Goal: Task Accomplishment & Management: Manage account settings

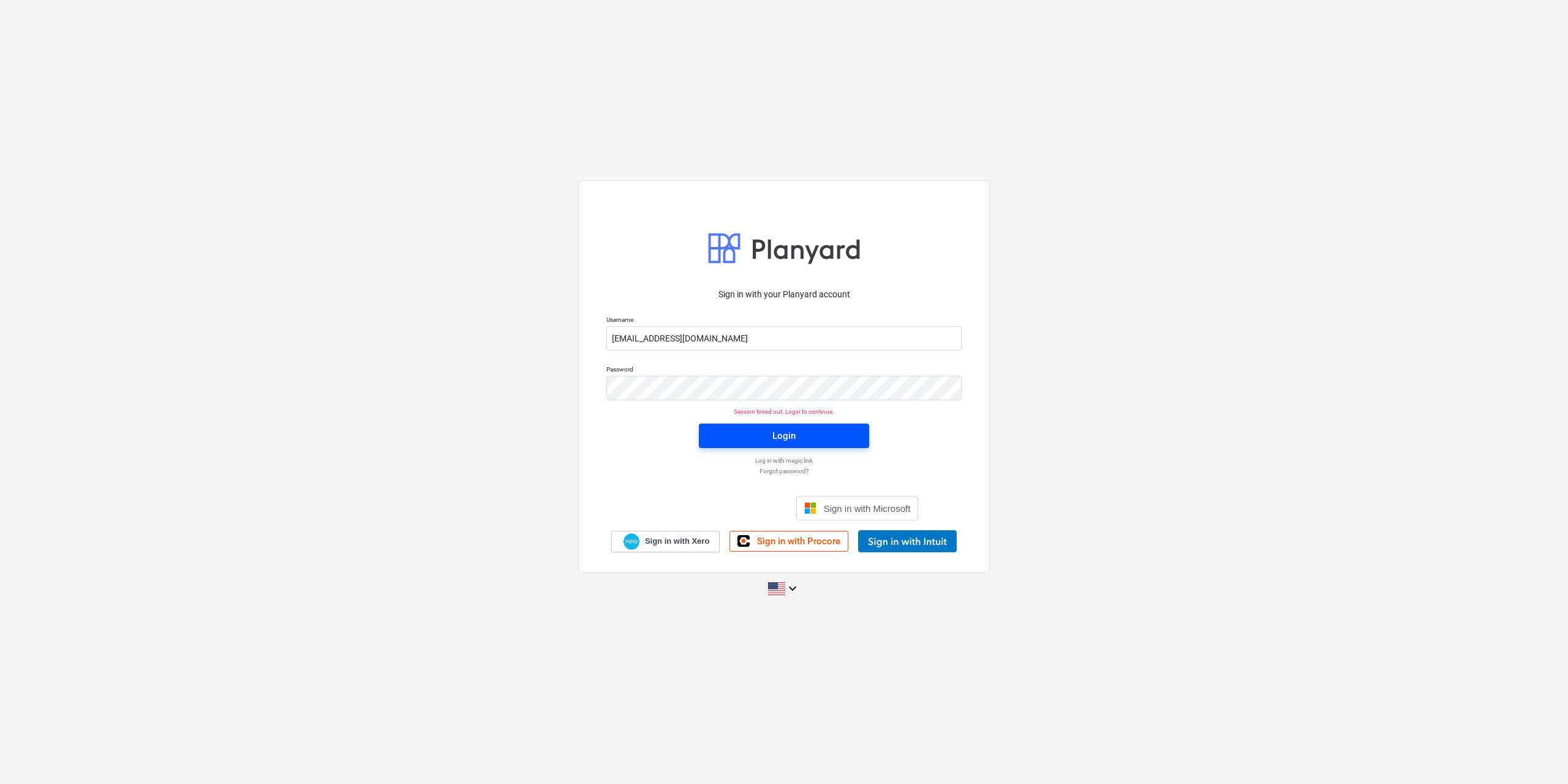
click at [791, 432] on div "Login" at bounding box center [784, 435] width 24 height 16
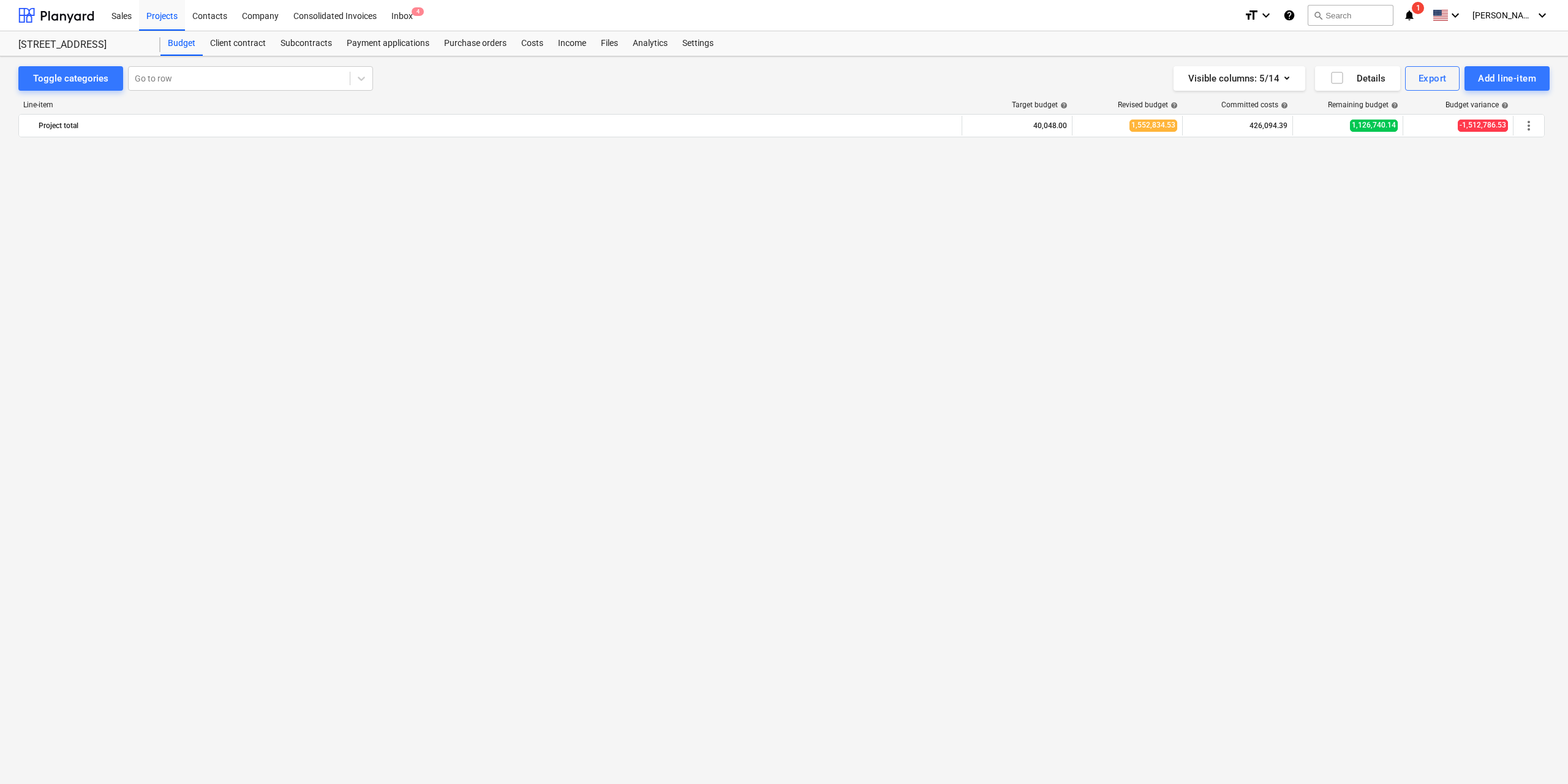
scroll to position [1191, 0]
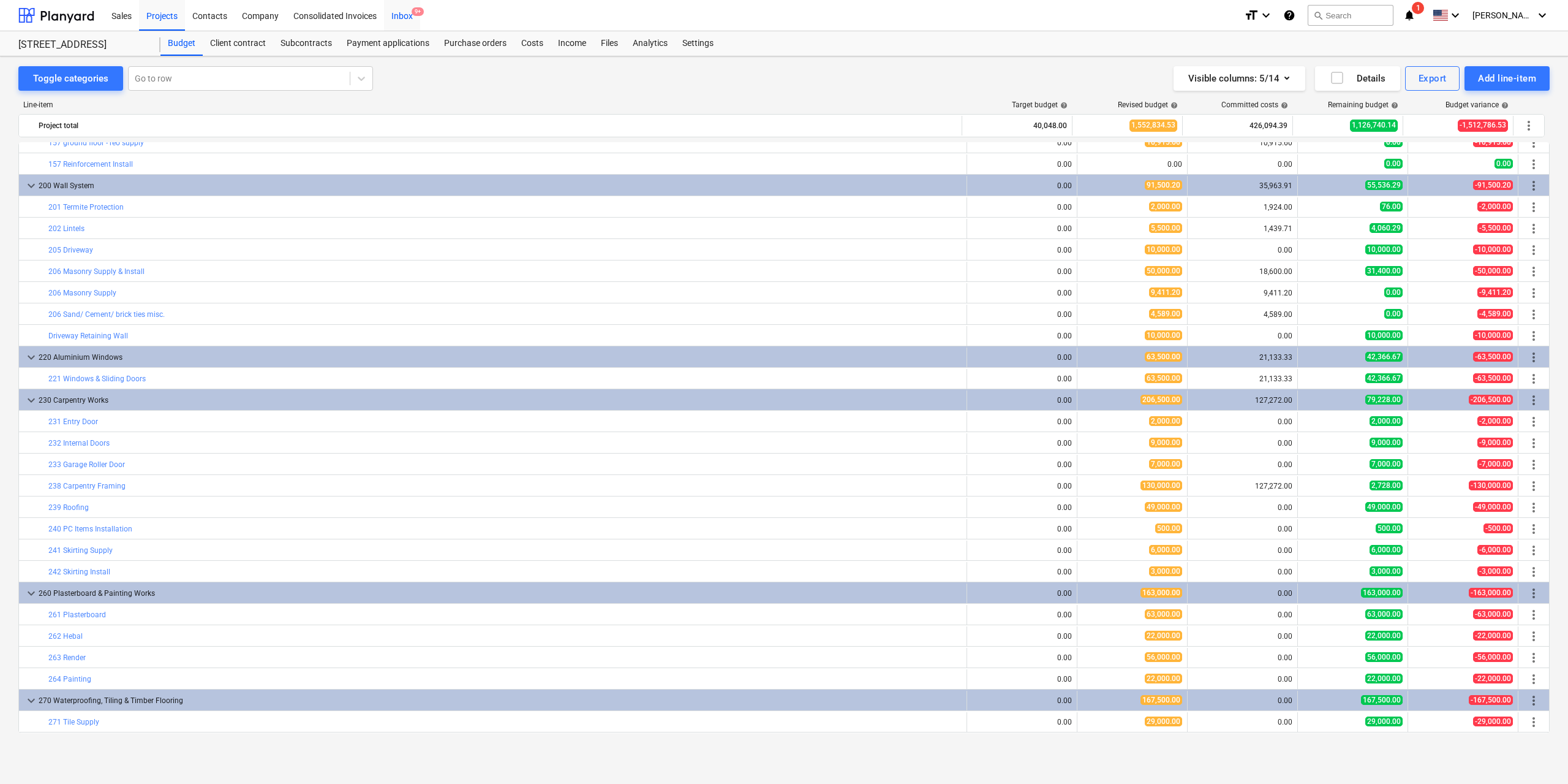
click at [406, 17] on div "Inbox 9+" at bounding box center [402, 15] width 36 height 32
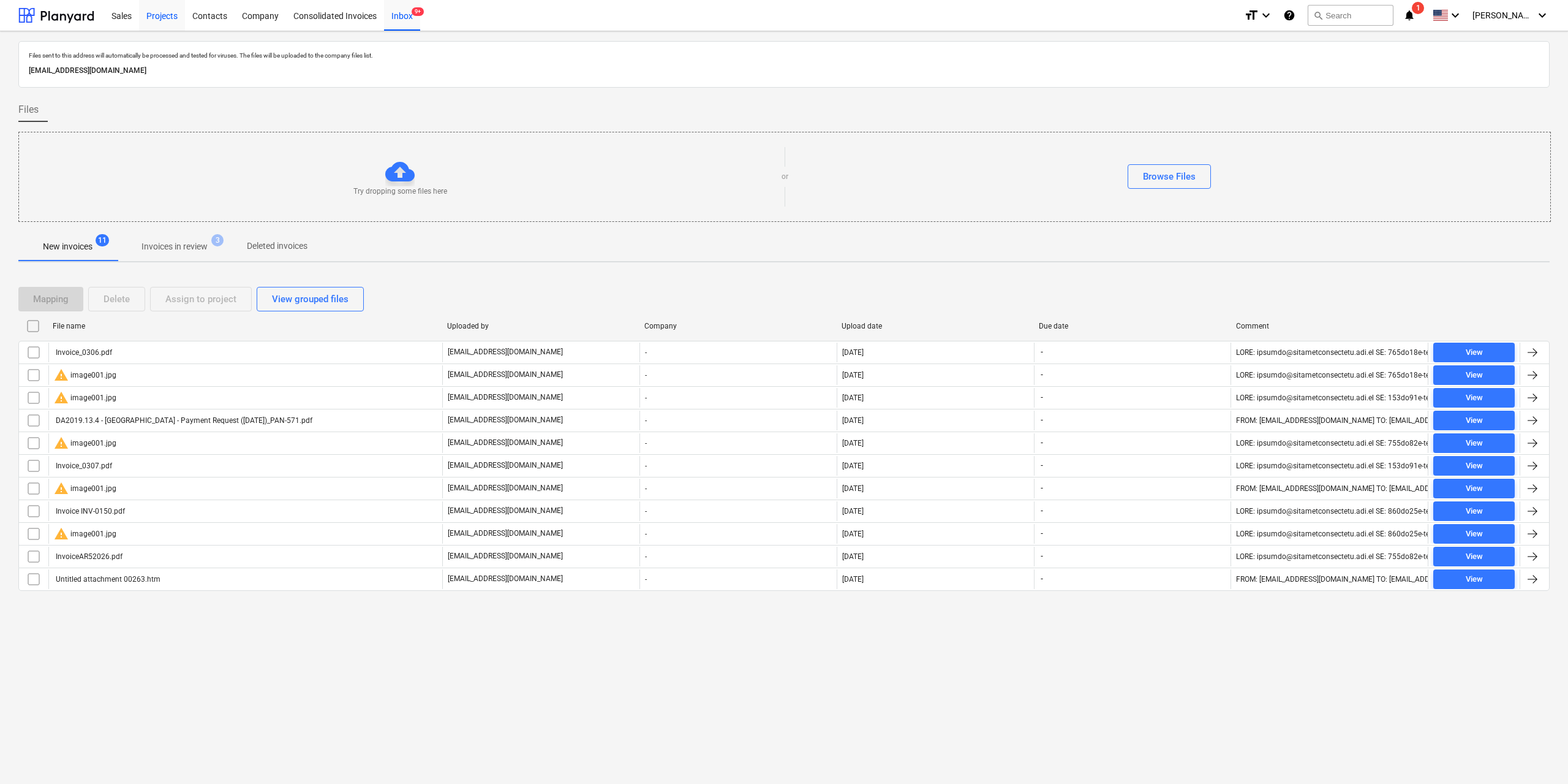
click at [153, 11] on div "Projects" at bounding box center [162, 15] width 46 height 32
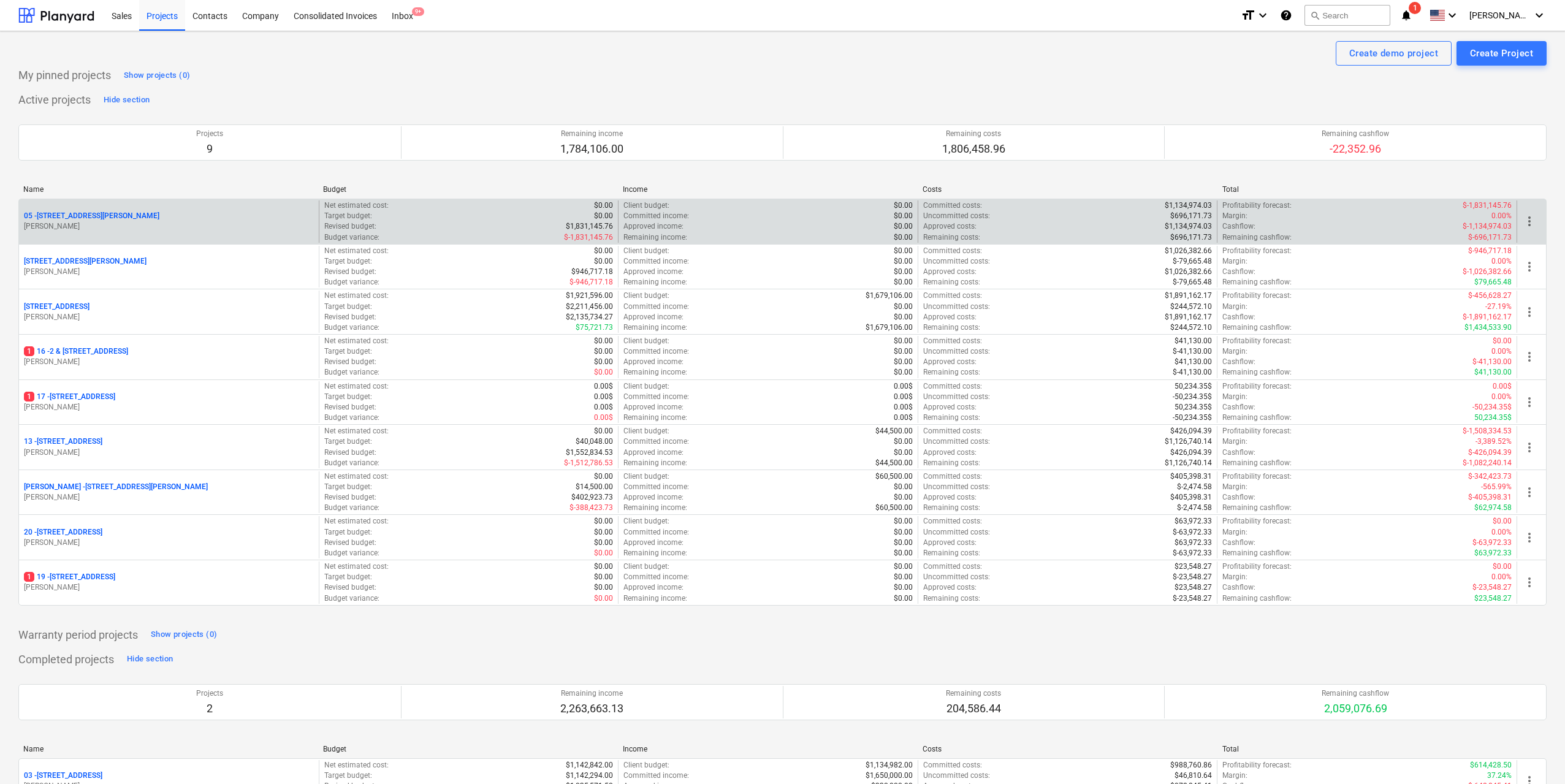
click at [119, 217] on p "[STREET_ADDRESS][PERSON_NAME]" at bounding box center [91, 216] width 135 height 11
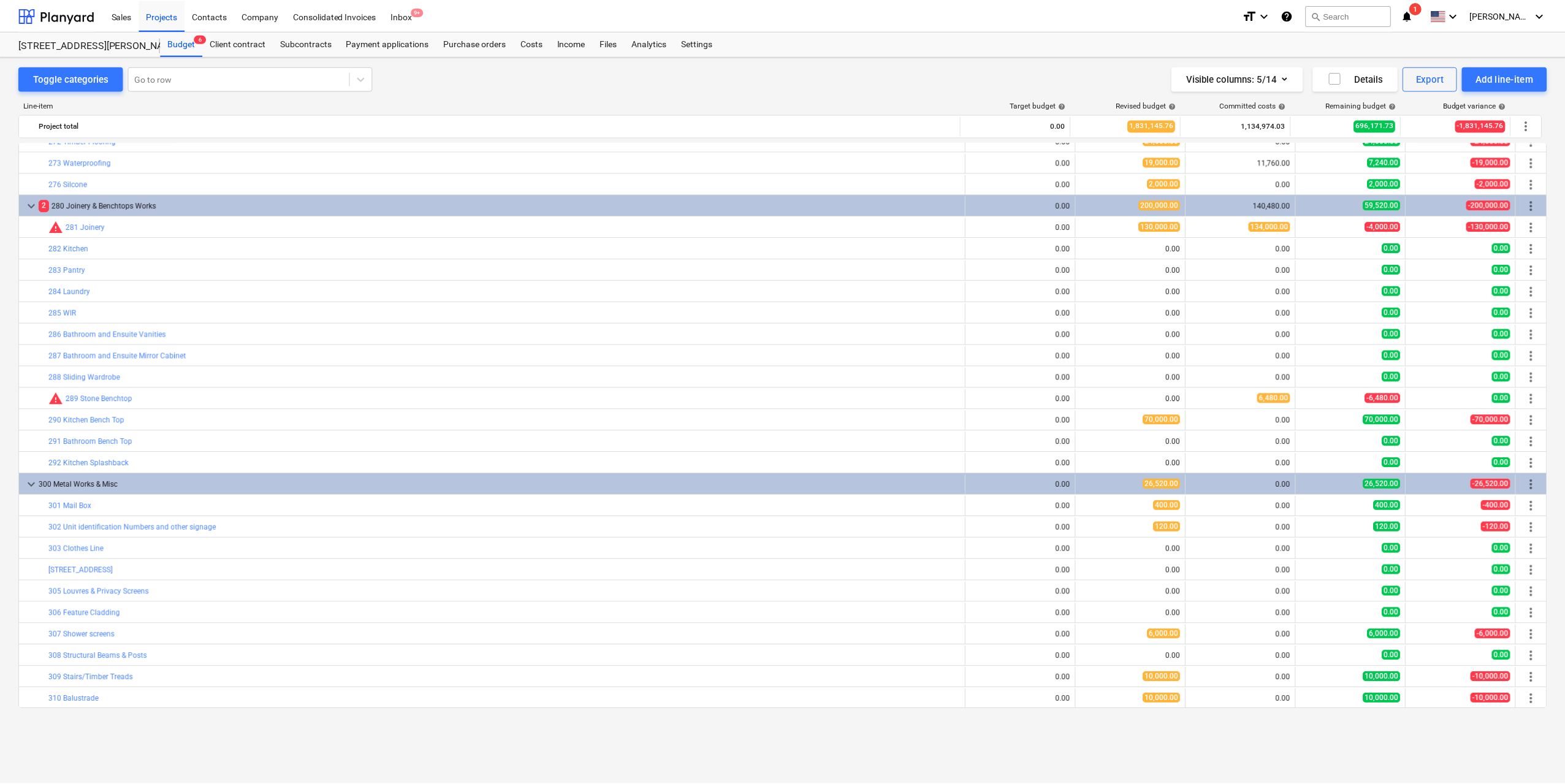
scroll to position [1860, 0]
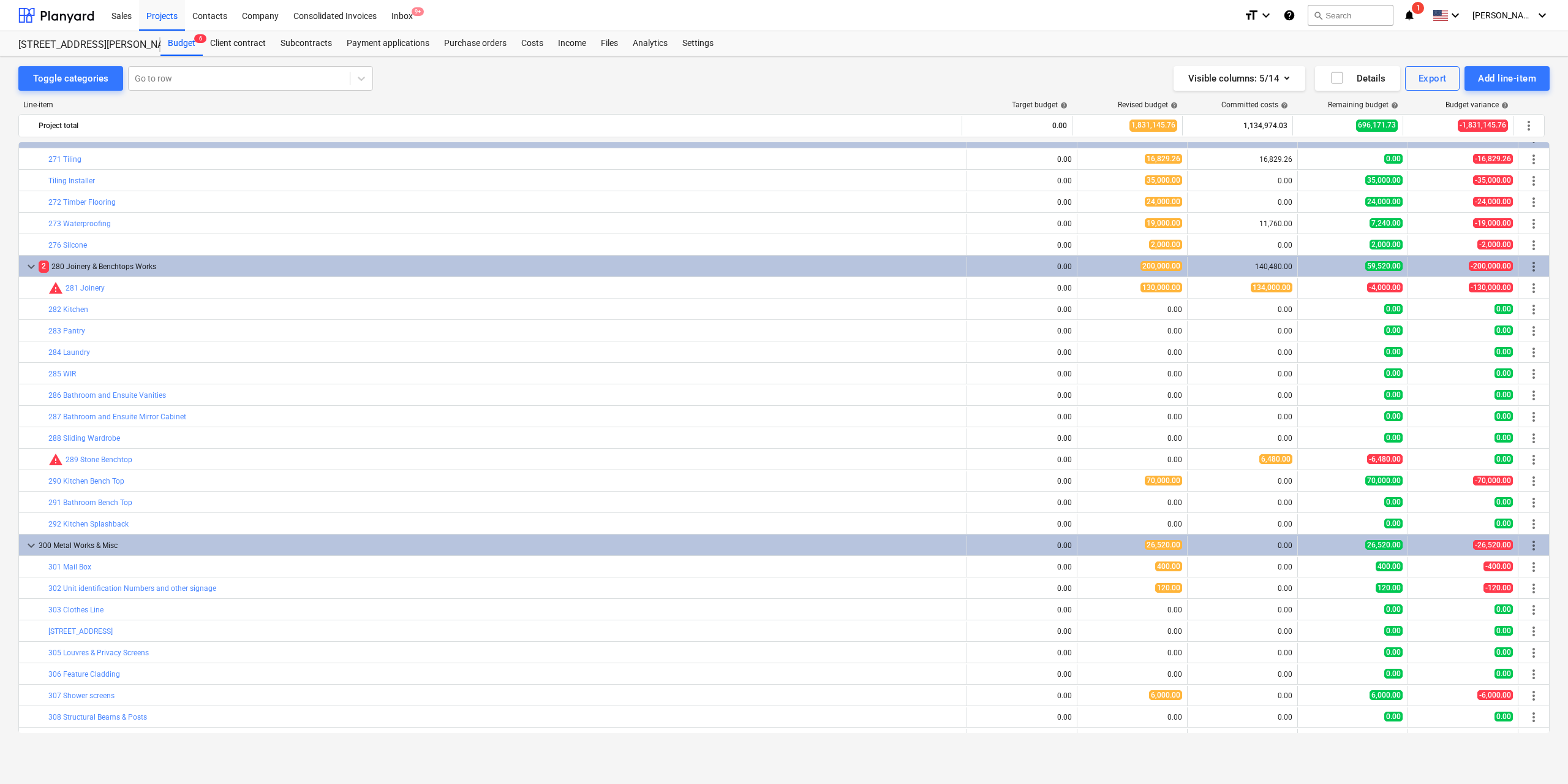
click at [6, 151] on div "Toggle categories Go to row Visible columns : 5/14 Details Export Add line-item…" at bounding box center [784, 407] width 1568 height 701
drag, startPoint x: 0, startPoint y: 263, endPoint x: 6, endPoint y: 110, distance: 153.1
click at [180, 20] on div "Projects" at bounding box center [162, 15] width 46 height 32
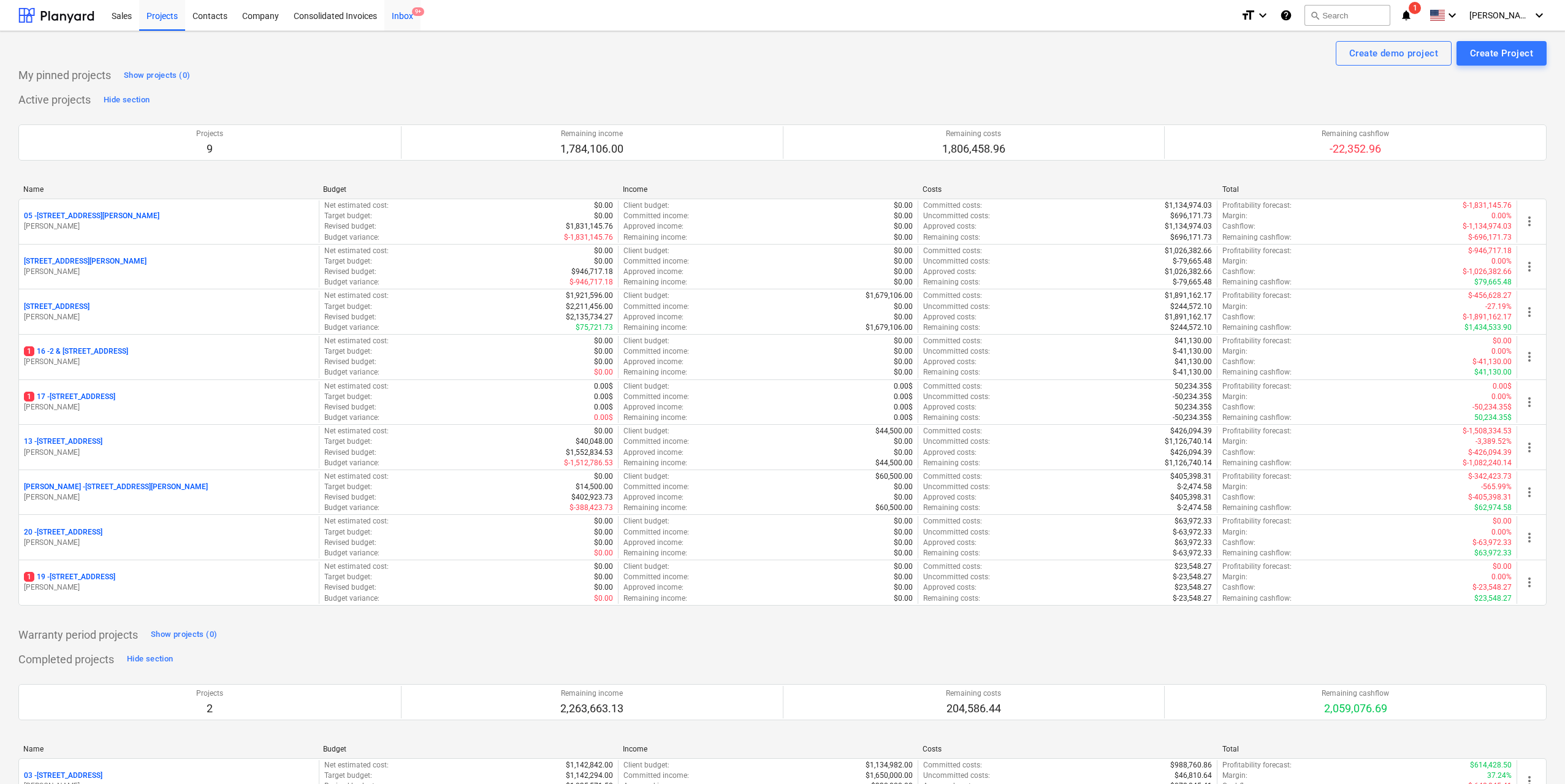
click at [406, 16] on div "Inbox 9+" at bounding box center [403, 15] width 36 height 32
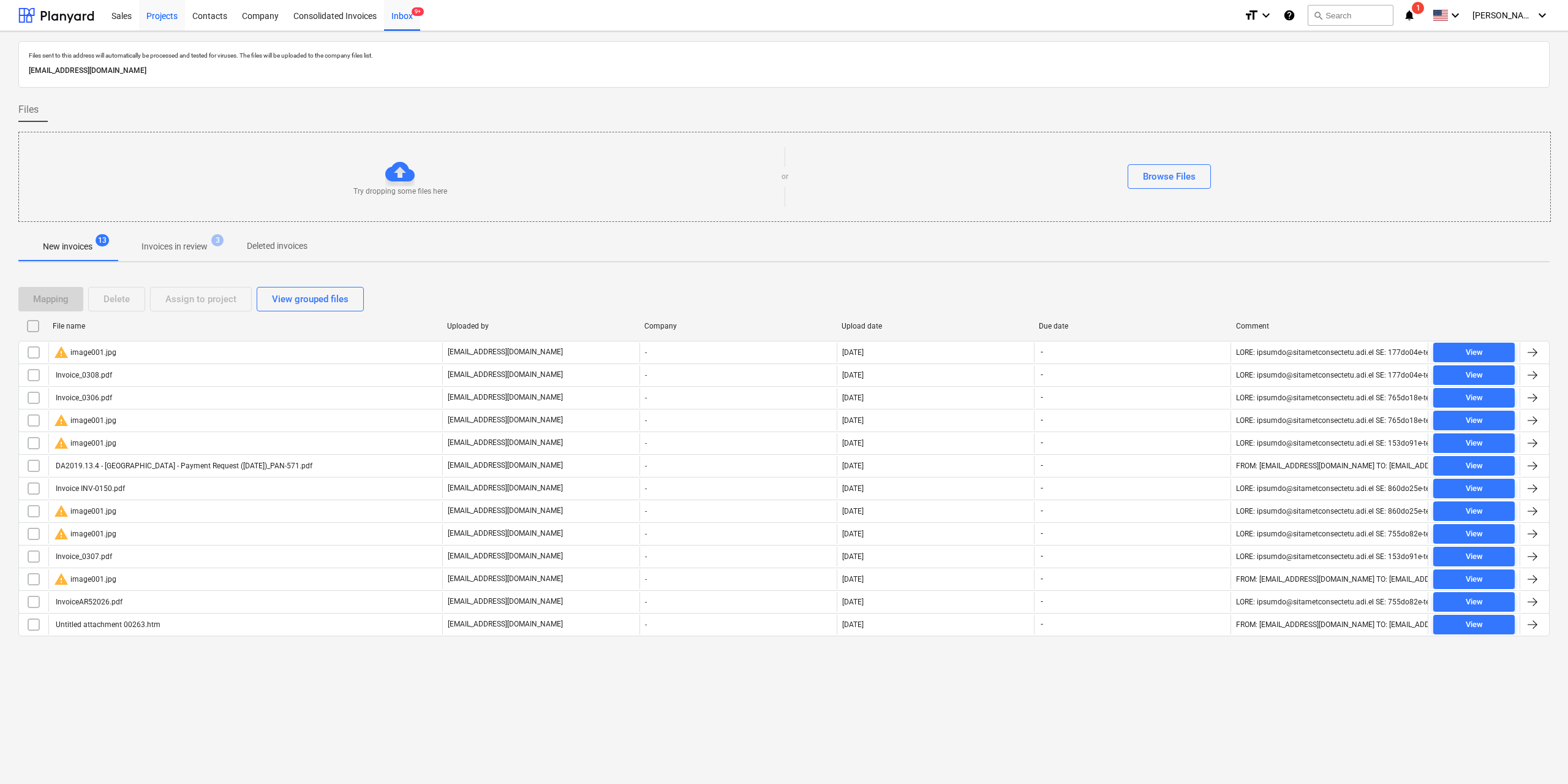
click at [164, 11] on div "Projects" at bounding box center [162, 15] width 46 height 32
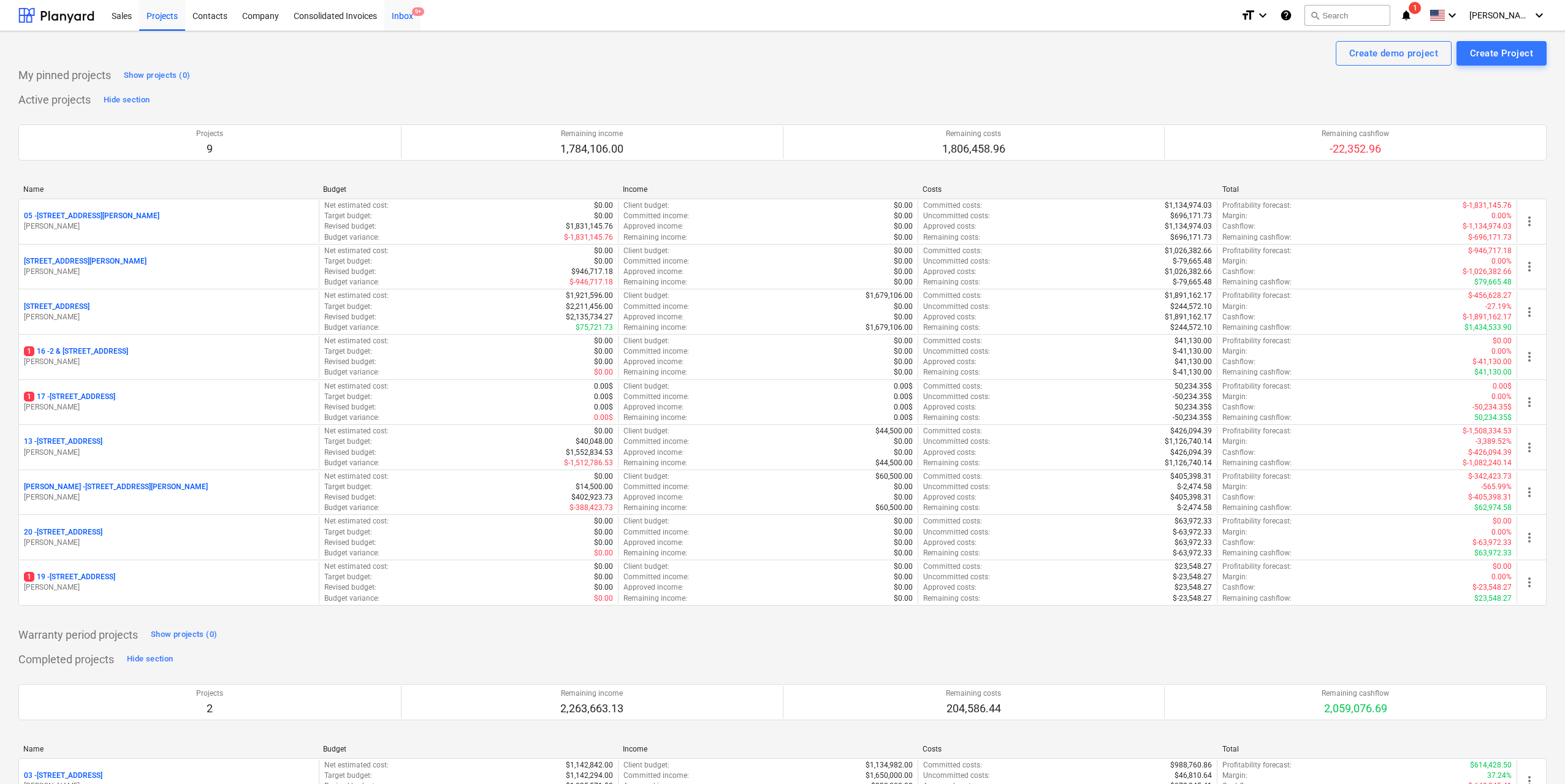
click at [413, 16] on div "Inbox 9+" at bounding box center [403, 15] width 36 height 32
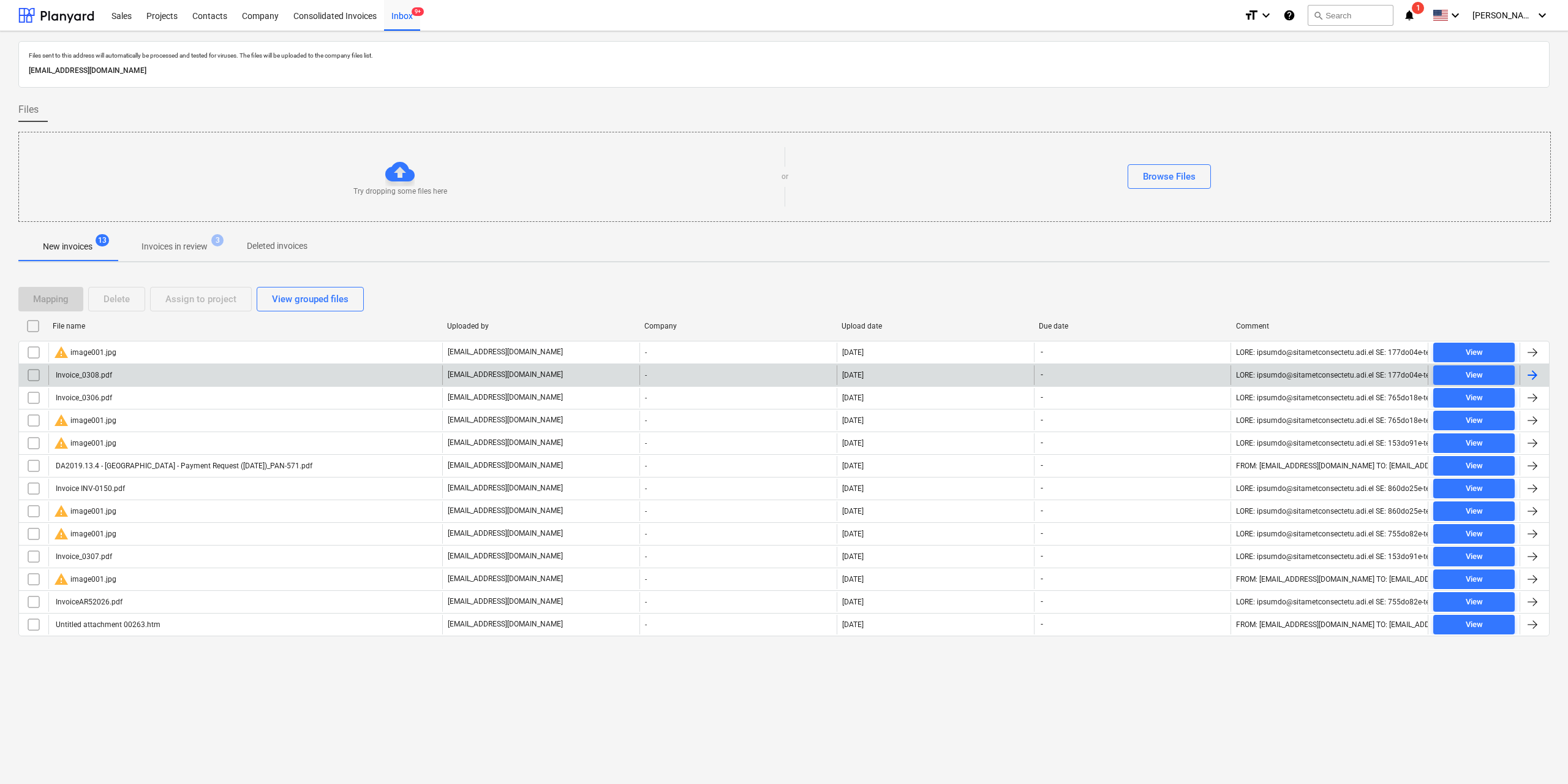
click at [109, 375] on div "Invoice_0308.pdf" at bounding box center [82, 375] width 58 height 9
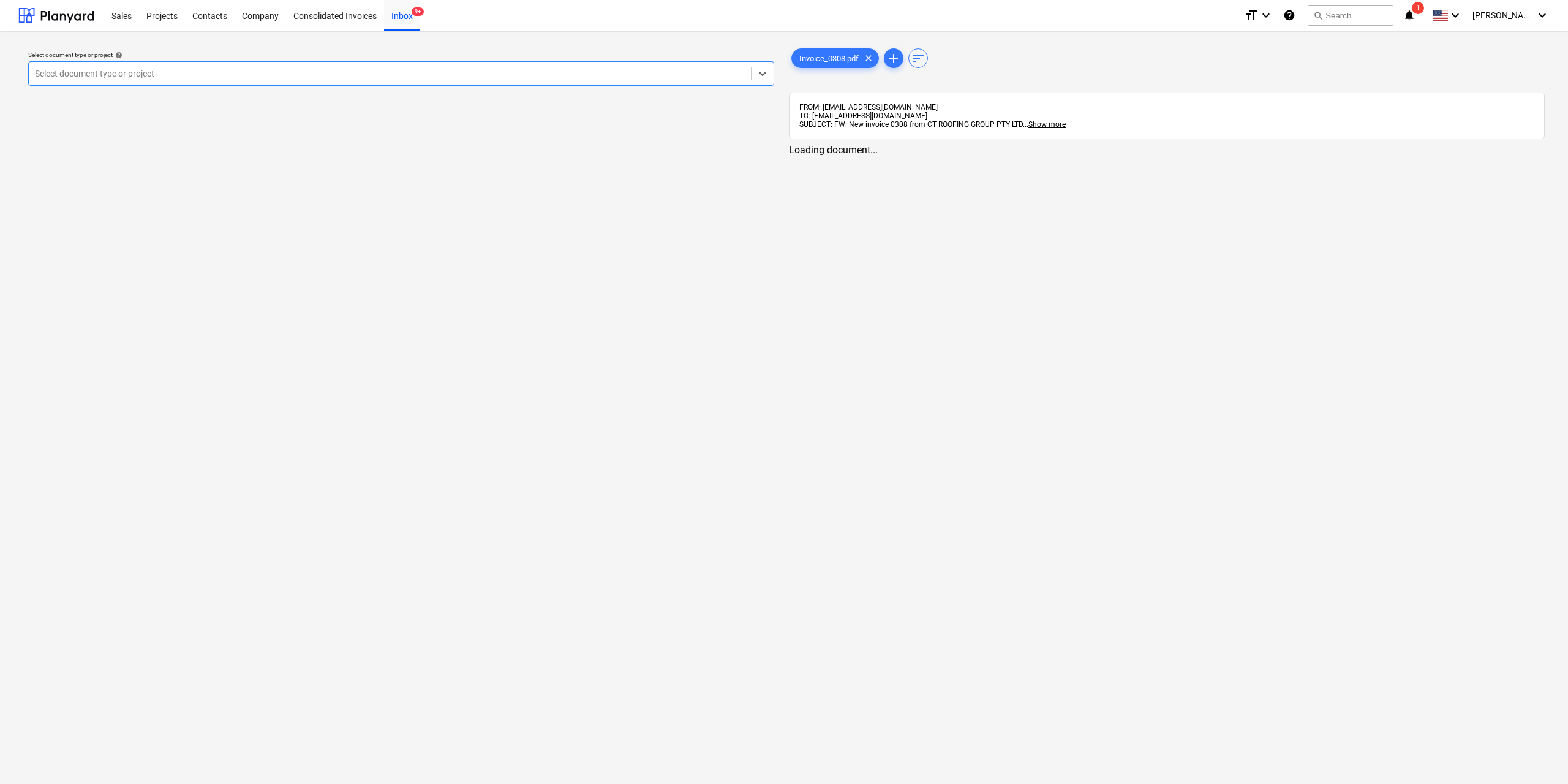
click at [810, 41] on div "Invoice_0308.pdf clear add sort FROM: [EMAIL_ADDRESS][DOMAIN_NAME] TO: [EMAIL_A…" at bounding box center [1167, 100] width 766 height 120
click at [818, 52] on div "Invoice_0308.pdf clear" at bounding box center [833, 58] width 87 height 19
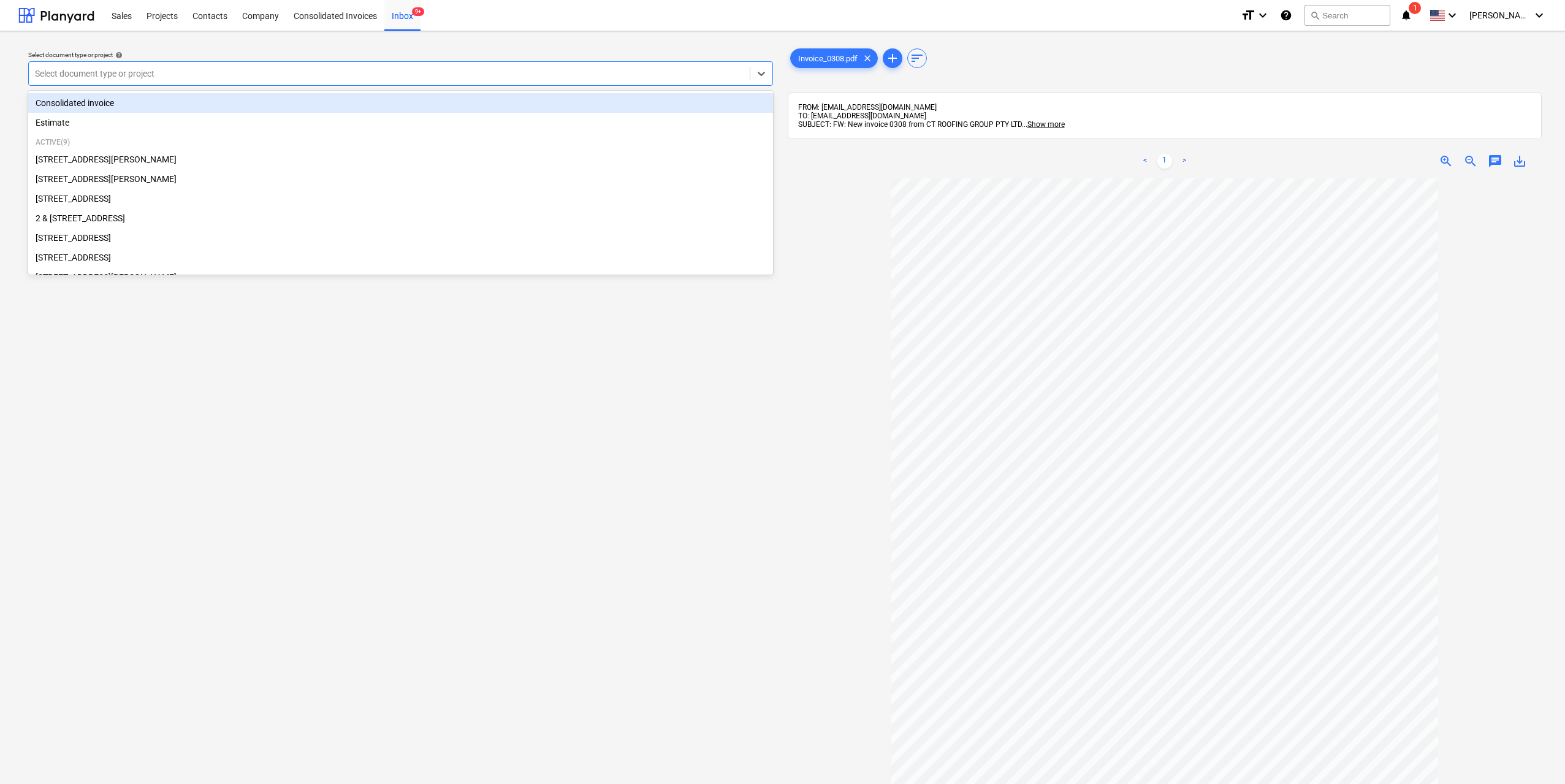
click at [324, 74] on div at bounding box center [389, 73] width 708 height 12
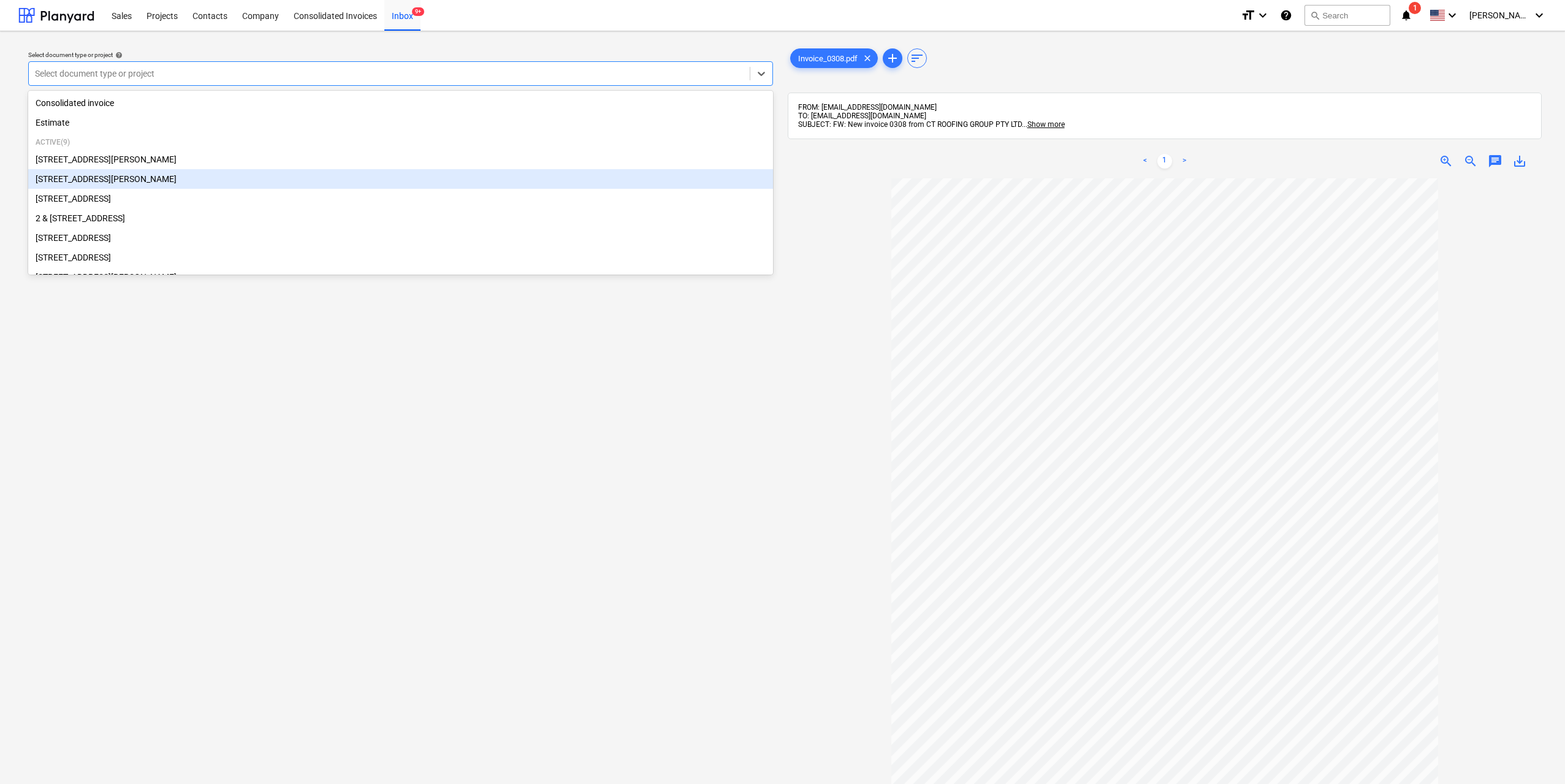
click at [186, 178] on div "[STREET_ADDRESS][PERSON_NAME]" at bounding box center [400, 178] width 745 height 19
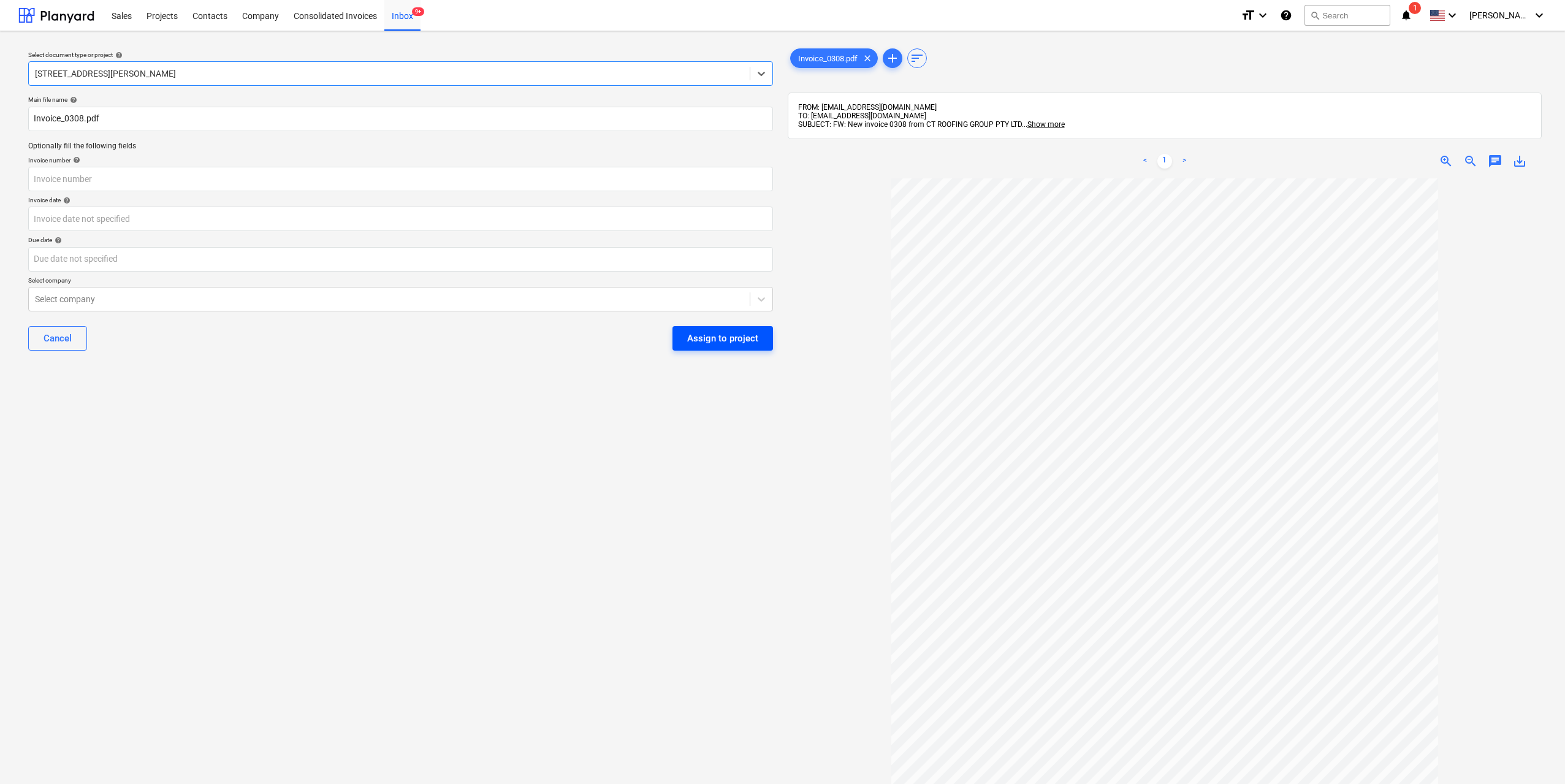
click at [740, 340] on div "Assign to project" at bounding box center [722, 338] width 71 height 16
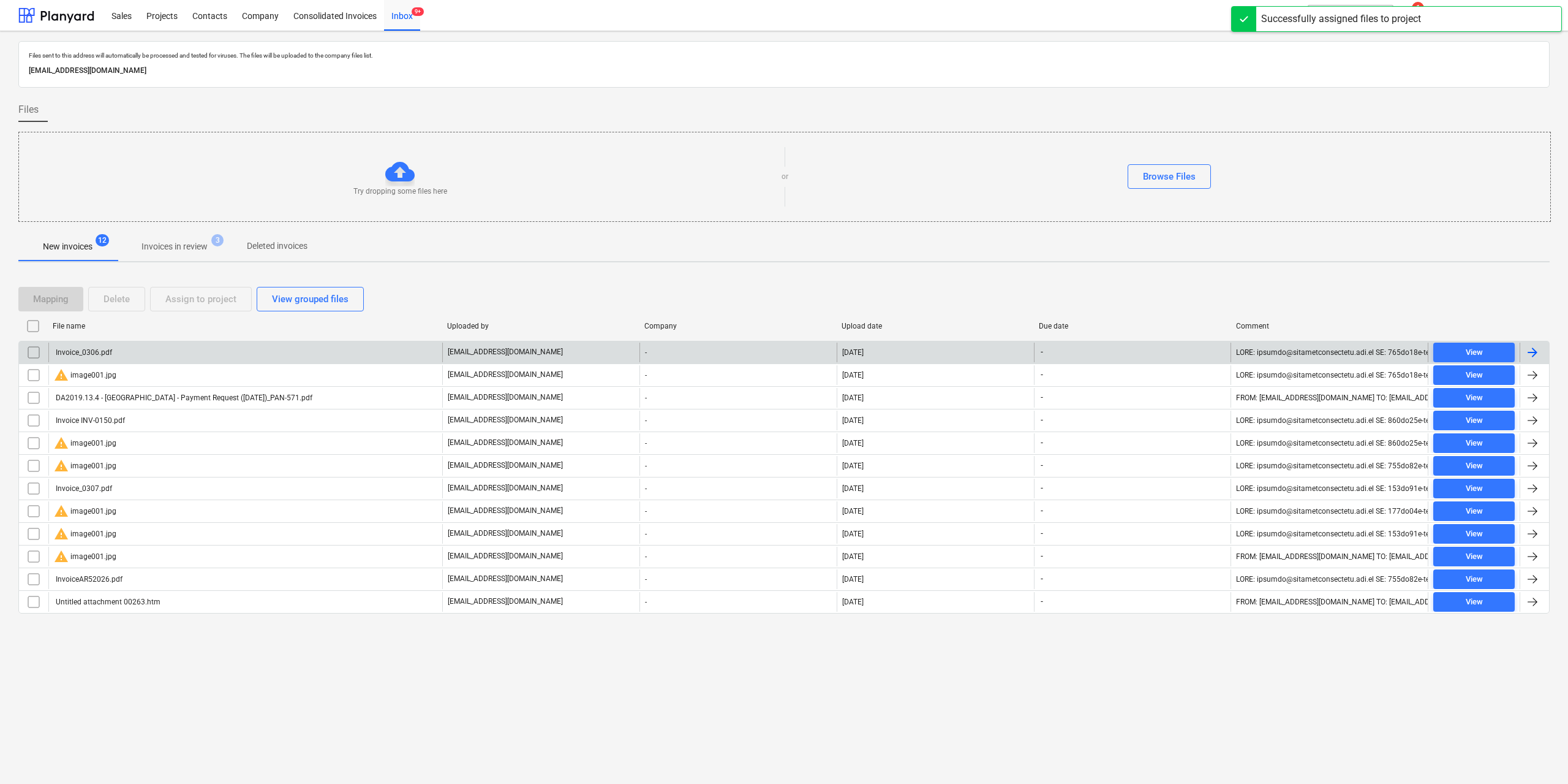
click at [94, 347] on div "Invoice_0306.pdf" at bounding box center [245, 352] width 394 height 19
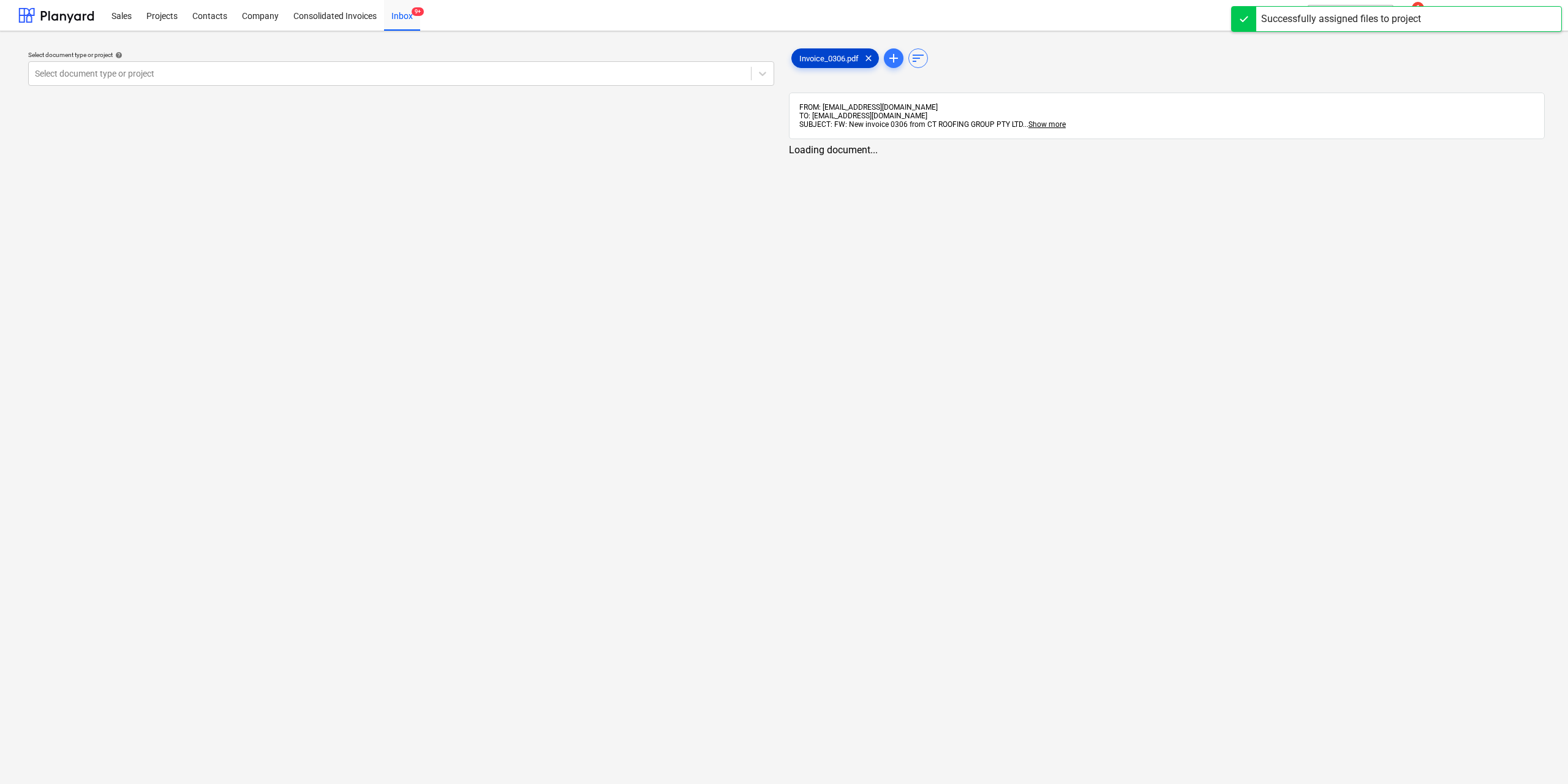
click at [818, 61] on span "Invoice_0306.pdf" at bounding box center [829, 58] width 74 height 9
click at [448, 75] on div at bounding box center [389, 73] width 708 height 12
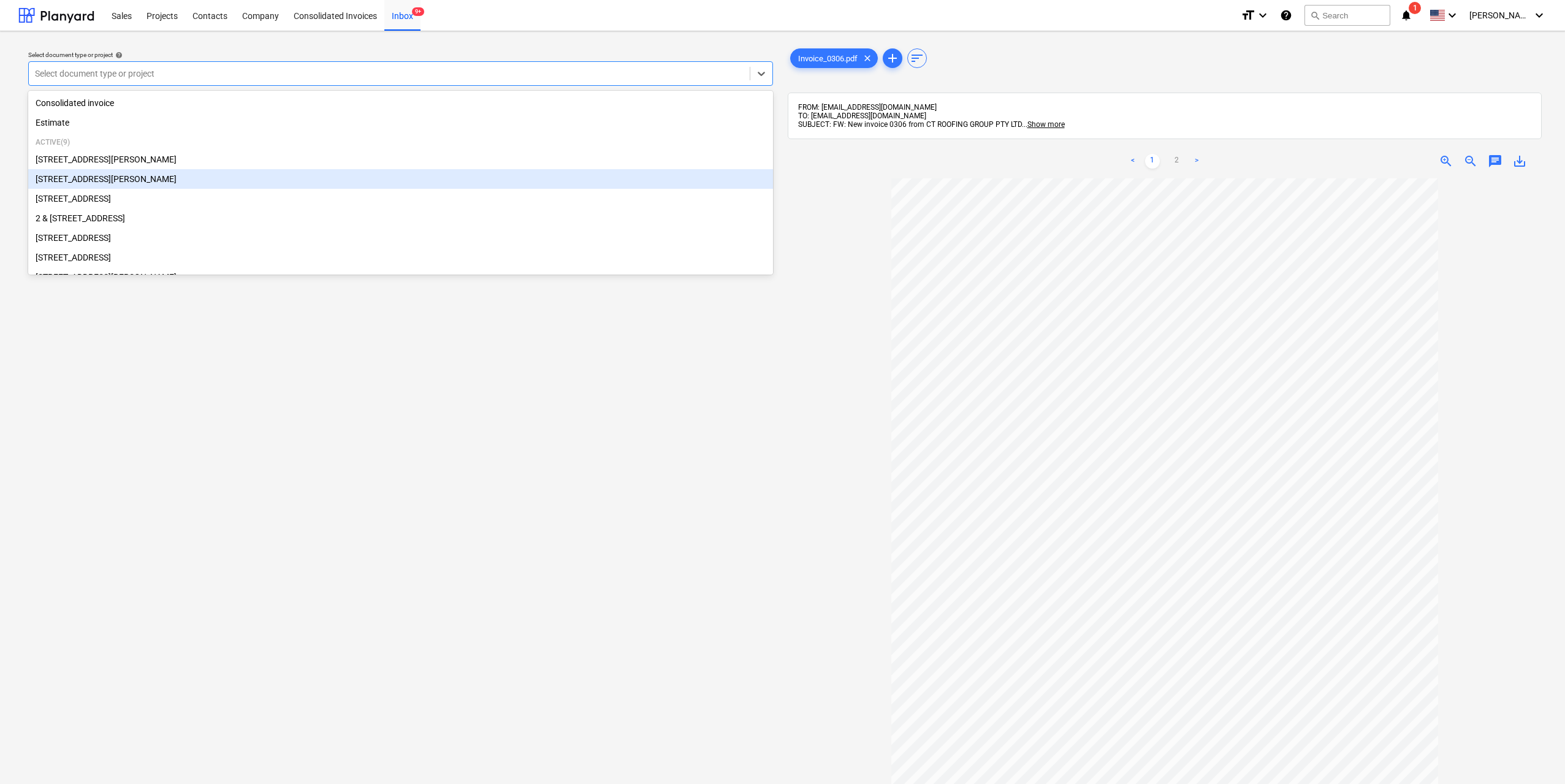
click at [186, 189] on div "[STREET_ADDRESS][PERSON_NAME]" at bounding box center [400, 178] width 745 height 19
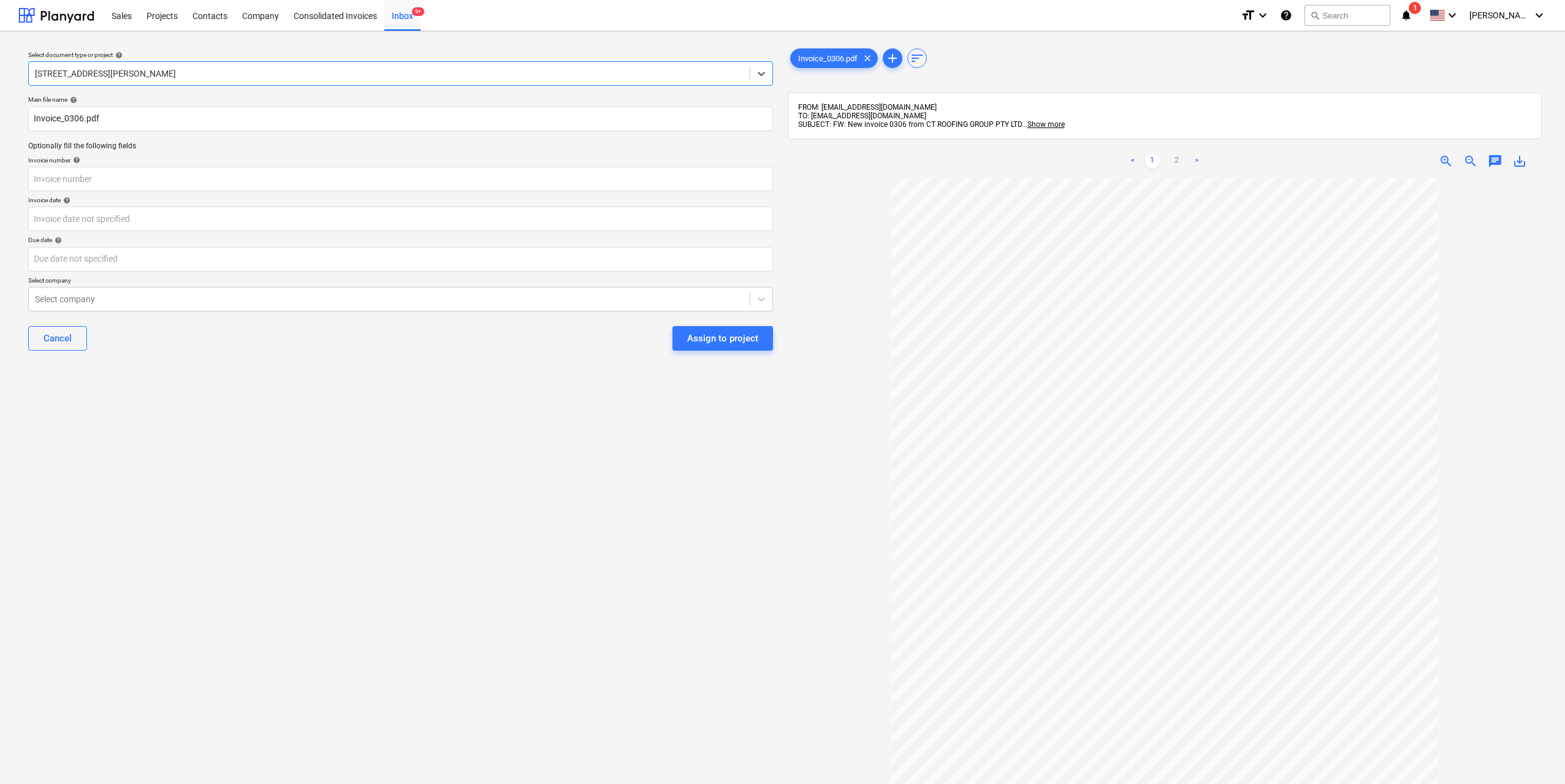
click at [297, 75] on div at bounding box center [389, 73] width 708 height 12
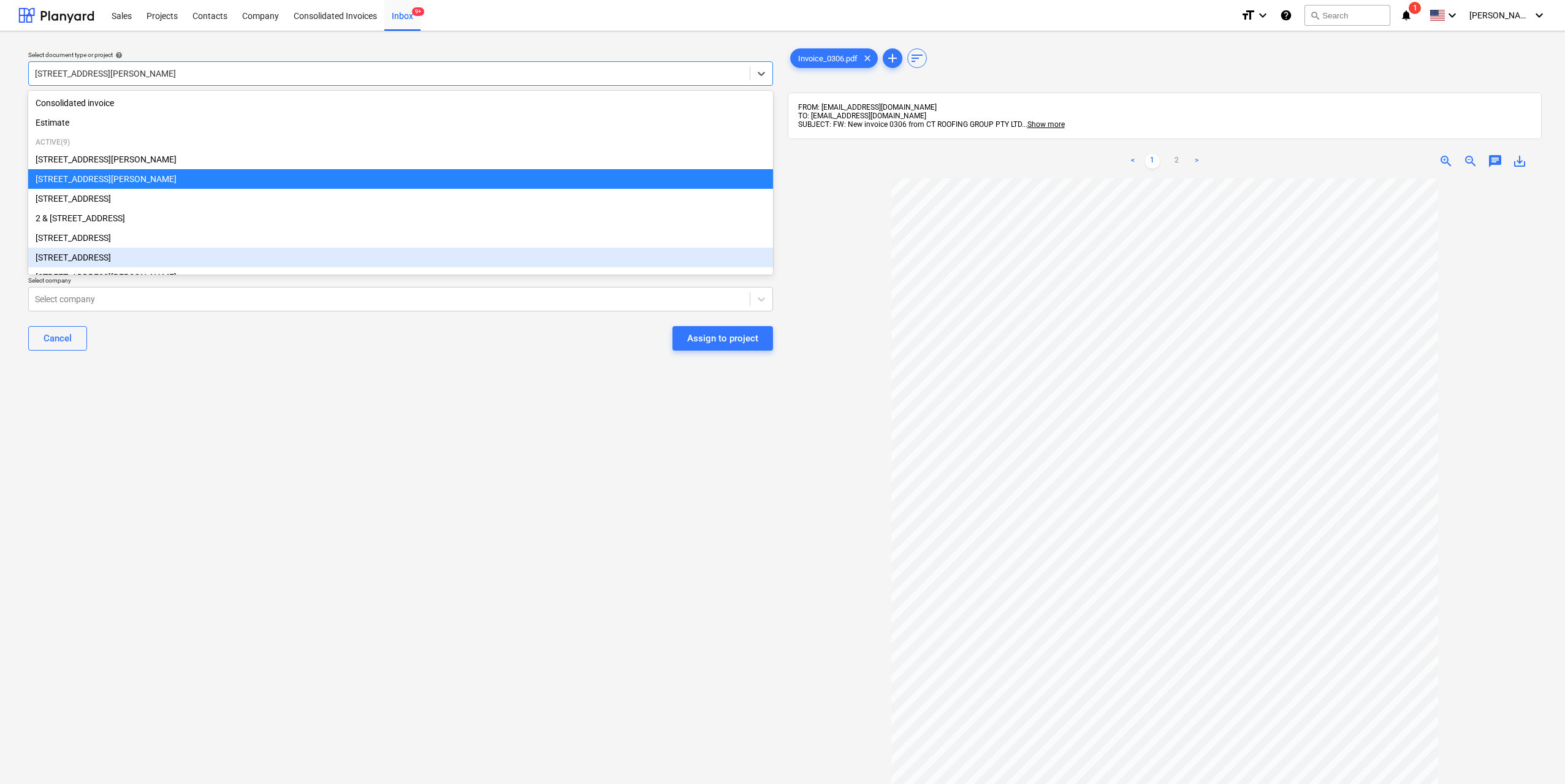
click at [148, 257] on div "[STREET_ADDRESS]" at bounding box center [400, 257] width 745 height 19
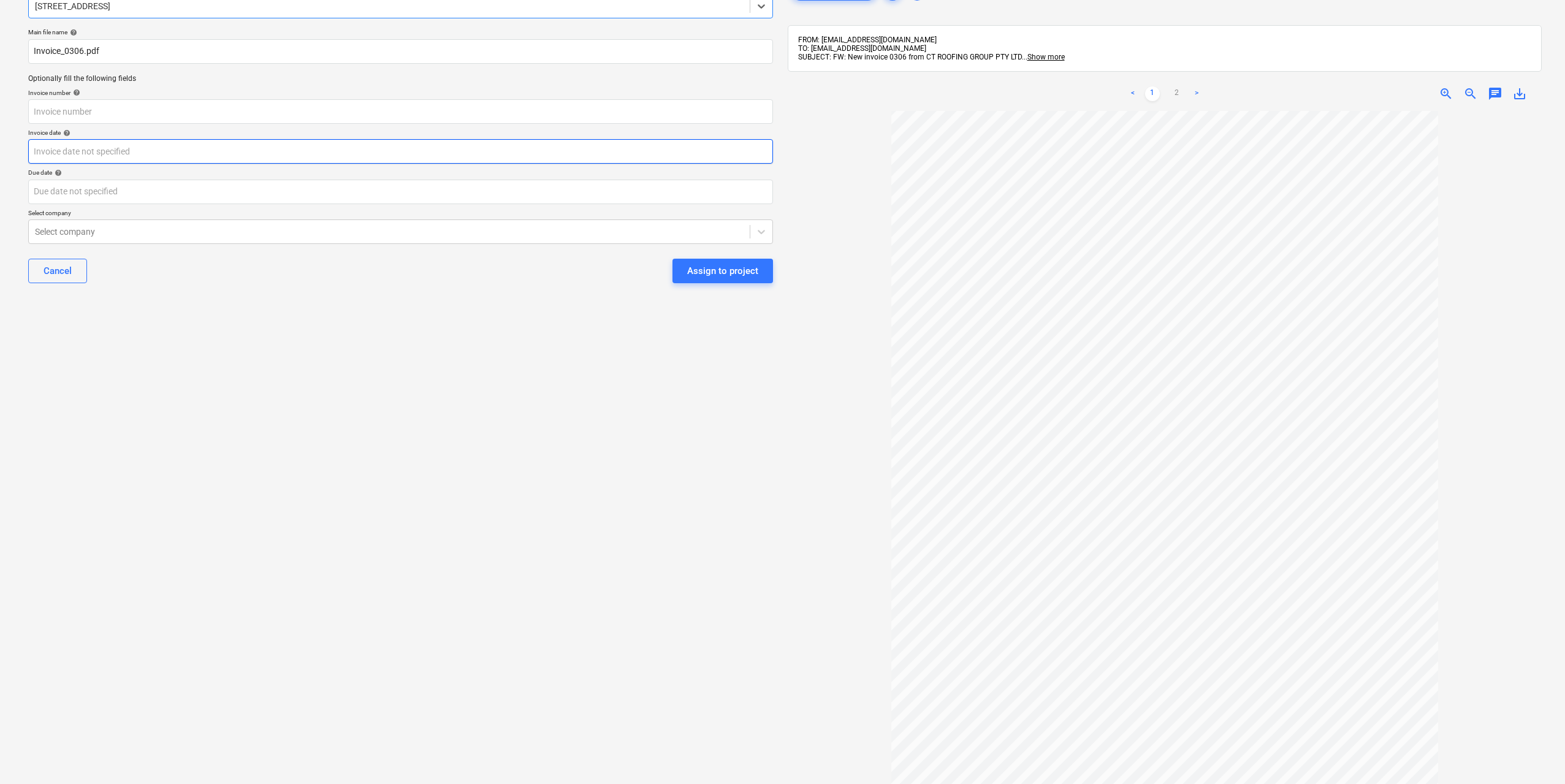
scroll to position [159, 0]
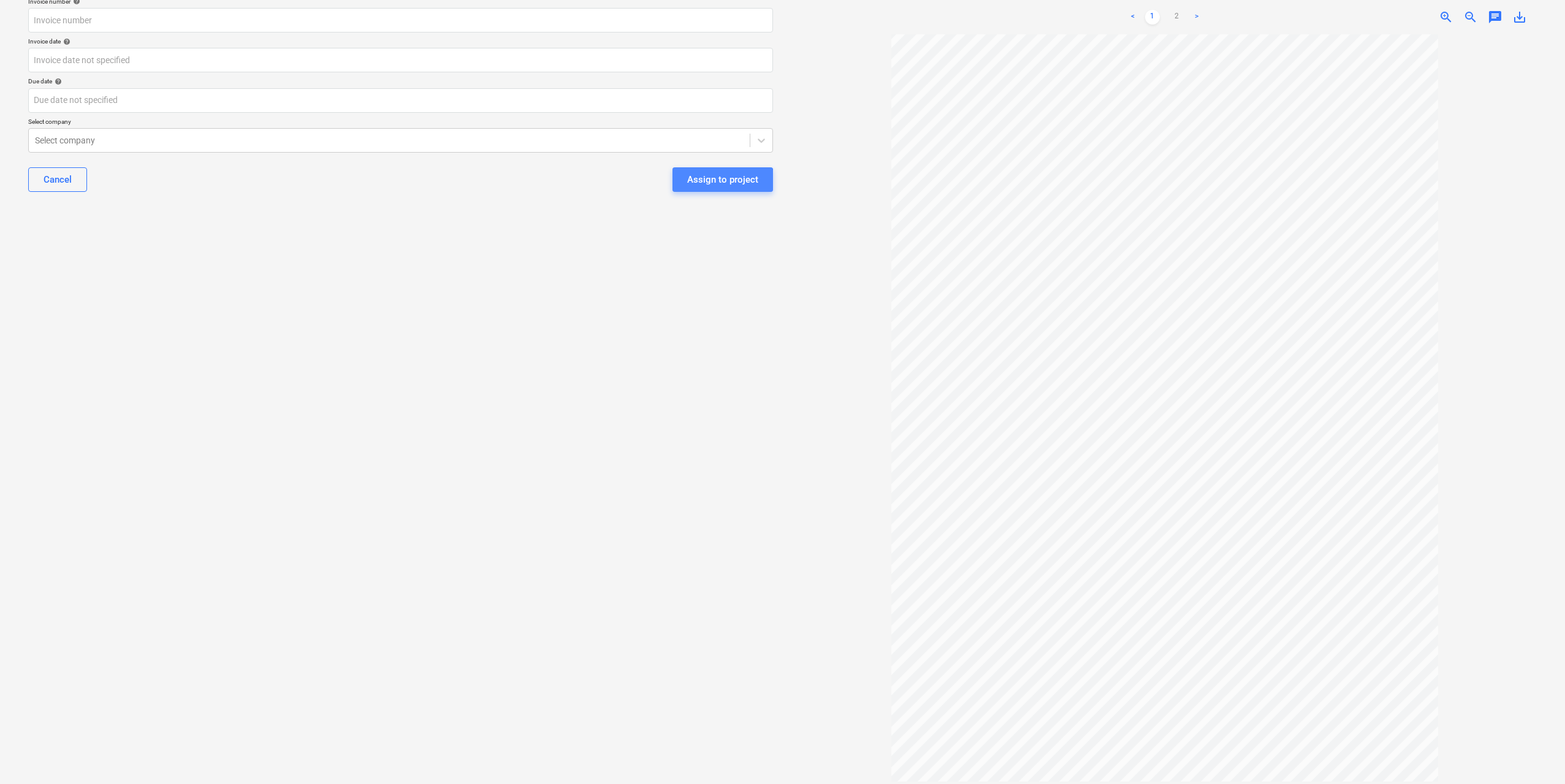
click at [713, 183] on div "Assign to project" at bounding box center [722, 180] width 71 height 16
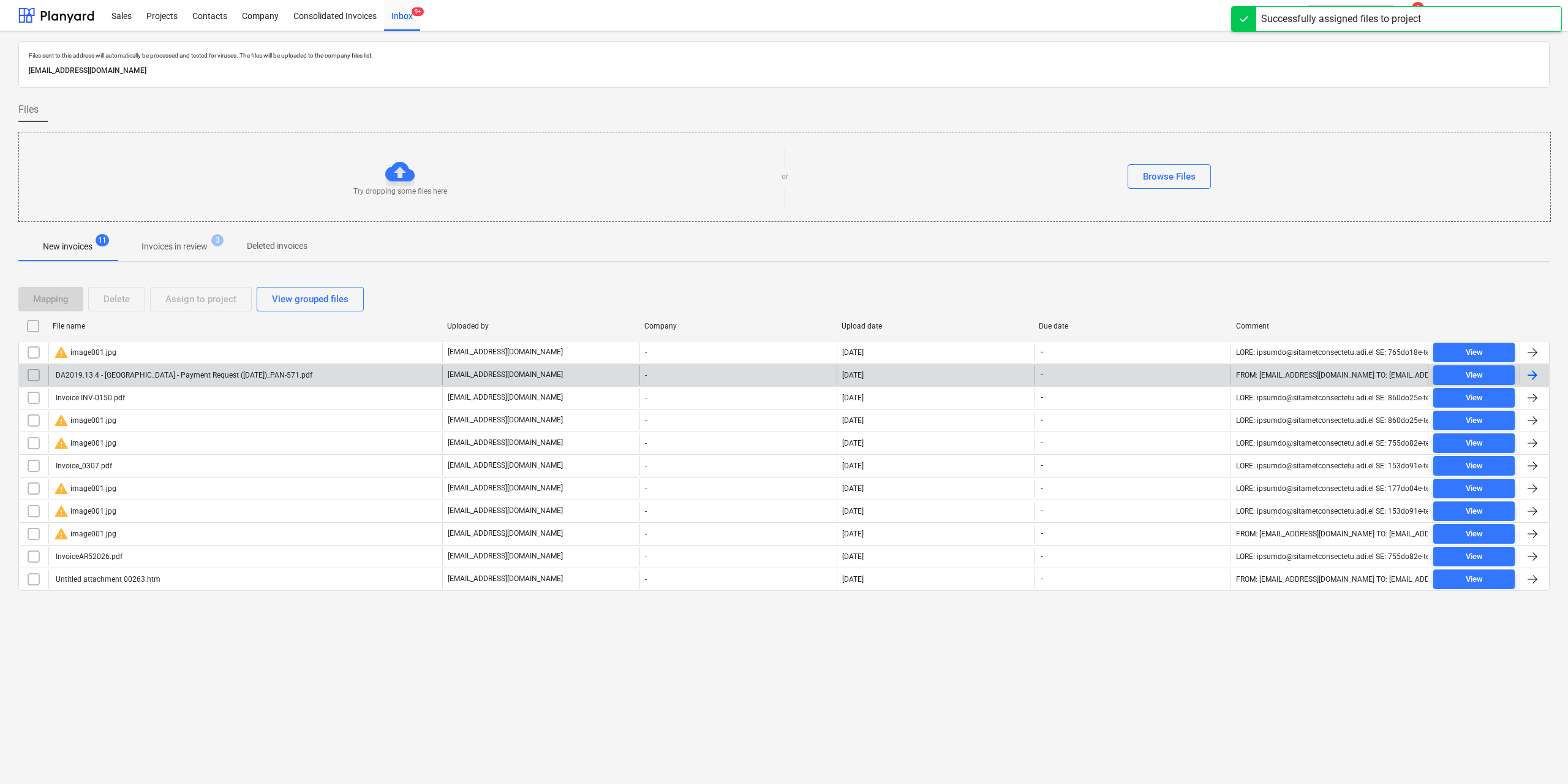
click at [312, 379] on div "DA2019.13.4 - [GEOGRAPHIC_DATA] - Payment Request ([DATE])_PAN-571.pdf" at bounding box center [182, 375] width 258 height 9
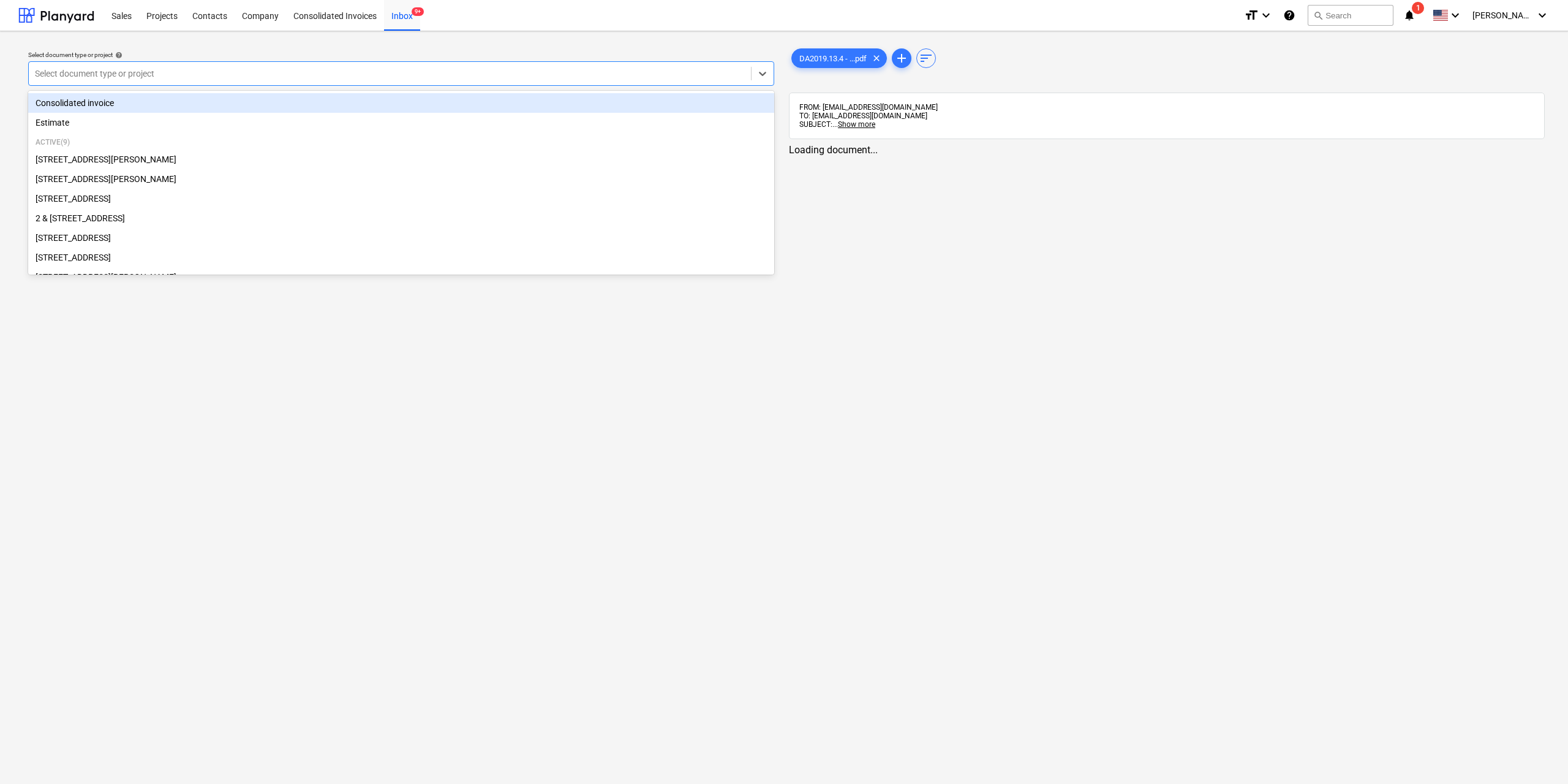
click at [153, 73] on div at bounding box center [390, 73] width 710 height 12
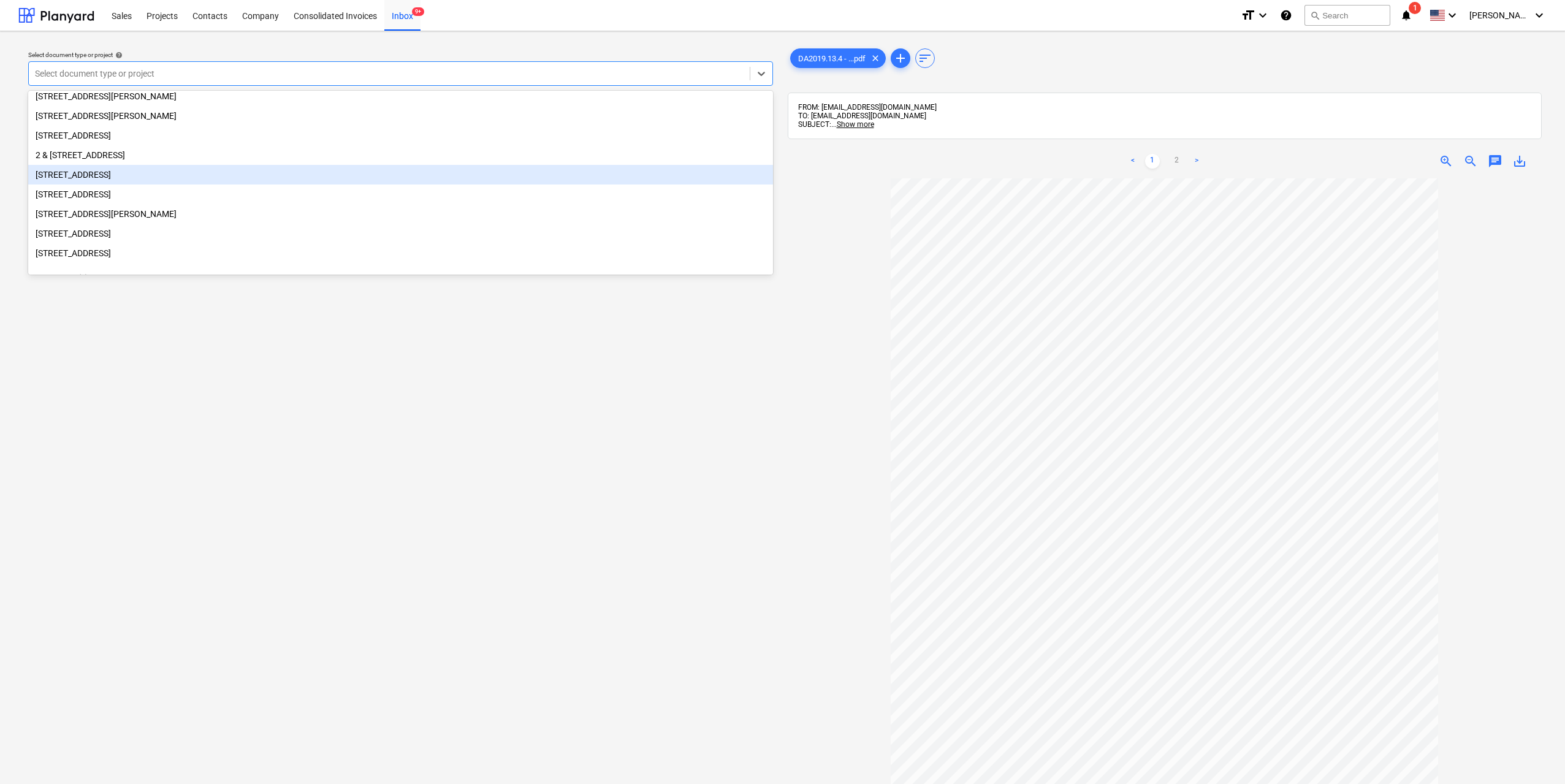
scroll to position [122, 0]
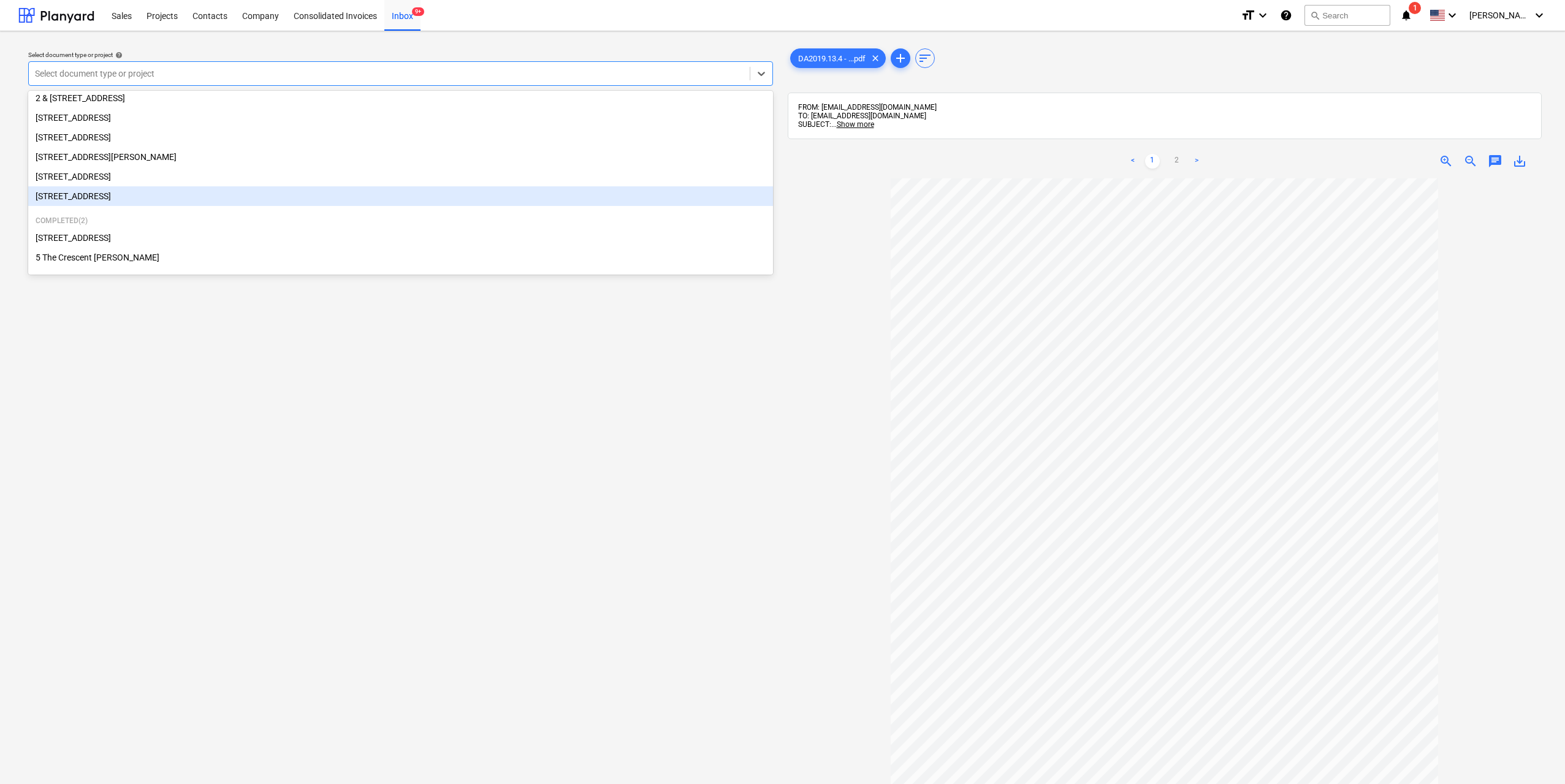
click at [153, 203] on div "[STREET_ADDRESS]" at bounding box center [400, 195] width 745 height 19
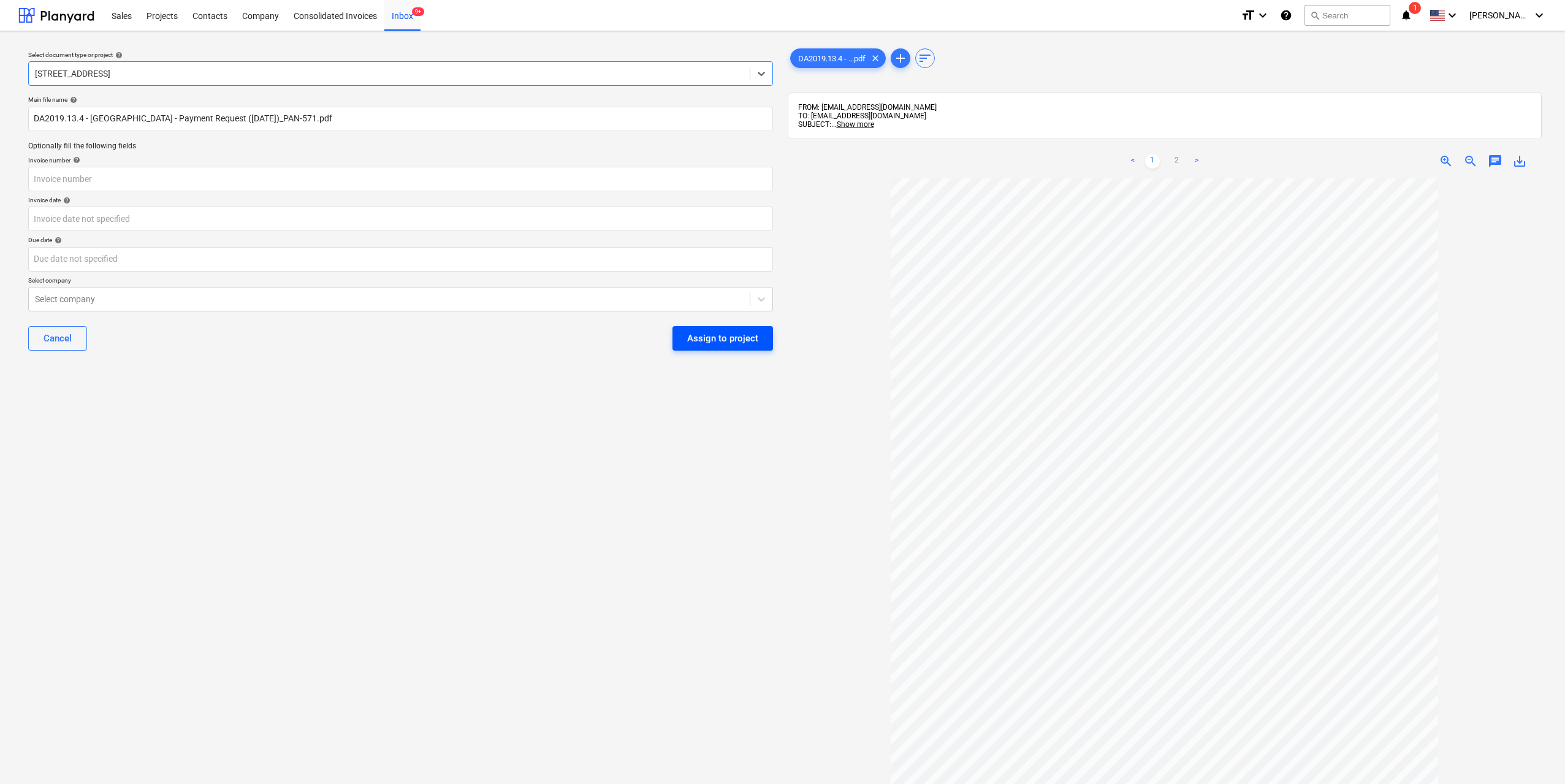
click at [690, 335] on div "Assign to project" at bounding box center [722, 338] width 71 height 16
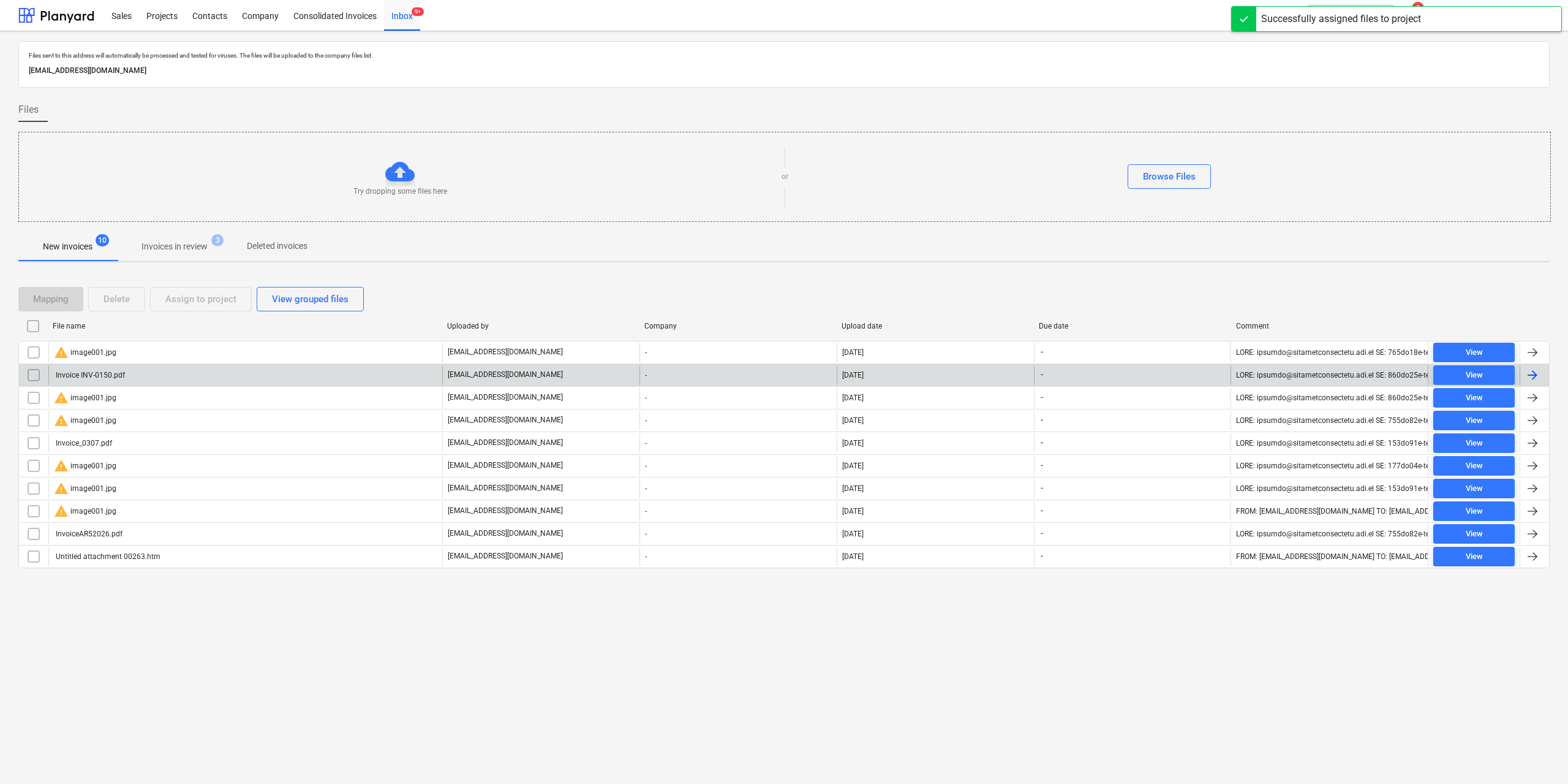
click at [127, 374] on div "Invoice INV-0150.pdf" at bounding box center [245, 374] width 394 height 19
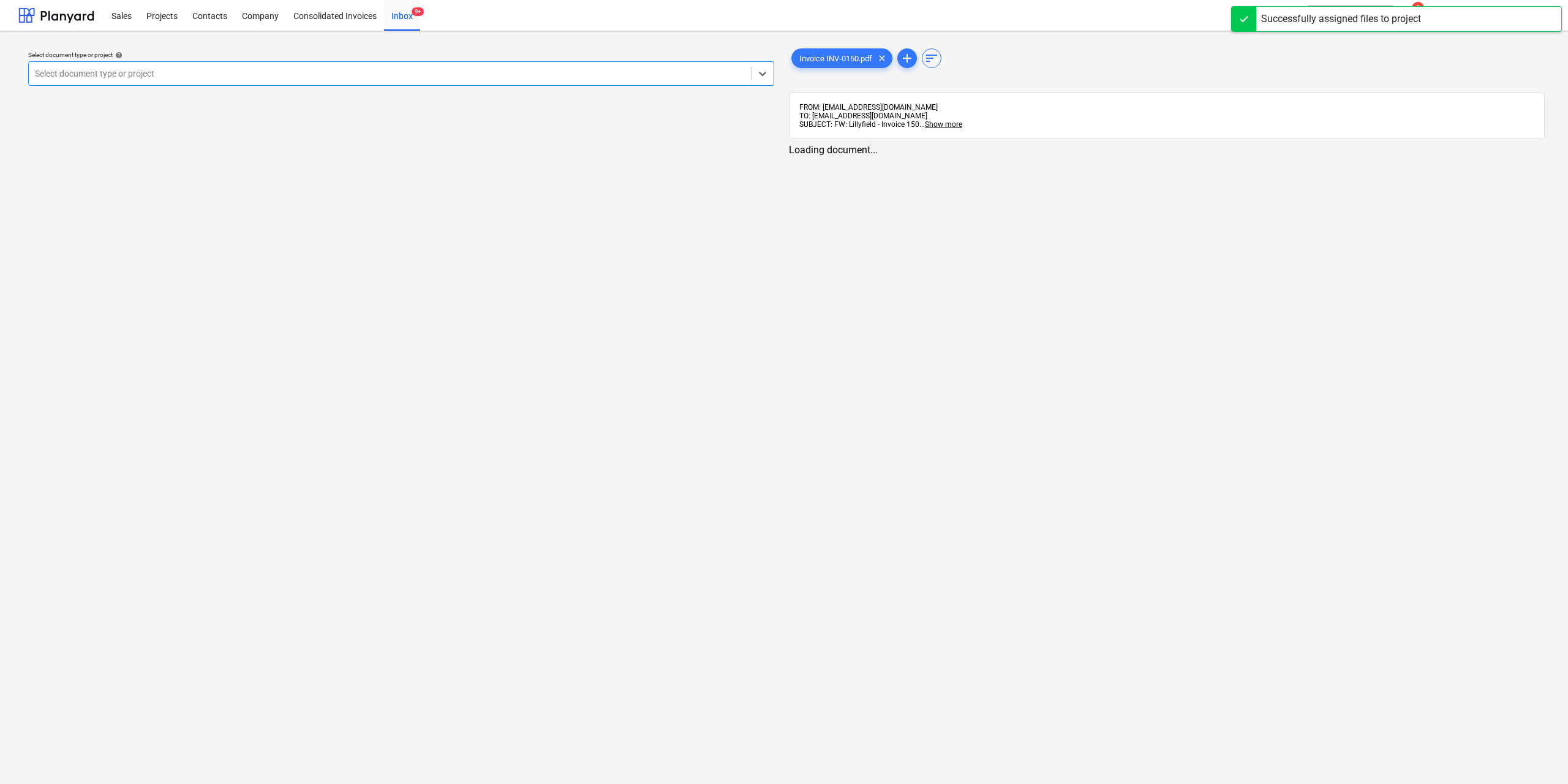
click at [147, 68] on div at bounding box center [390, 73] width 710 height 12
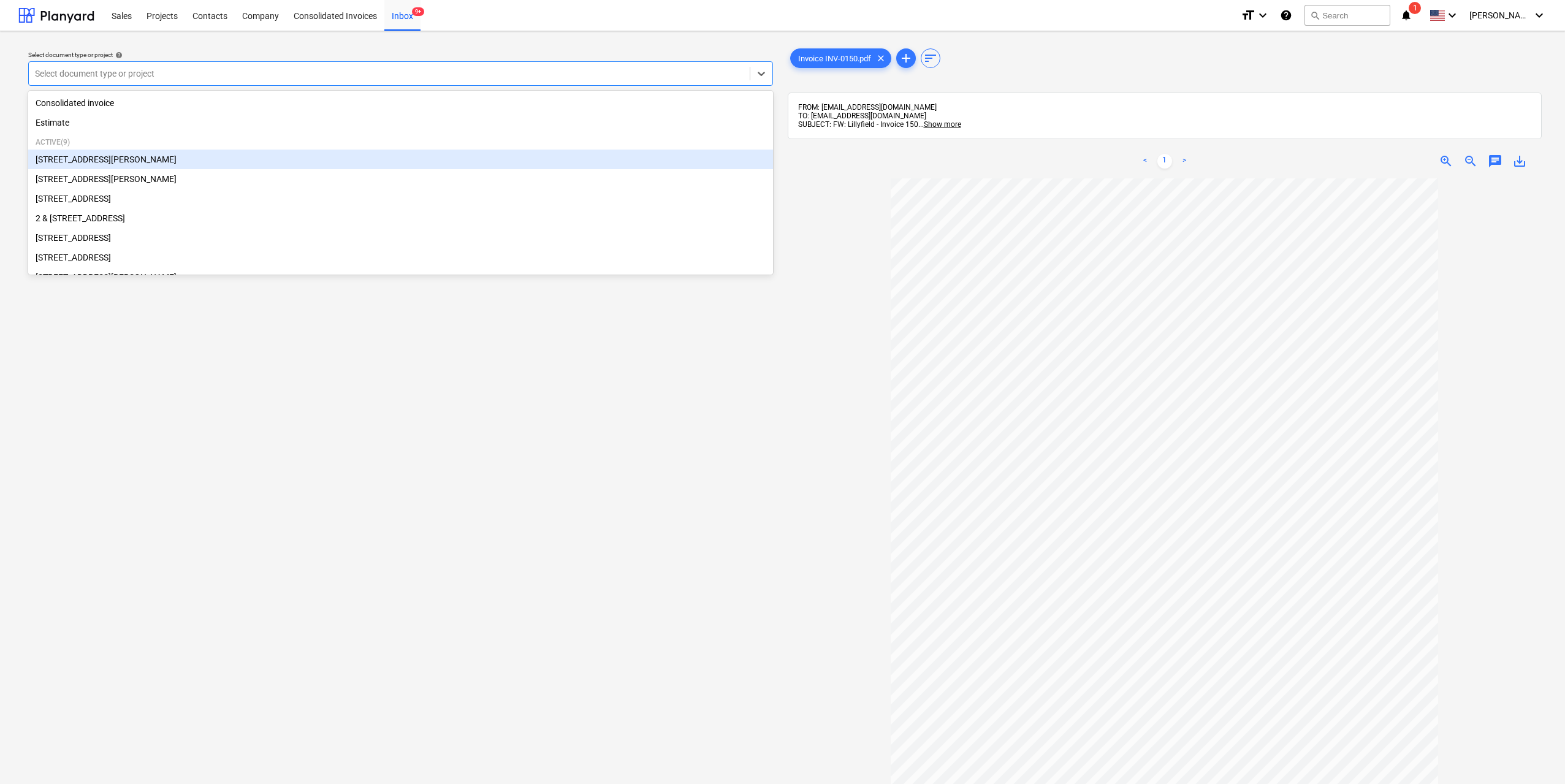
click at [197, 165] on div "[STREET_ADDRESS][PERSON_NAME]" at bounding box center [400, 159] width 745 height 19
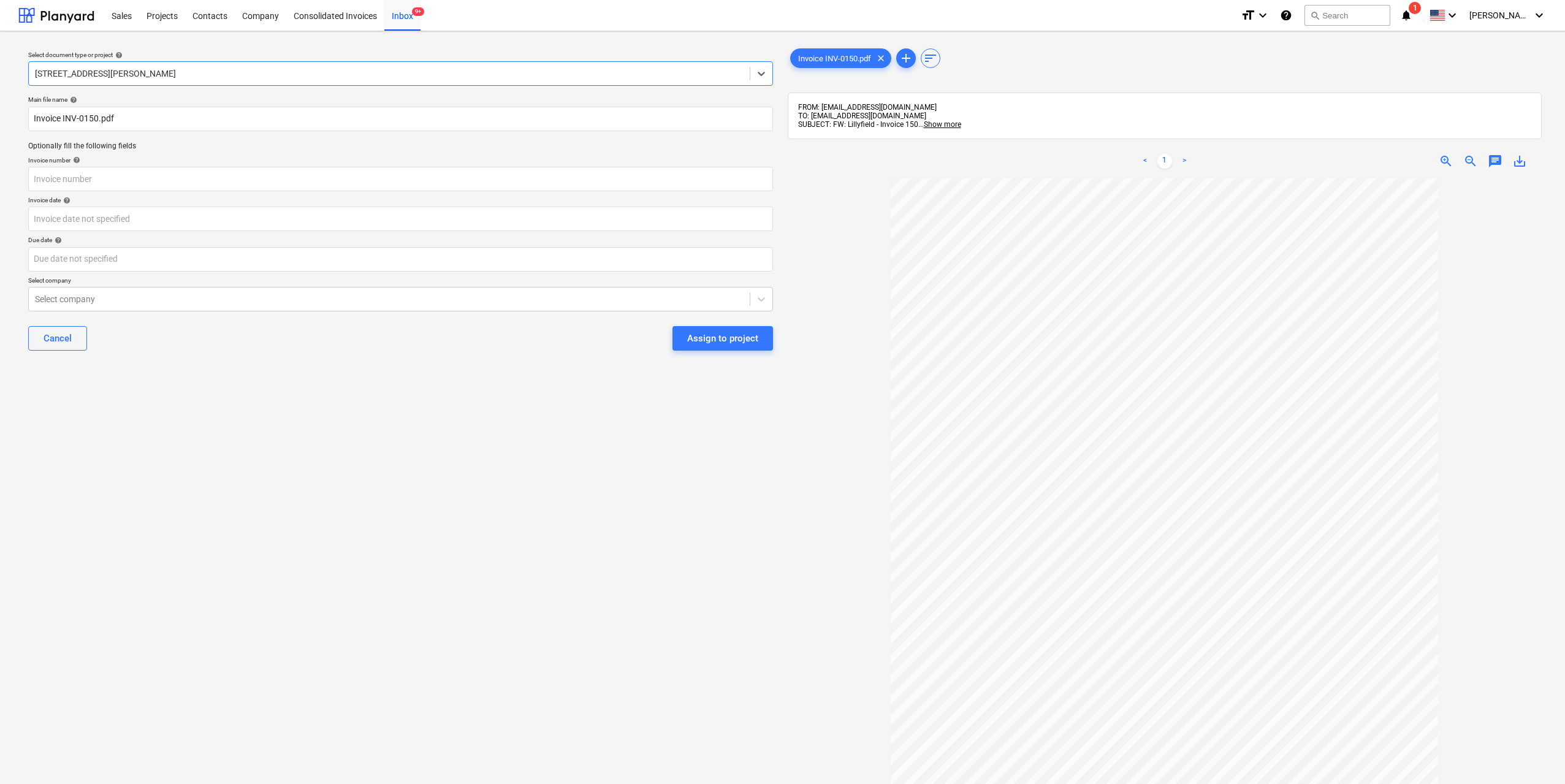
click at [716, 342] on div "Assign to project" at bounding box center [722, 338] width 71 height 16
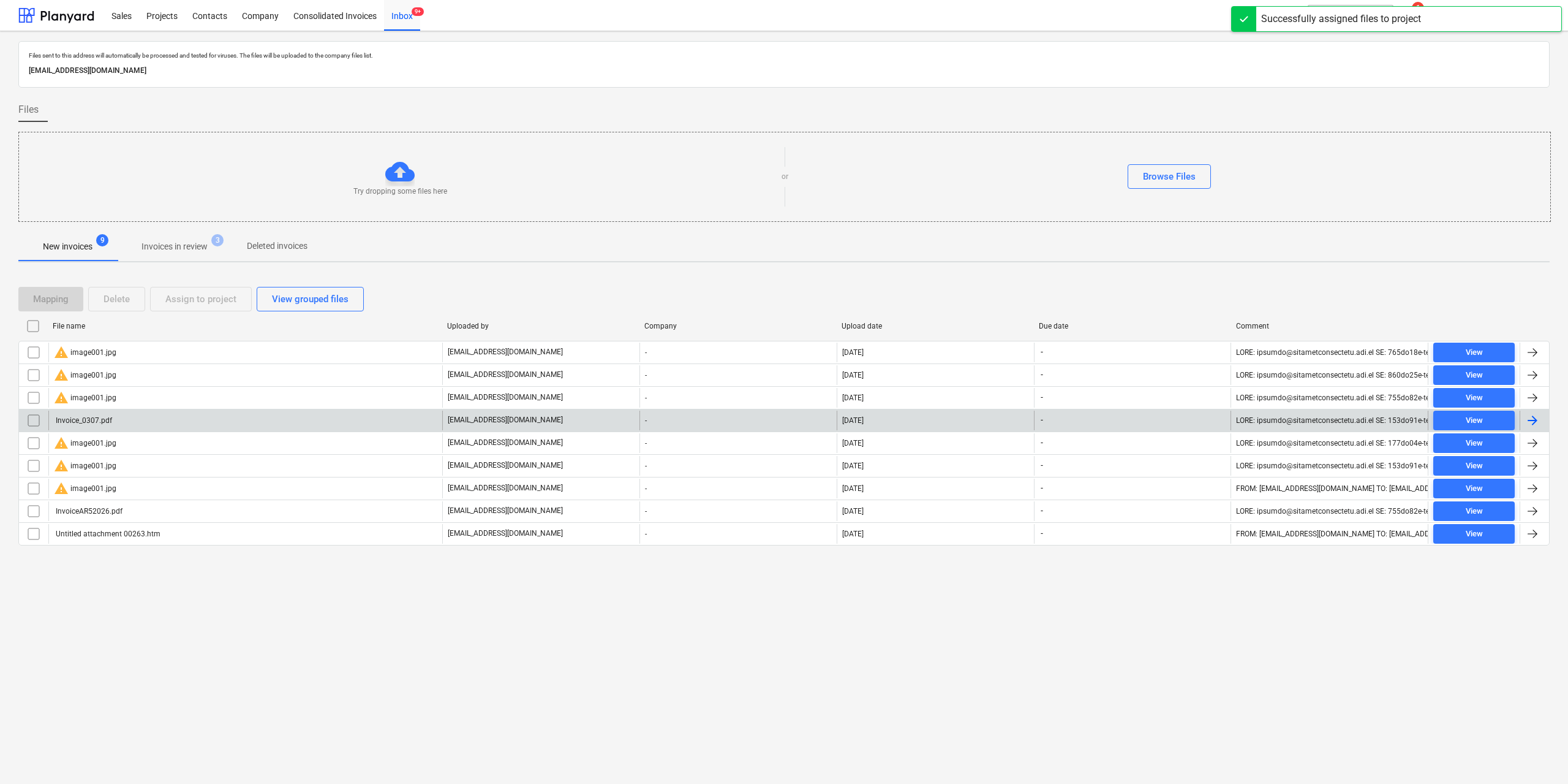
click at [141, 420] on div "Invoice_0307.pdf" at bounding box center [245, 420] width 394 height 19
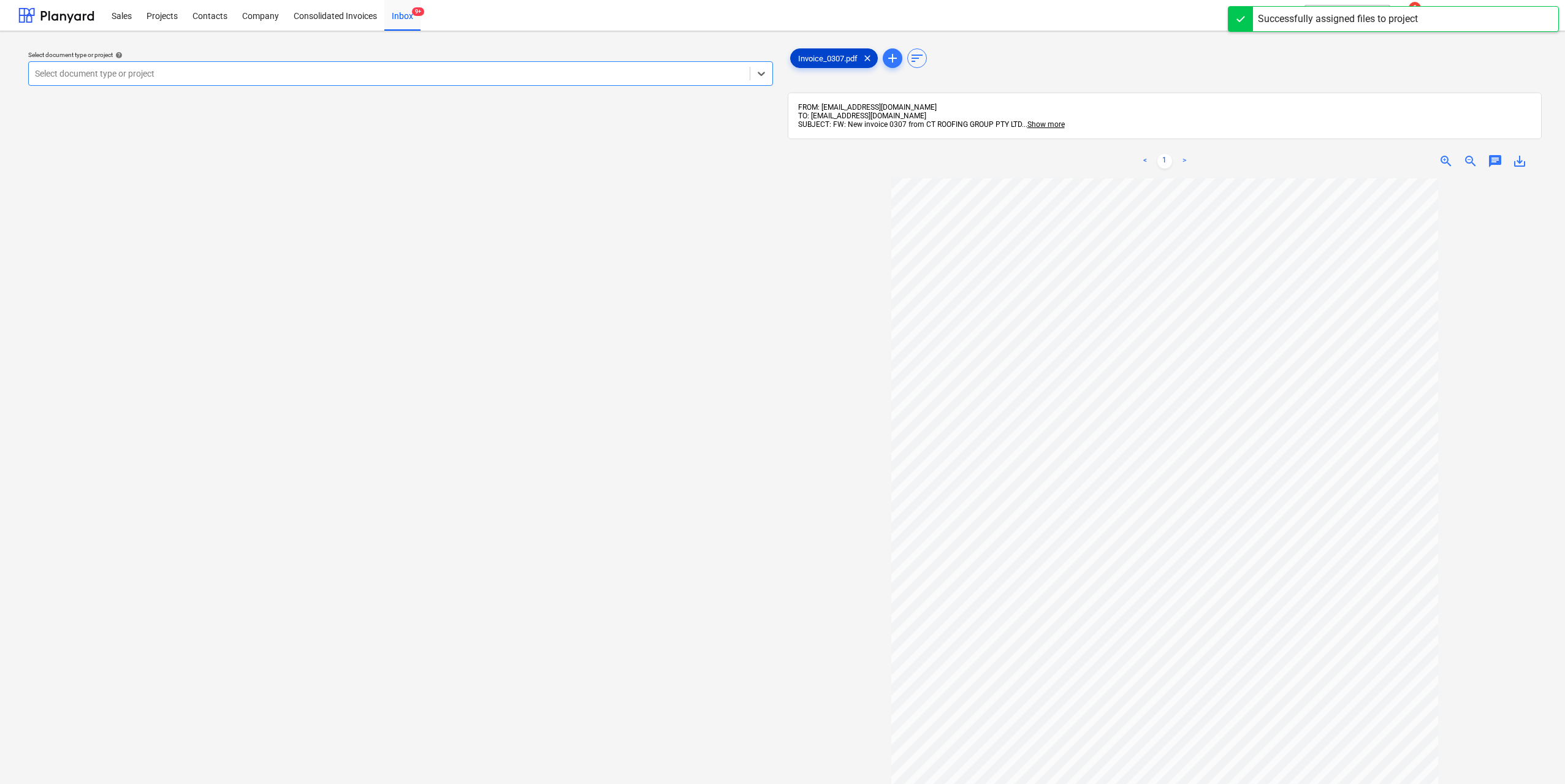
click at [812, 57] on span "Invoice_0307.pdf" at bounding box center [828, 58] width 74 height 9
click at [554, 66] on div "Select document type or project" at bounding box center [389, 74] width 721 height 17
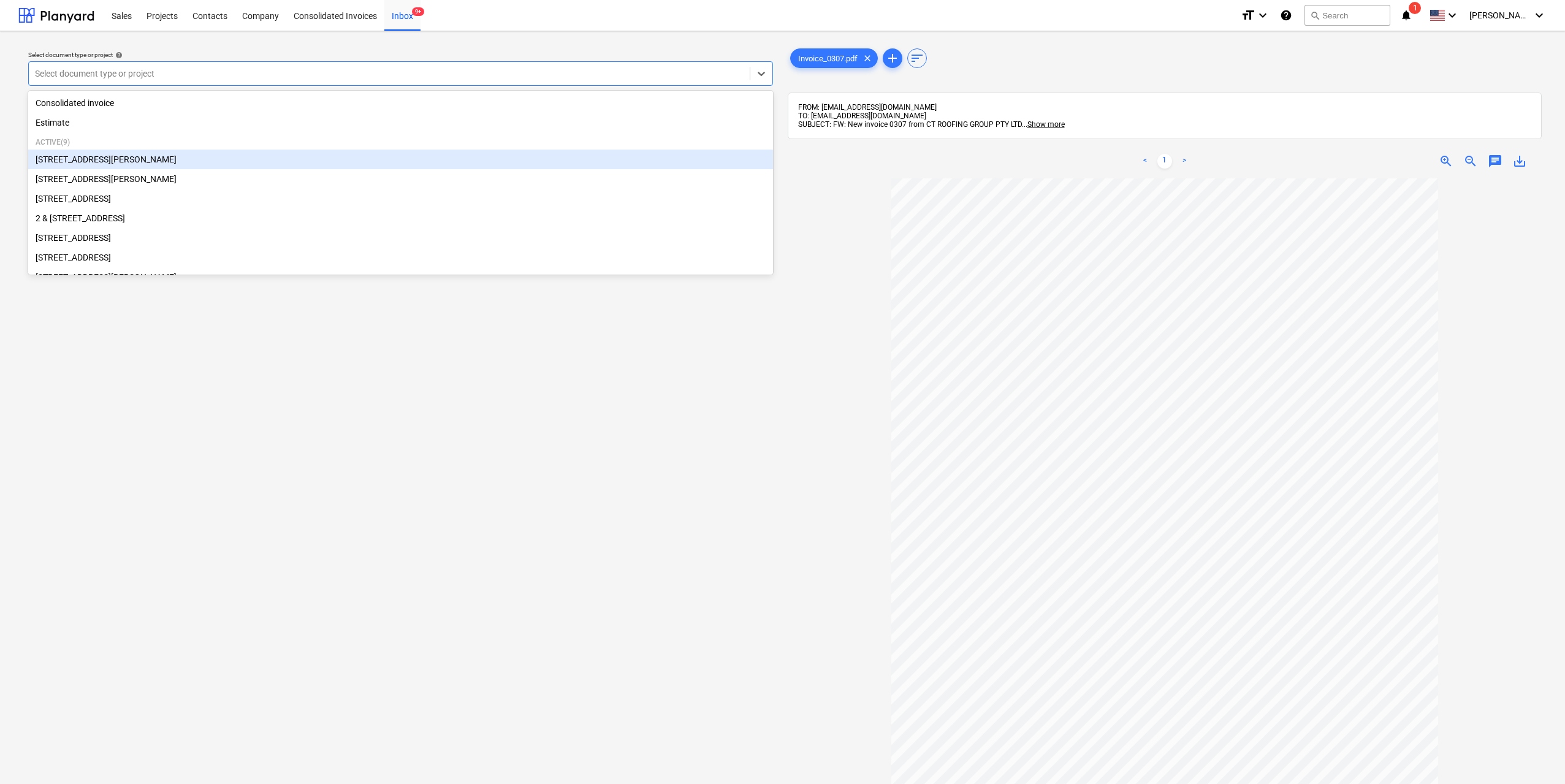
click at [137, 159] on div "[STREET_ADDRESS][PERSON_NAME]" at bounding box center [400, 159] width 745 height 19
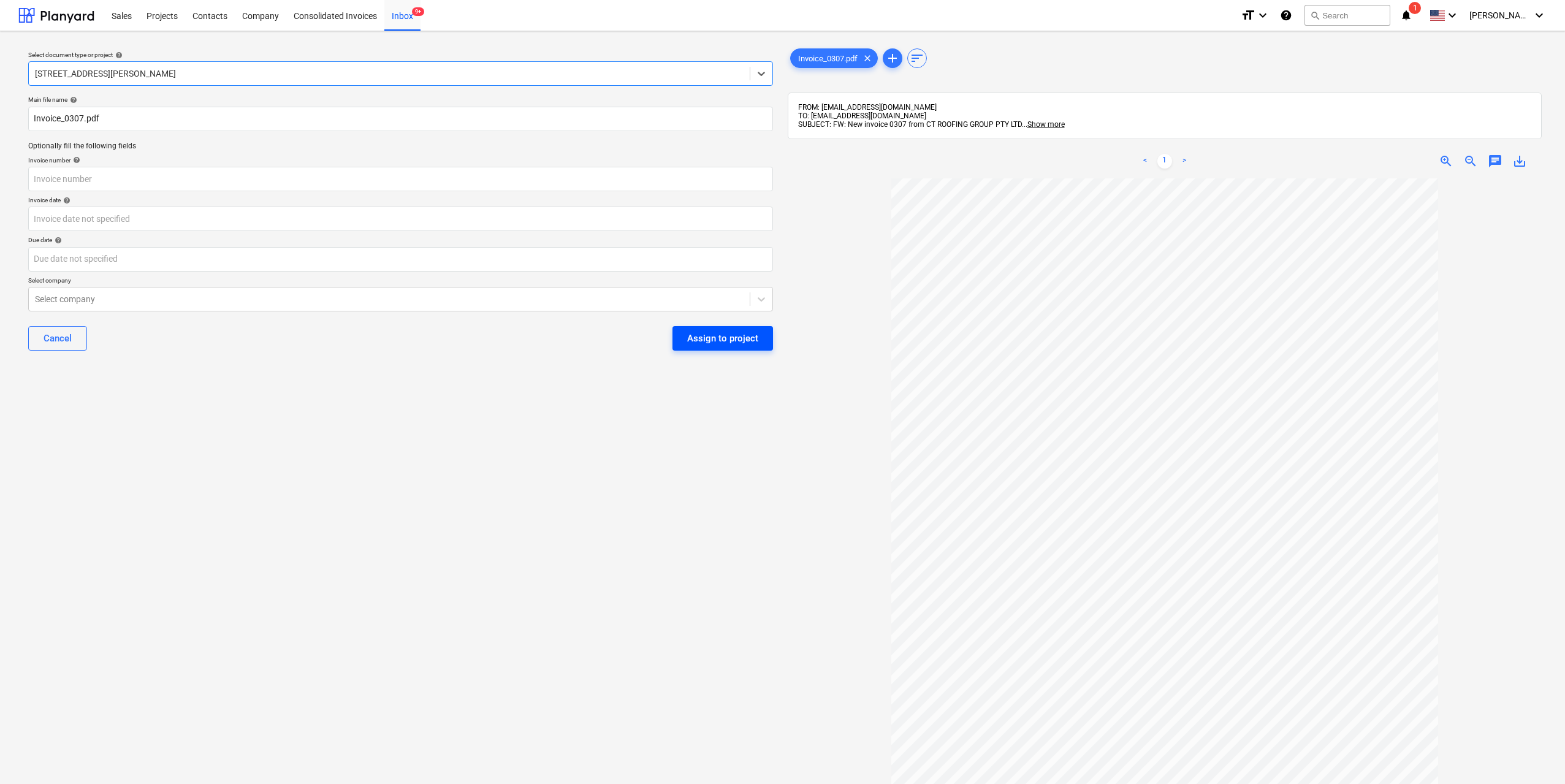
click at [729, 342] on div "Assign to project" at bounding box center [722, 338] width 71 height 16
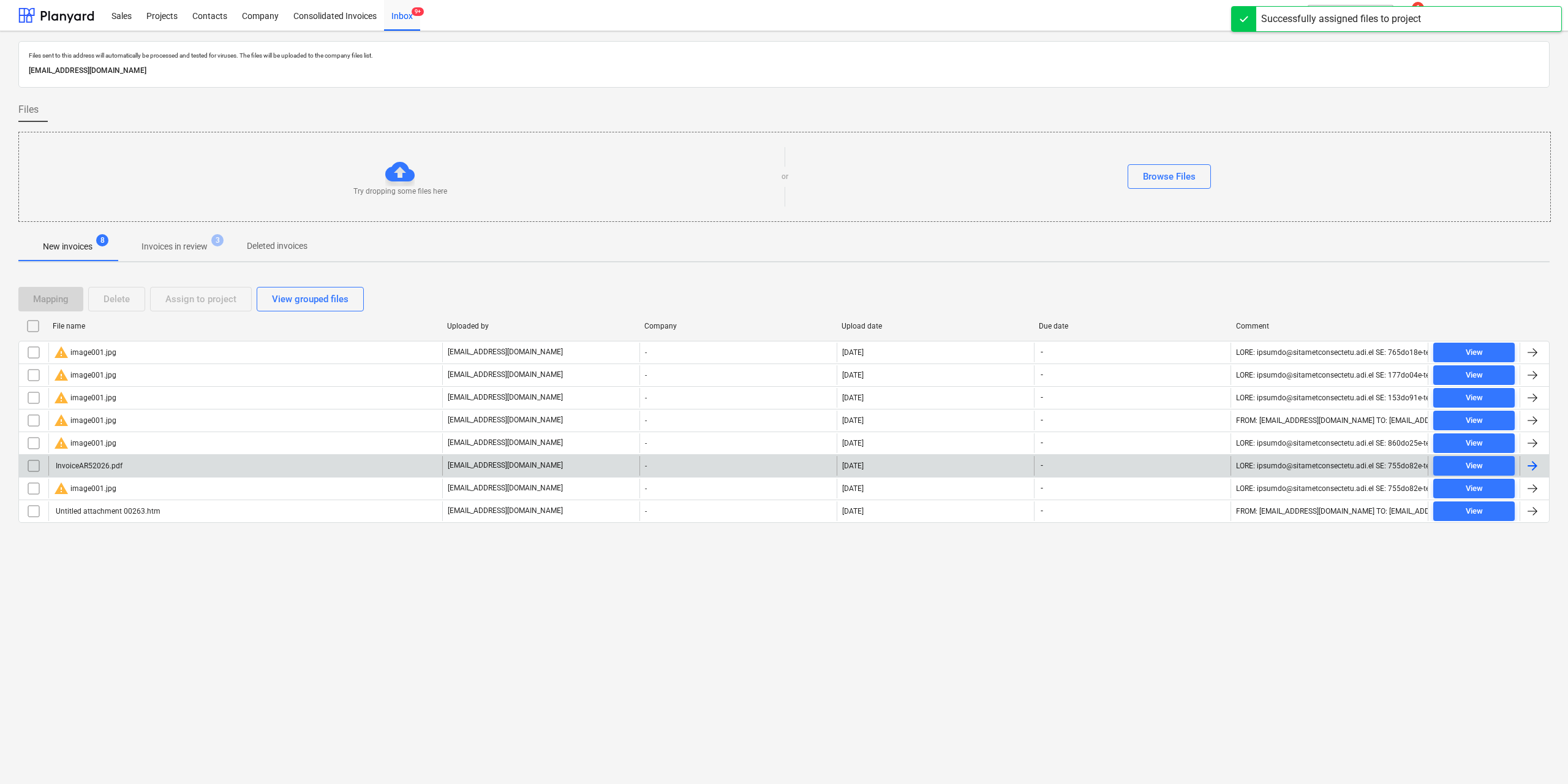
click at [104, 468] on div "InvoiceAR52026.pdf" at bounding box center [88, 465] width 69 height 9
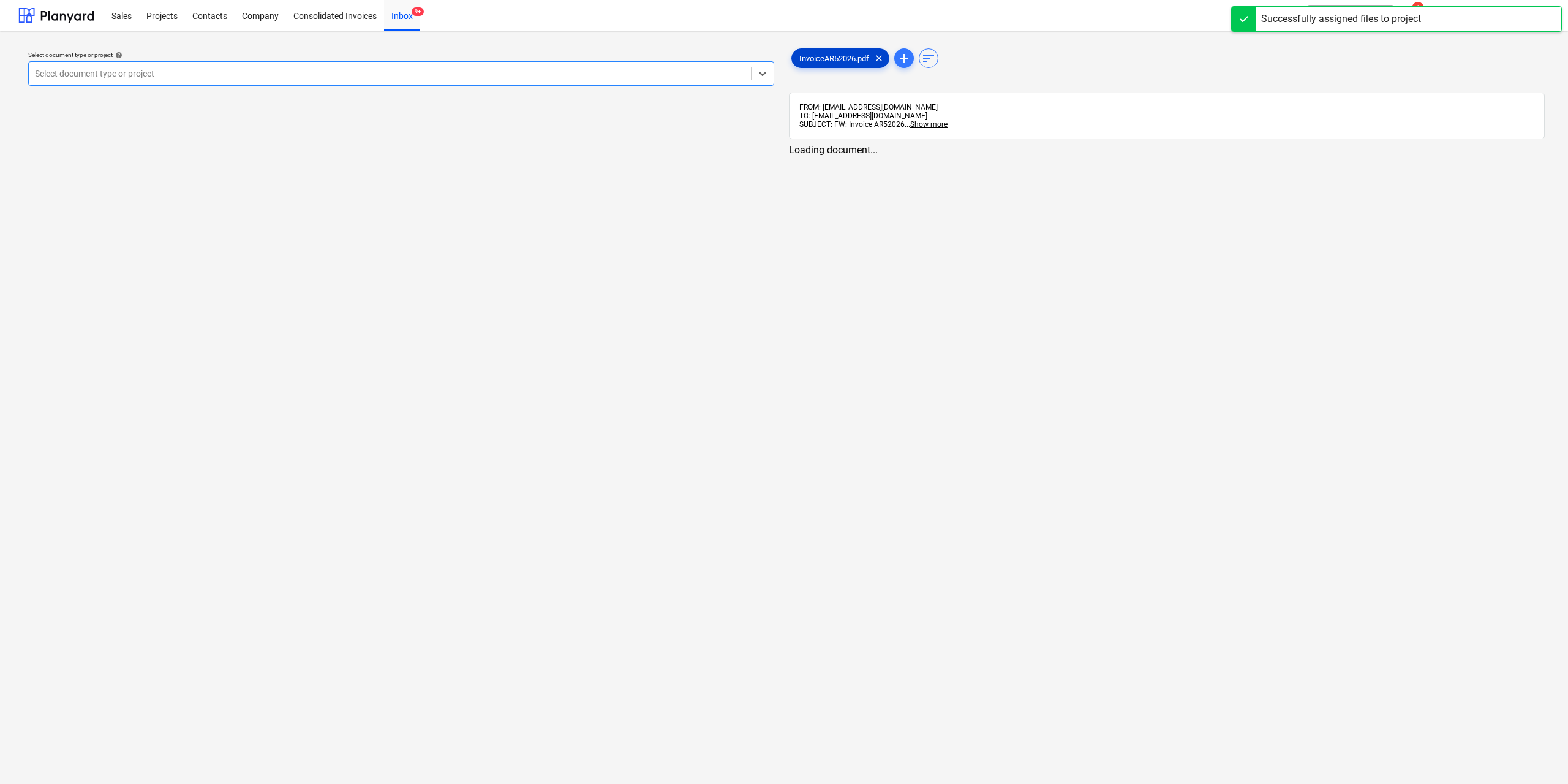
click at [835, 61] on span "InvoiceAR52026.pdf" at bounding box center [834, 58] width 84 height 9
click at [1173, 161] on link "2" at bounding box center [1176, 161] width 15 height 15
click at [297, 78] on div at bounding box center [389, 73] width 708 height 12
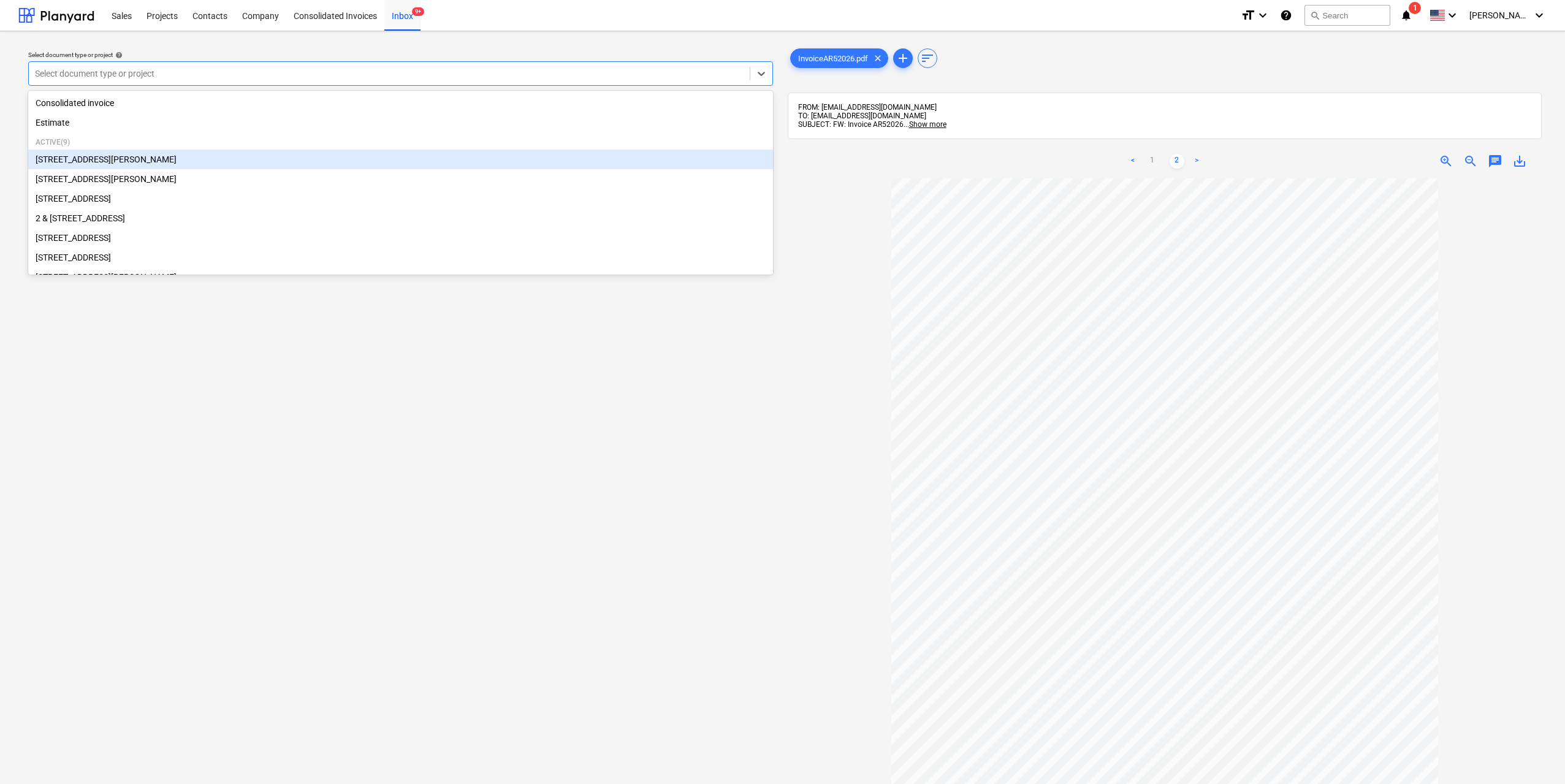
click at [149, 160] on div "[STREET_ADDRESS][PERSON_NAME]" at bounding box center [400, 159] width 745 height 19
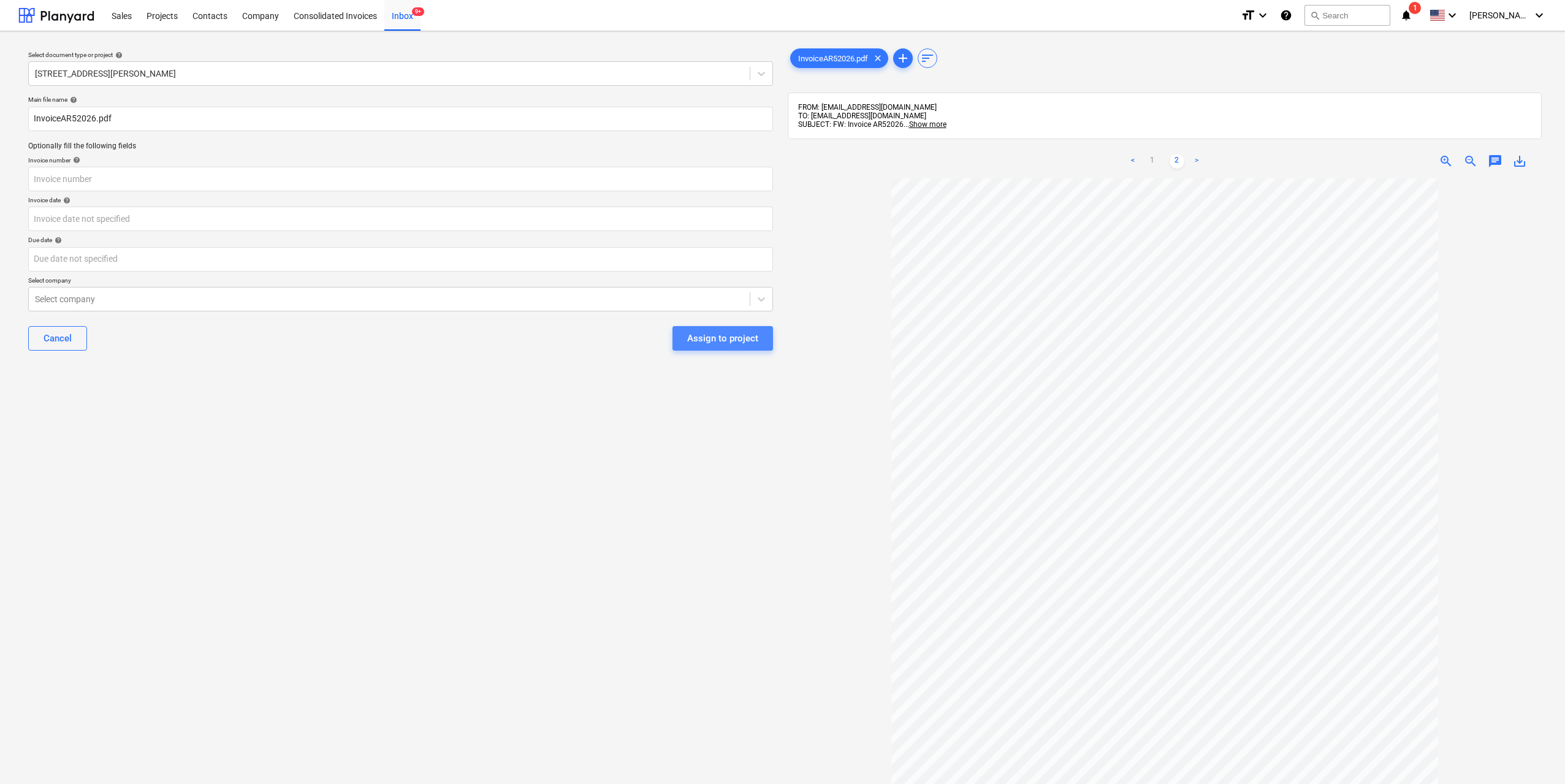
click at [725, 330] on div "Assign to project" at bounding box center [722, 338] width 71 height 16
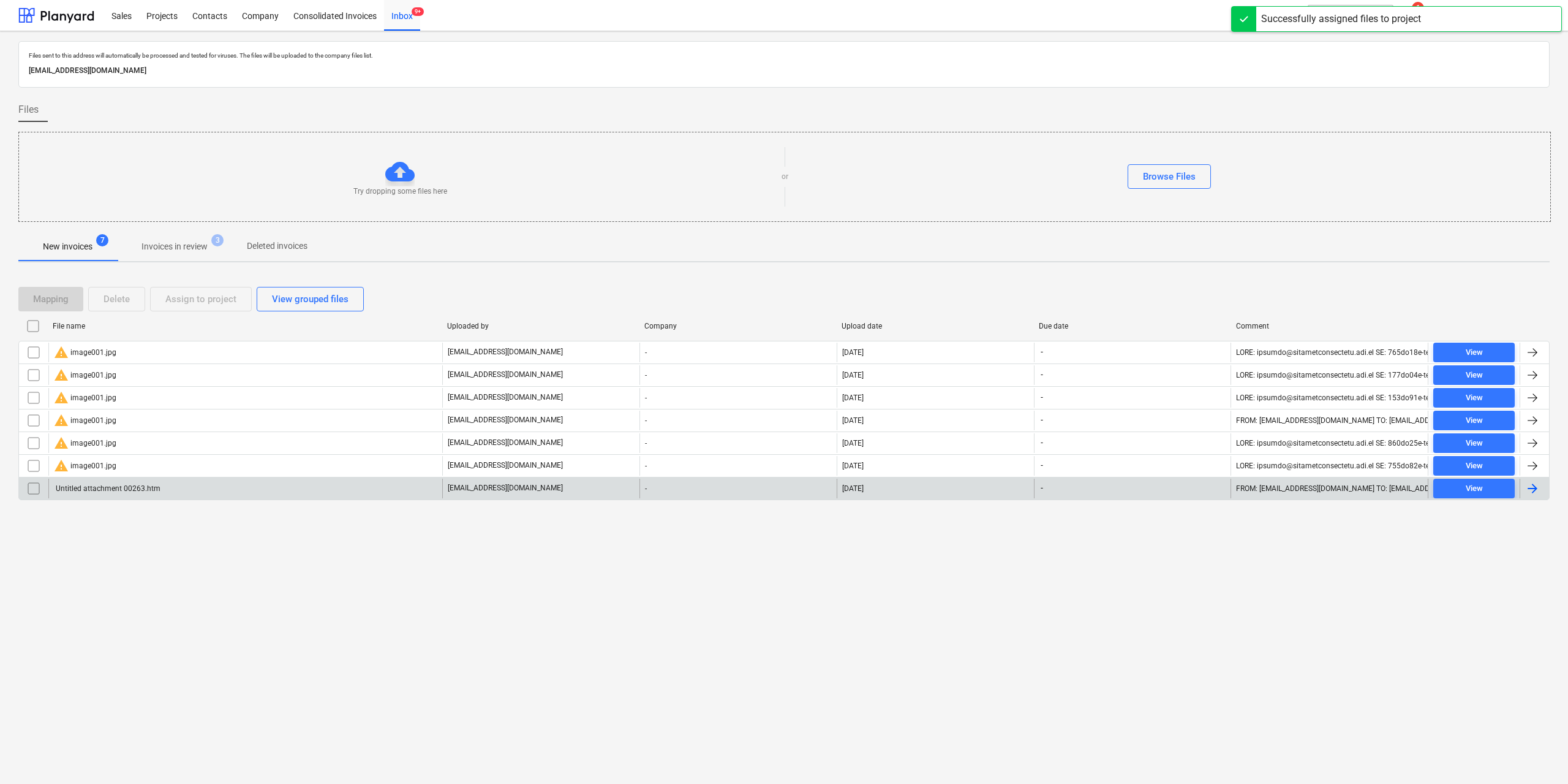
click at [63, 484] on div "Untitled attachment 00263.htm" at bounding box center [107, 488] width 107 height 9
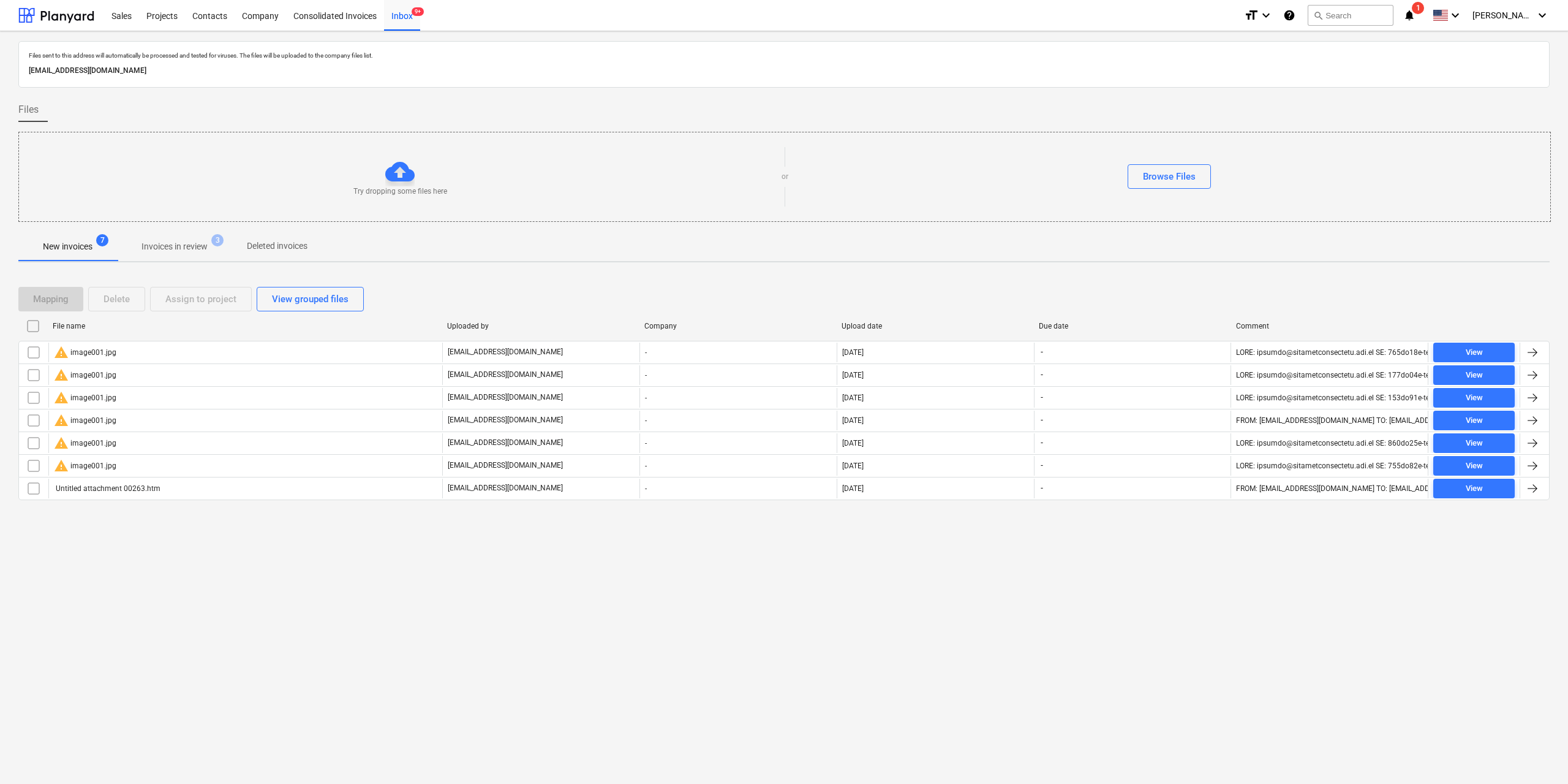
click at [33, 329] on input "checkbox" at bounding box center [33, 326] width 19 height 19
click at [121, 294] on div "Delete" at bounding box center [117, 299] width 26 height 16
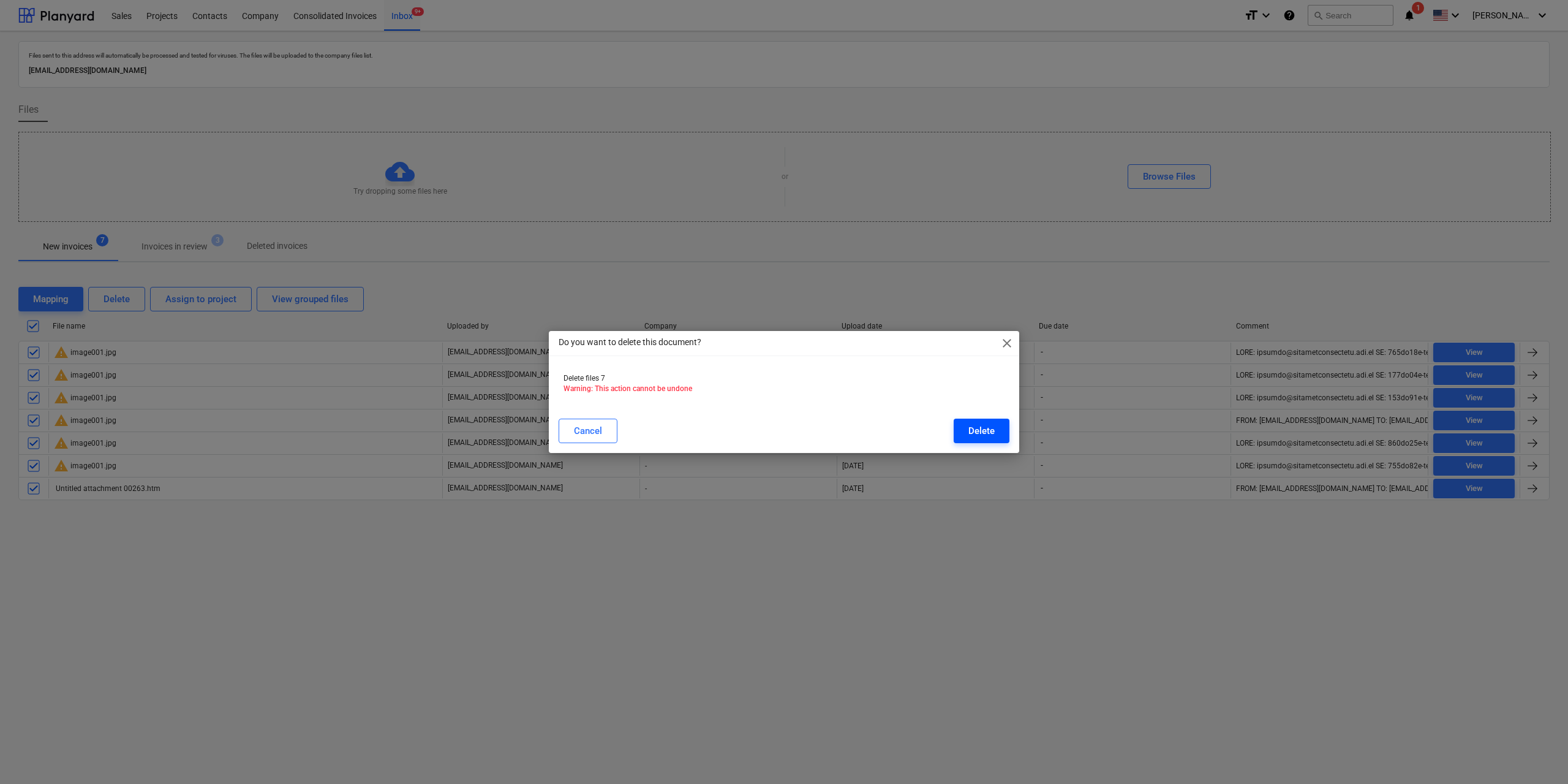
click at [978, 427] on div "Delete" at bounding box center [981, 431] width 26 height 16
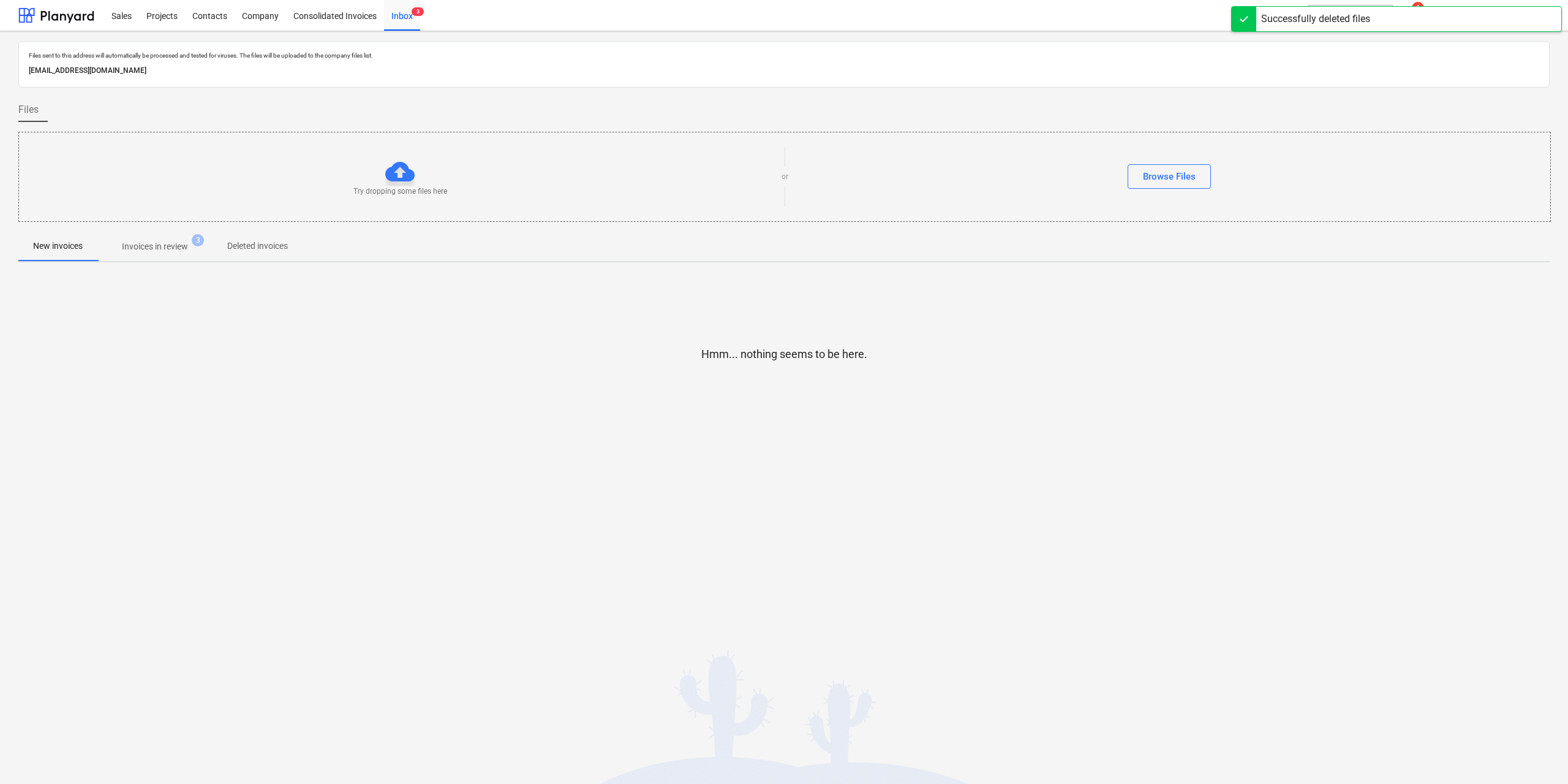
click at [164, 244] on p "Invoices in review" at bounding box center [155, 246] width 66 height 13
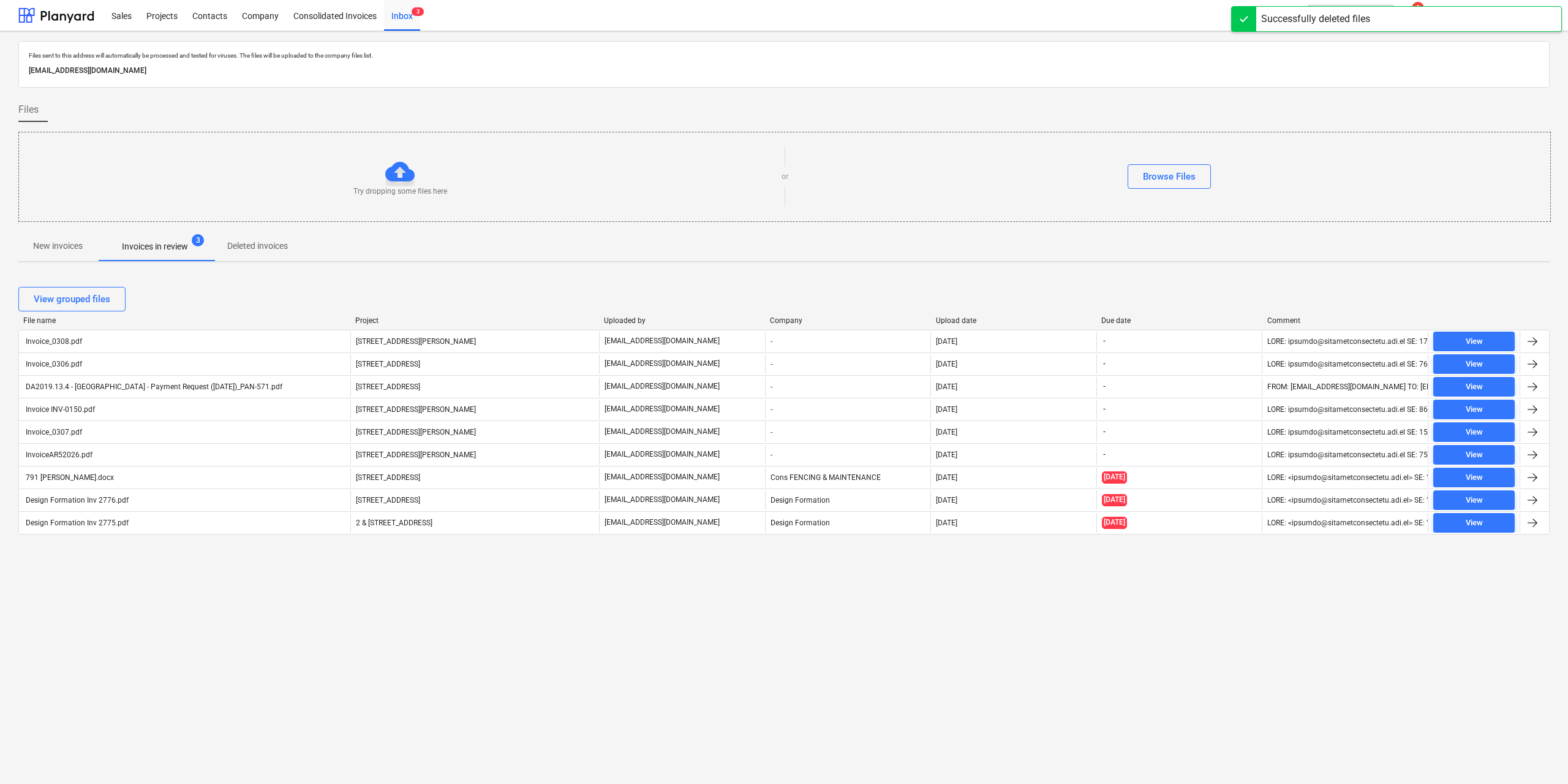
click at [164, 244] on p "Invoices in review" at bounding box center [155, 246] width 66 height 13
click at [57, 248] on p "New invoices" at bounding box center [57, 246] width 49 height 13
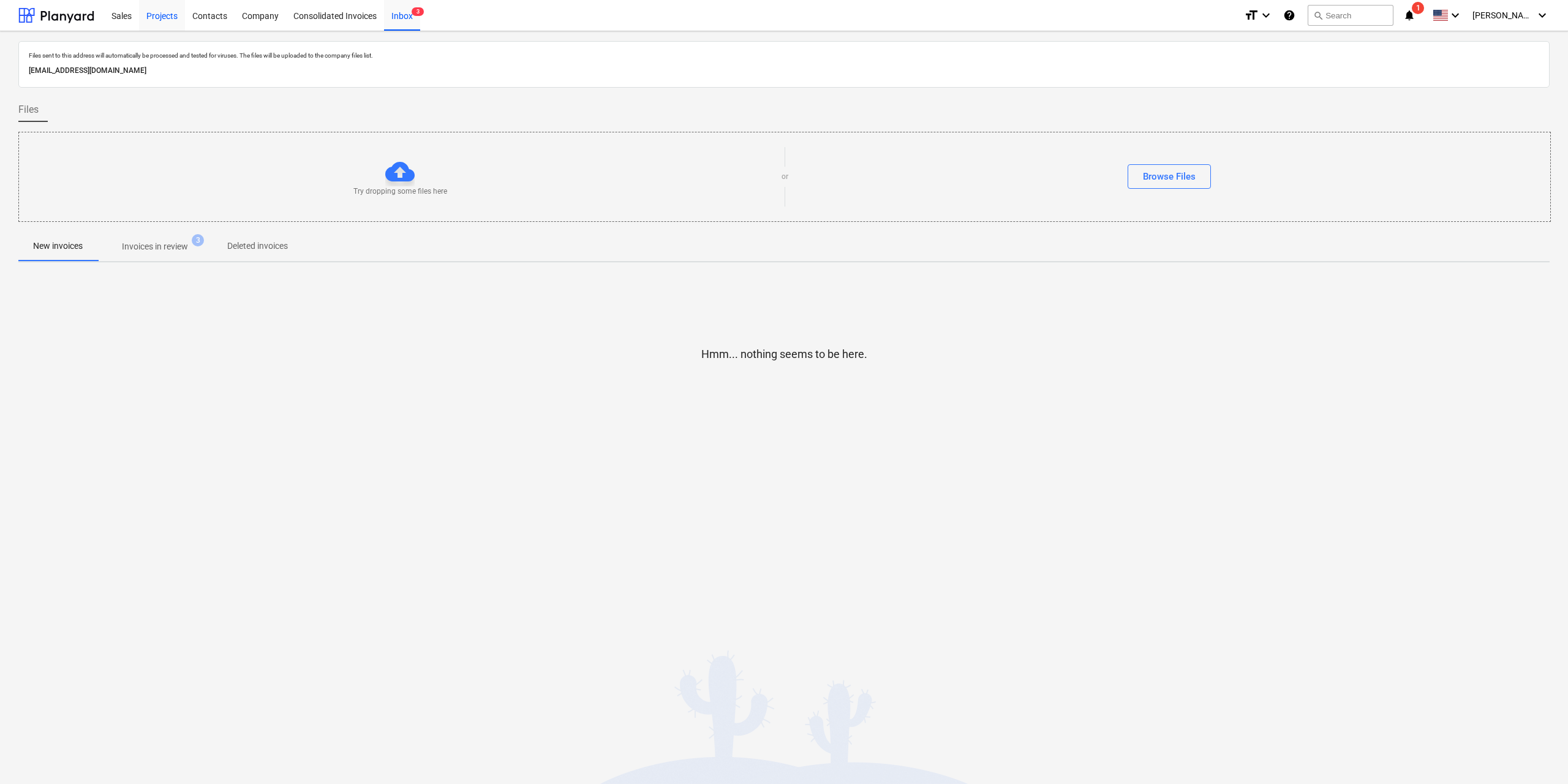
click at [150, 16] on div "Projects" at bounding box center [162, 15] width 46 height 32
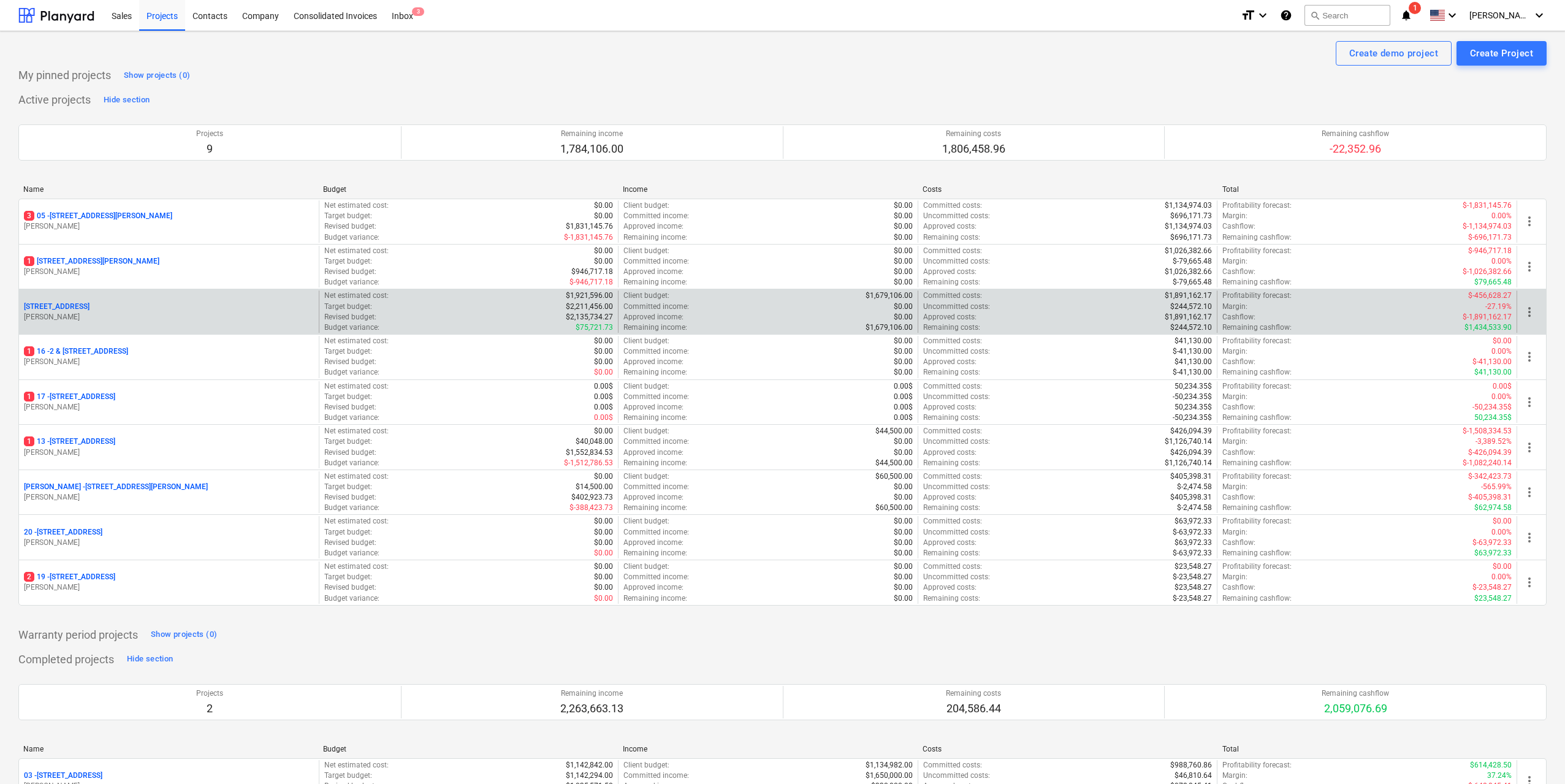
click at [165, 315] on p "[PERSON_NAME]" at bounding box center [168, 317] width 290 height 11
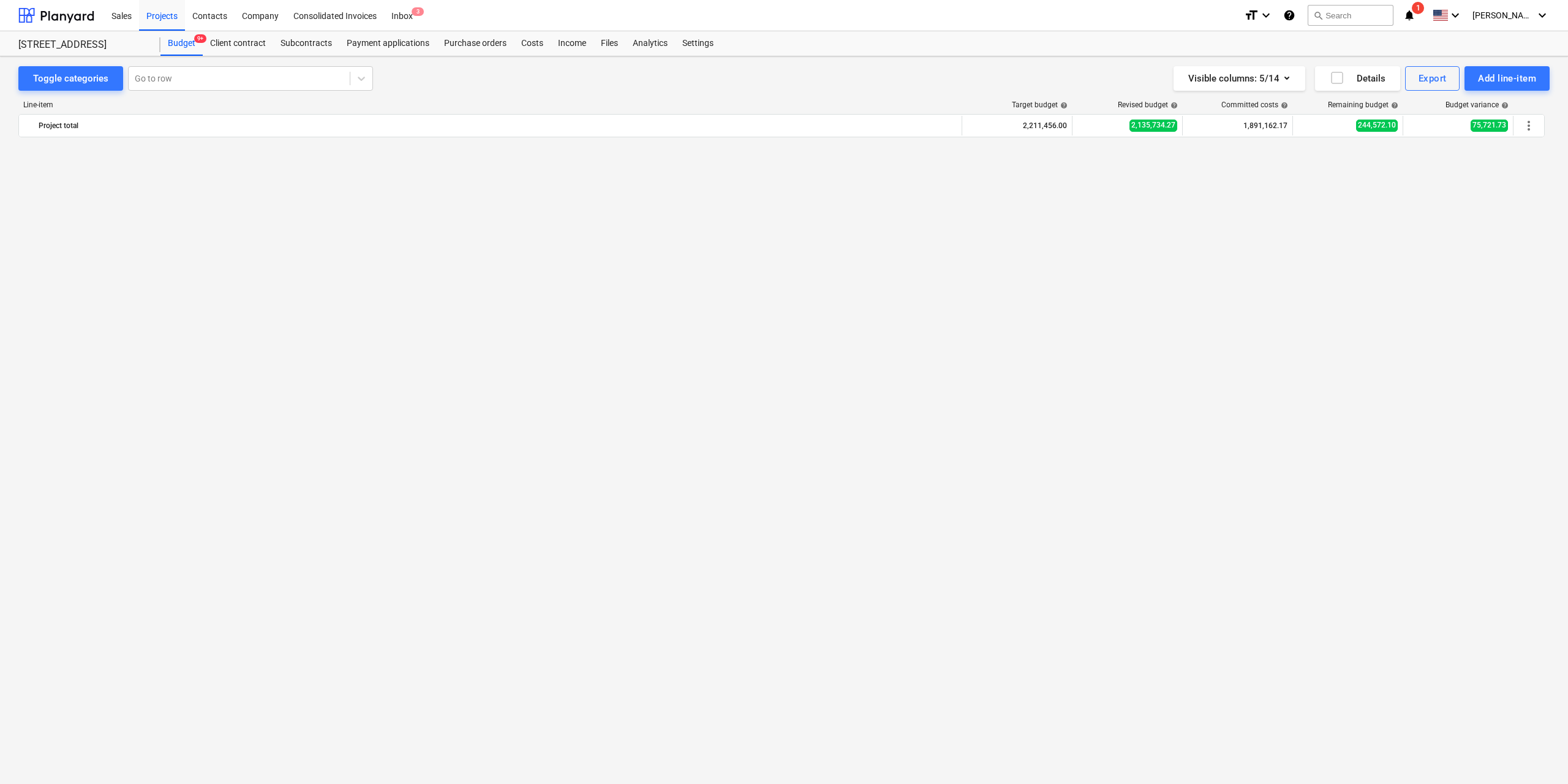
scroll to position [1655, 0]
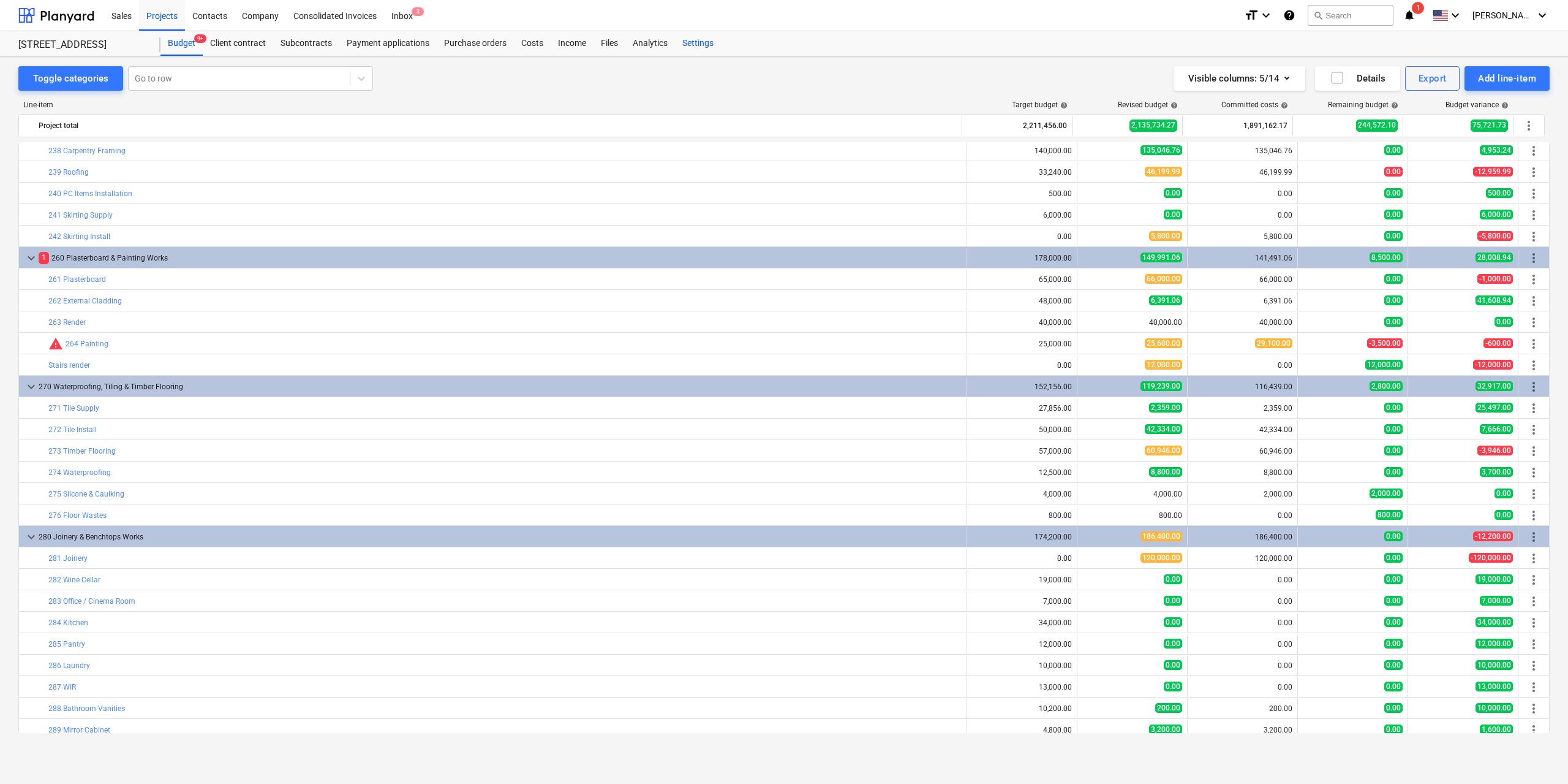
click at [684, 44] on div "Settings" at bounding box center [698, 44] width 46 height 24
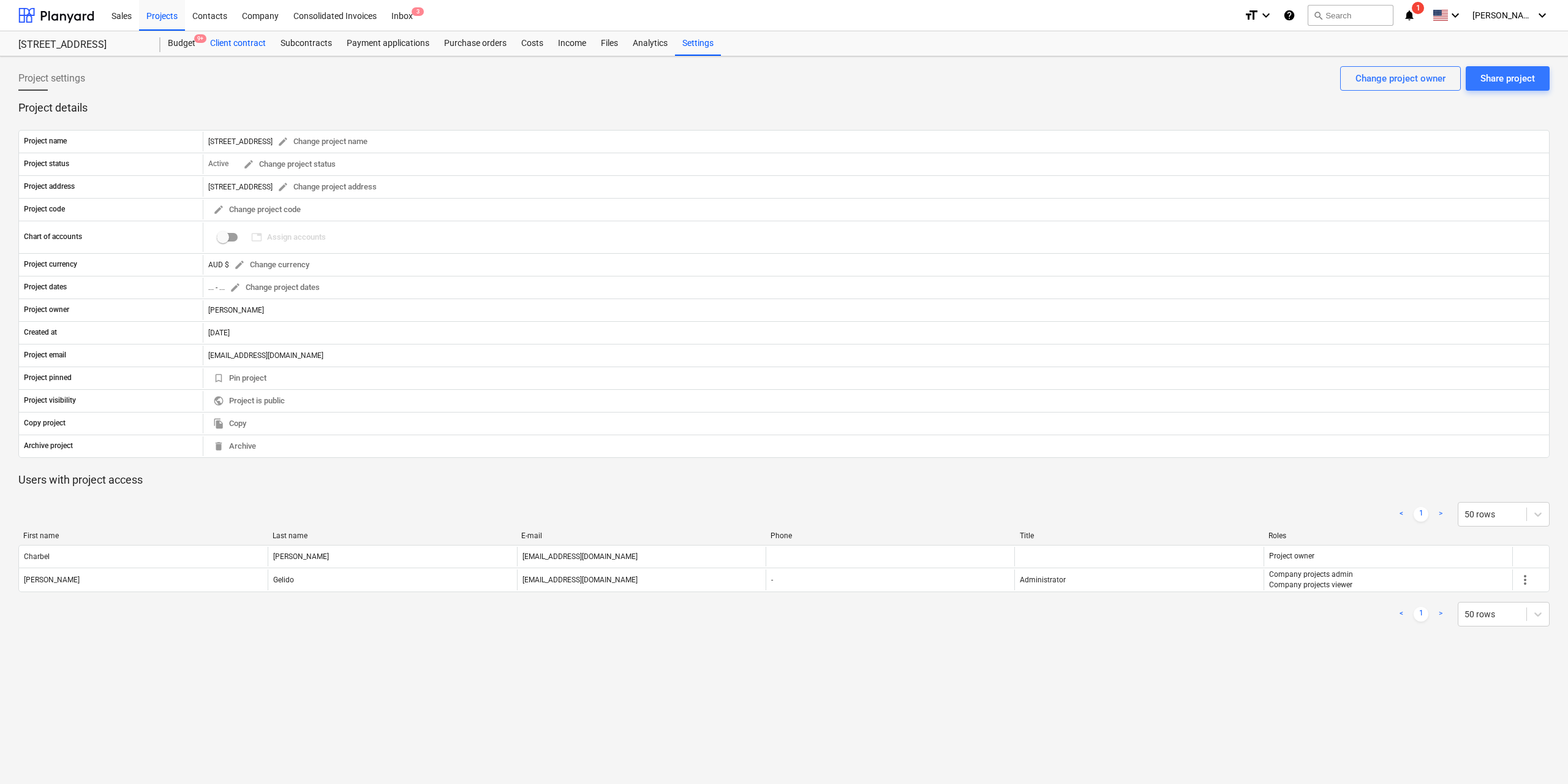
click at [227, 47] on div "Client contract" at bounding box center [238, 44] width 70 height 24
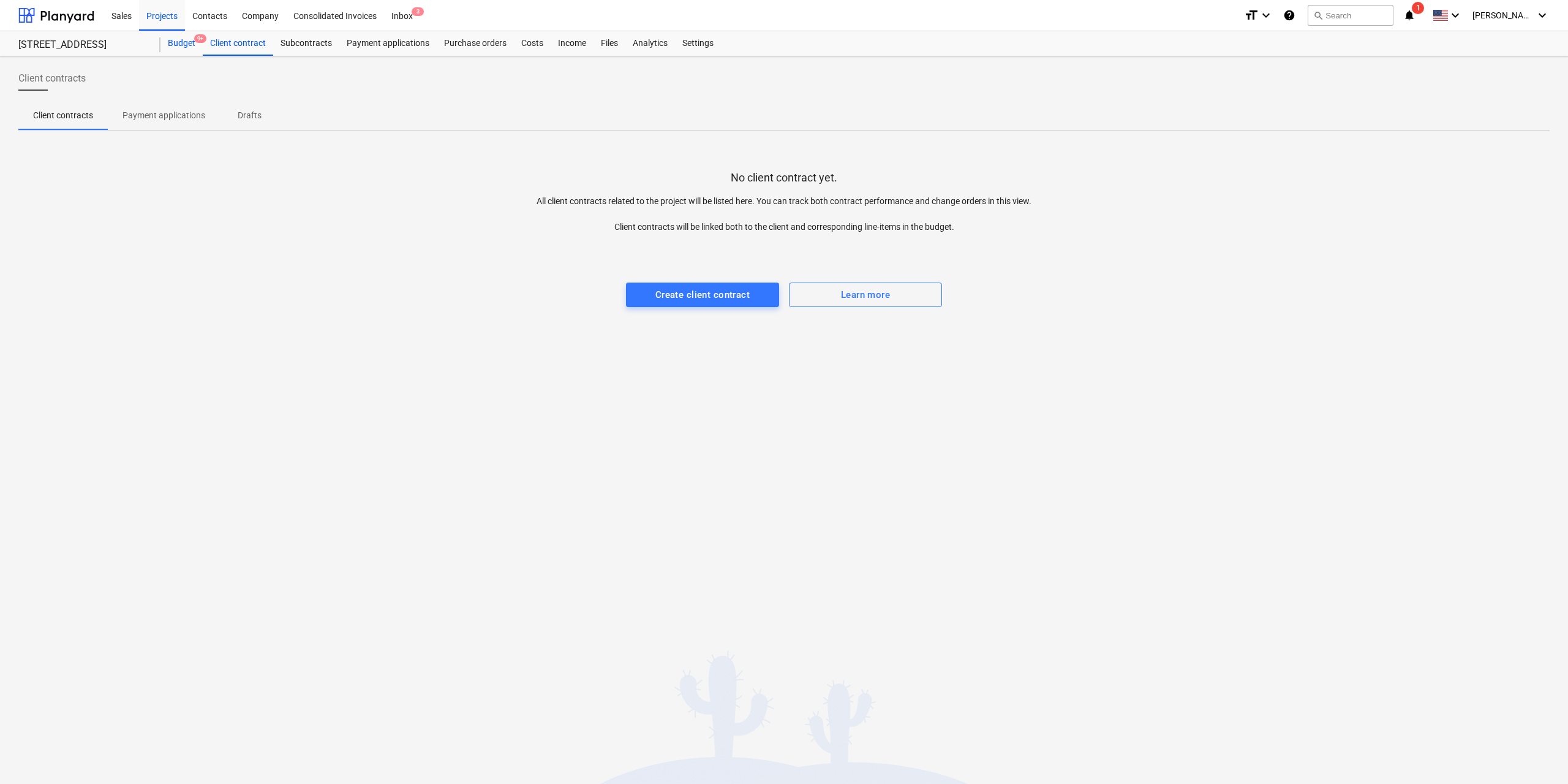
click at [166, 44] on div "Budget 9+" at bounding box center [181, 44] width 42 height 24
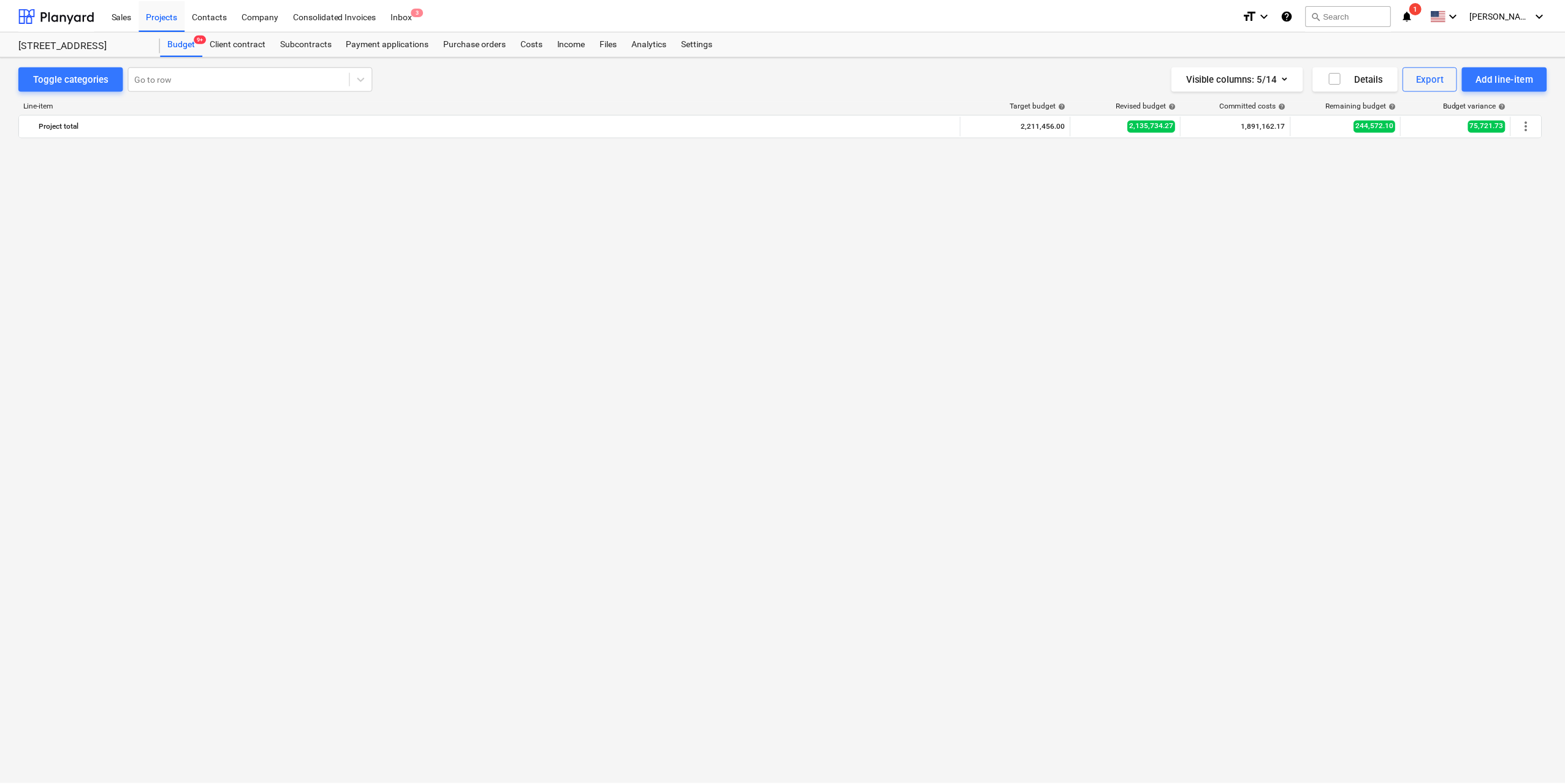
scroll to position [1655, 0]
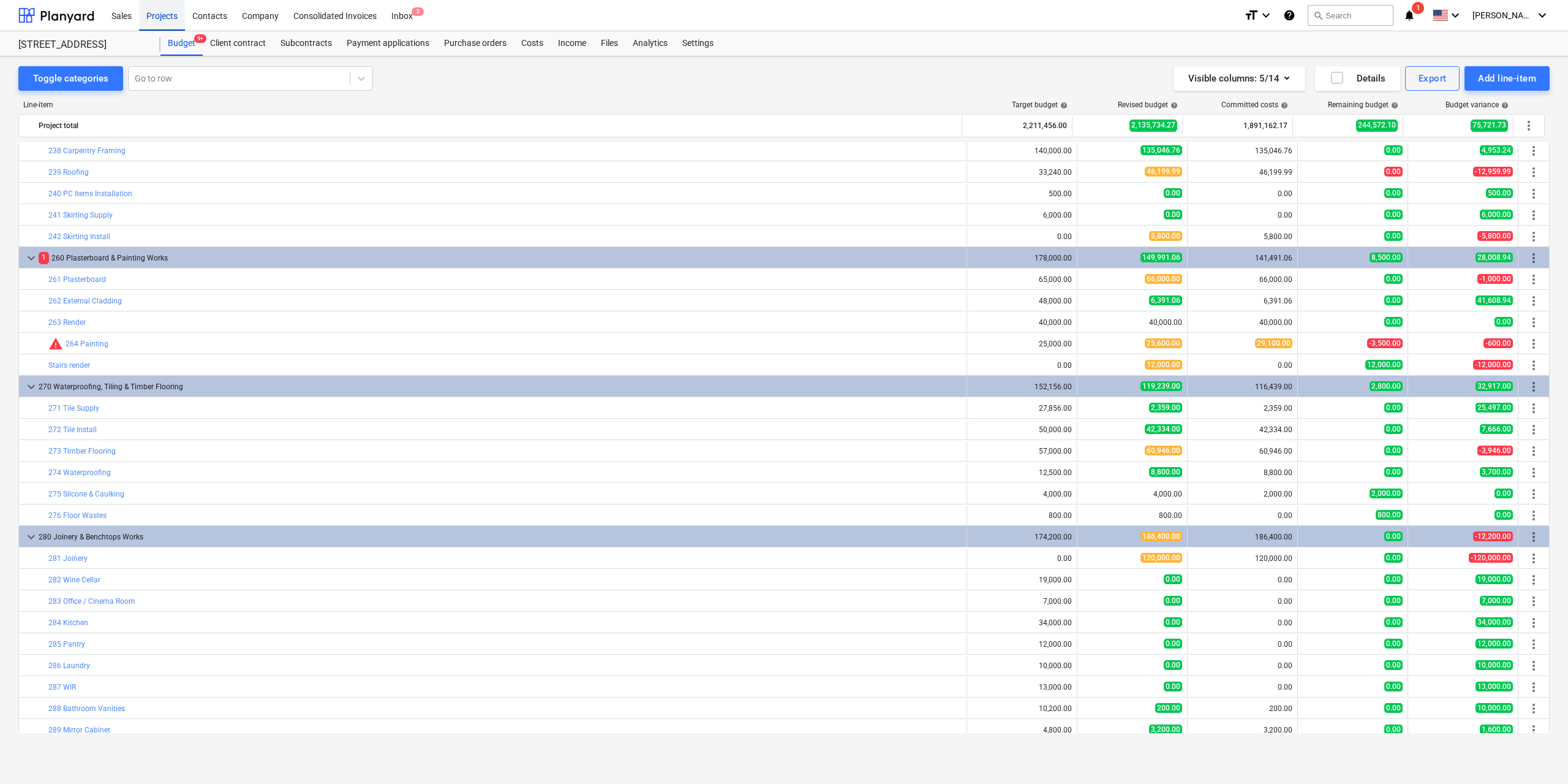
click at [159, 14] on div "Projects" at bounding box center [162, 15] width 46 height 32
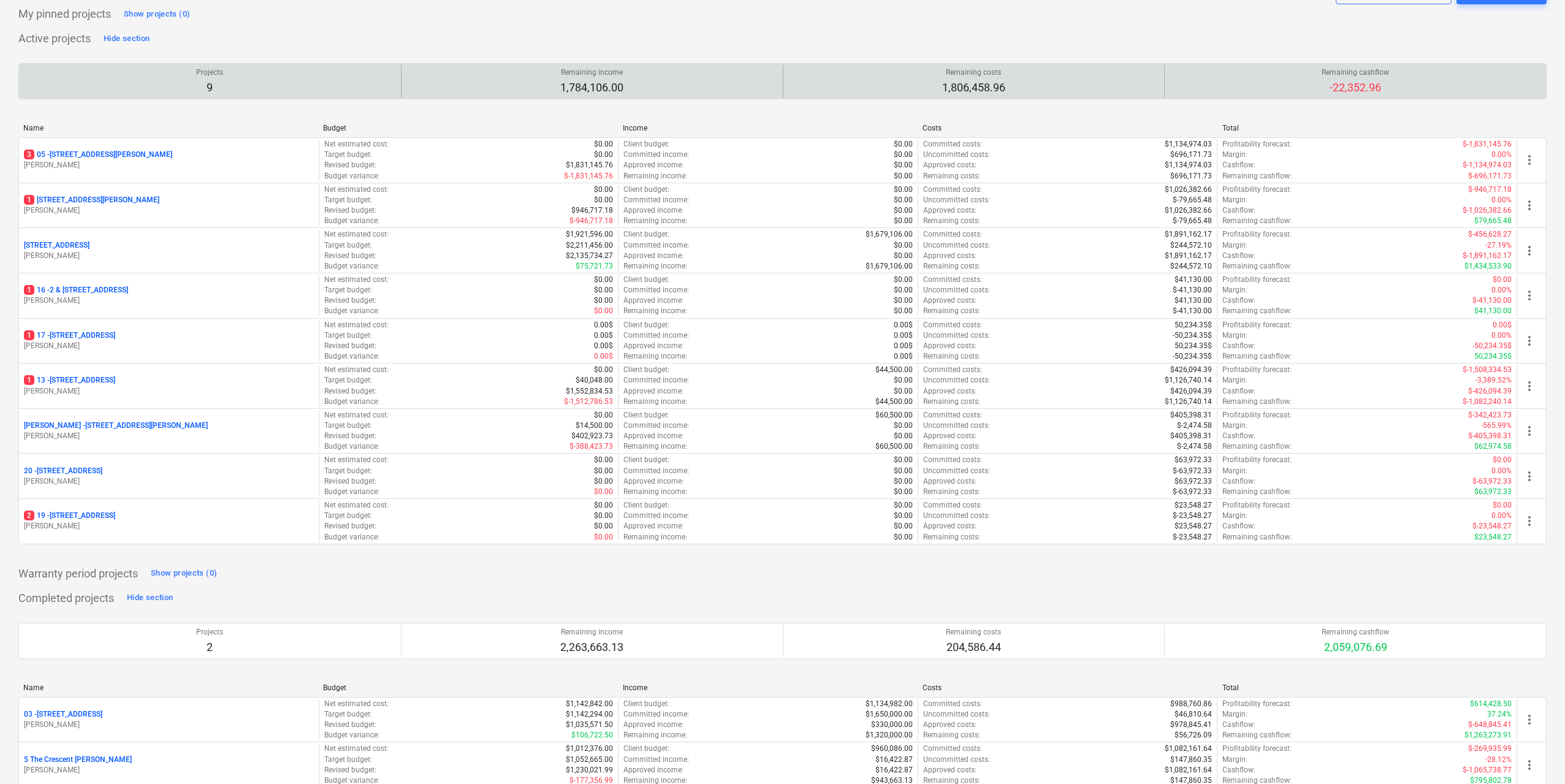
scroll to position [114, 0]
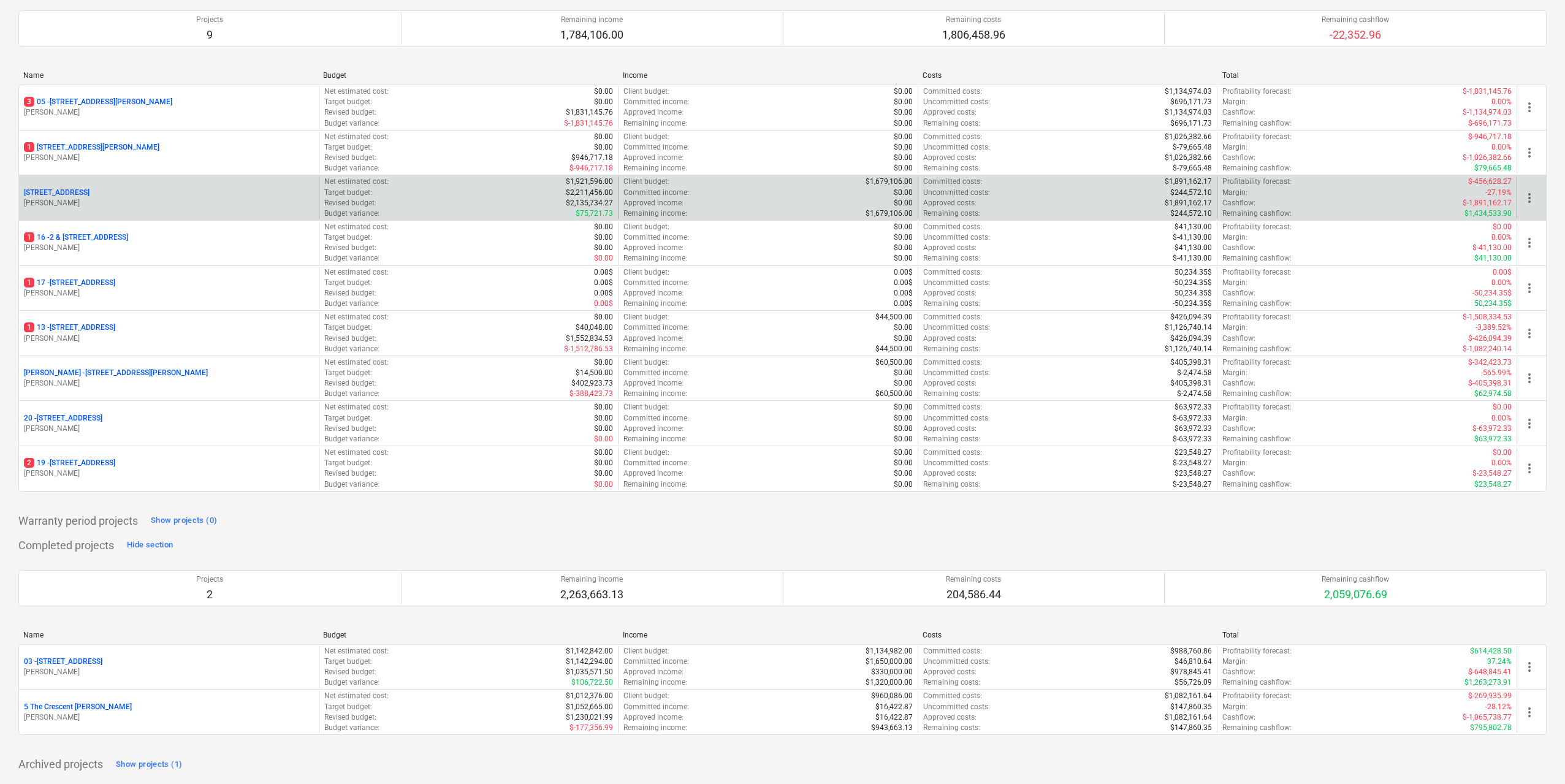
click at [1528, 196] on span "more_vert" at bounding box center [1529, 198] width 15 height 15
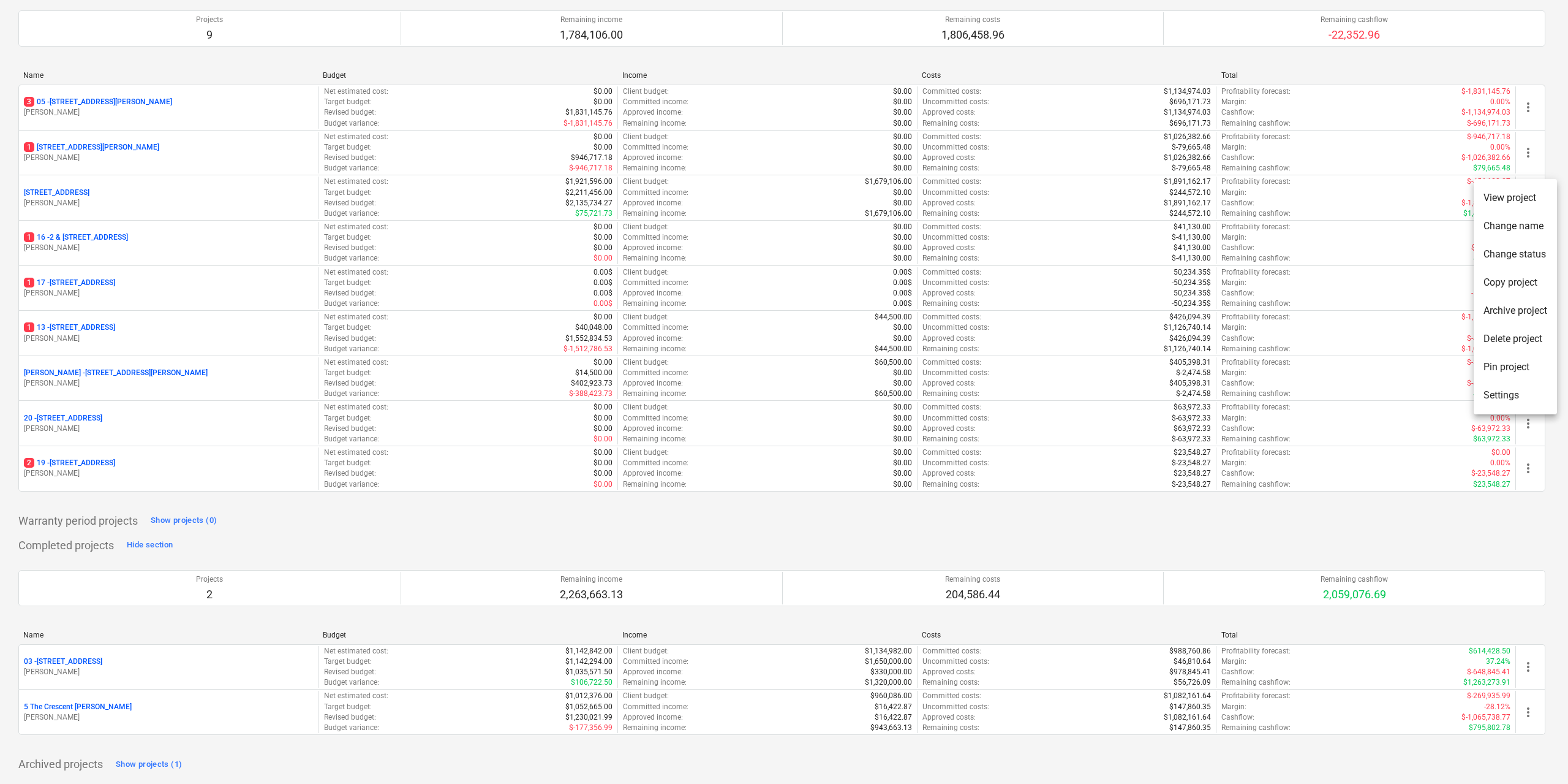
click at [1535, 253] on li "Change status" at bounding box center [1515, 253] width 83 height 28
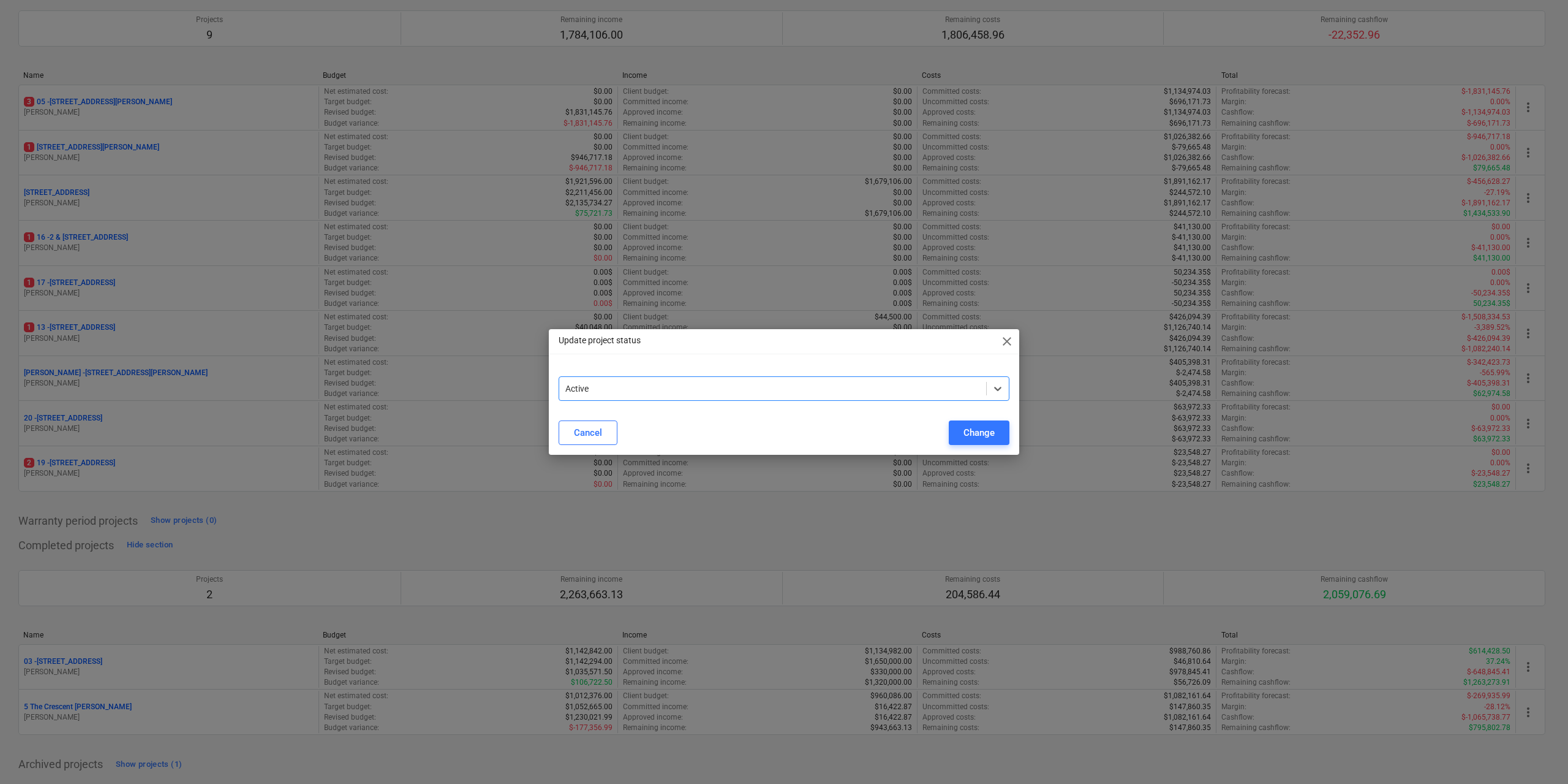
click at [868, 400] on div "Active" at bounding box center [784, 388] width 451 height 24
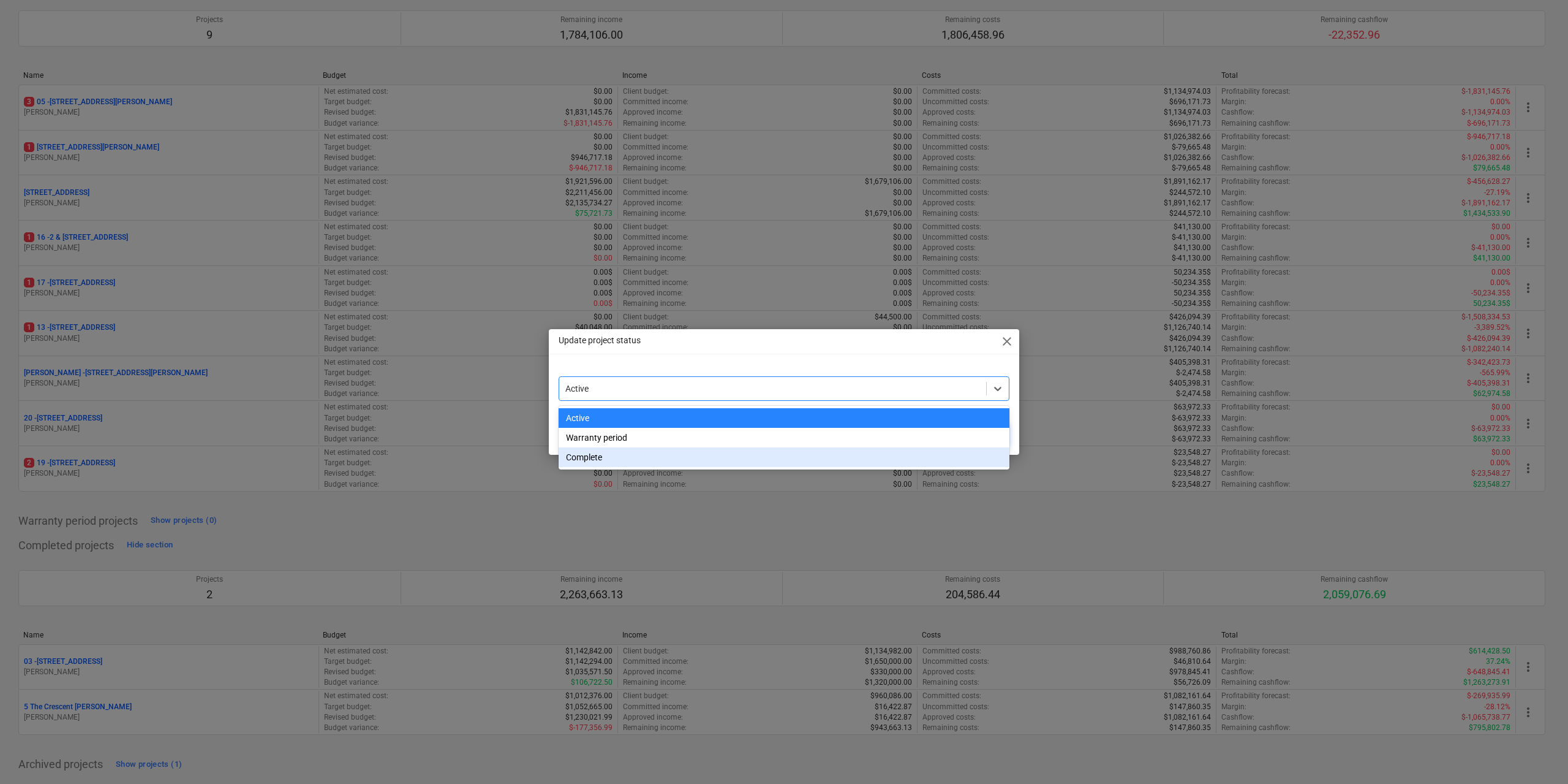
click at [672, 455] on div "Complete" at bounding box center [784, 457] width 451 height 19
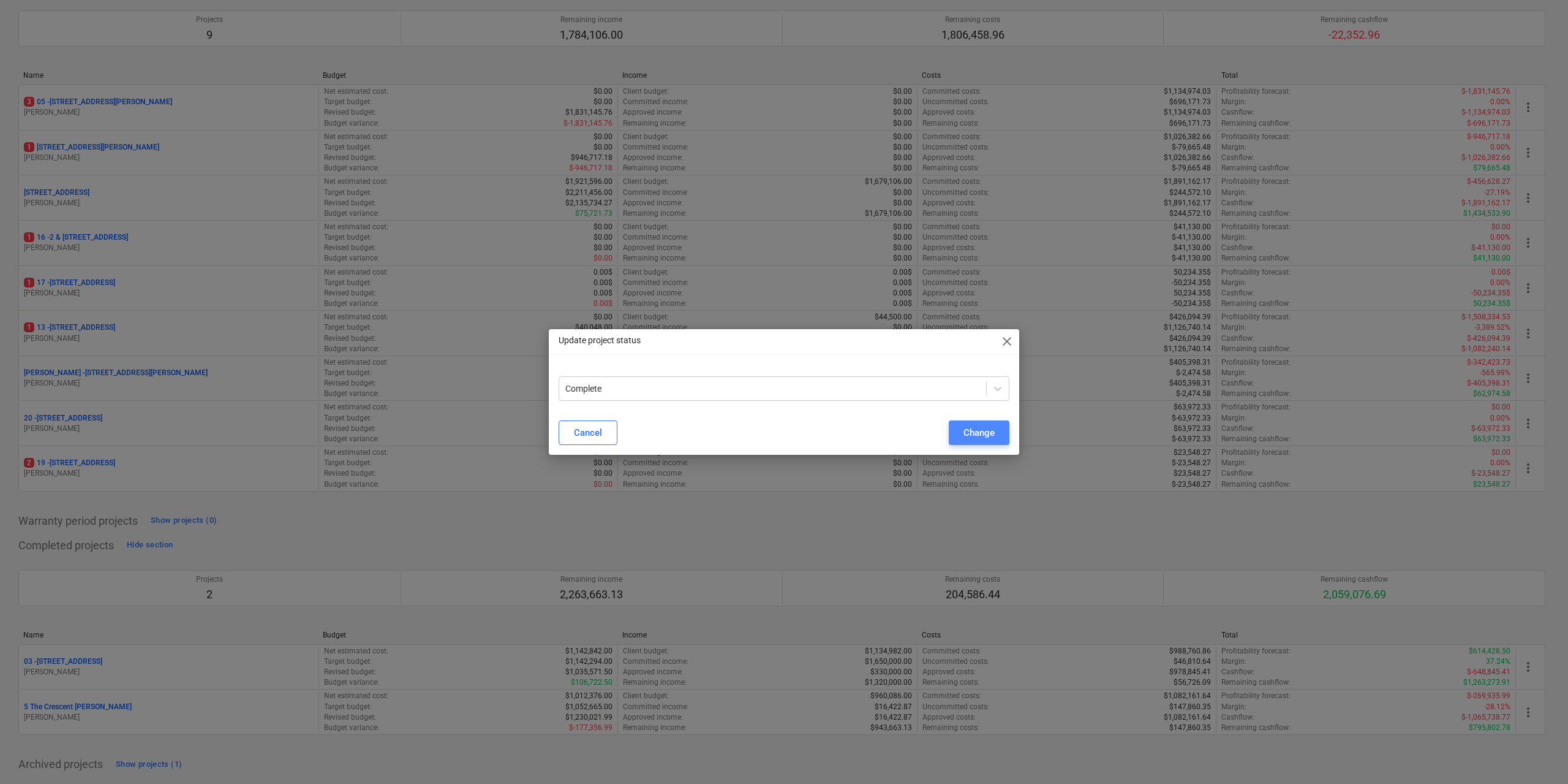
click at [967, 427] on div "Change" at bounding box center [979, 432] width 31 height 16
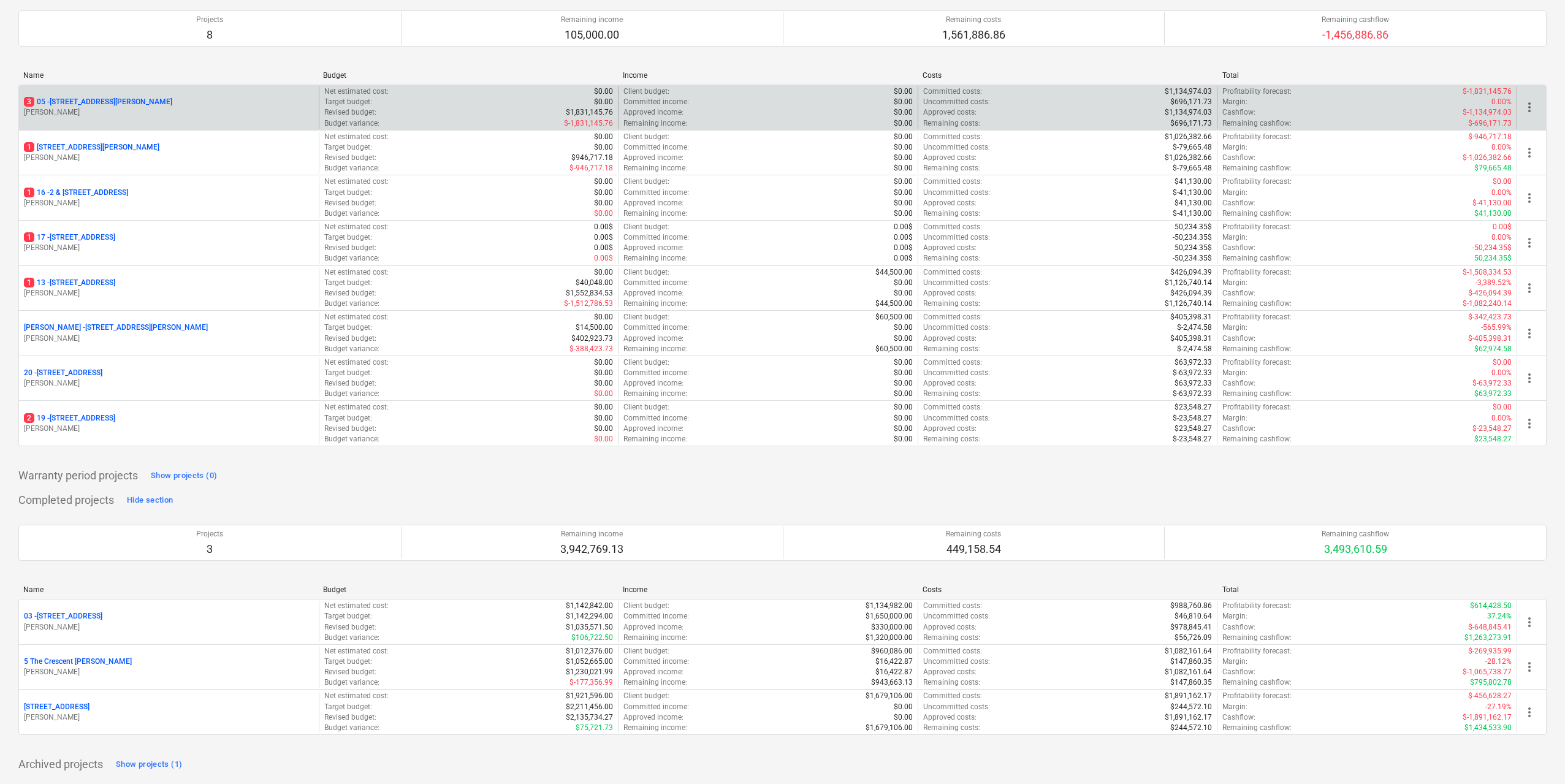
click at [138, 97] on p "[STREET_ADDRESS][PERSON_NAME]" at bounding box center [97, 102] width 148 height 11
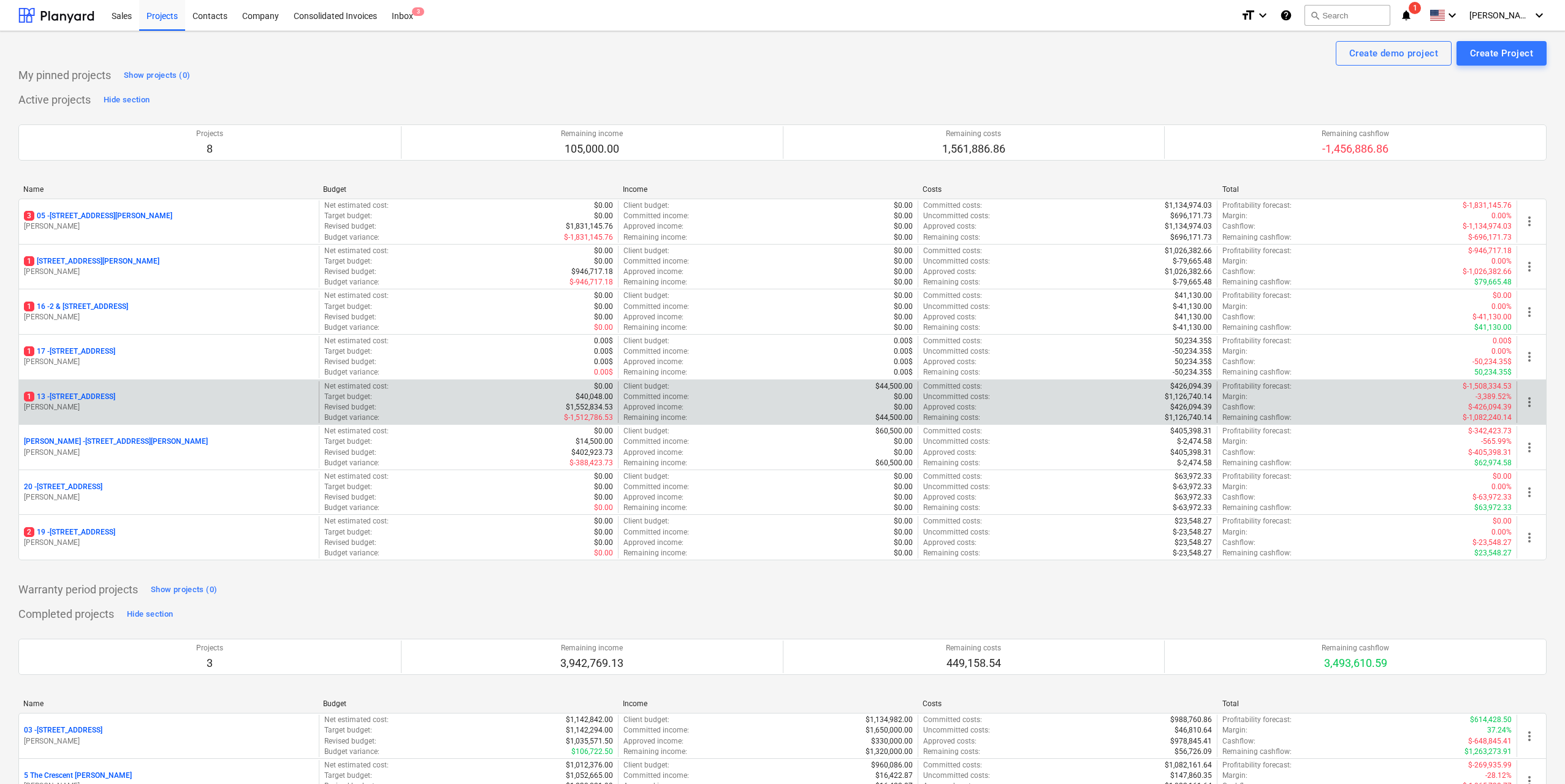
click at [115, 393] on p "[STREET_ADDRESS]" at bounding box center [69, 397] width 92 height 11
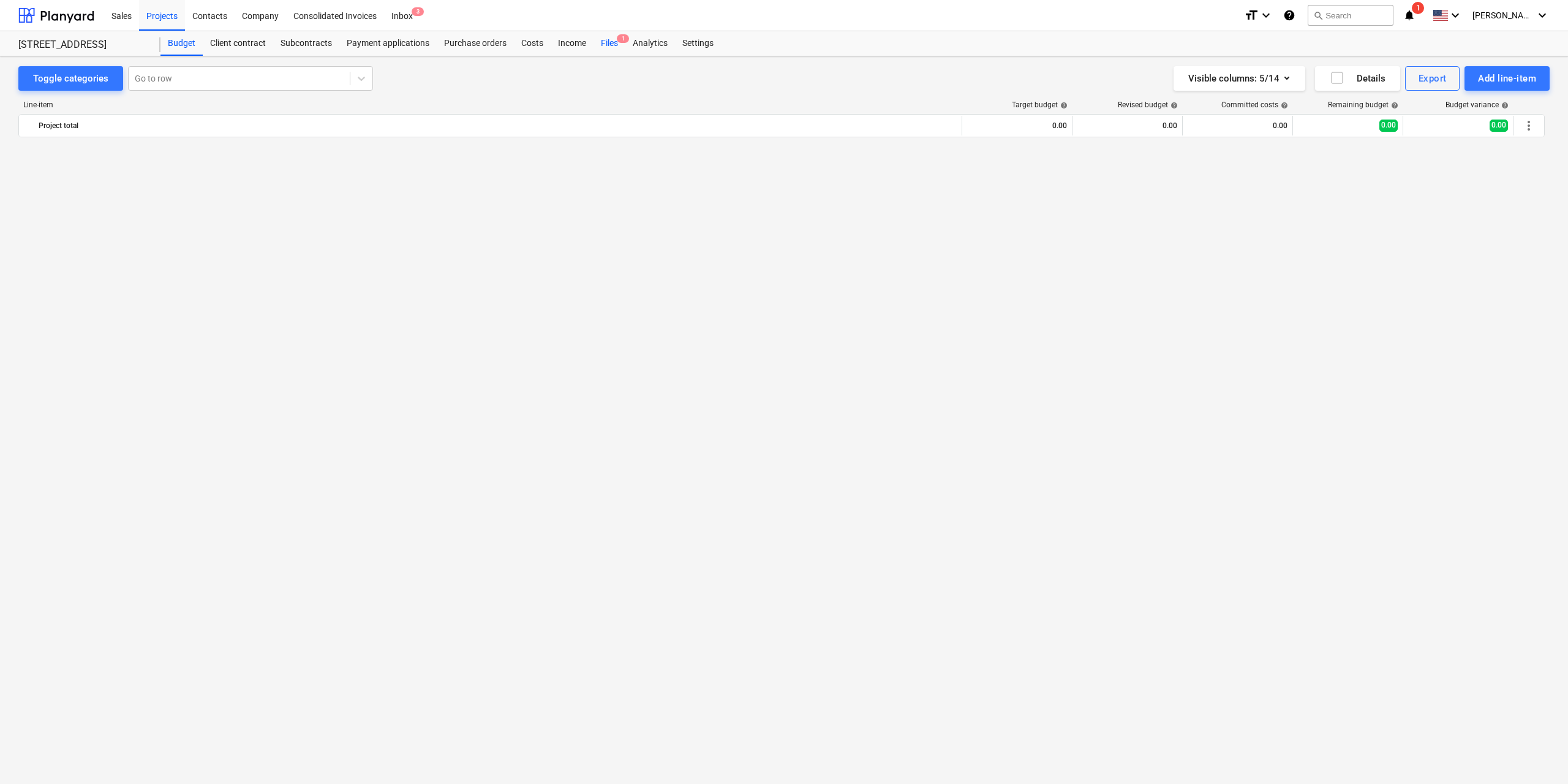
click at [598, 44] on div "Files 1" at bounding box center [609, 44] width 32 height 24
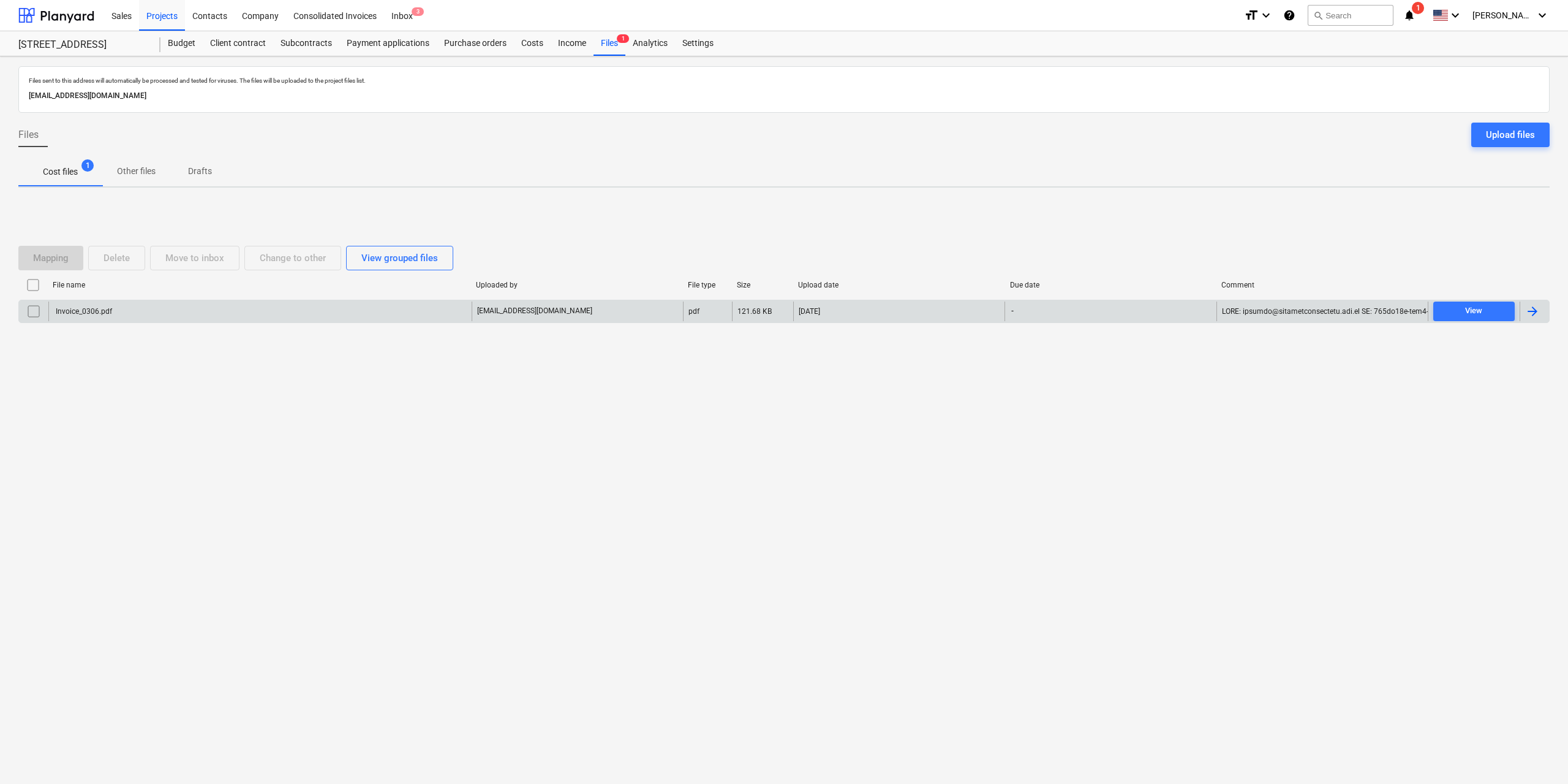
click at [155, 311] on div "Invoice_0306.pdf" at bounding box center [260, 311] width 423 height 19
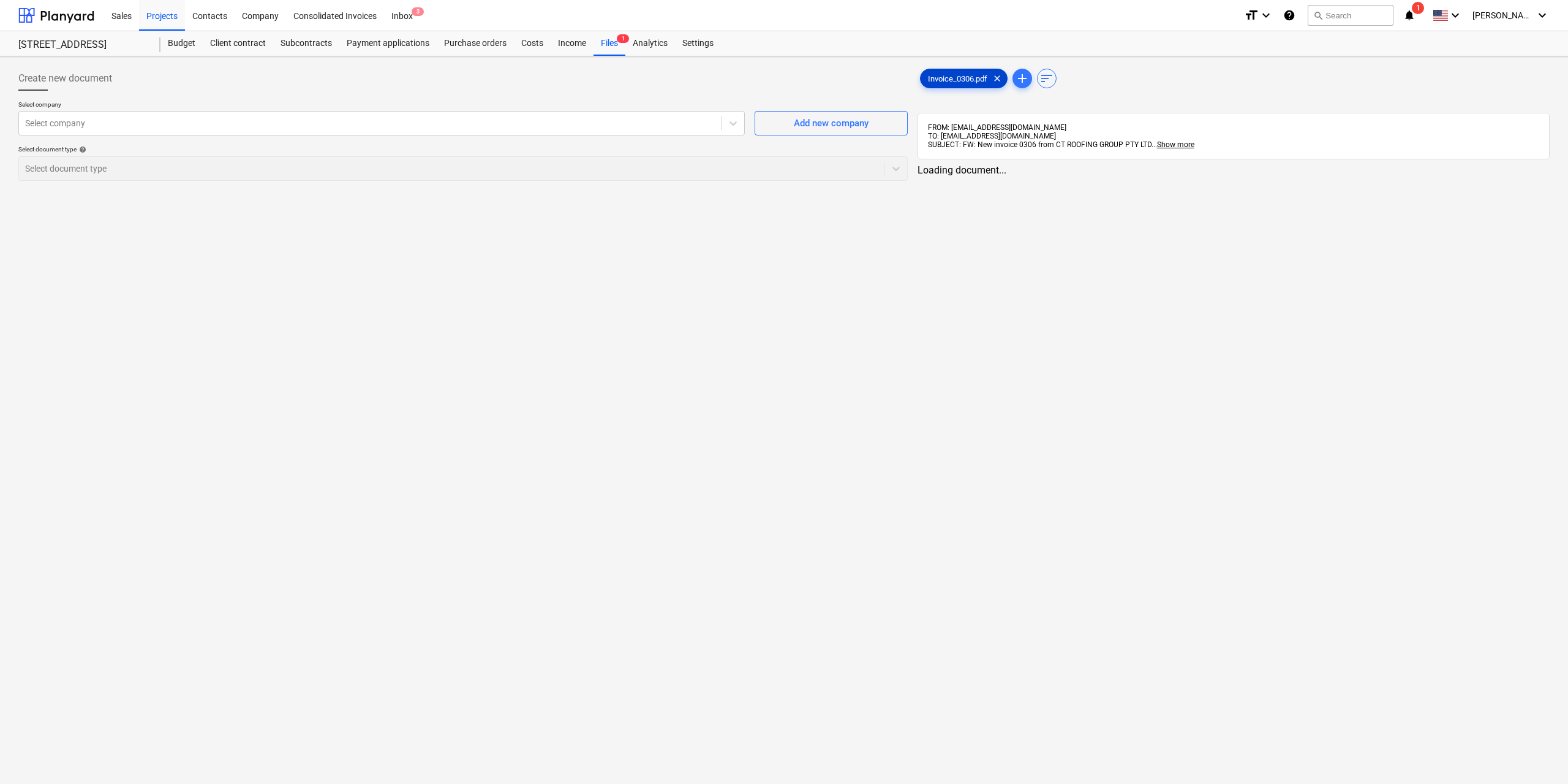
click at [939, 79] on span "Invoice_0306.pdf" at bounding box center [958, 79] width 74 height 9
click at [588, 127] on div at bounding box center [370, 122] width 691 height 12
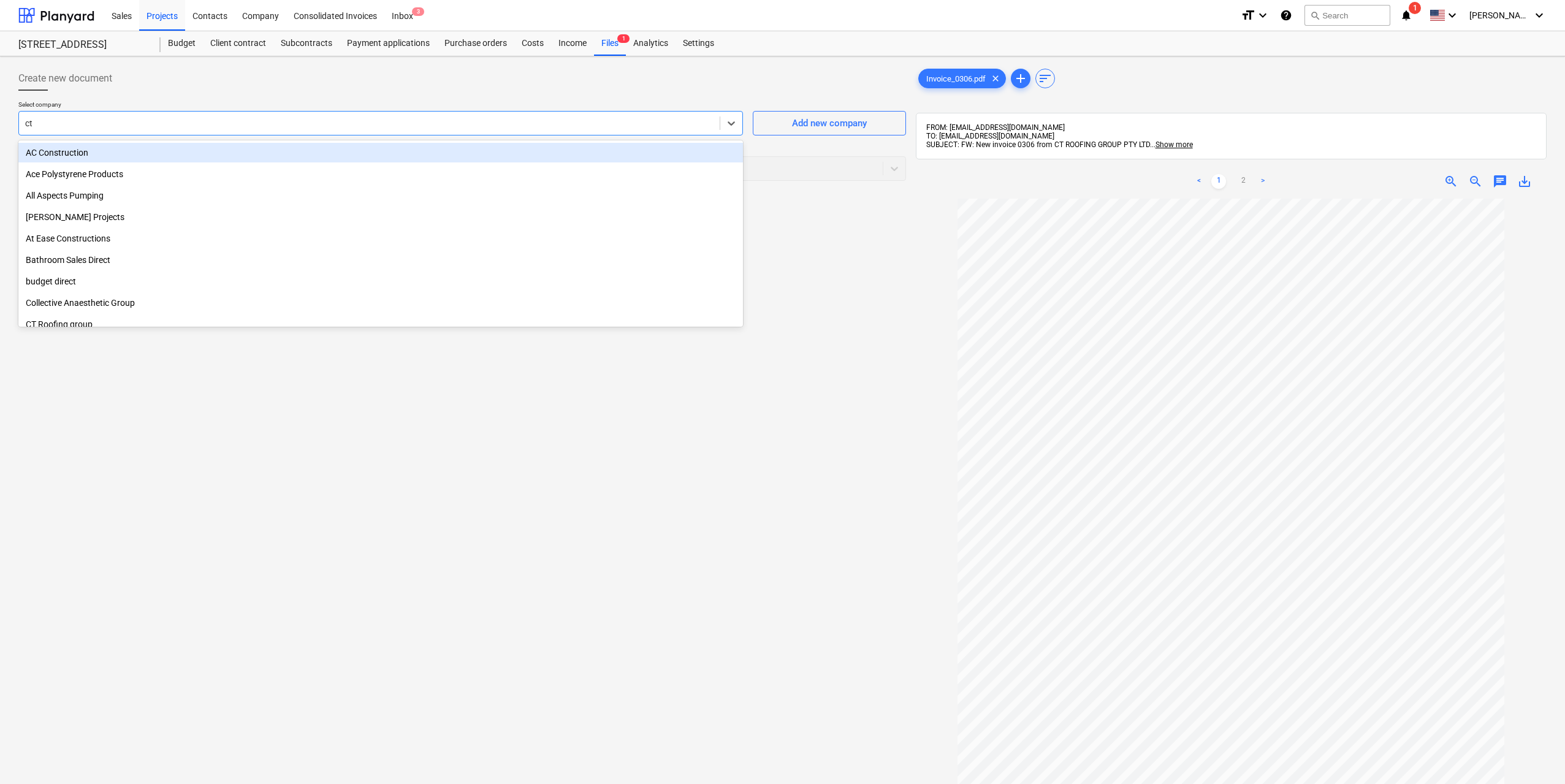
type input "ct r"
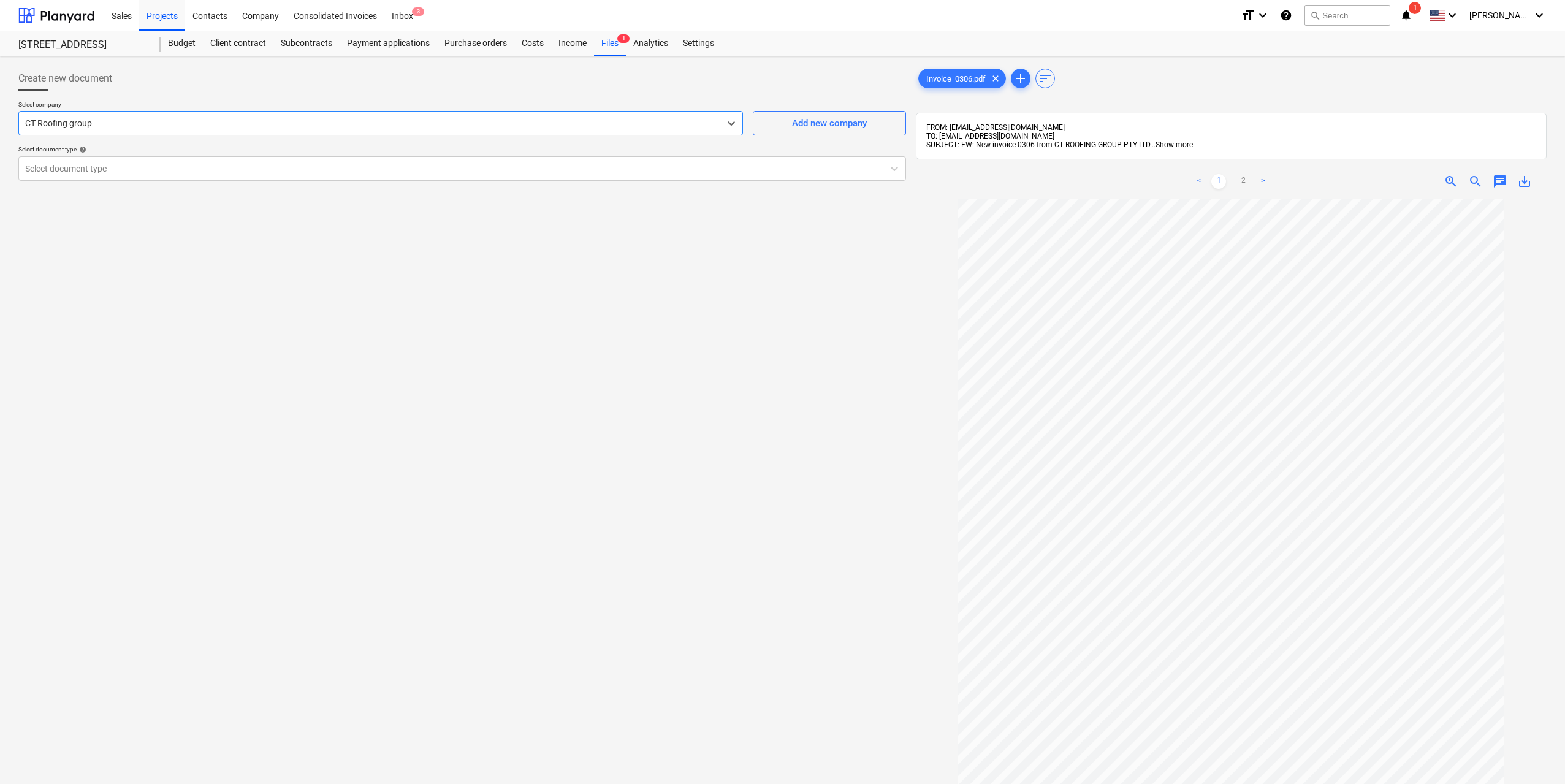
click at [536, 134] on div "CT Roofing group" at bounding box center [381, 123] width 725 height 24
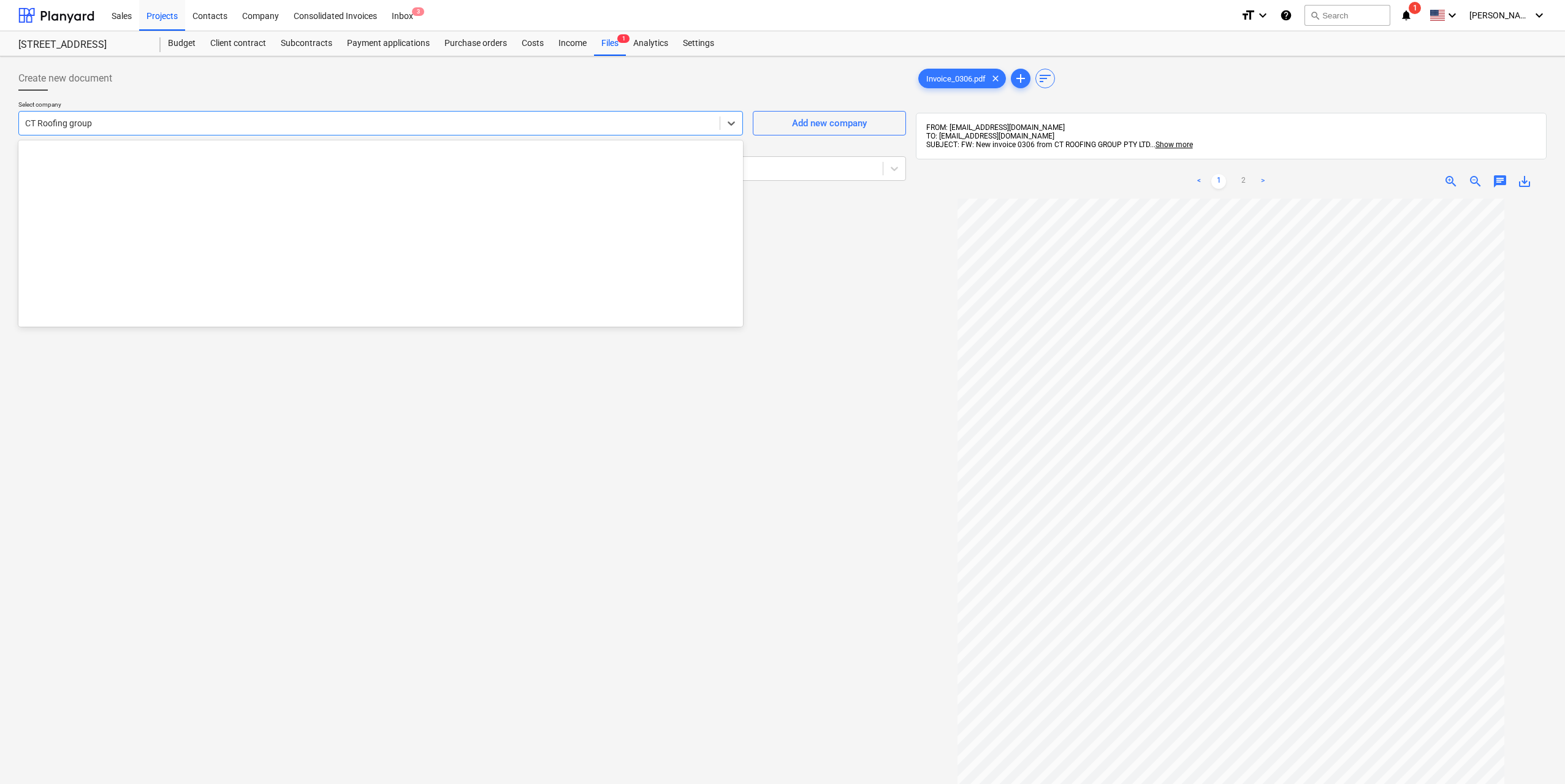
scroll to position [4526, 0]
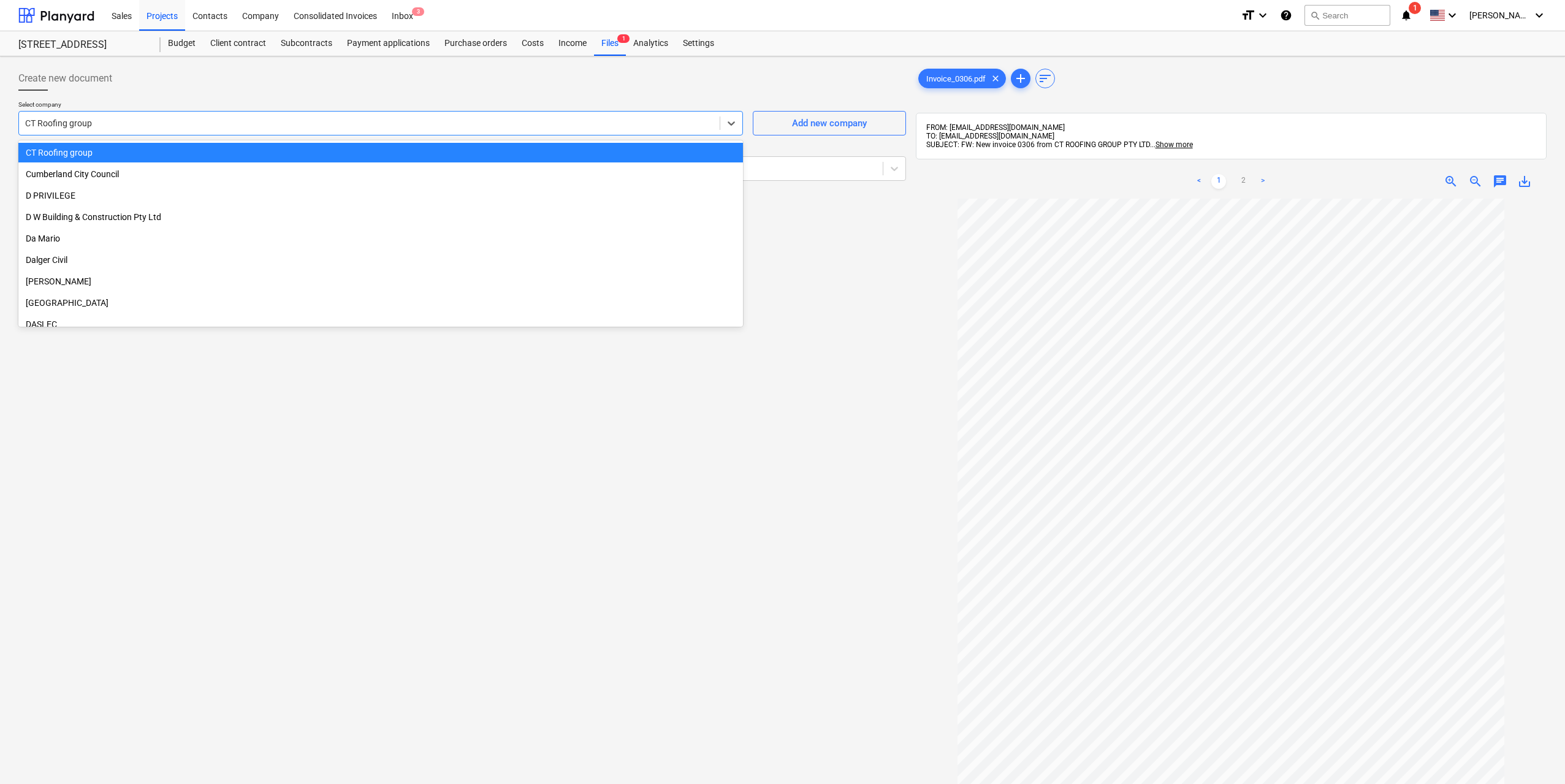
click at [536, 134] on div "CT Roofing group" at bounding box center [381, 123] width 725 height 24
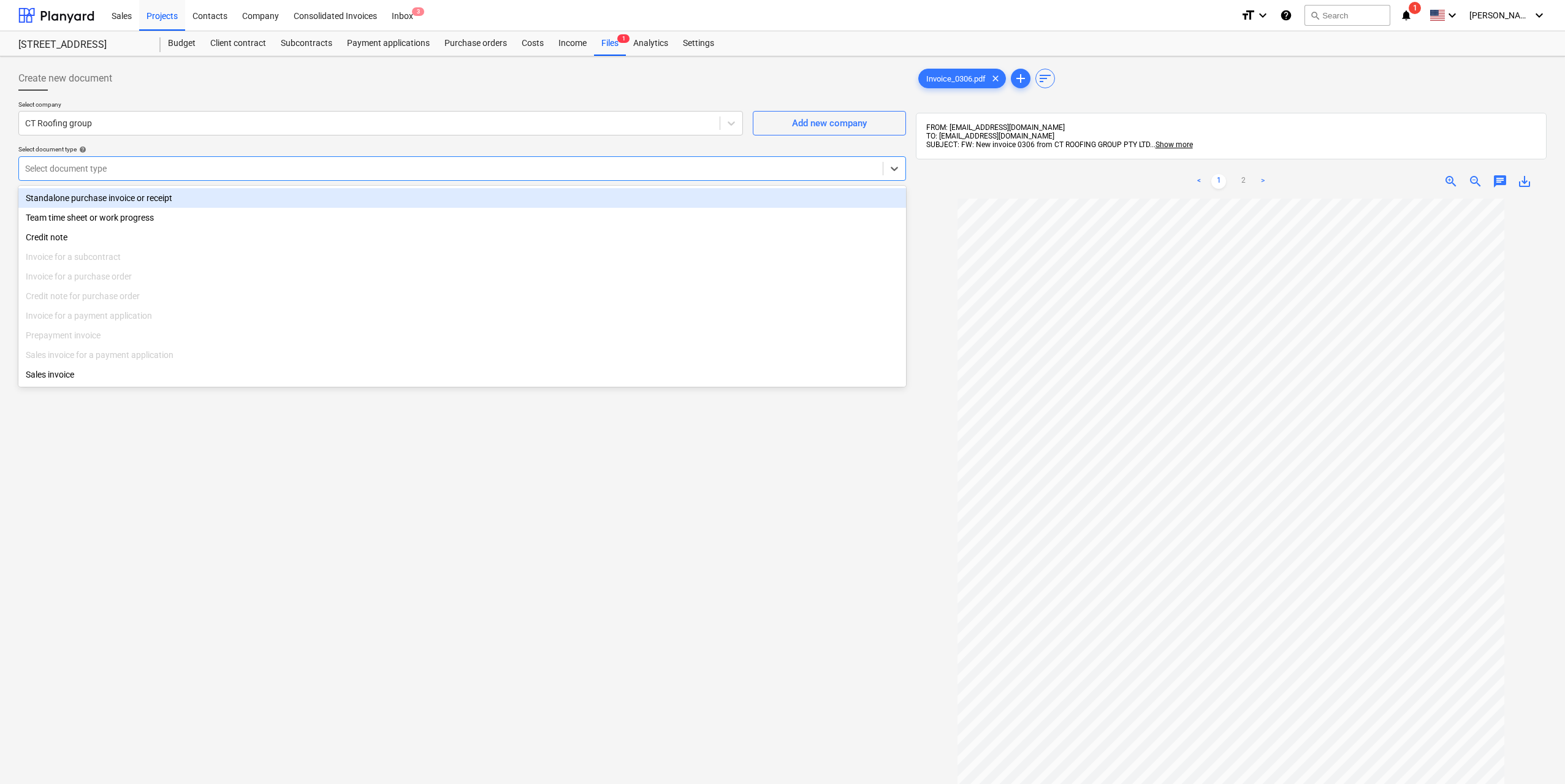
click at [445, 178] on div "Select document type" at bounding box center [462, 168] width 887 height 24
click at [349, 196] on div "Standalone purchase invoice or receipt" at bounding box center [462, 198] width 887 height 19
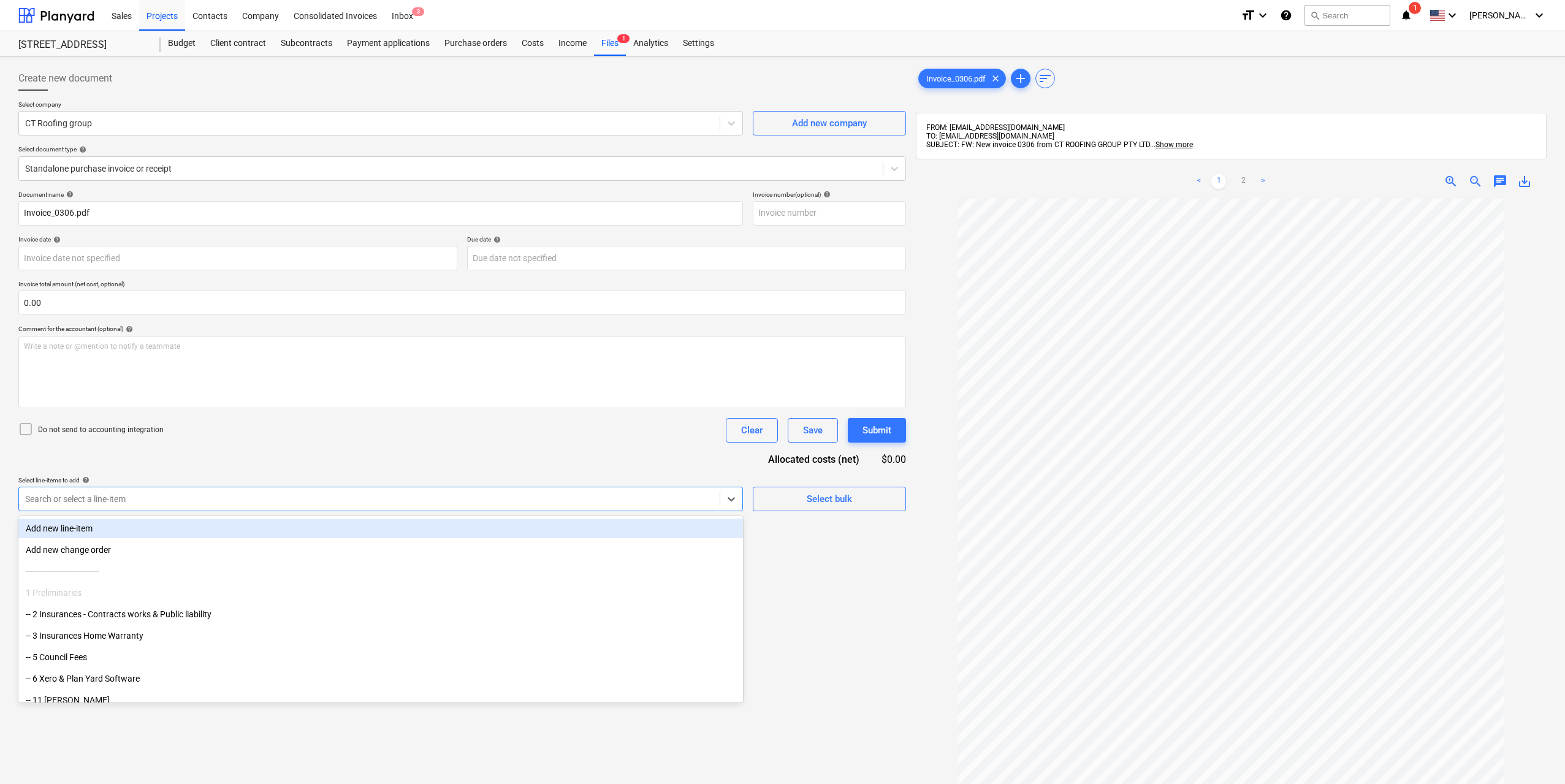
click at [210, 504] on div at bounding box center [369, 498] width 688 height 12
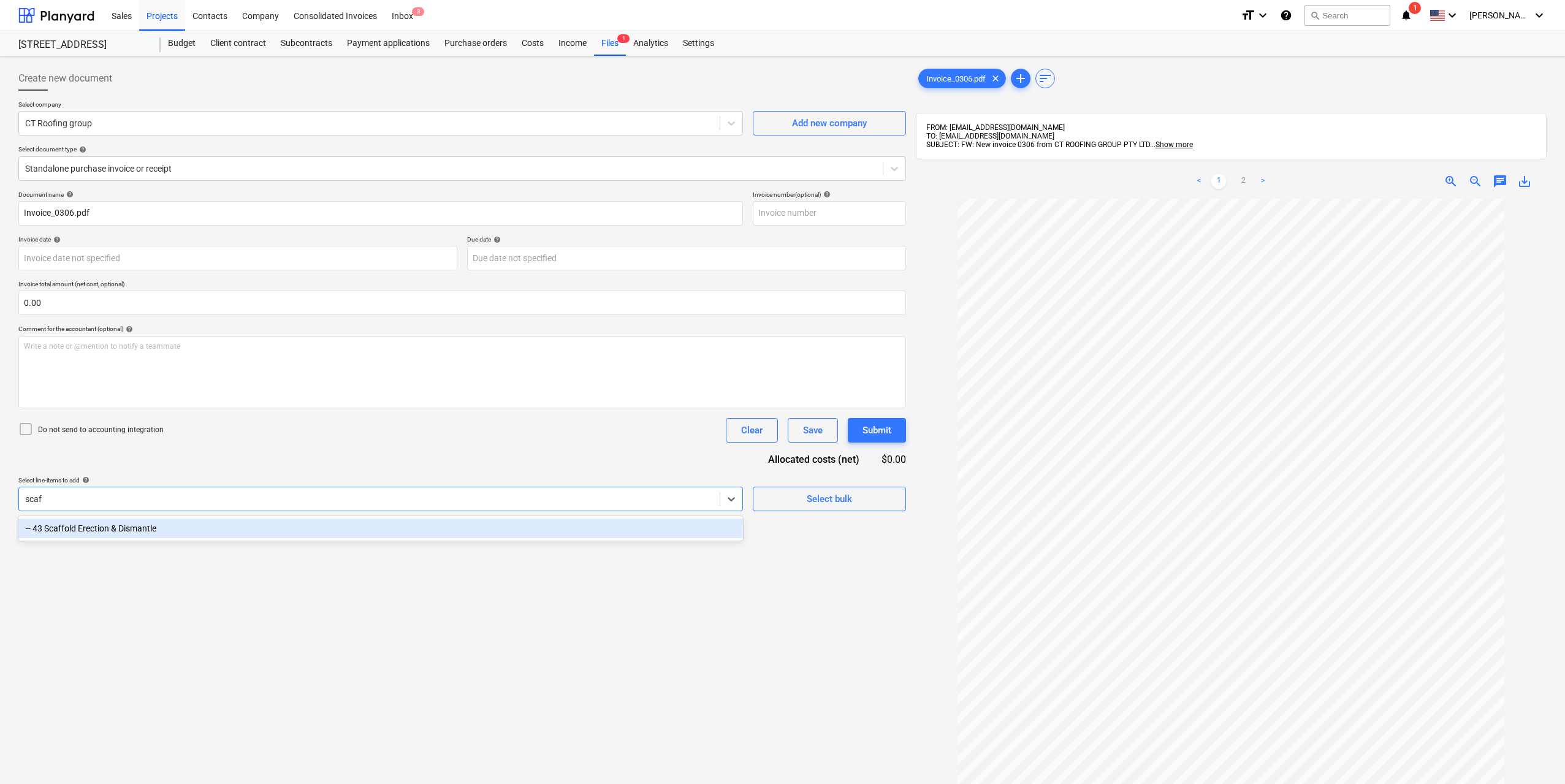
type input "[PERSON_NAME]"
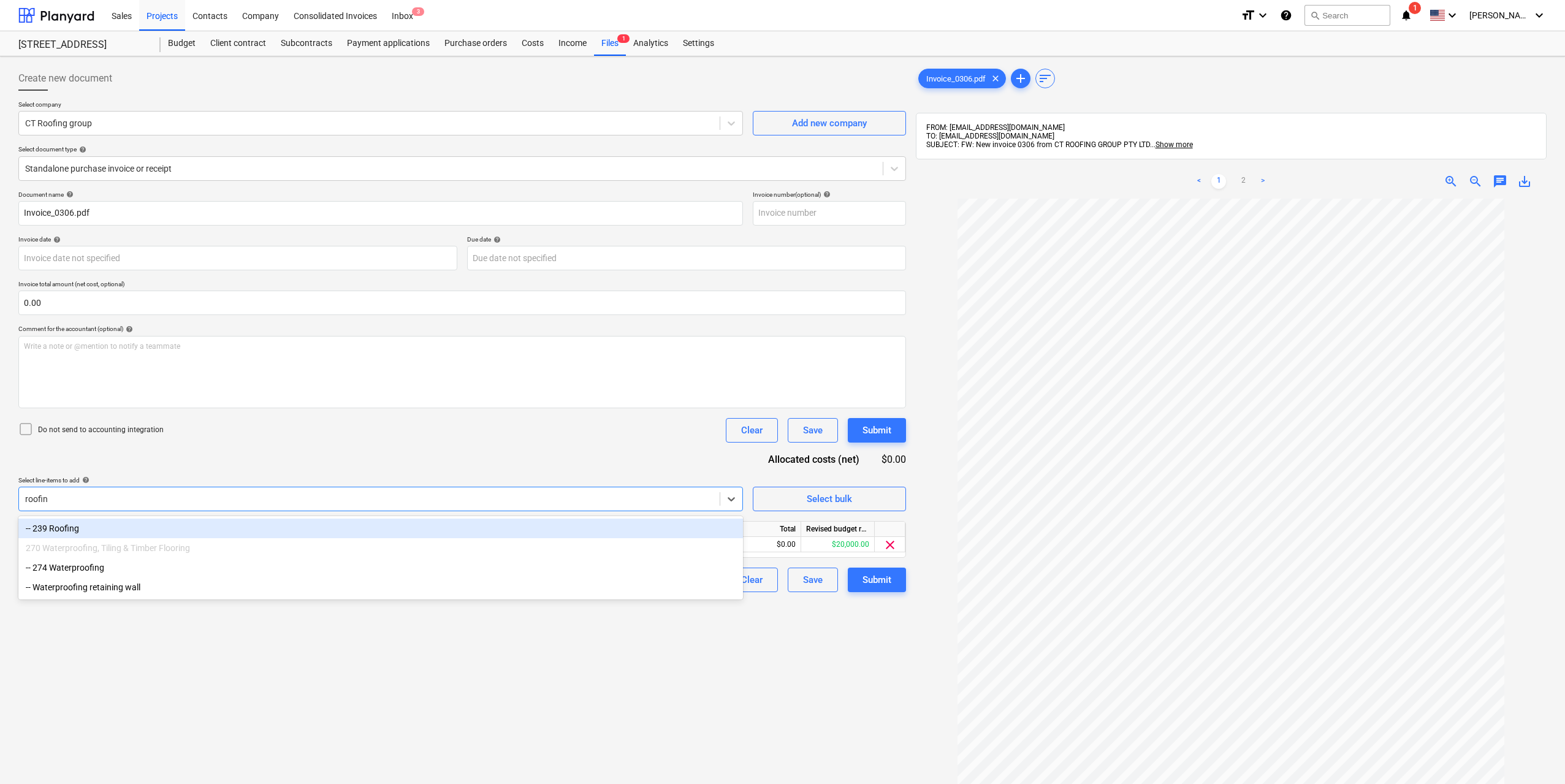
type input "roofing"
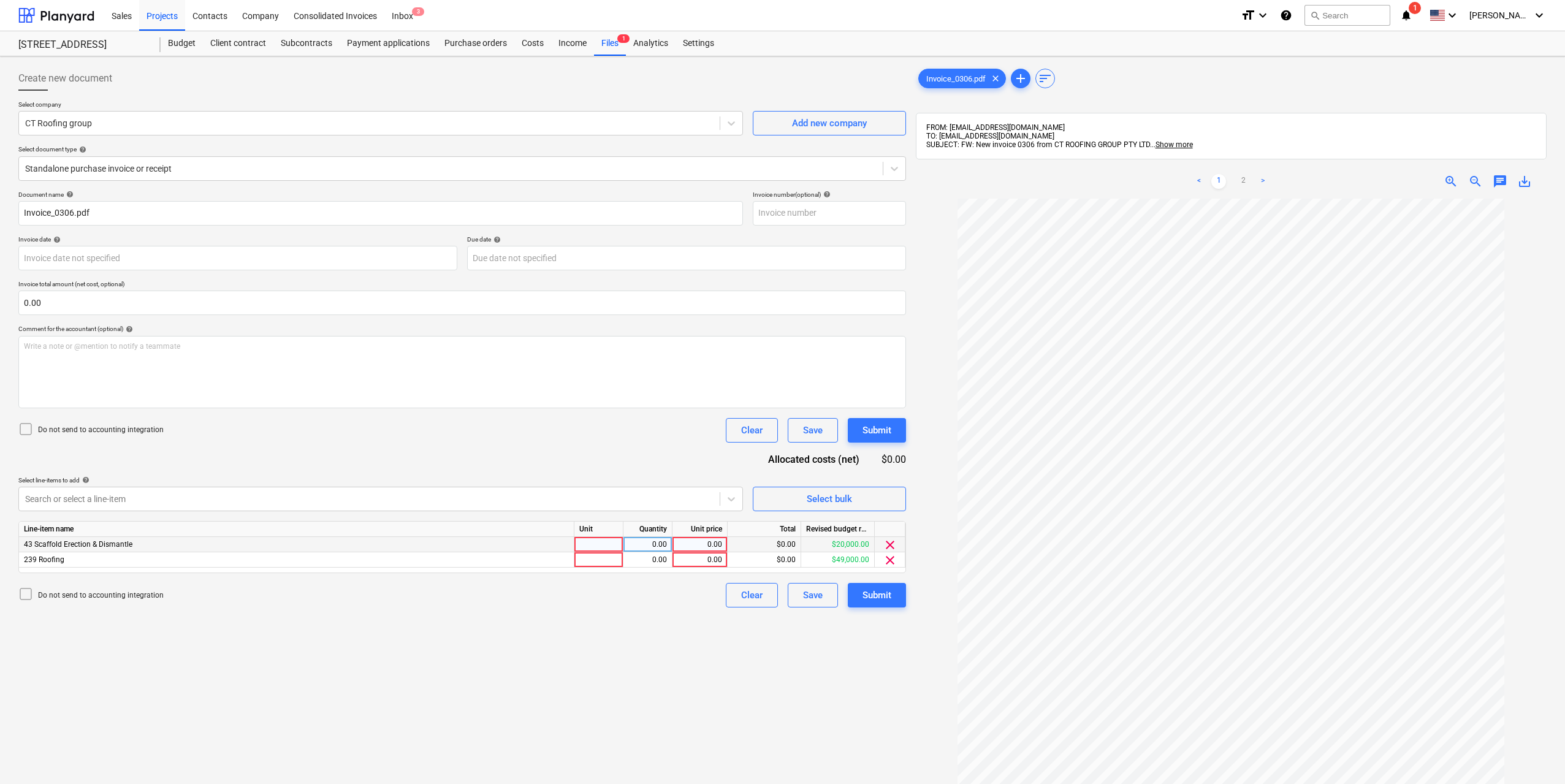
click at [617, 548] on div at bounding box center [599, 544] width 49 height 15
click at [610, 563] on div at bounding box center [599, 559] width 49 height 15
type input "1"
click at [653, 550] on div "0.00" at bounding box center [647, 544] width 39 height 15
click at [658, 560] on div "0.00" at bounding box center [647, 559] width 39 height 15
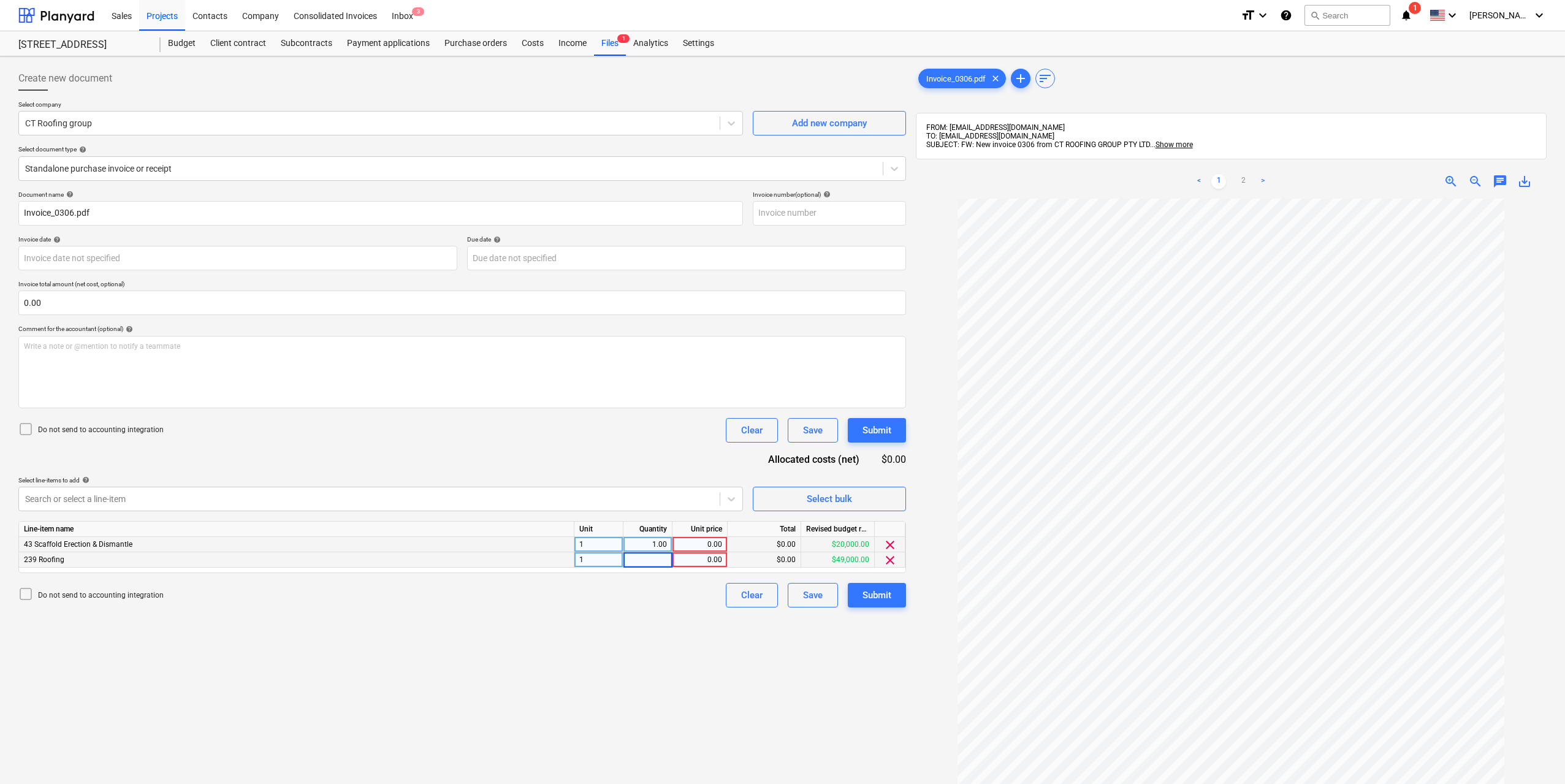
type input "1"
click at [691, 546] on div "0.00" at bounding box center [700, 544] width 44 height 15
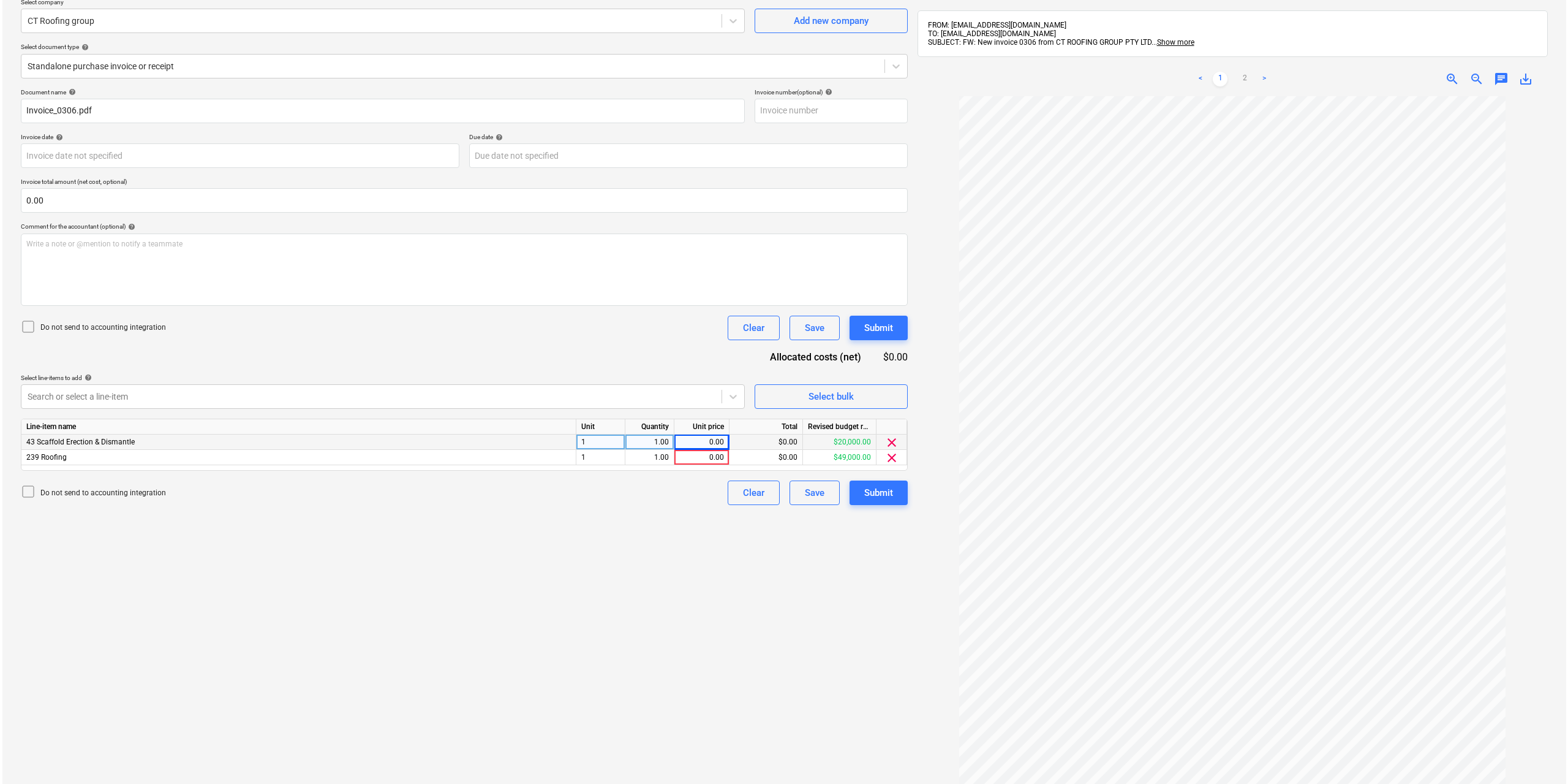
scroll to position [174, 0]
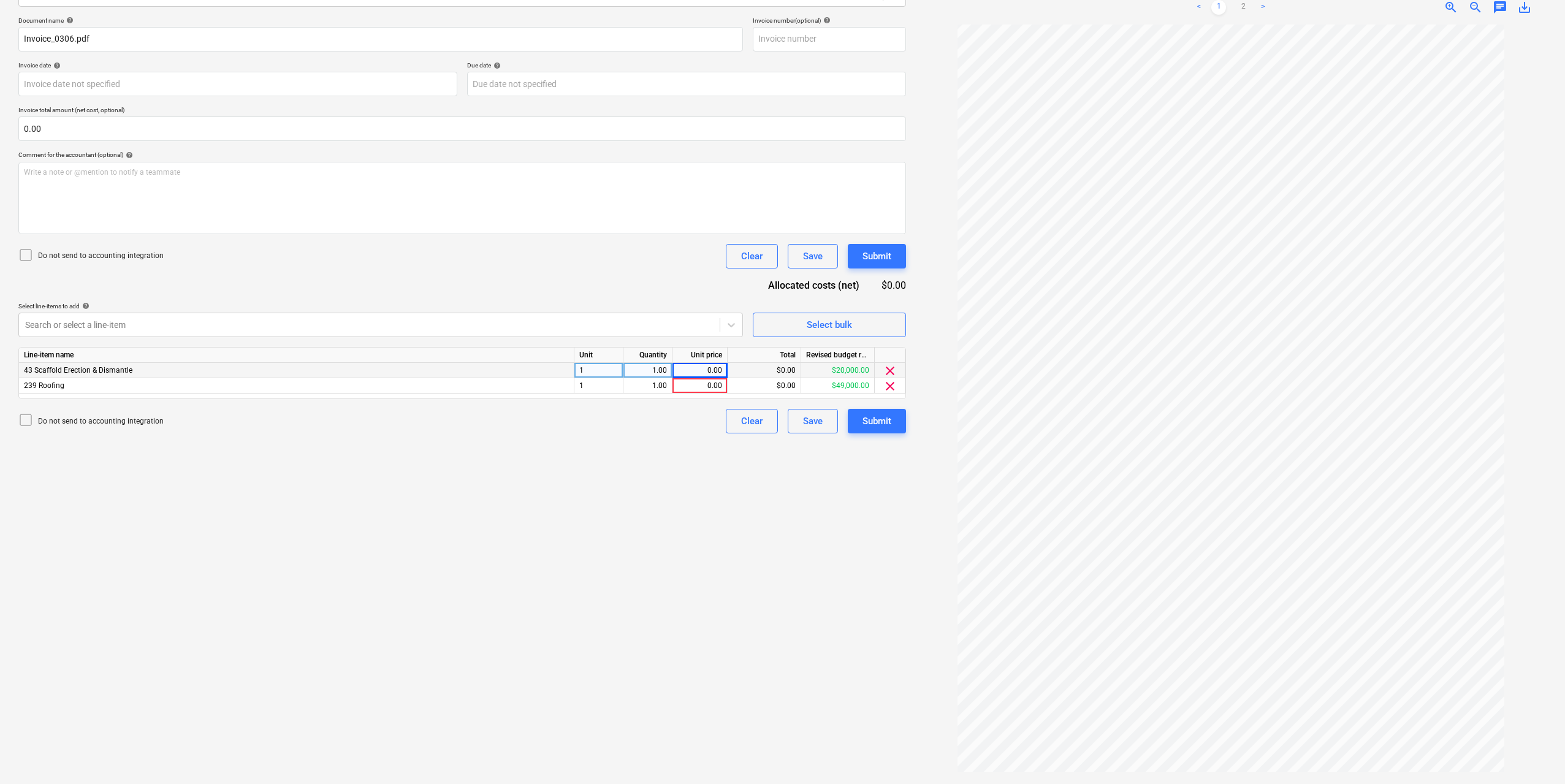
click at [695, 369] on div "0.00" at bounding box center [700, 370] width 44 height 15
click at [717, 368] on div "0.00" at bounding box center [700, 370] width 44 height 15
type input "48000"
click at [728, 388] on div "$0.00" at bounding box center [764, 385] width 74 height 15
click at [720, 387] on div "0.00" at bounding box center [700, 385] width 44 height 15
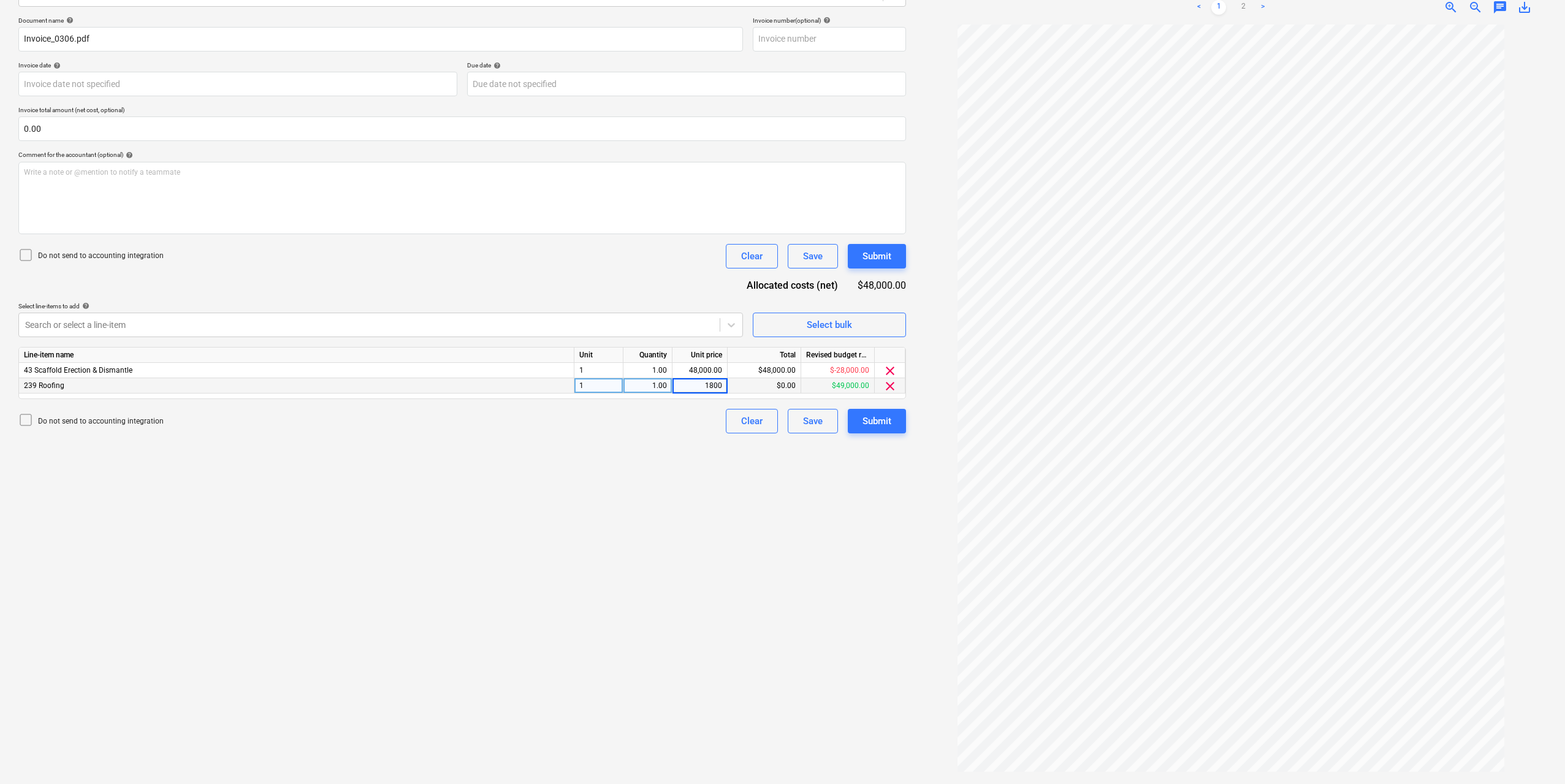
type input "18000"
click at [668, 494] on div "Create new document Select company CT Roofing group Add new company Select docu…" at bounding box center [462, 333] width 897 height 891
click at [660, 495] on div "Create new document Select company CT Roofing group Add new company Select docu…" at bounding box center [462, 333] width 897 height 891
click at [717, 380] on div "18,000.00" at bounding box center [700, 385] width 44 height 15
type input "48000"
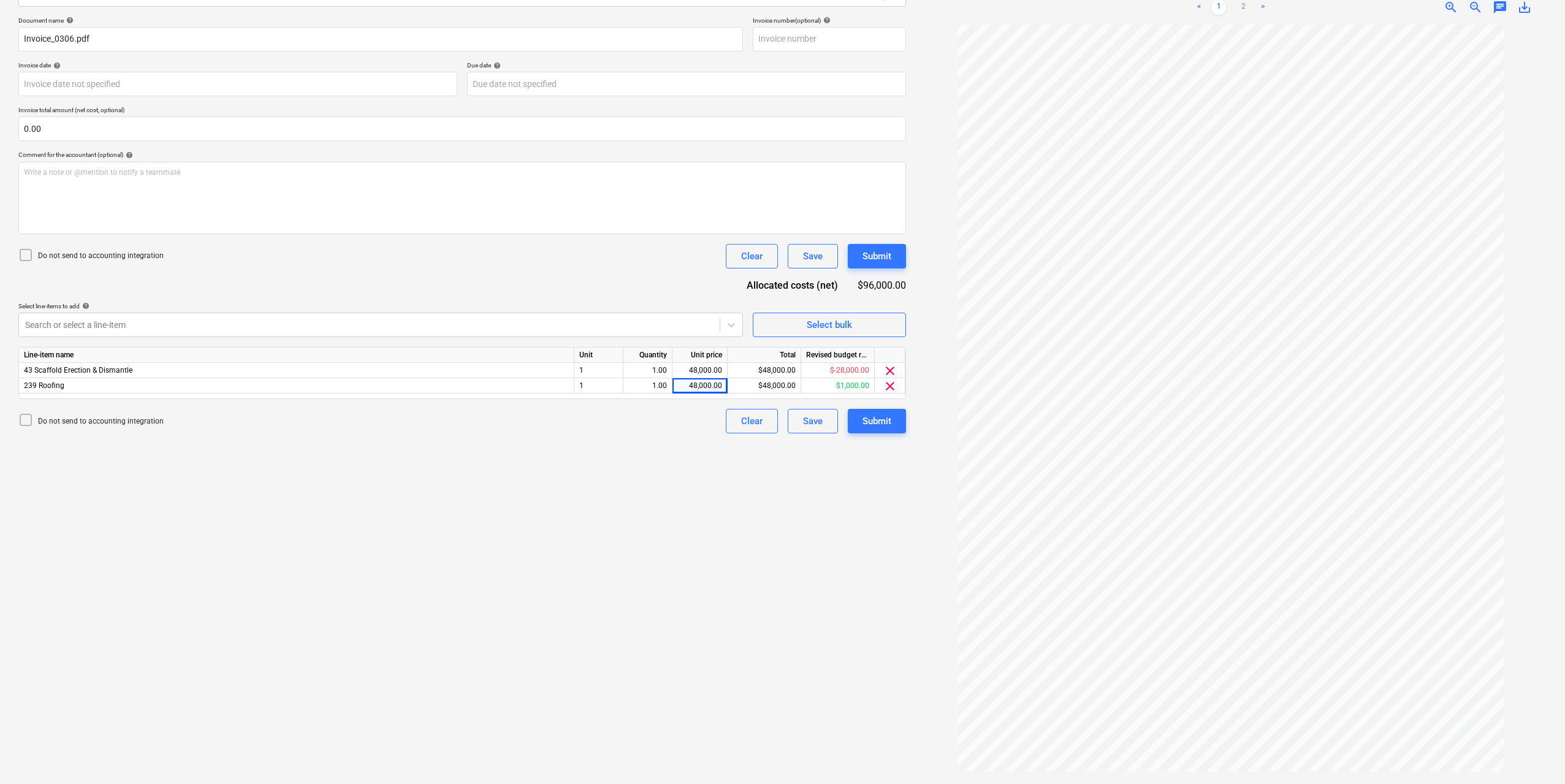
click at [690, 493] on div "Create new document Select company CT Roofing group Add new company Select docu…" at bounding box center [462, 333] width 897 height 891
click at [706, 368] on div "48,000.00" at bounding box center [700, 370] width 44 height 15
type input "18000"
click at [716, 505] on div "Create new document Select company CT Roofing group Add new company Select docu…" at bounding box center [462, 333] width 897 height 891
click at [753, 508] on div "Create new document Select company CT Roofing group Add new company Select docu…" at bounding box center [462, 333] width 897 height 891
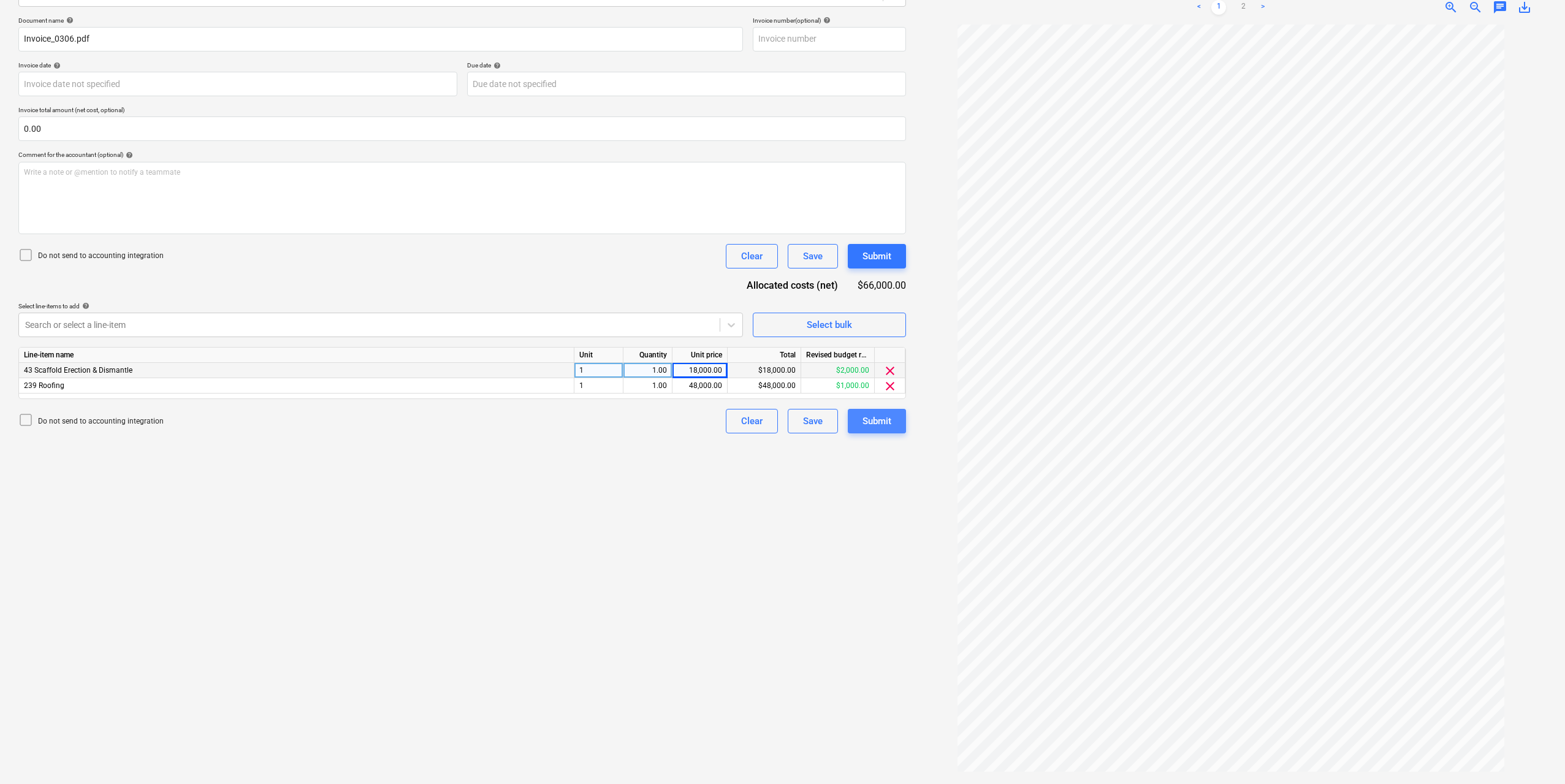
click at [887, 426] on div "Submit" at bounding box center [877, 421] width 29 height 16
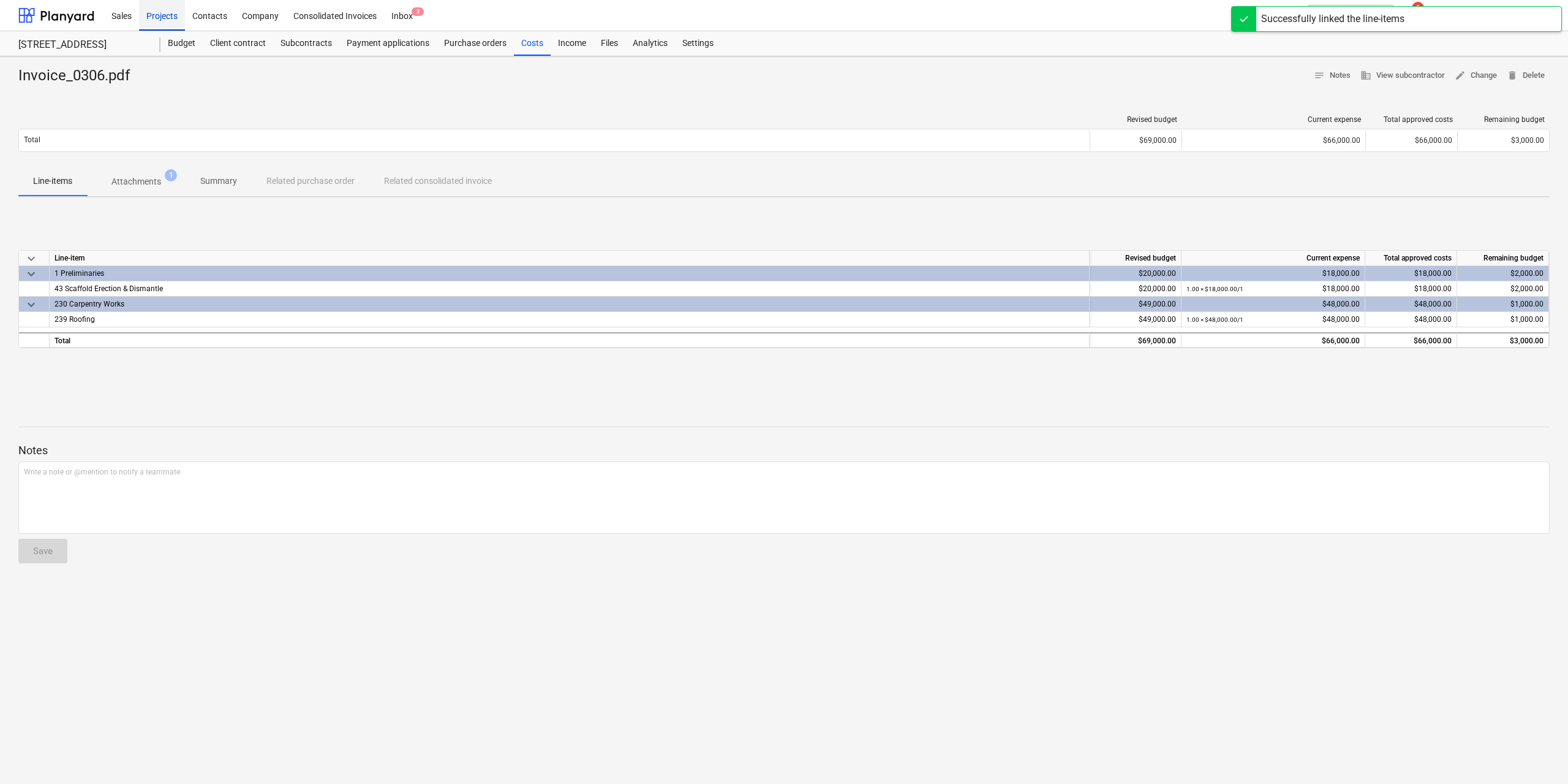
click at [172, 19] on div "Projects" at bounding box center [162, 15] width 46 height 32
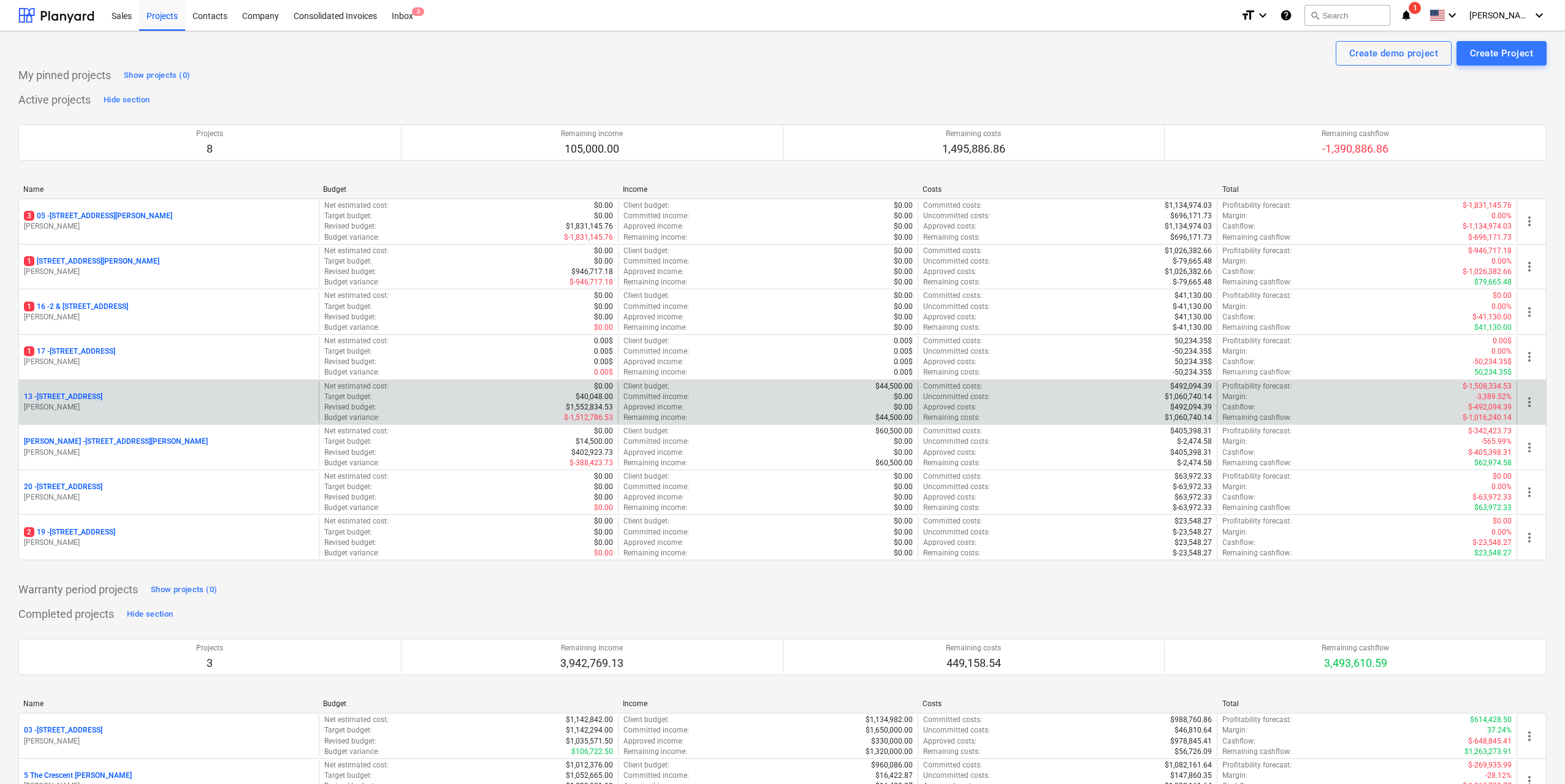
click at [129, 402] on p "[PERSON_NAME]" at bounding box center [168, 407] width 290 height 11
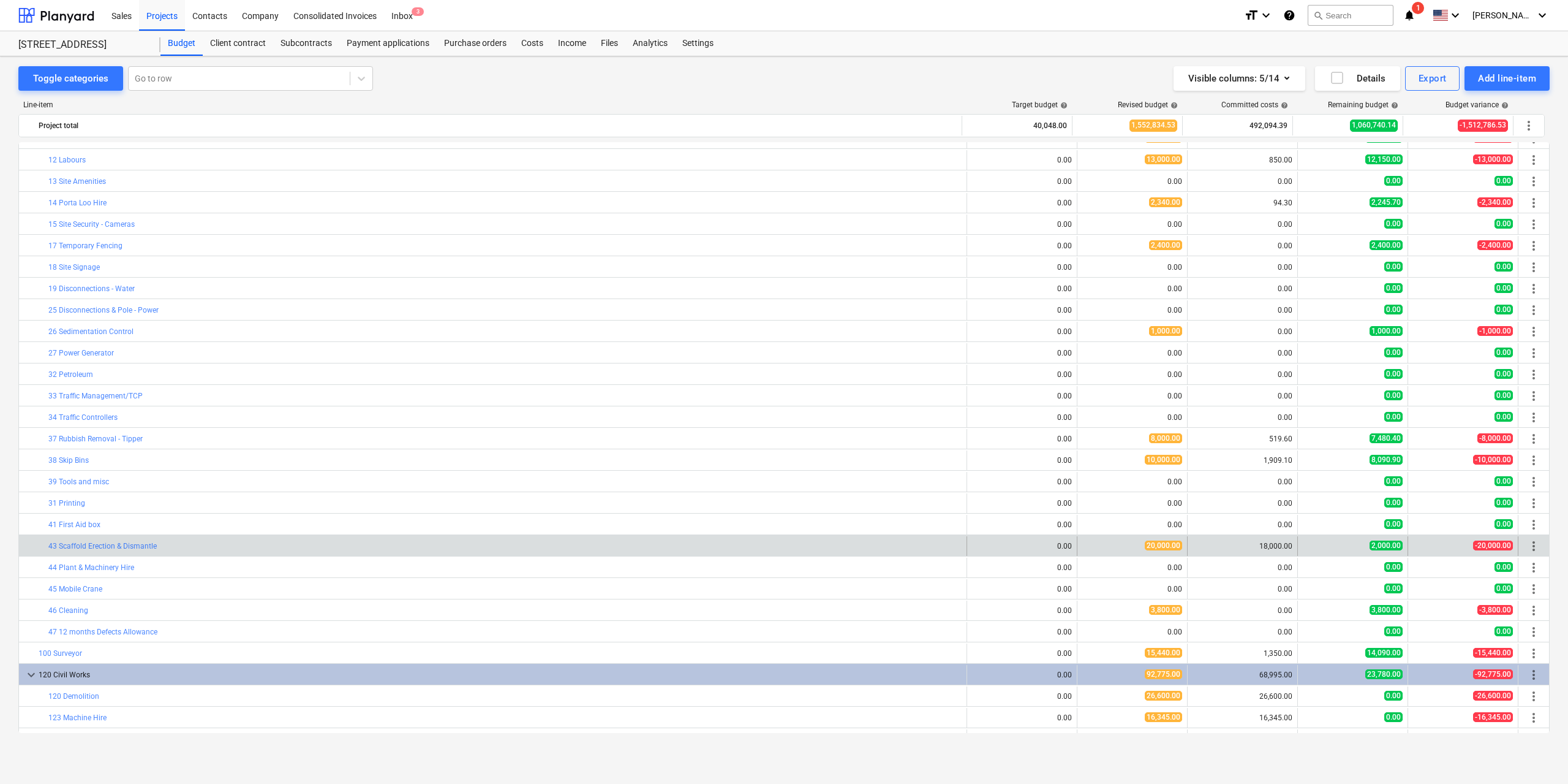
scroll to position [184, 0]
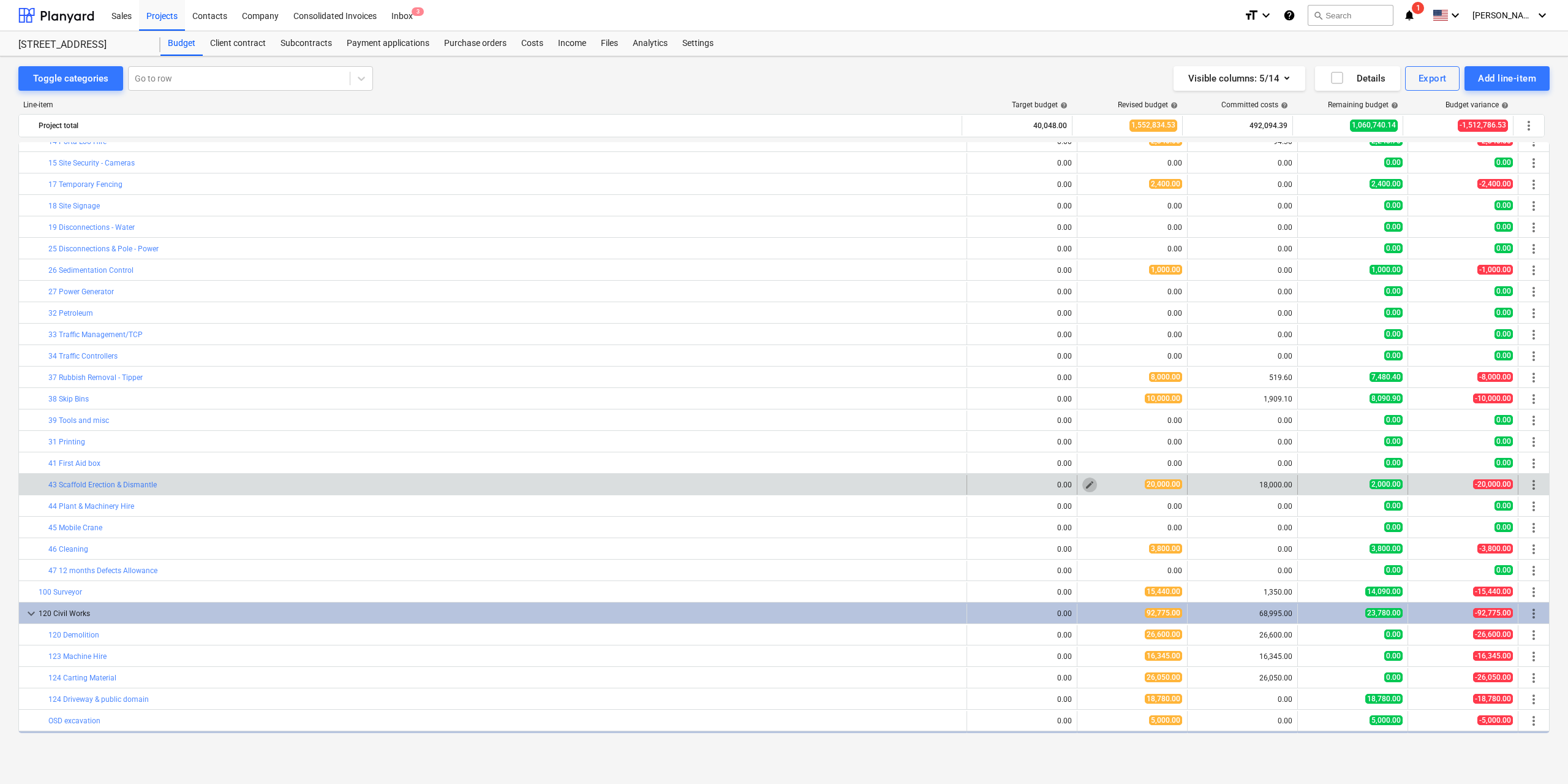
click at [1085, 485] on span "edit" at bounding box center [1090, 485] width 10 height 10
type textarea "x"
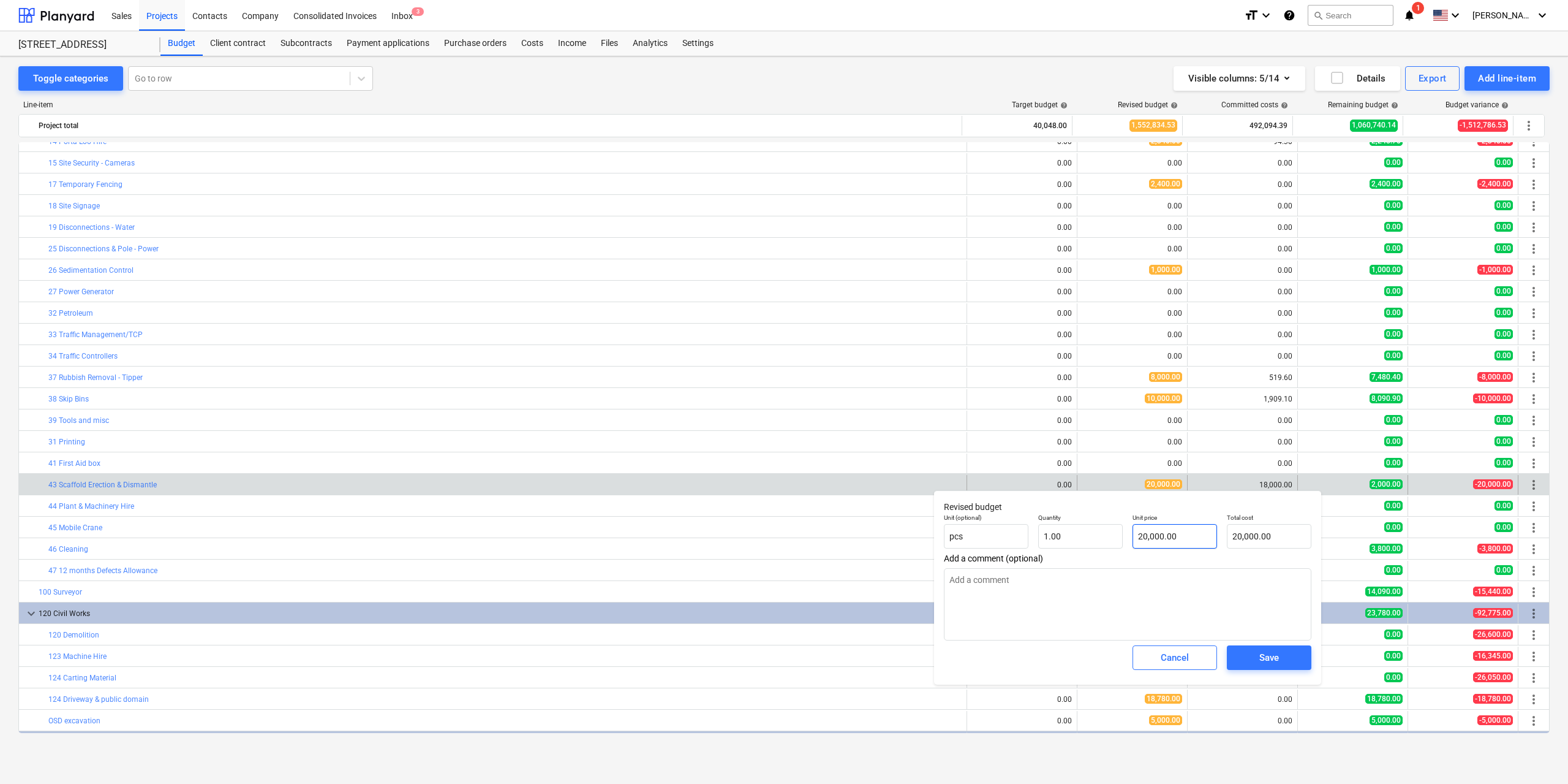
type input "20000"
click at [1155, 533] on input "20000" at bounding box center [1174, 536] width 84 height 24
type textarea "x"
type input "1"
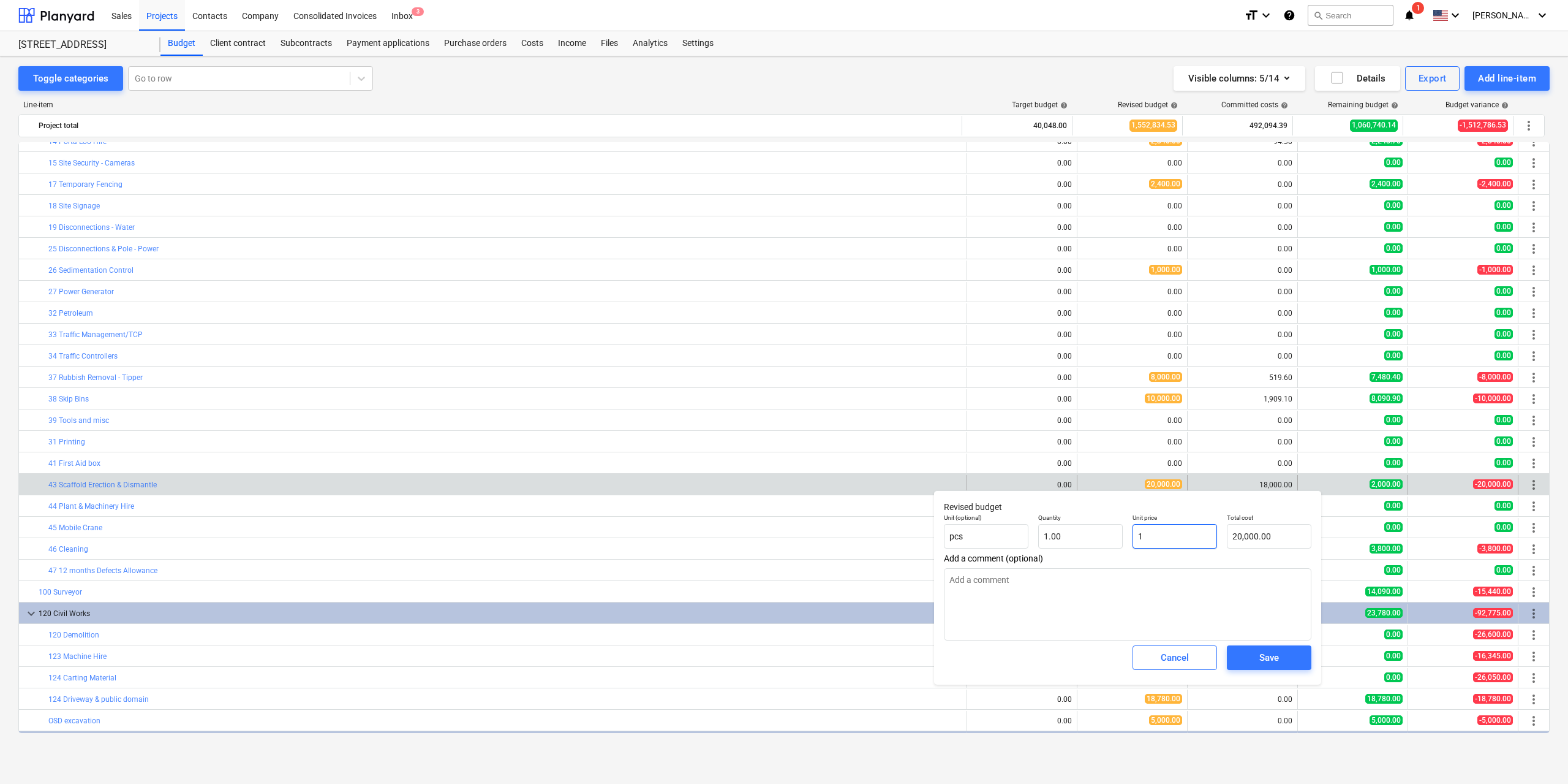
type input "1.00"
type textarea "x"
type input "18"
type input "18.00"
type textarea "x"
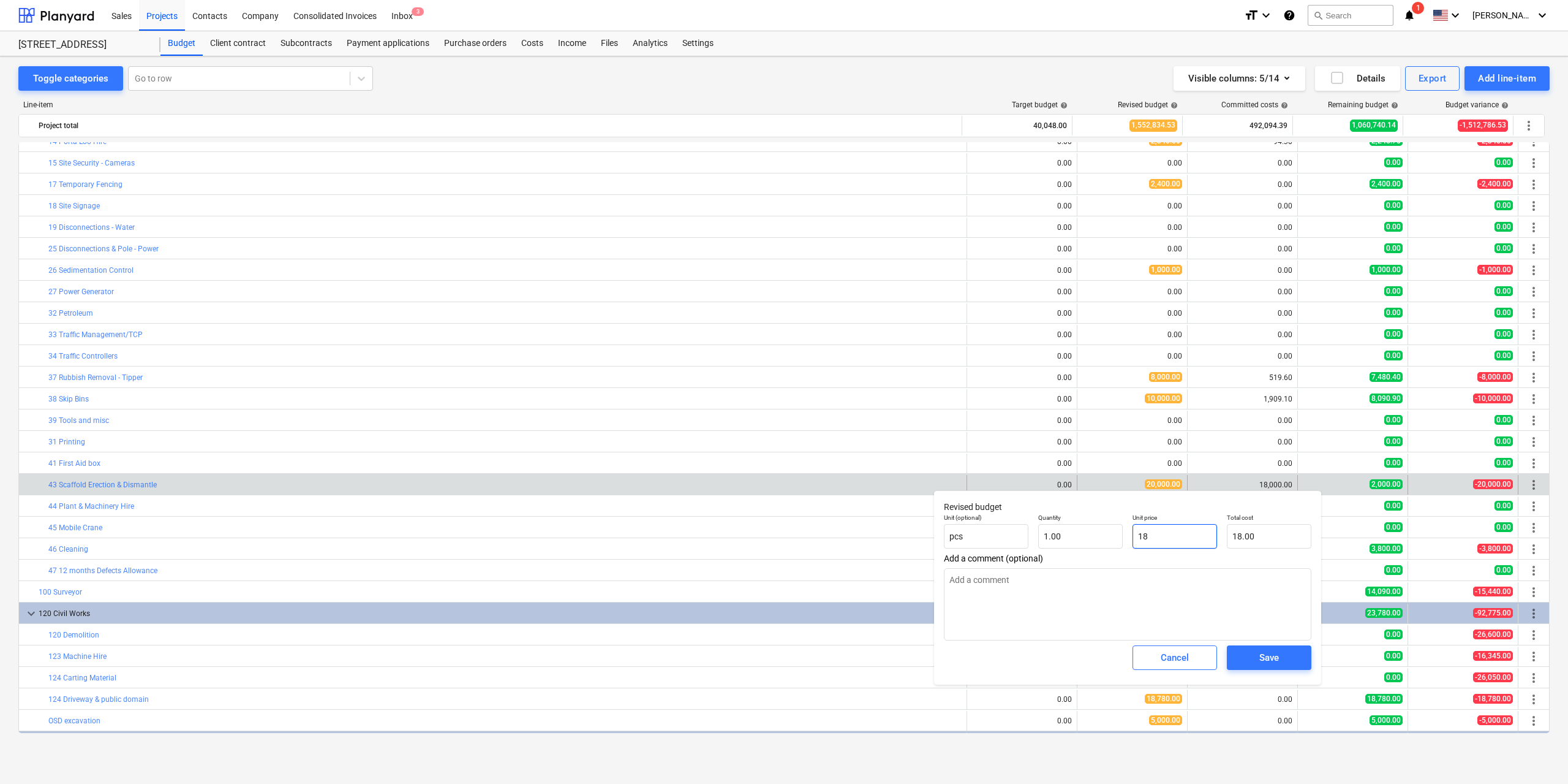
type input "180"
type input "180.00"
type textarea "x"
type input "1800"
type input "1,800.00"
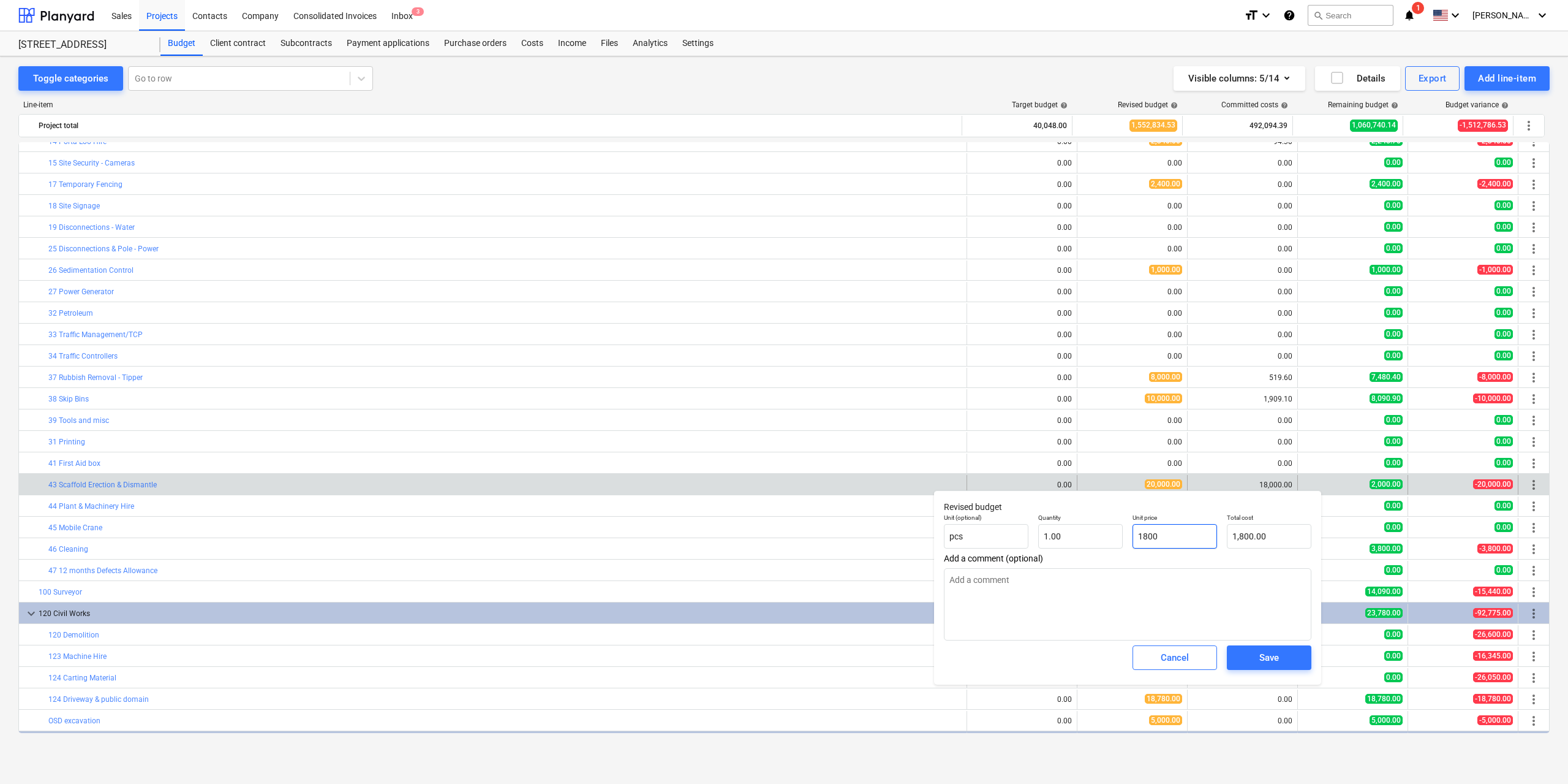
type textarea "x"
type input "18000"
type input "18,000.00"
click at [1258, 658] on span "Save" at bounding box center [1269, 657] width 55 height 16
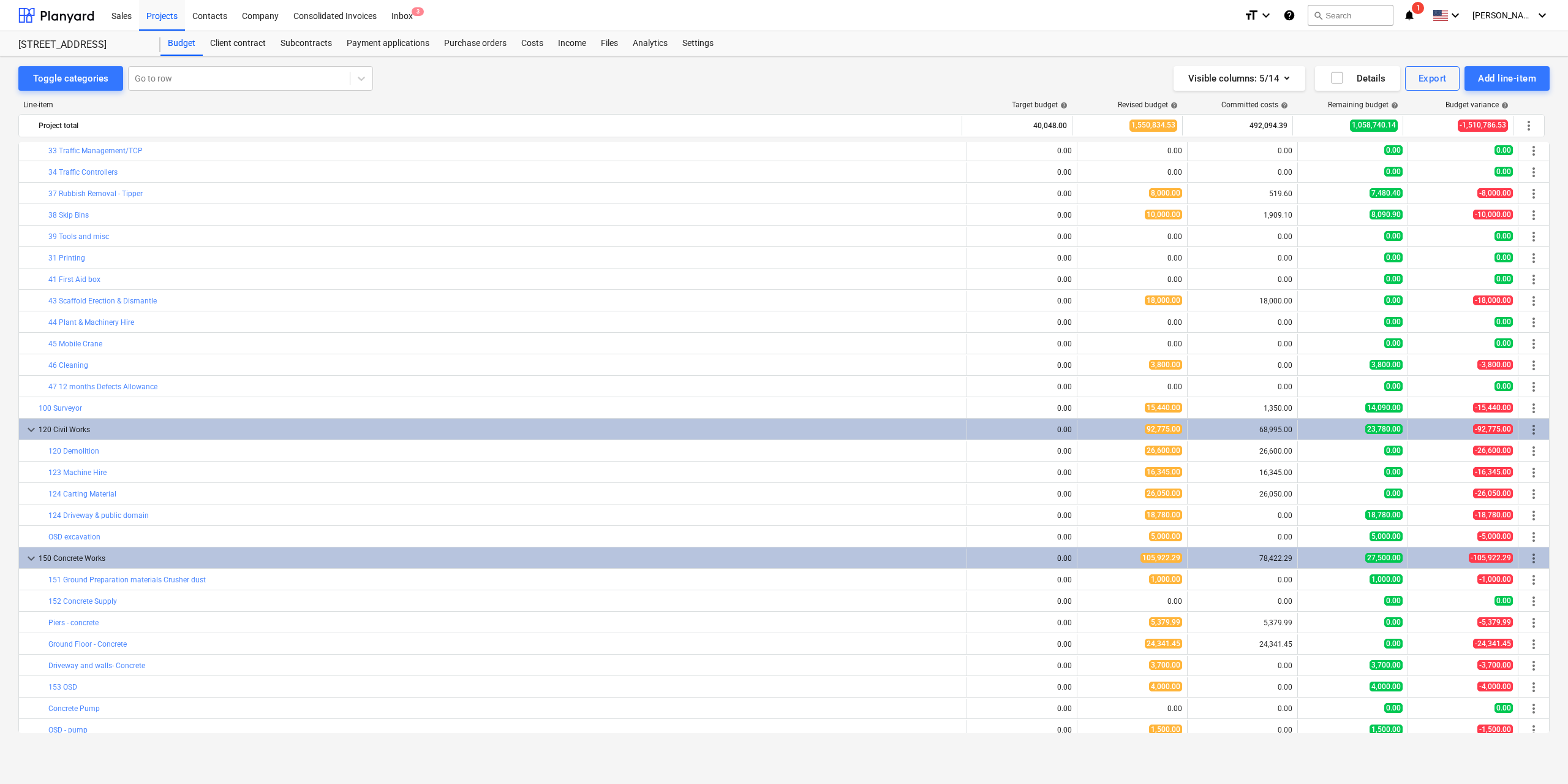
scroll to position [429, 0]
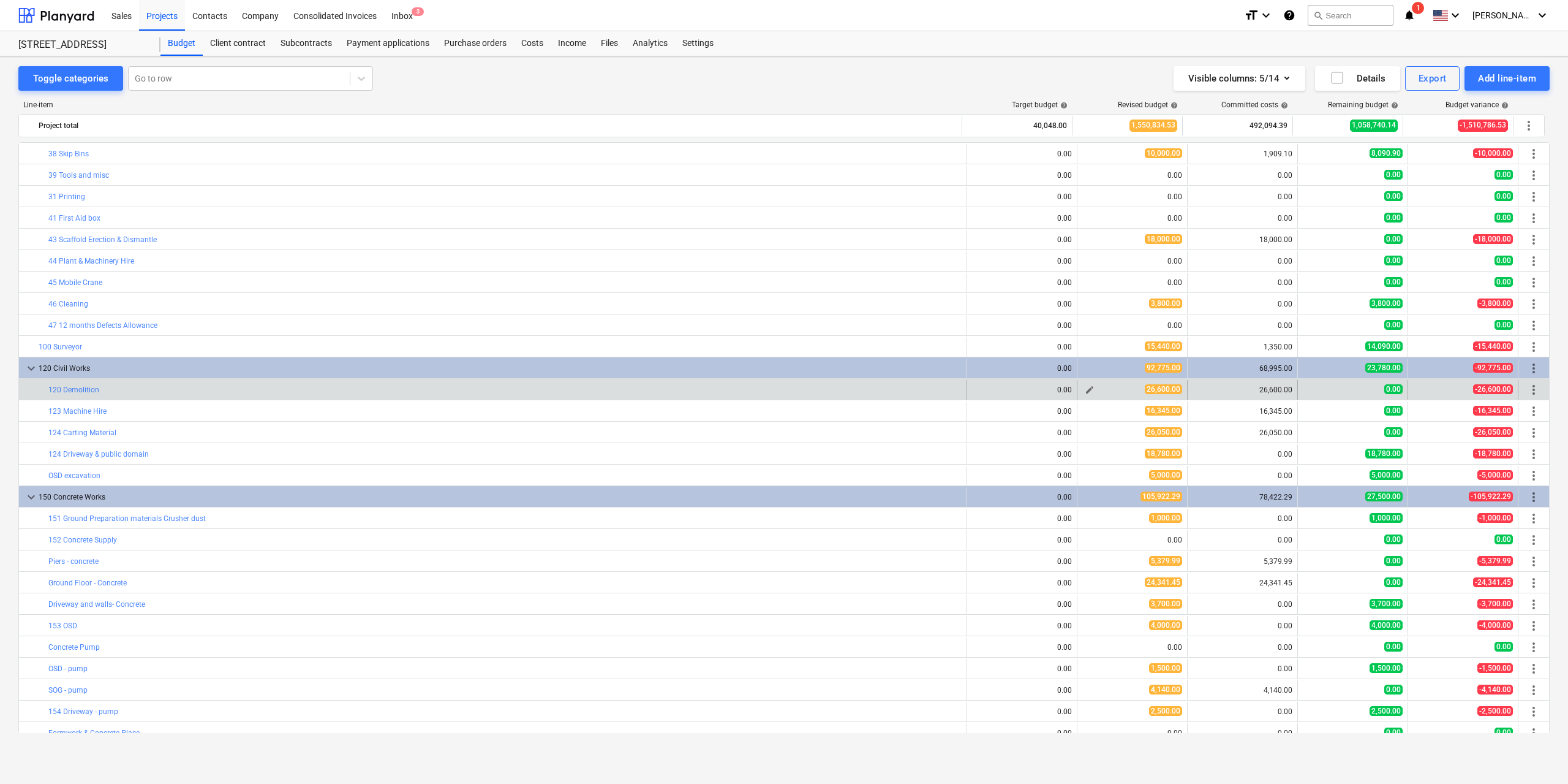
click at [1163, 388] on span "26,600.00" at bounding box center [1164, 389] width 37 height 10
click at [1167, 391] on span "26,600.00" at bounding box center [1164, 389] width 37 height 10
click at [1175, 394] on div "26,600.00" at bounding box center [1132, 389] width 100 height 11
click at [86, 389] on link "120 Demolition" at bounding box center [74, 389] width 51 height 9
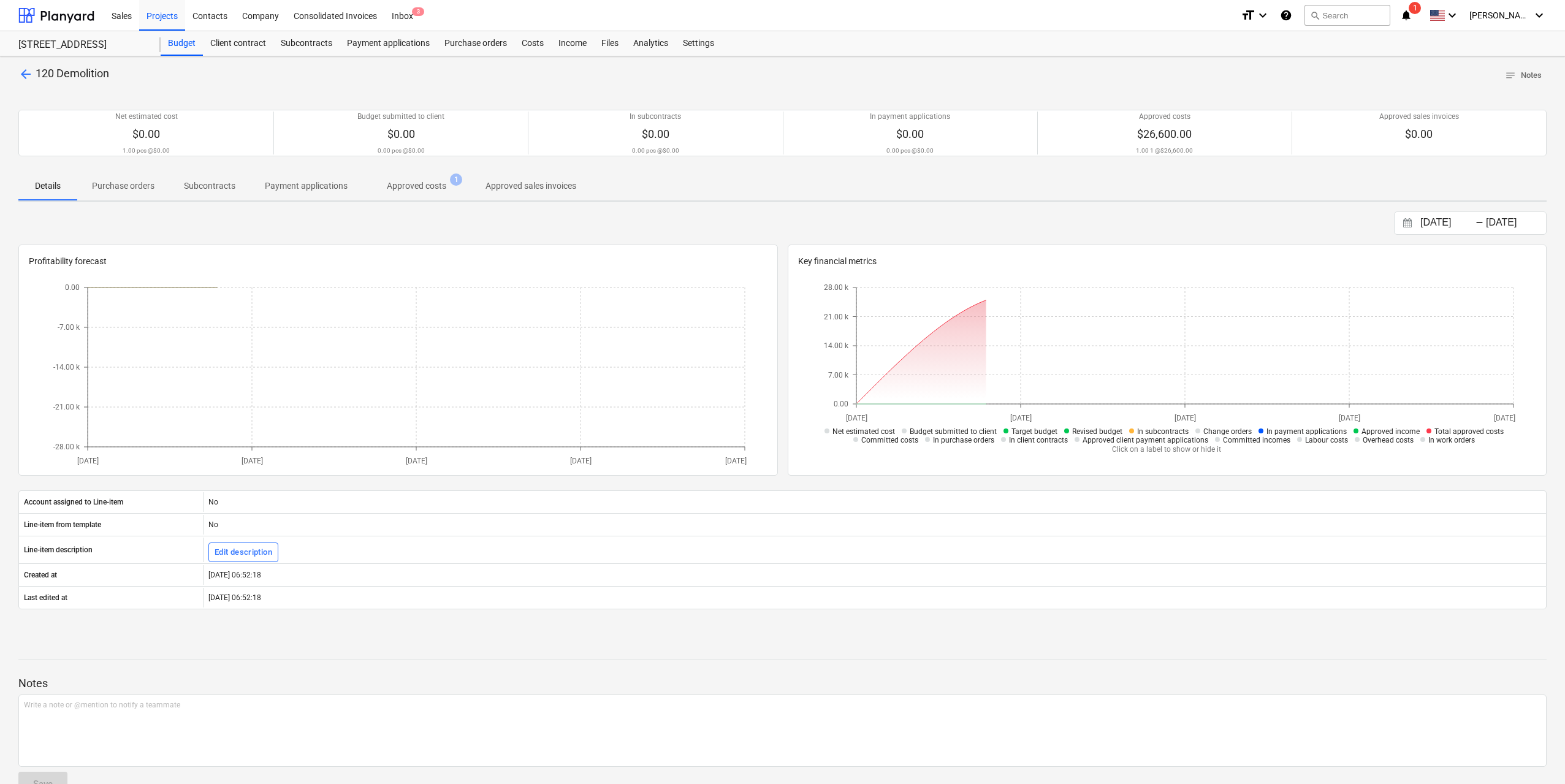
click at [421, 189] on p "Approved costs" at bounding box center [416, 186] width 59 height 13
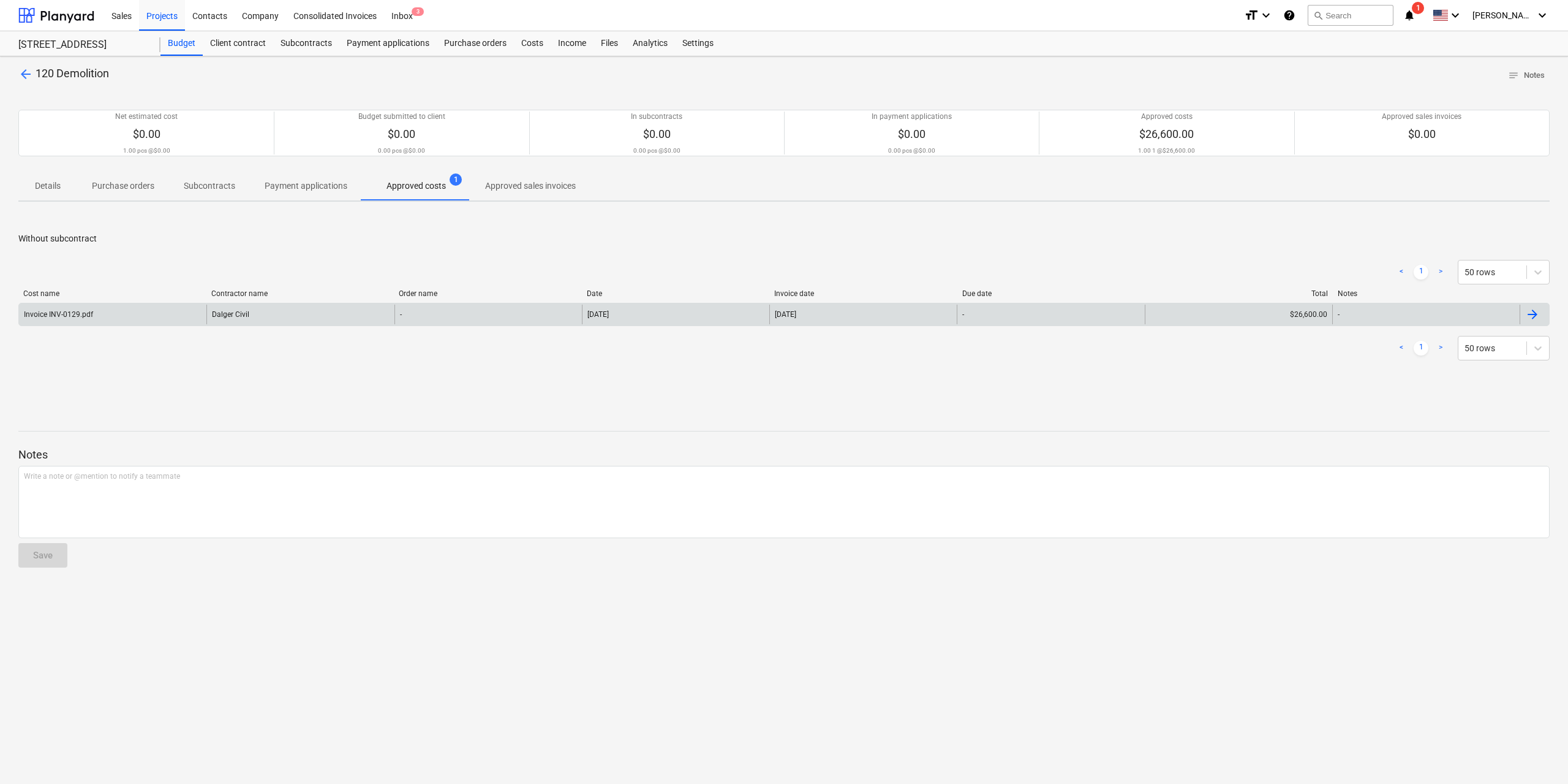
click at [103, 311] on div "Invoice INV-0129.pdf" at bounding box center [113, 314] width 188 height 19
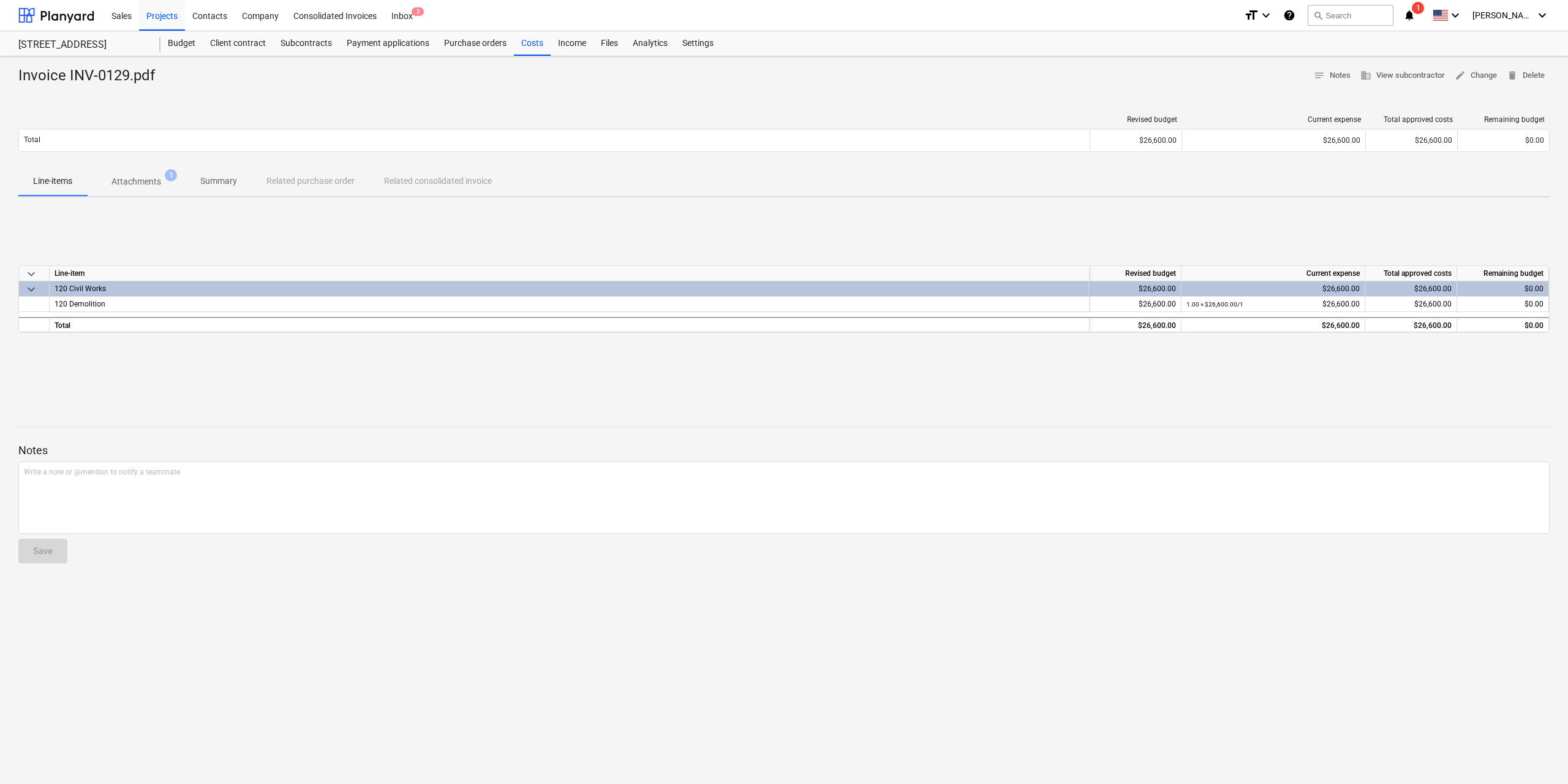
click at [149, 180] on p "Attachments" at bounding box center [136, 182] width 49 height 13
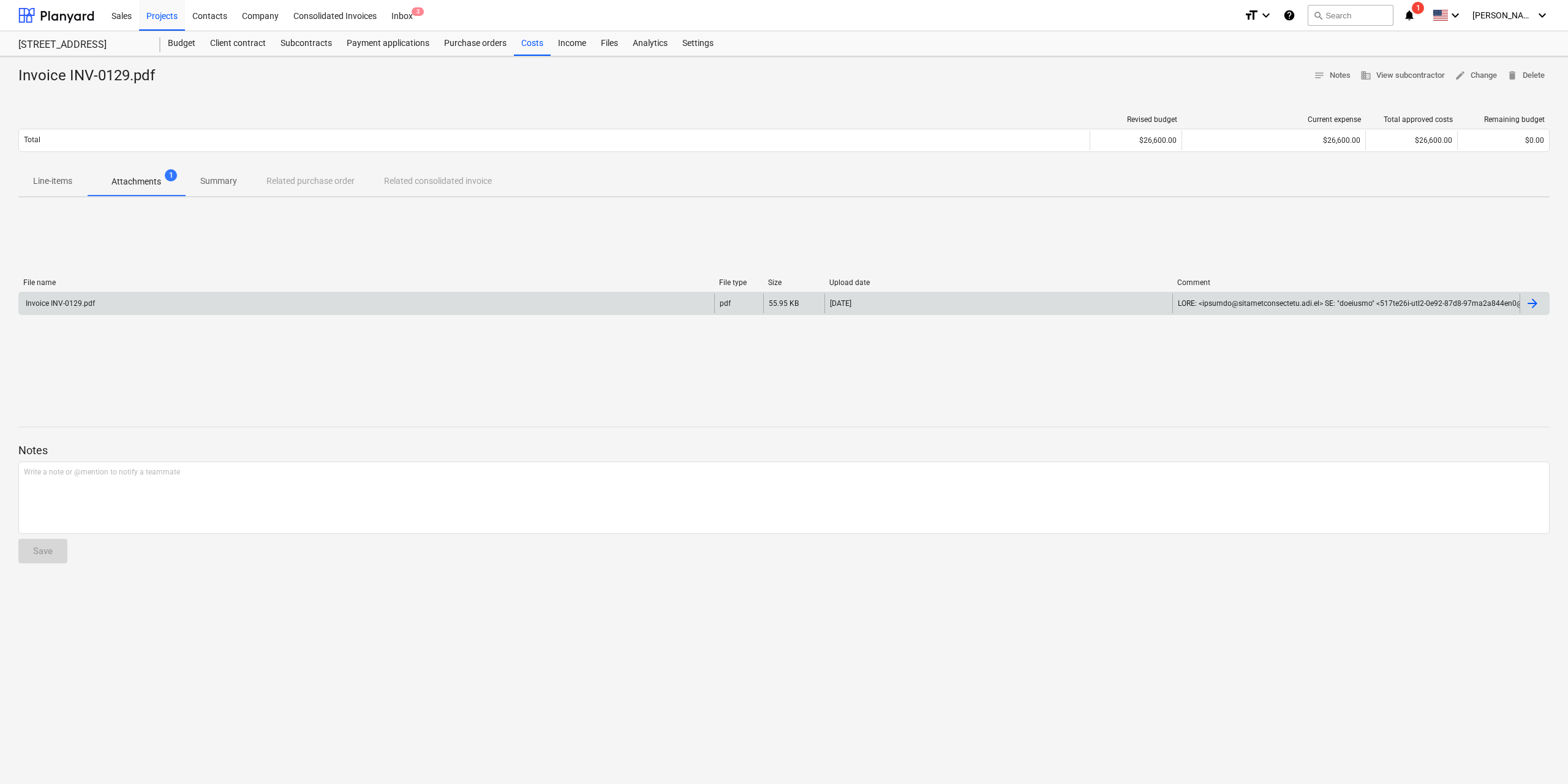
click at [108, 299] on div "Invoice INV-0129.pdf" at bounding box center [366, 303] width 695 height 19
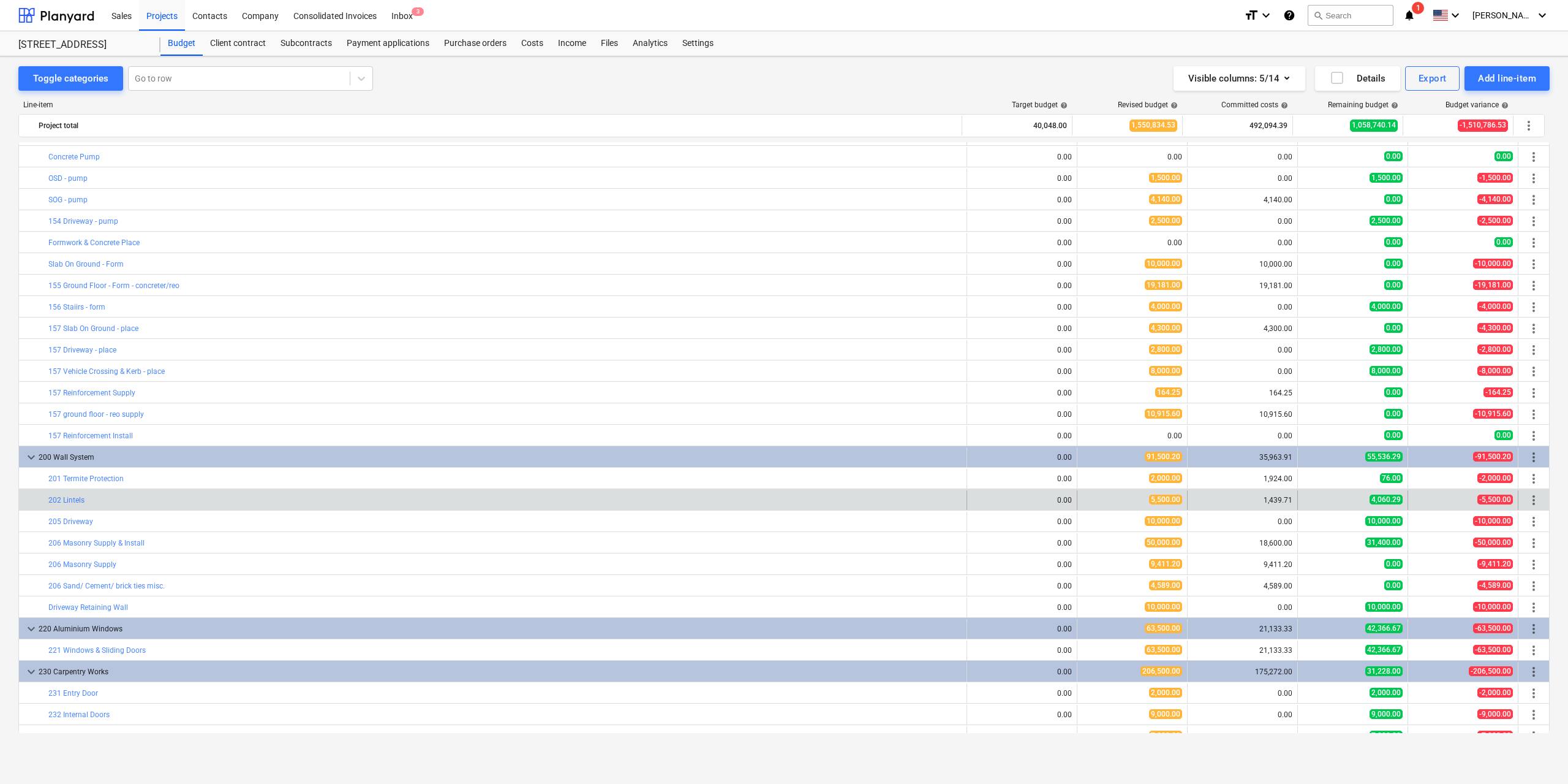
scroll to position [1042, 0]
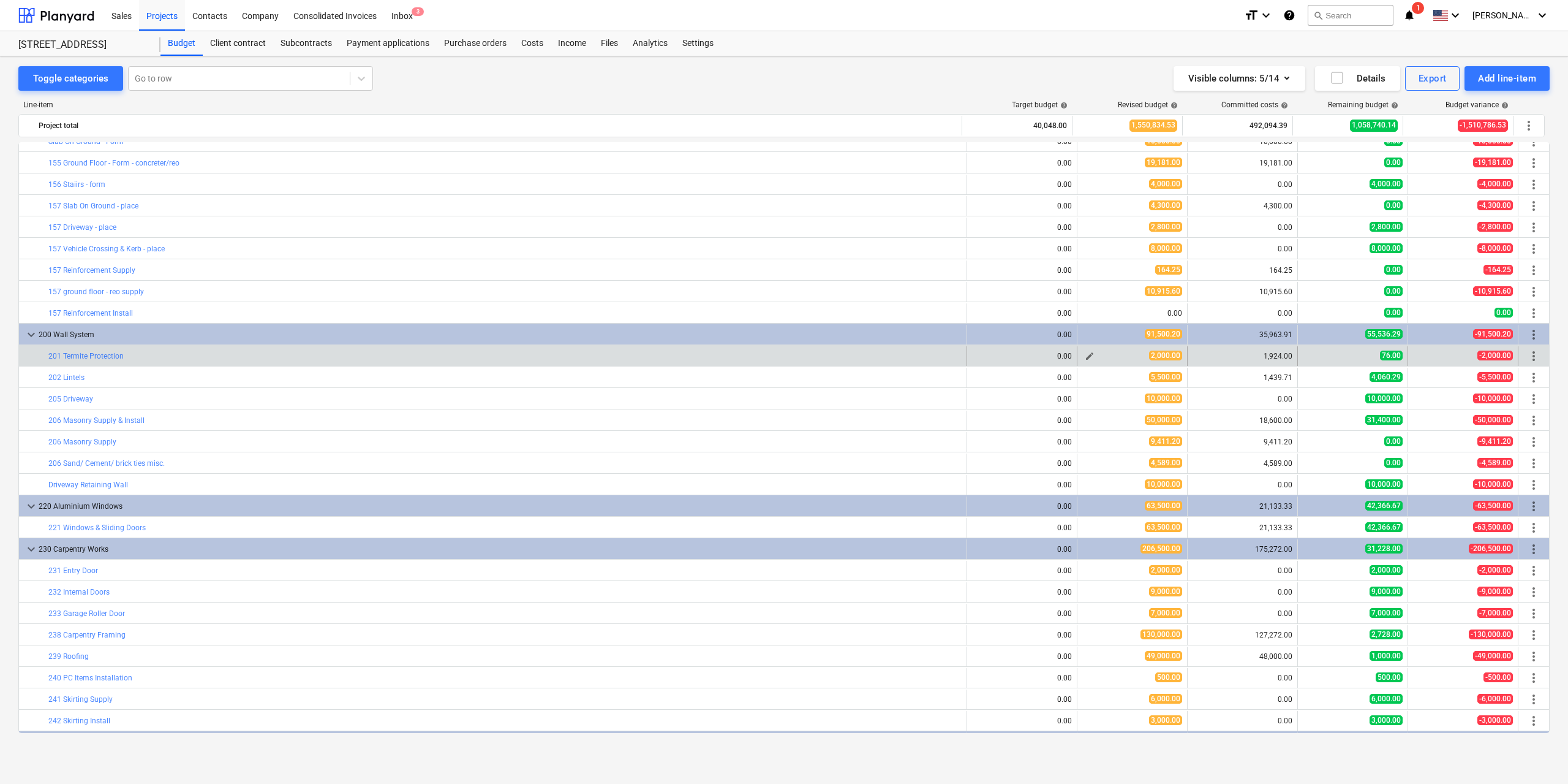
click at [1085, 355] on span "edit" at bounding box center [1090, 356] width 10 height 10
type textarea "x"
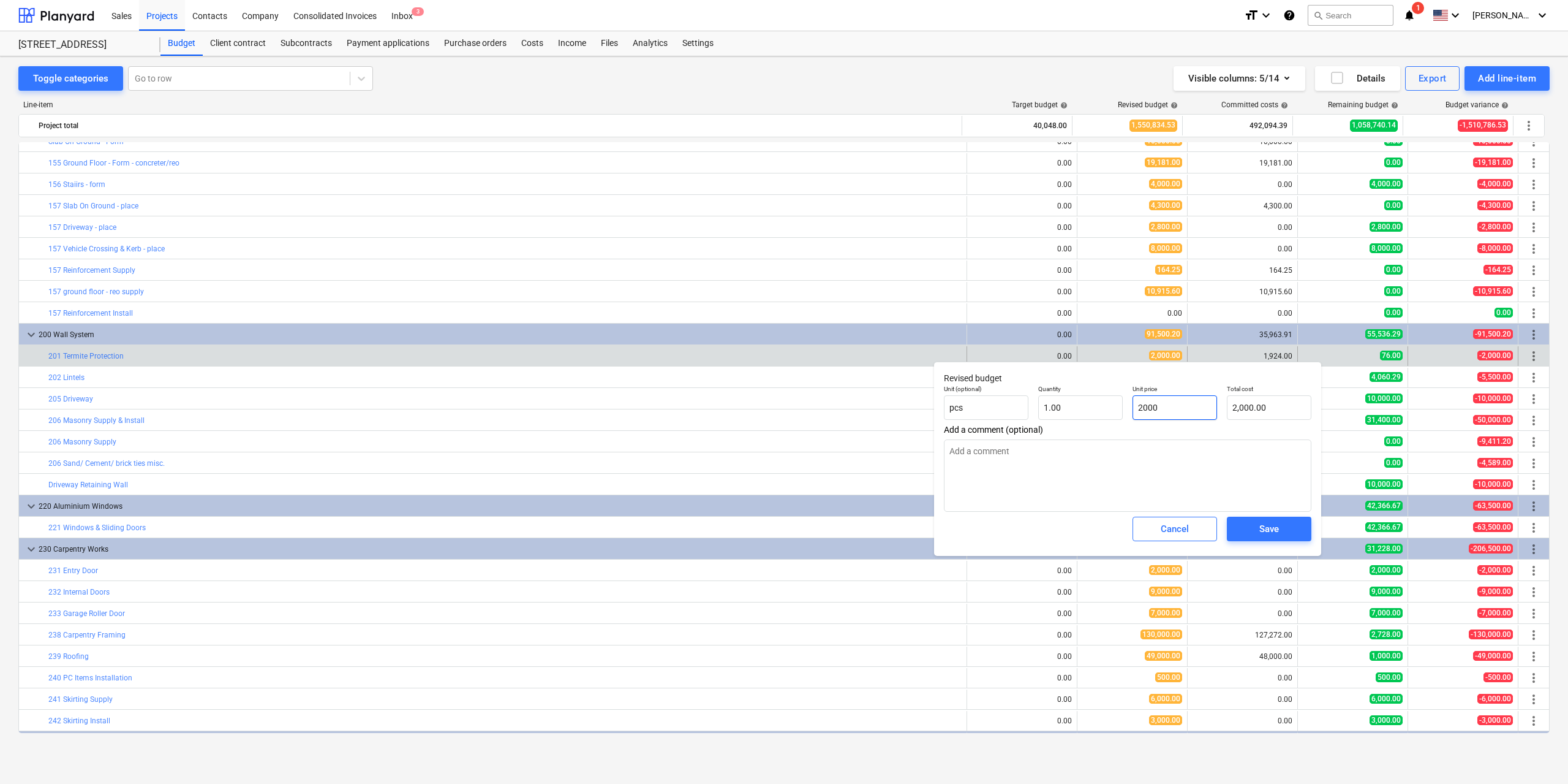
click at [1169, 402] on input "2000" at bounding box center [1174, 407] width 84 height 24
type input "1"
type textarea "x"
type input "1.00"
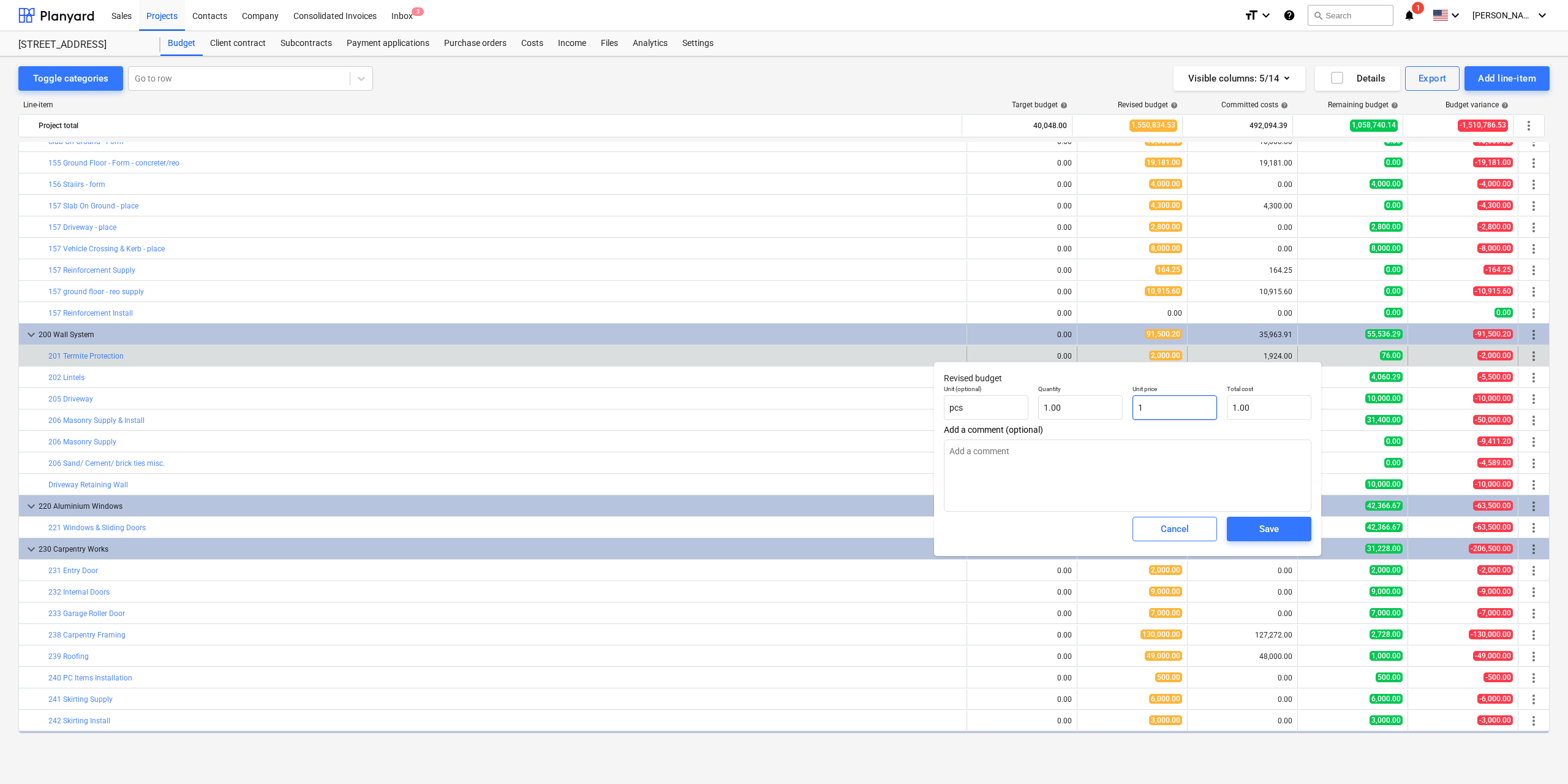
type input "19"
type textarea "x"
type input "19.00"
type textarea "x"
type input "192"
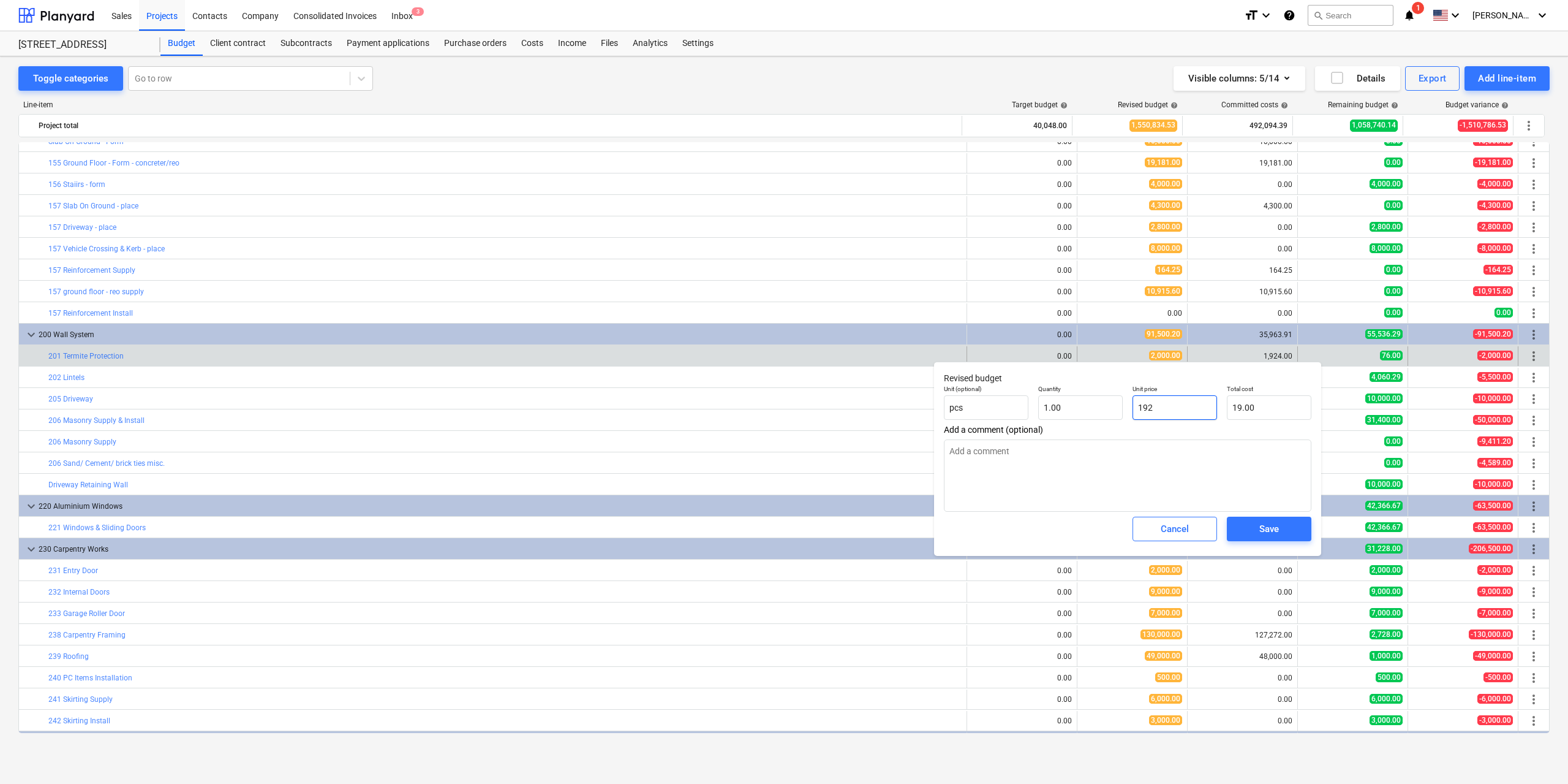
type input "192.00"
type textarea "x"
type input "1924"
type input "1,924.00"
click at [1290, 537] on span "Save" at bounding box center [1269, 528] width 55 height 16
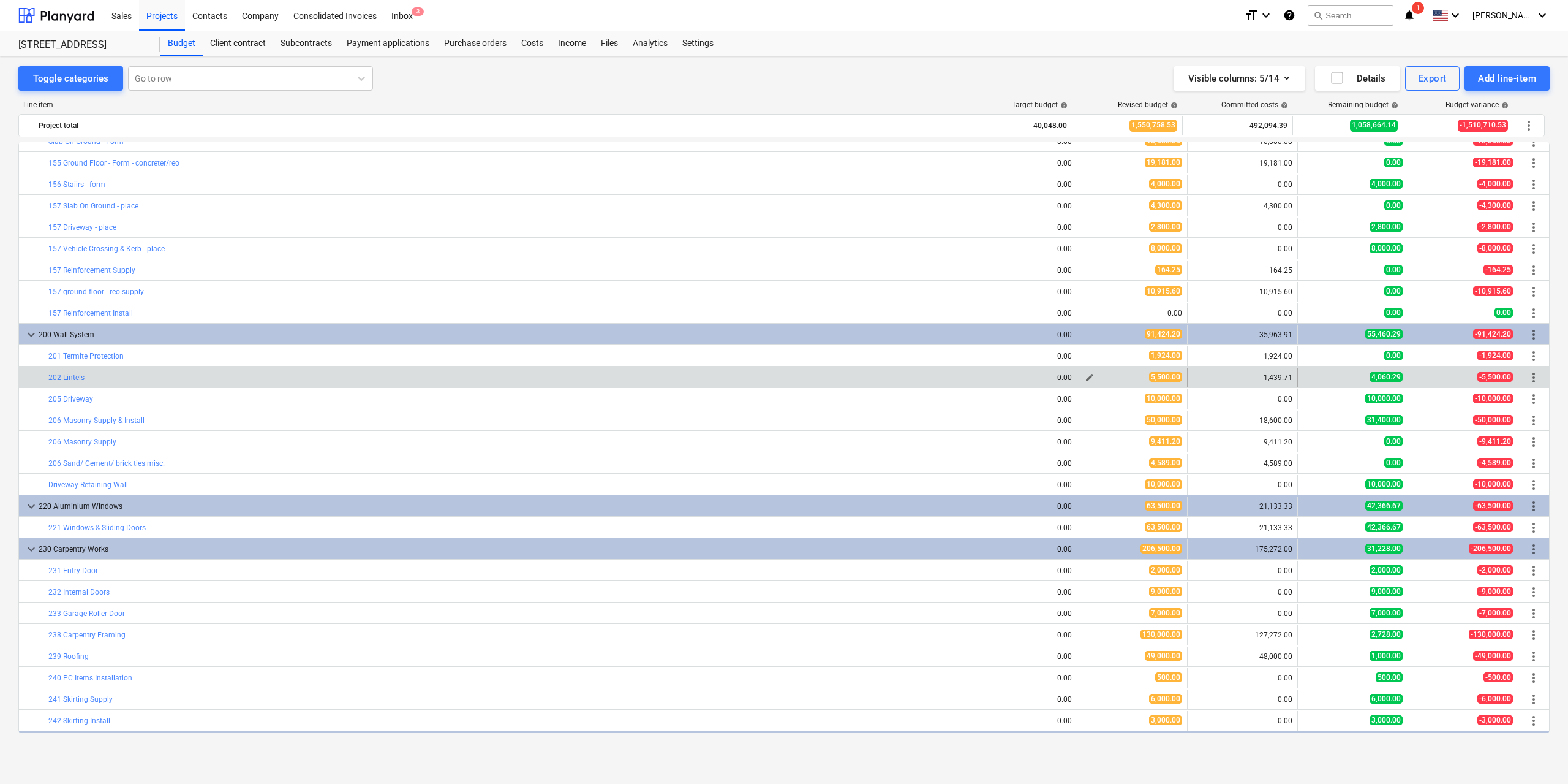
click at [1087, 374] on span "edit" at bounding box center [1090, 377] width 10 height 10
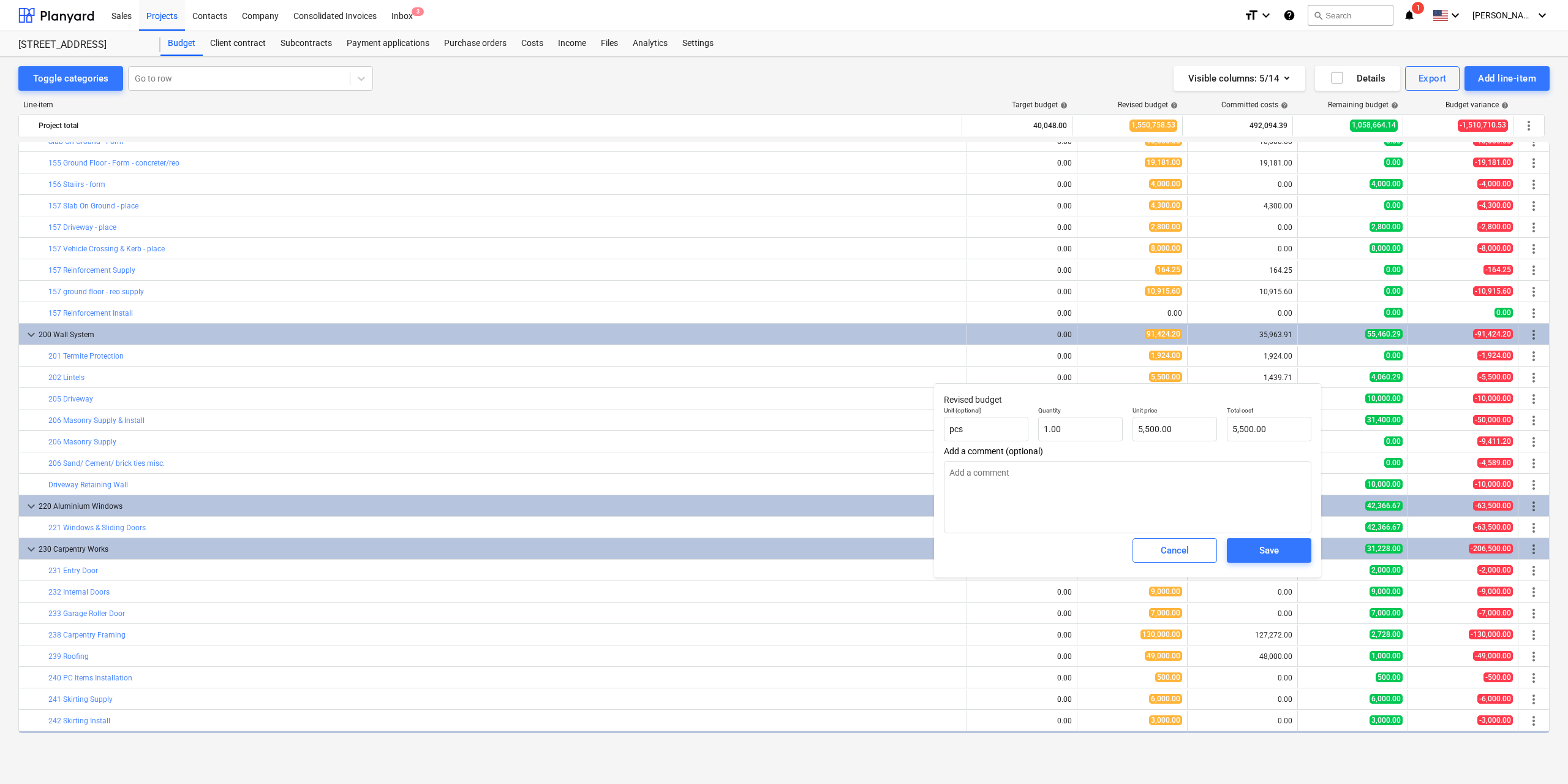
type textarea "x"
click at [1172, 432] on body "Sales Projects Contacts Company Consolidated Invoices Inbox 3 format_size keybo…" at bounding box center [784, 392] width 1568 height 784
type input "5500"
click at [1172, 432] on input "5500" at bounding box center [1174, 429] width 84 height 24
type textarea "x"
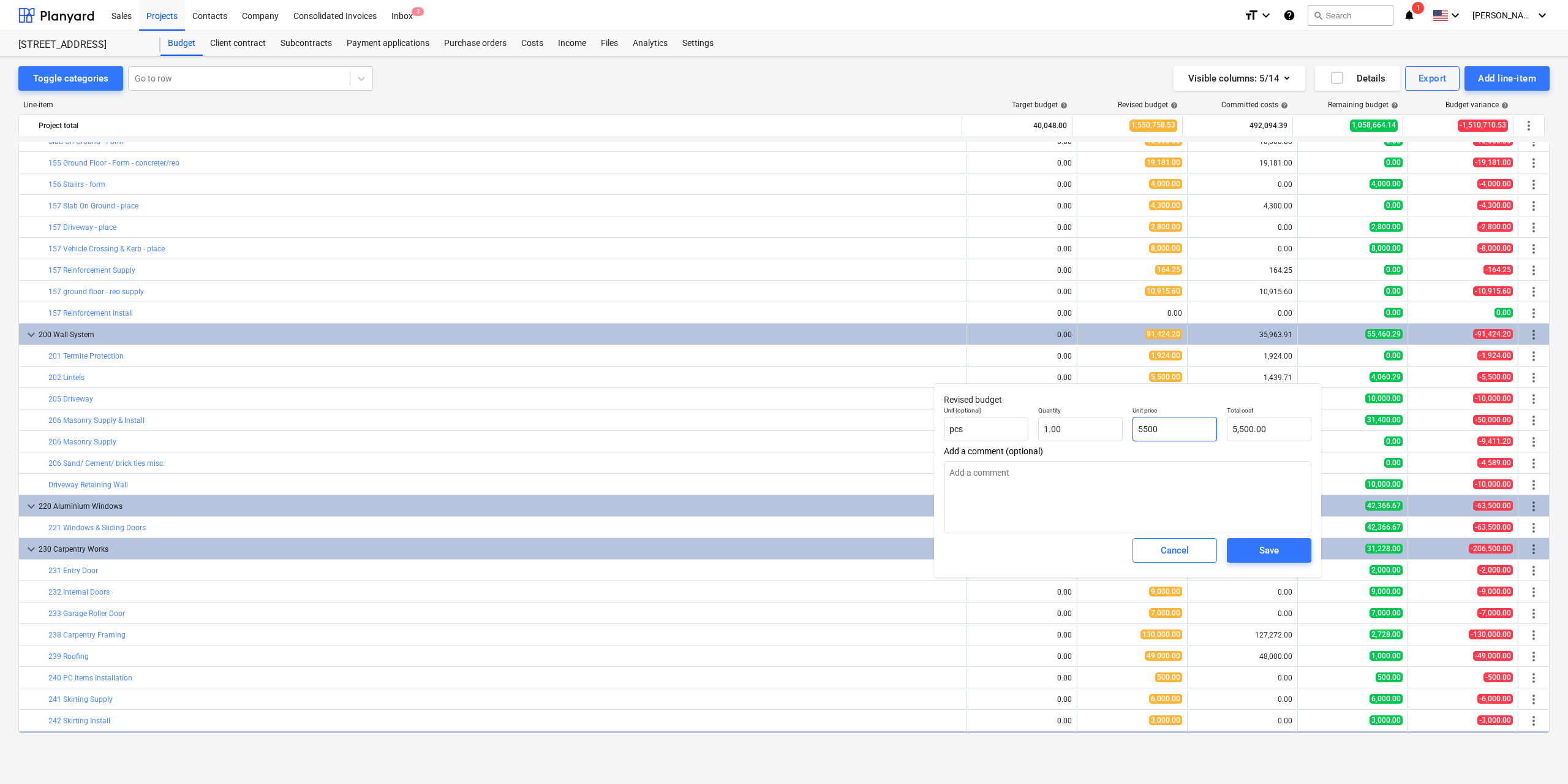
type input "1"
type input "1.00"
type textarea "x"
type input "14"
type input "14.00"
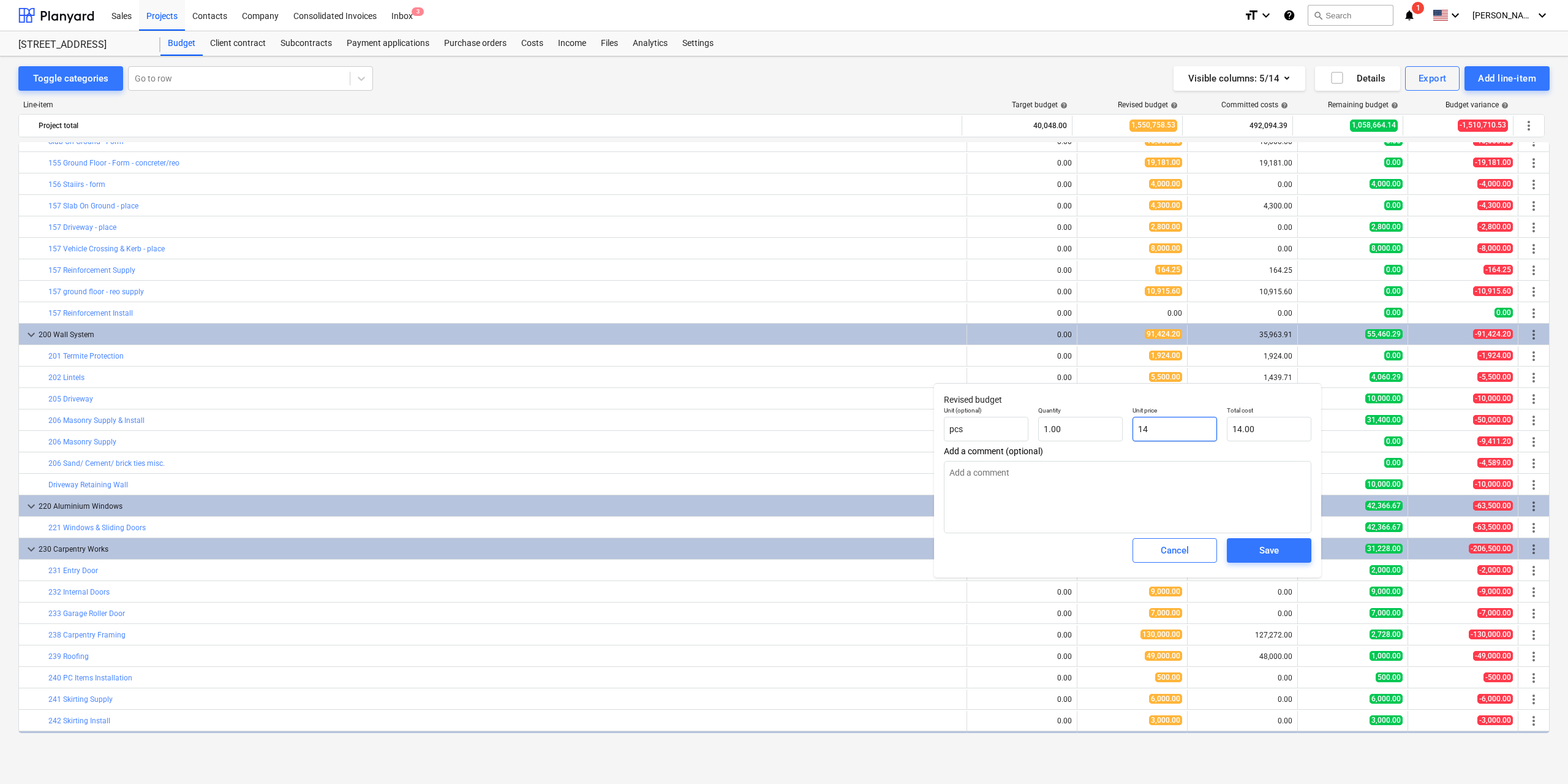
type textarea "x"
type input "143"
type input "143.00"
type textarea "x"
type input "1439"
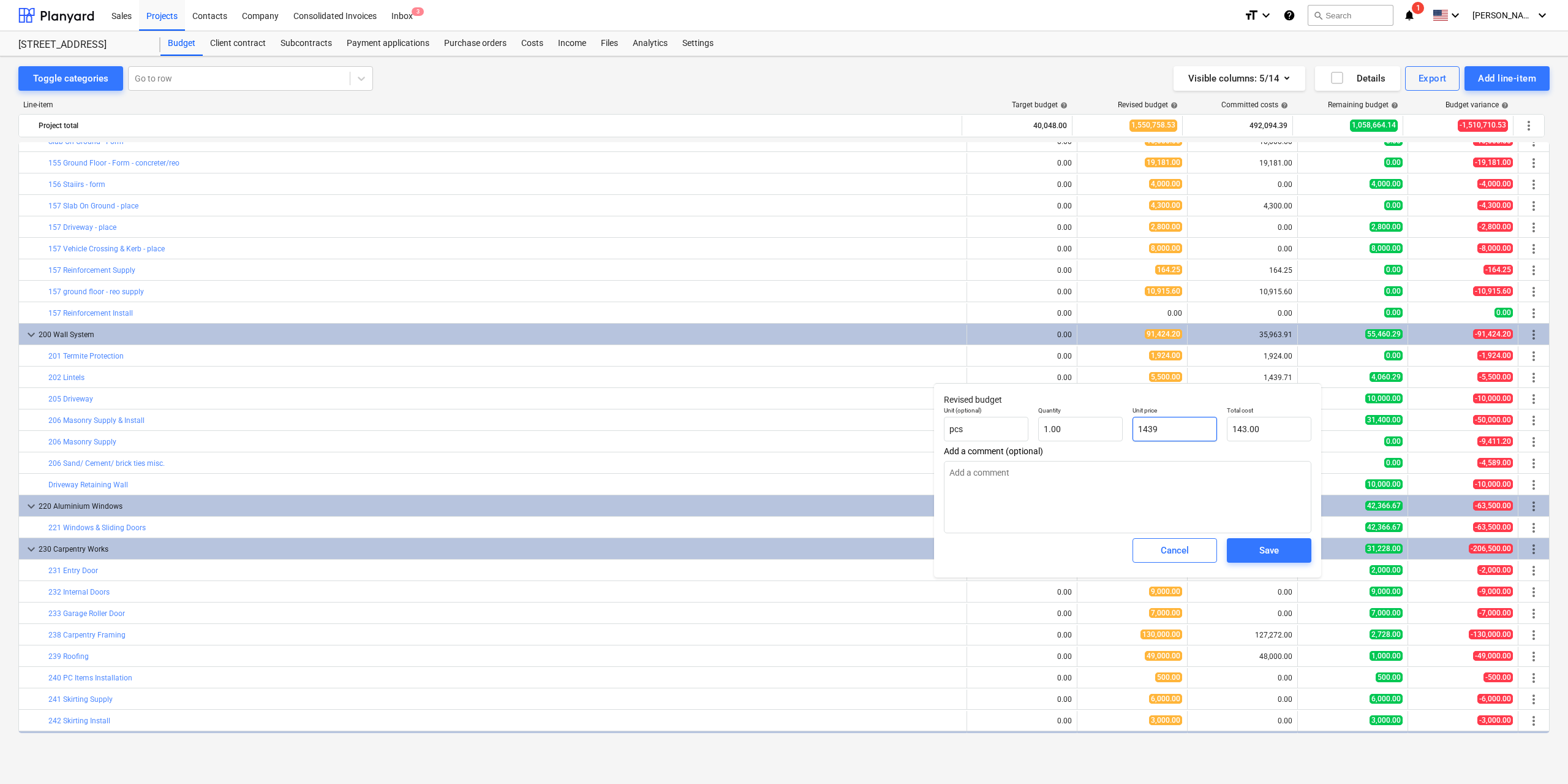
type input "1,439.00"
type input "1439."
type textarea "x"
type input "1439.3"
type input "1,439.30"
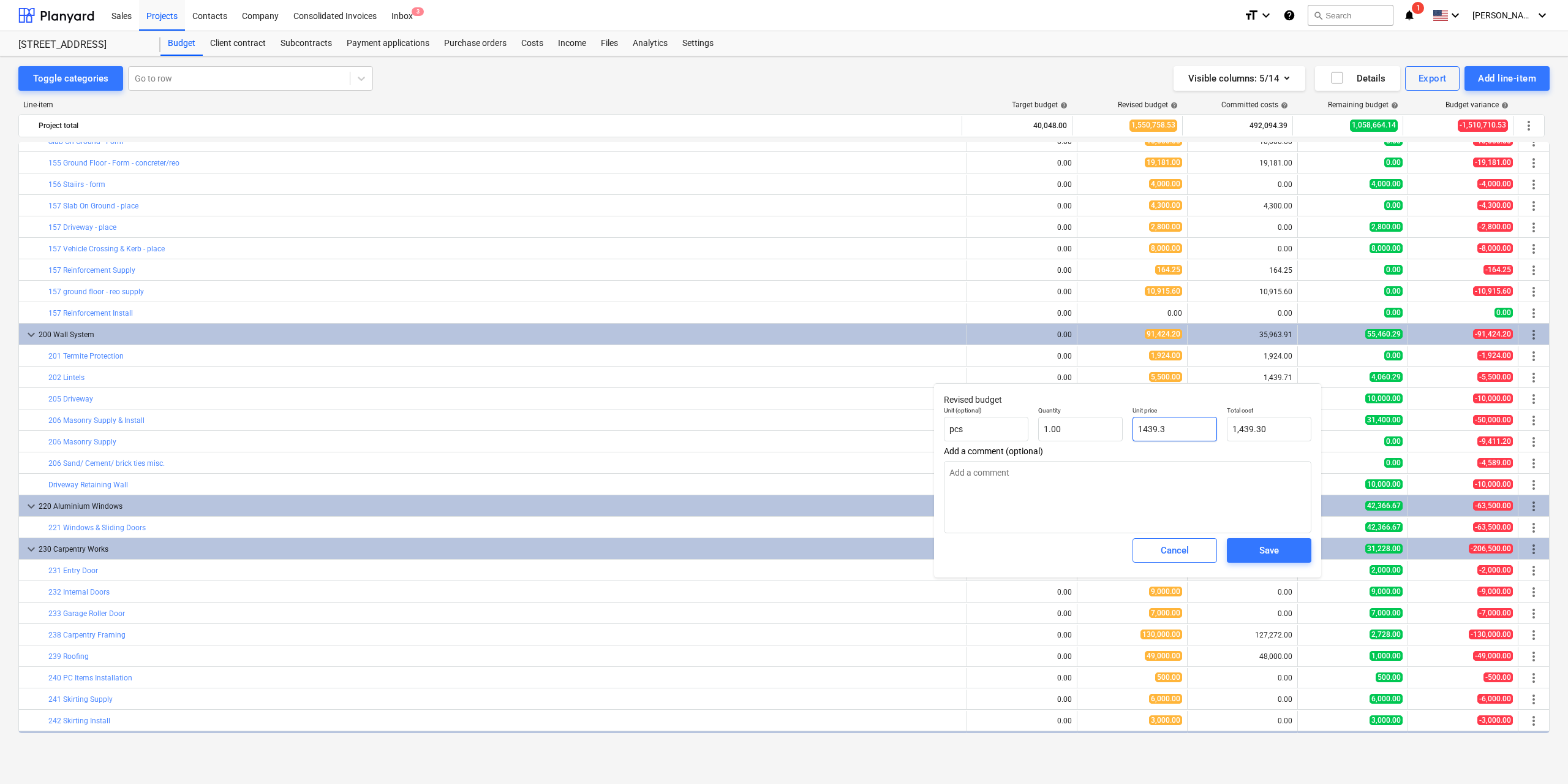
type textarea "x"
type input "1439."
type input "1,439.00"
type textarea "x"
type input "1439.7"
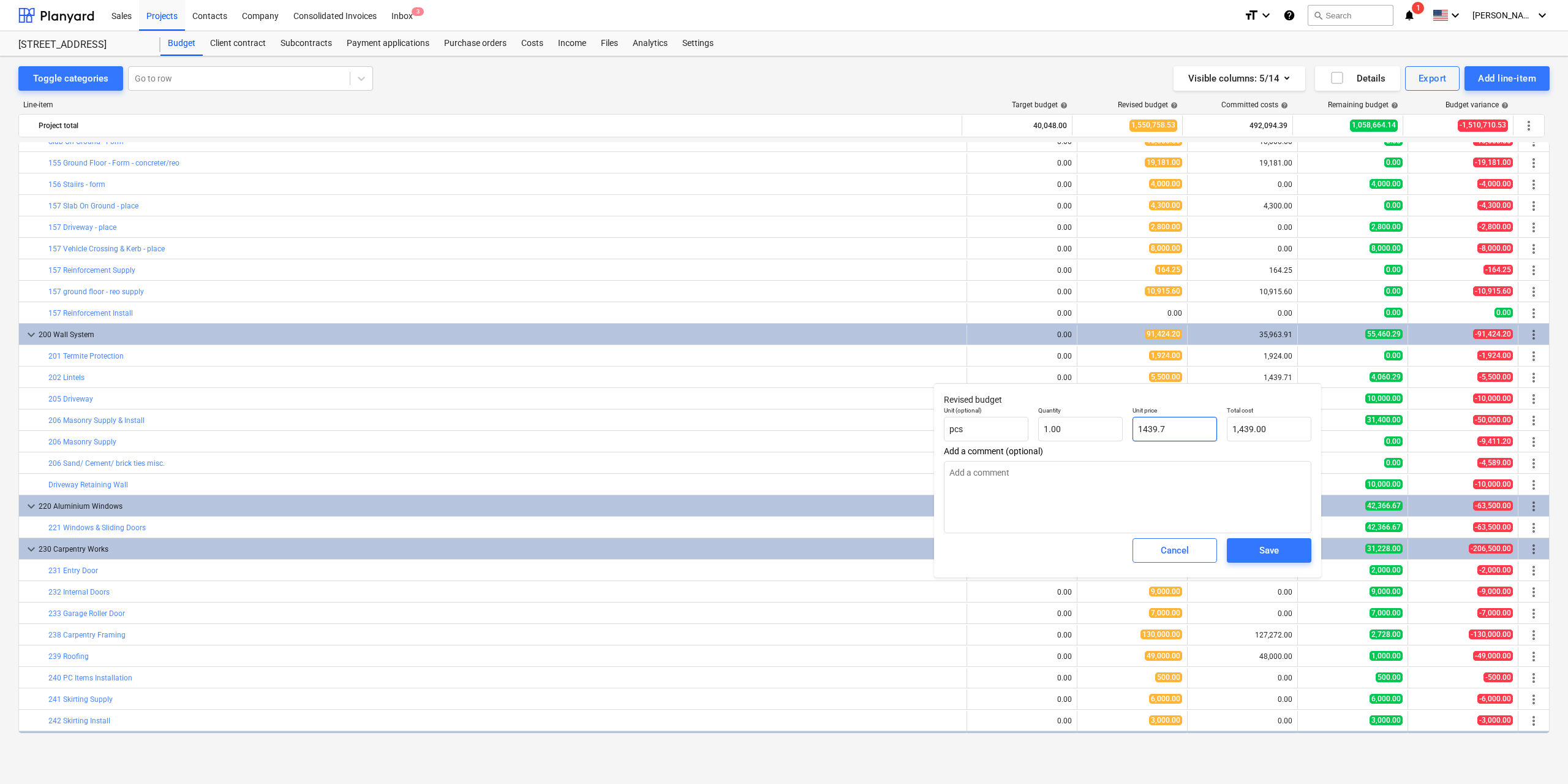
type input "1,439.70"
type textarea "x"
type input "1439.71"
type input "1,439.71"
click at [1276, 549] on div "Save" at bounding box center [1269, 550] width 19 height 16
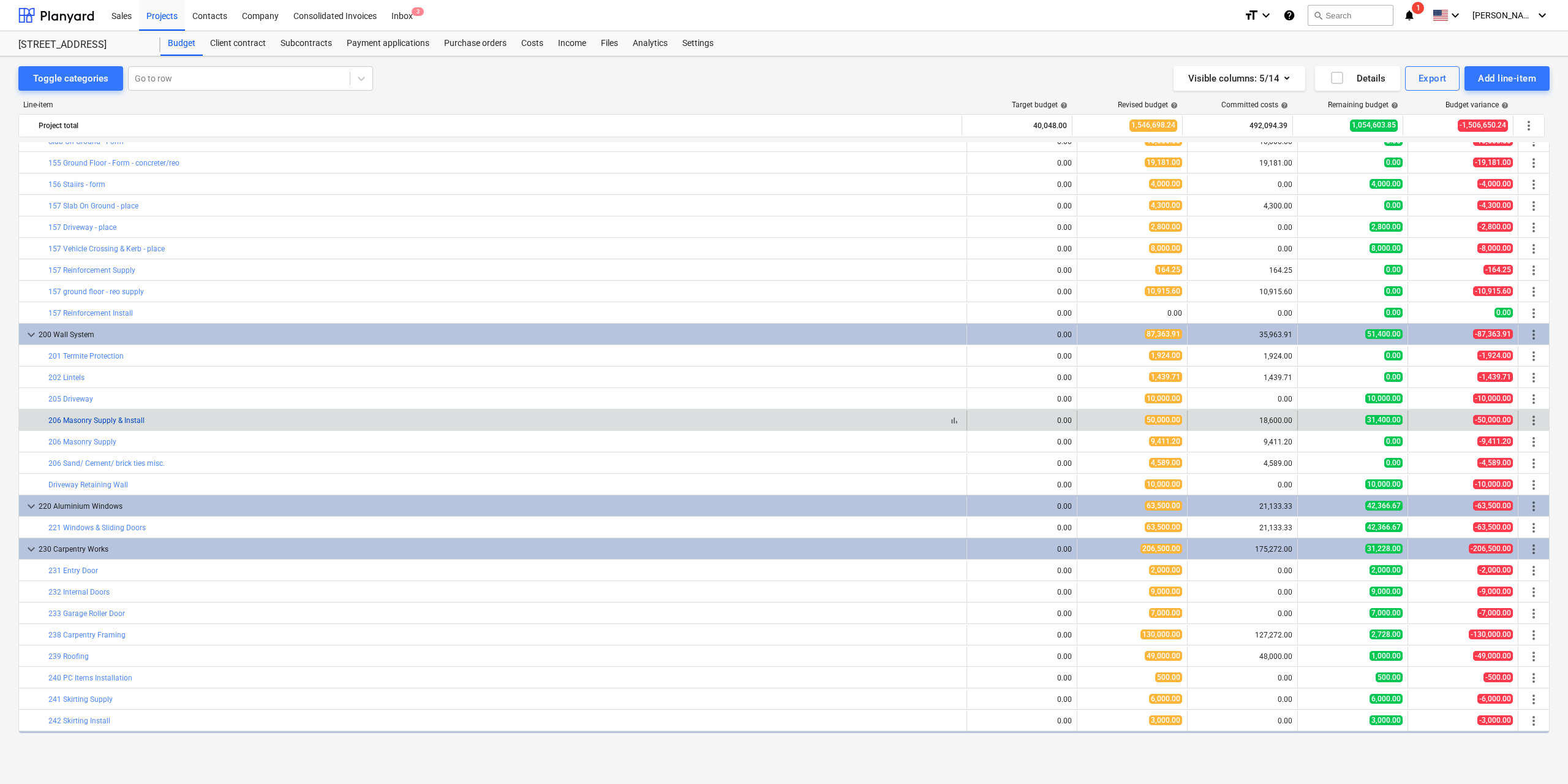
click at [125, 420] on link "206 Masonry Supply & Install" at bounding box center [97, 420] width 96 height 9
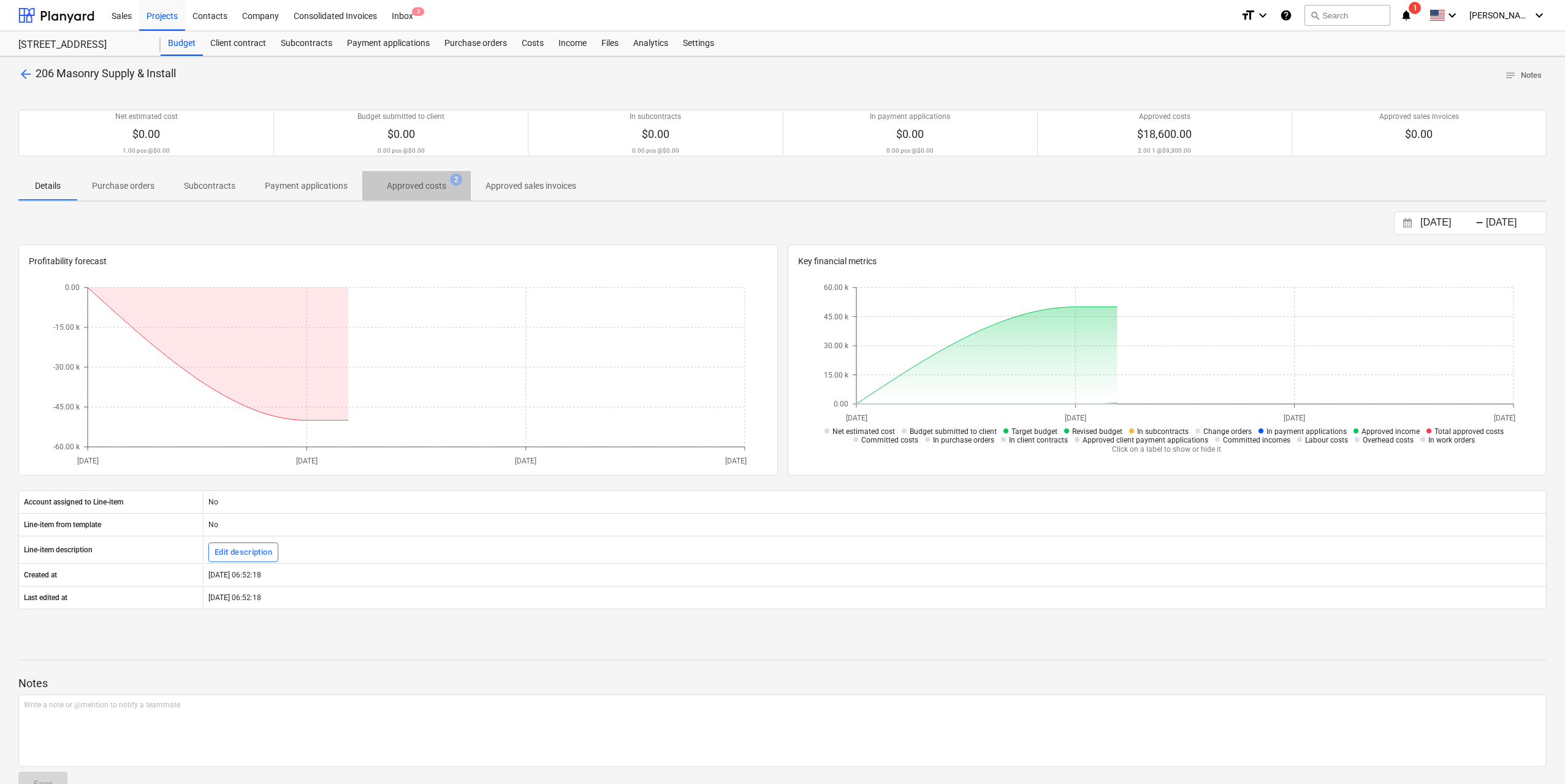
click at [415, 188] on p "Approved costs" at bounding box center [416, 186] width 59 height 13
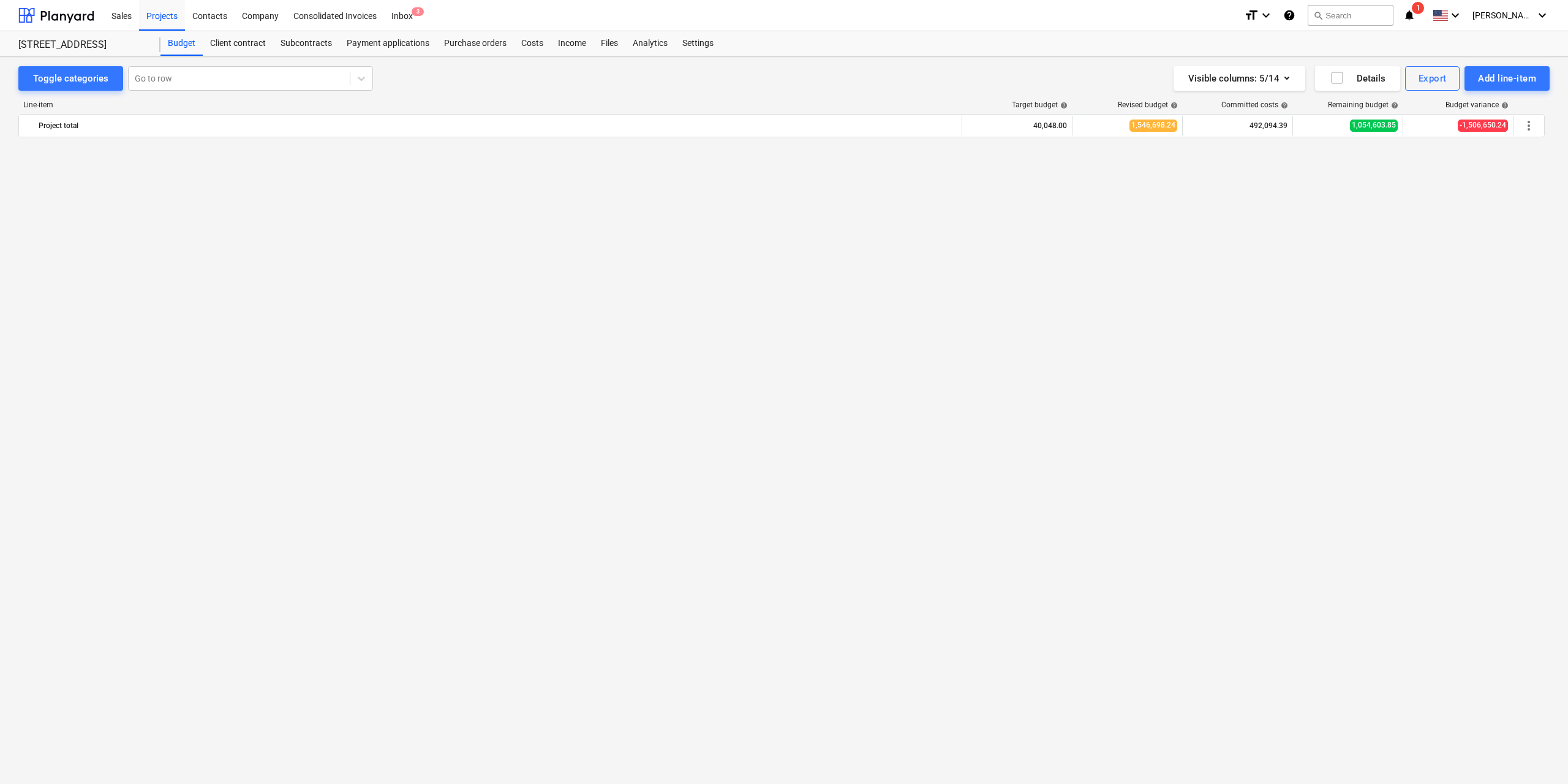
scroll to position [1042, 0]
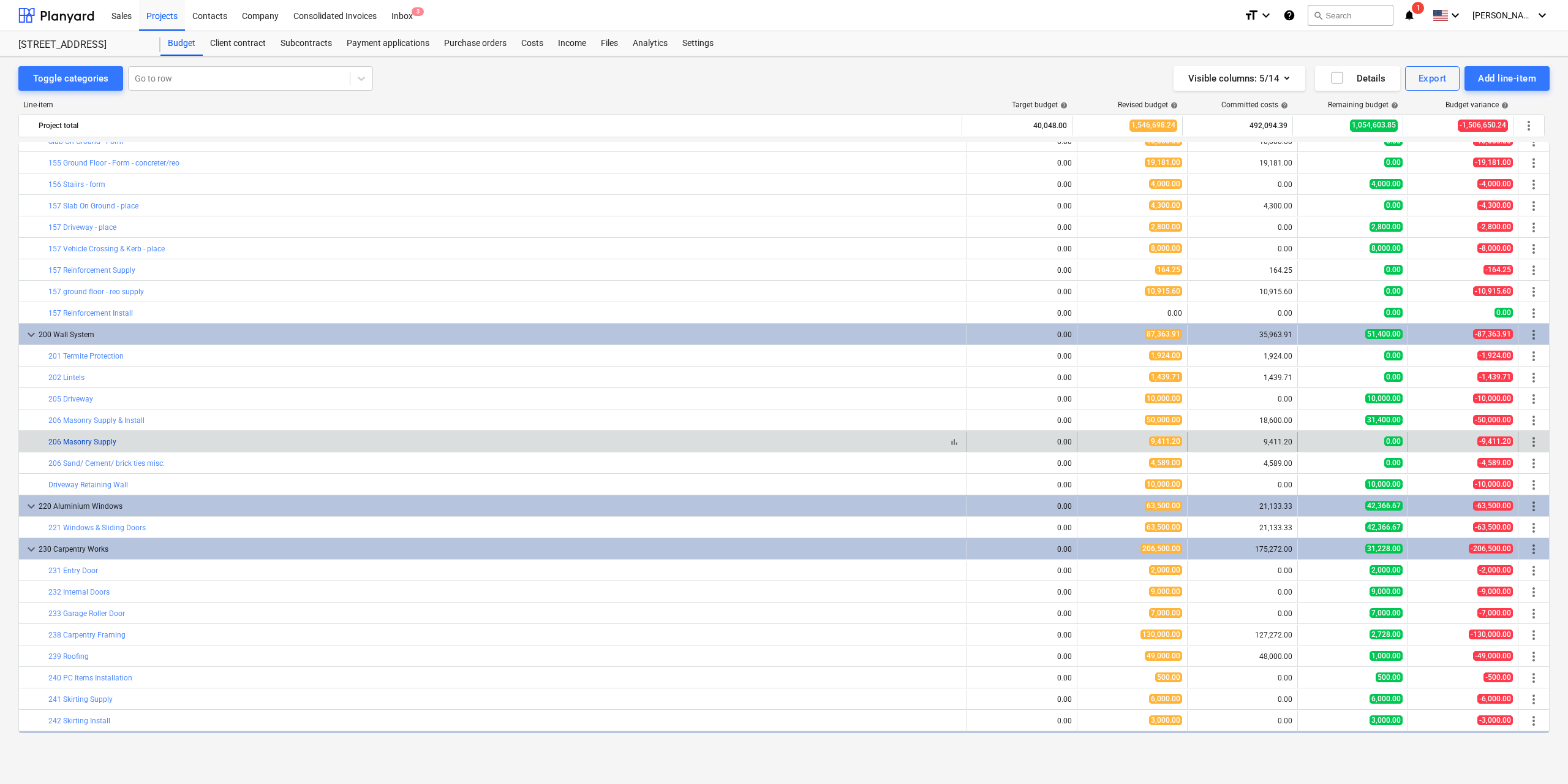
click at [104, 442] on link "206 Masonry Supply" at bounding box center [82, 442] width 68 height 9
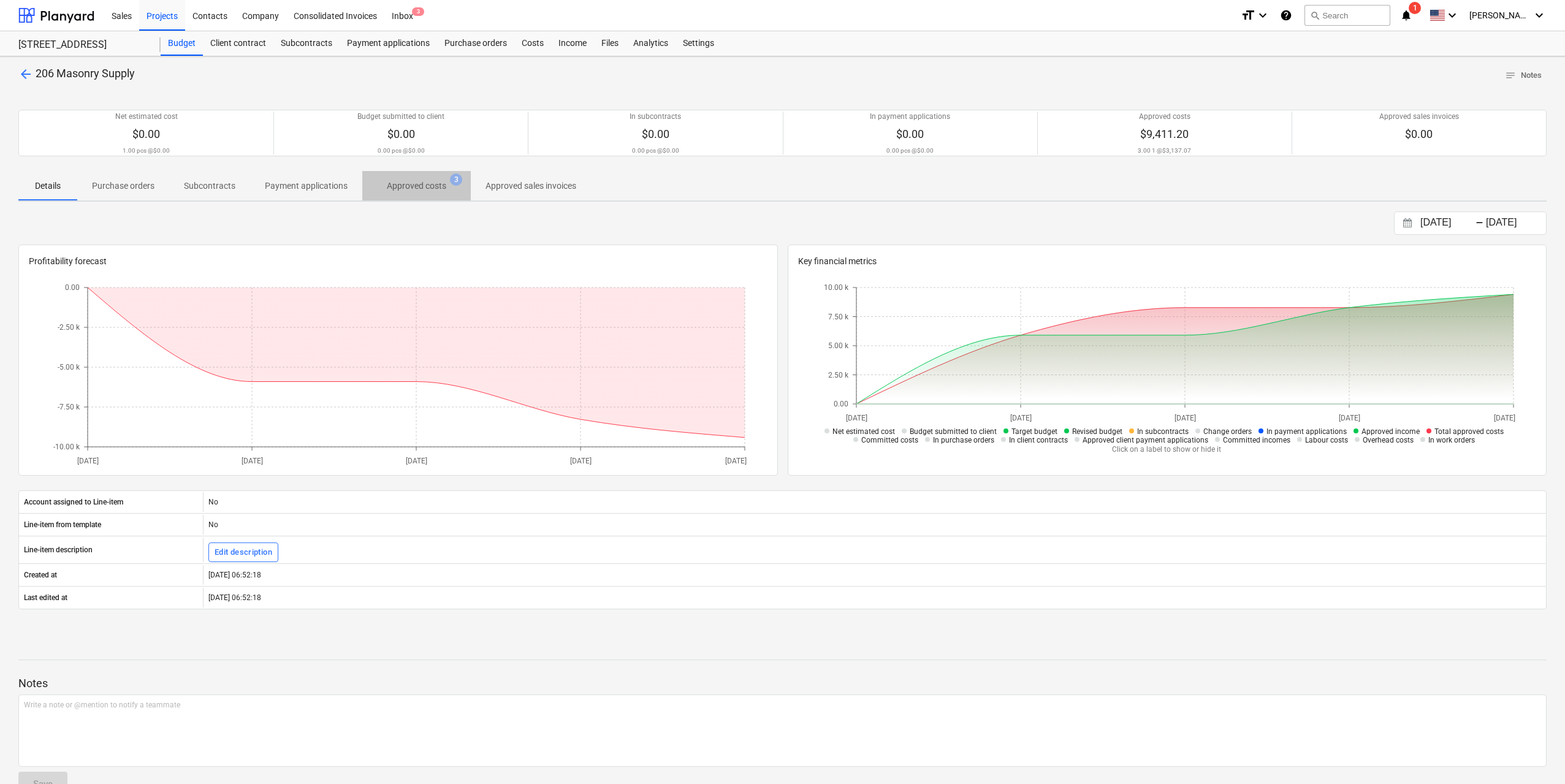
click at [425, 192] on p "Approved costs" at bounding box center [416, 186] width 59 height 13
click at [175, 21] on div "Projects" at bounding box center [162, 15] width 46 height 32
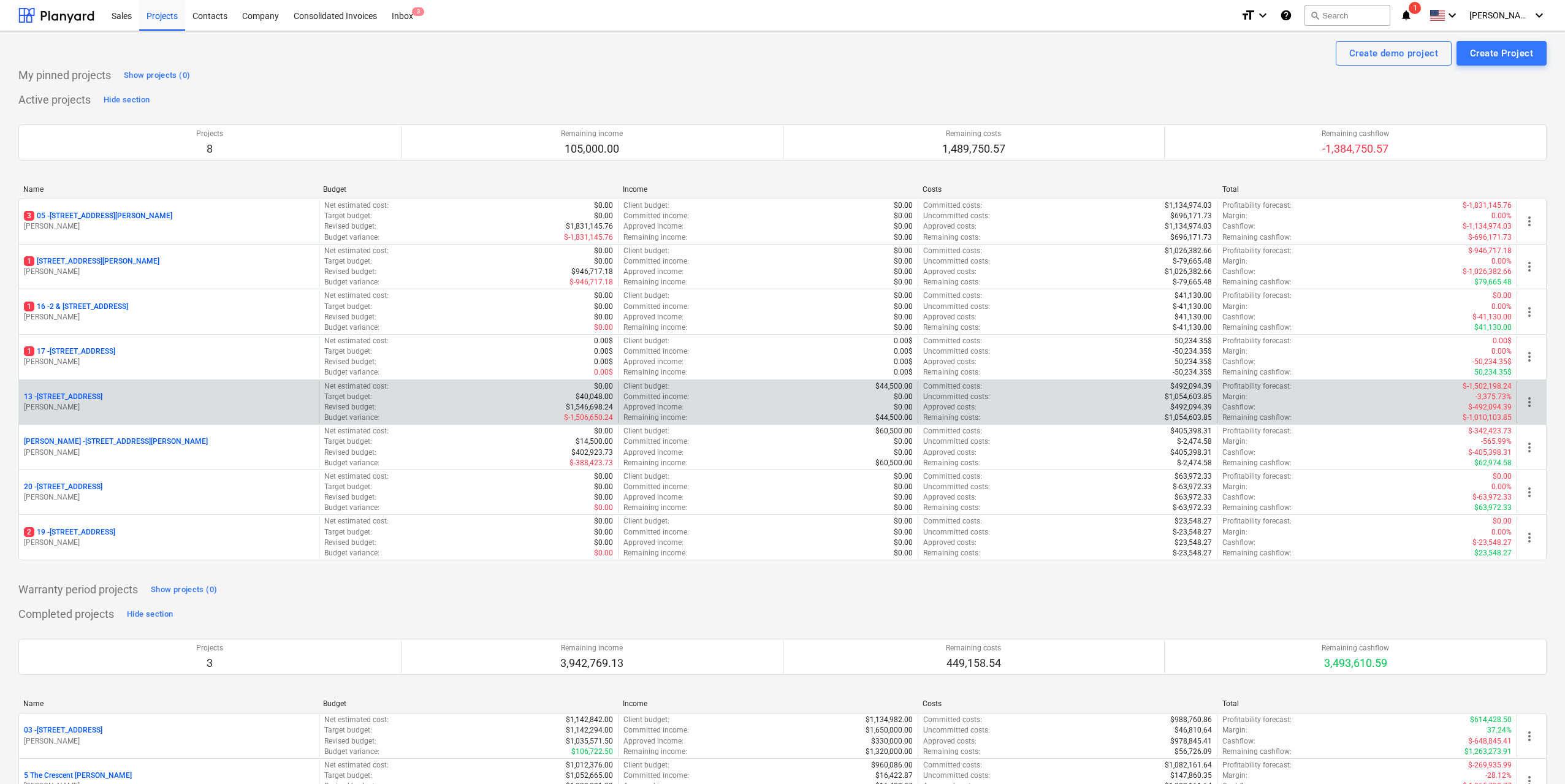
click at [102, 394] on p "[STREET_ADDRESS]" at bounding box center [63, 397] width 79 height 11
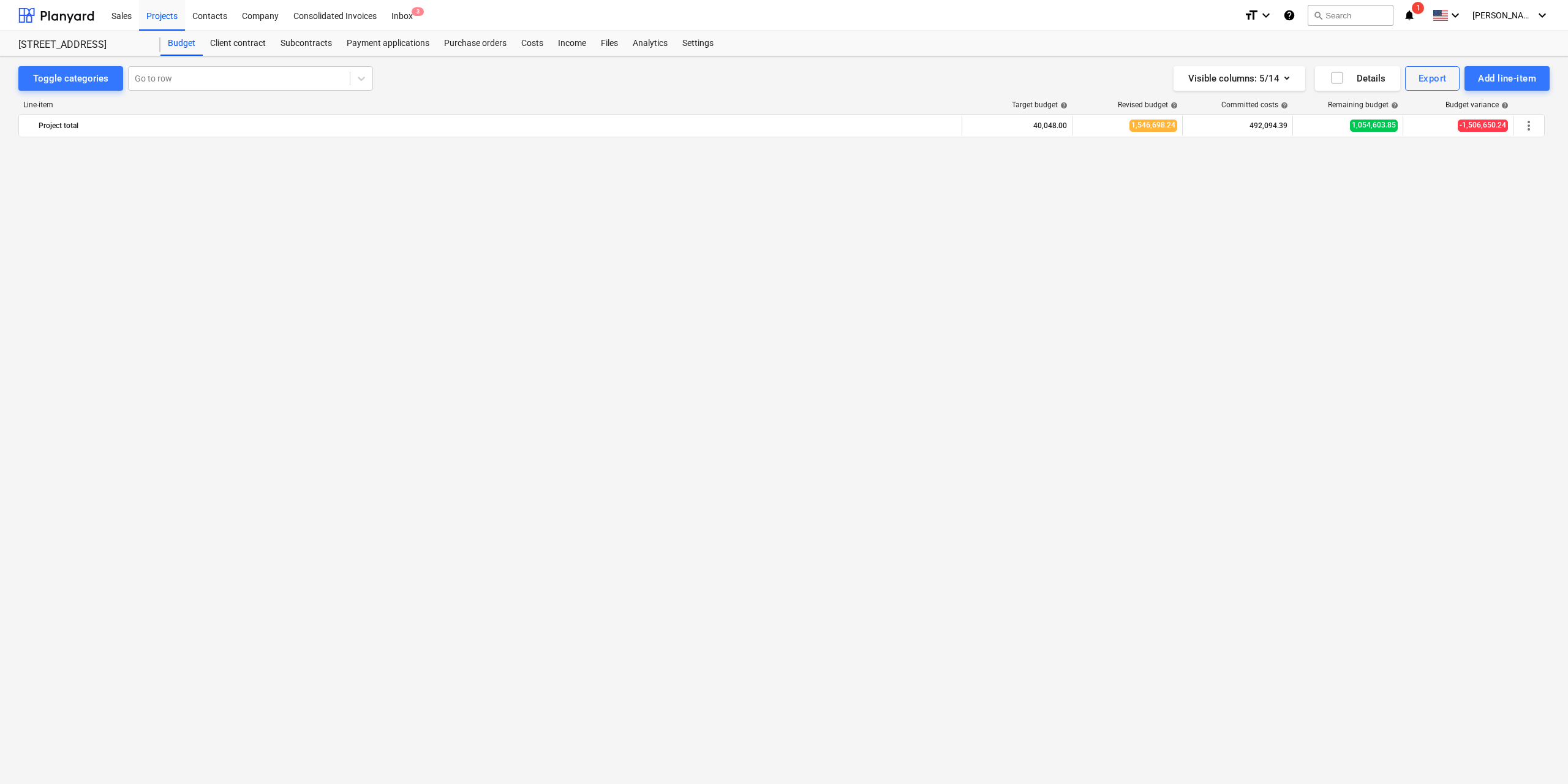
scroll to position [1042, 0]
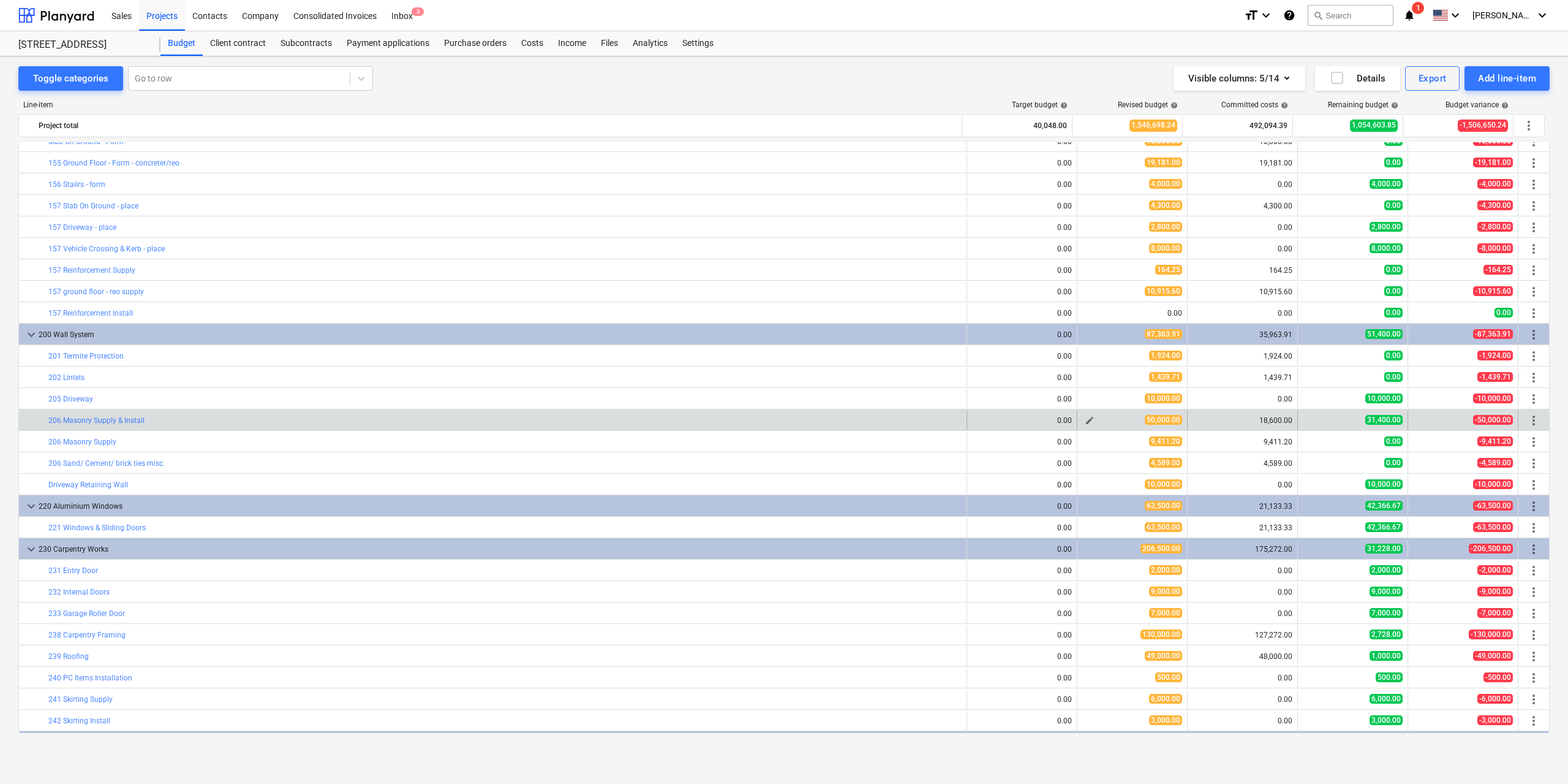
click at [1088, 417] on span "edit" at bounding box center [1090, 420] width 10 height 10
type textarea "x"
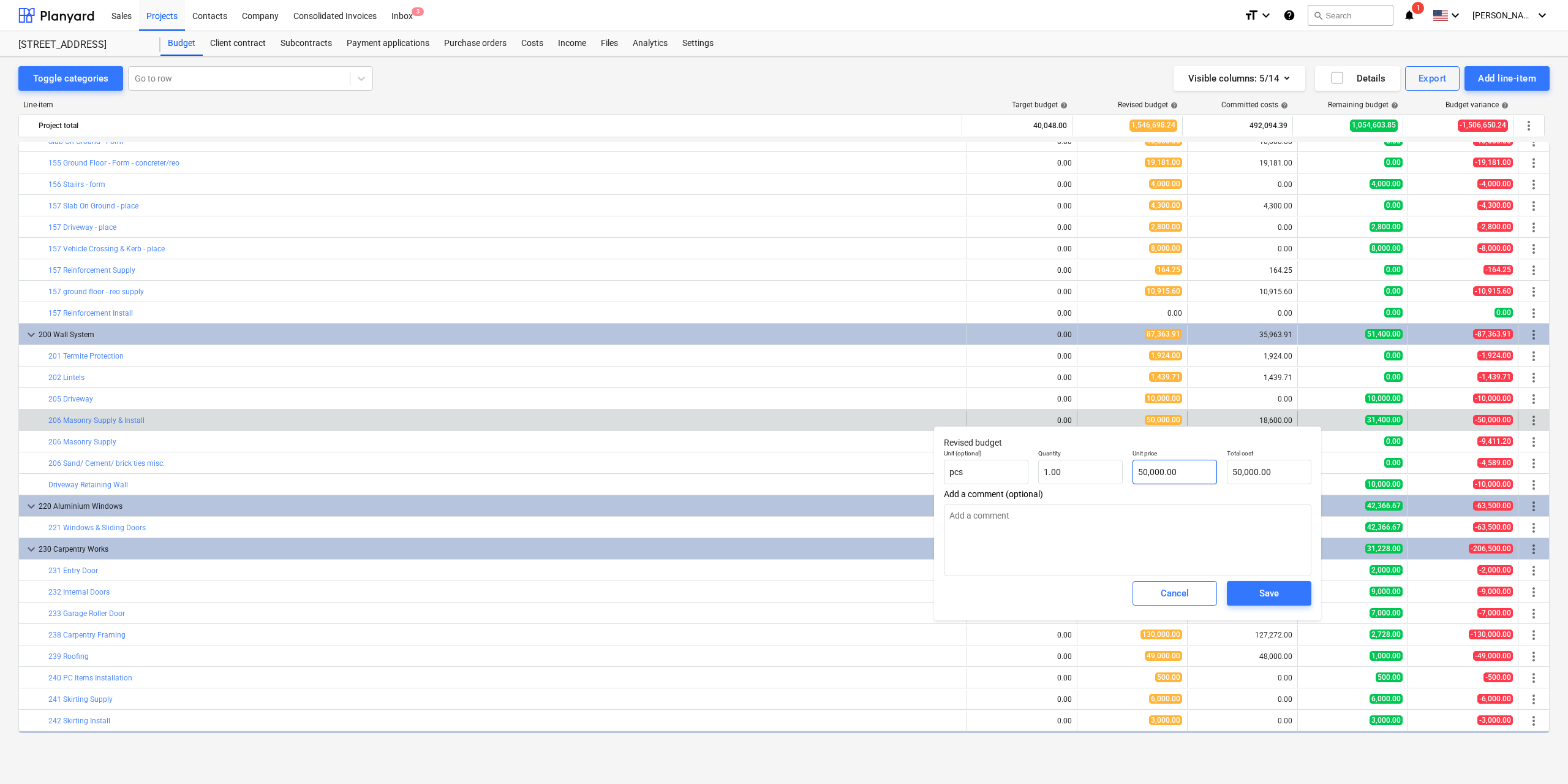
type input "50000"
click at [1199, 473] on input "50000" at bounding box center [1174, 472] width 84 height 24
type textarea "x"
type input "1"
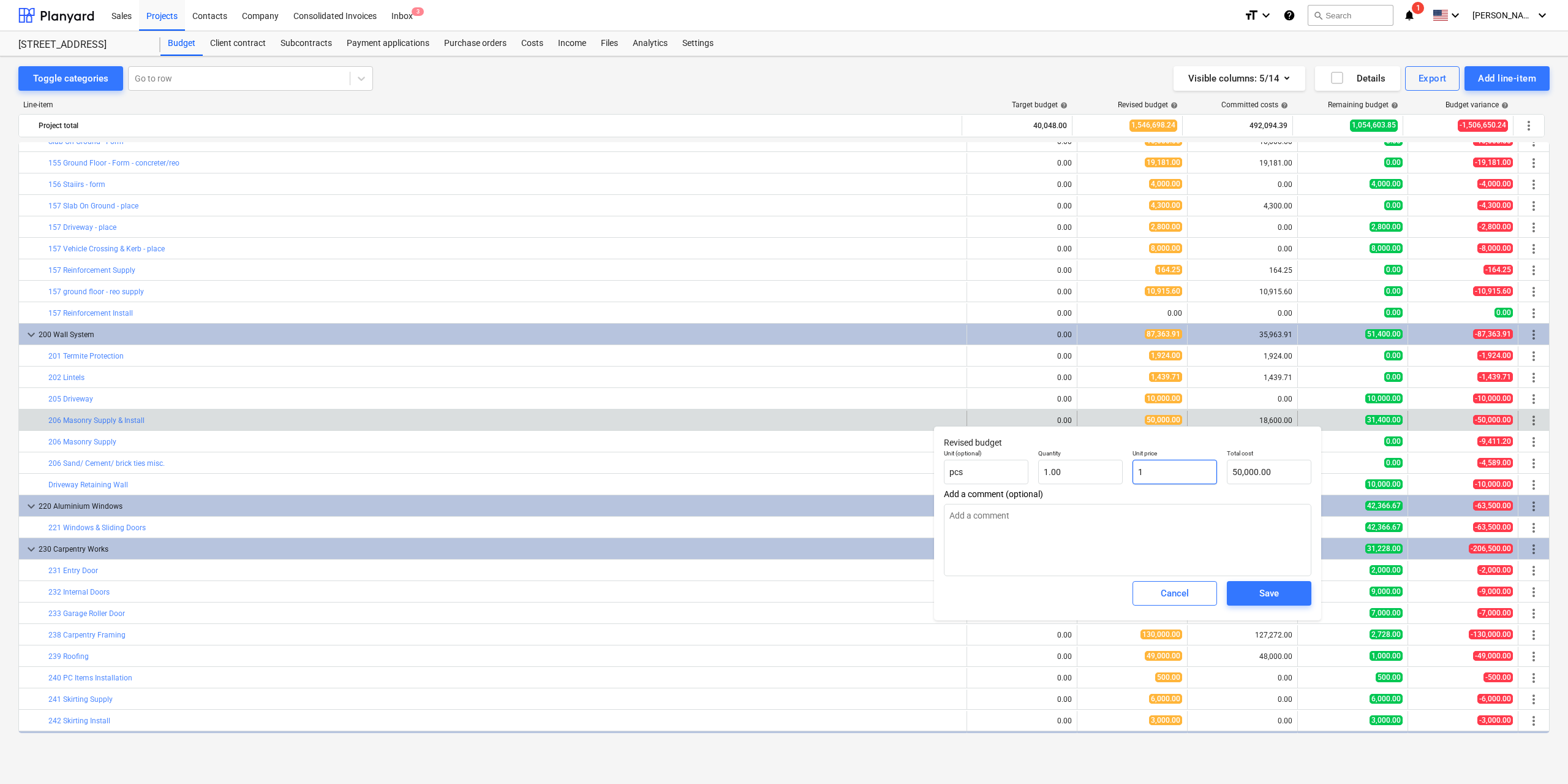
type input "1.00"
type textarea "x"
type input "18"
type input "18.00"
type textarea "x"
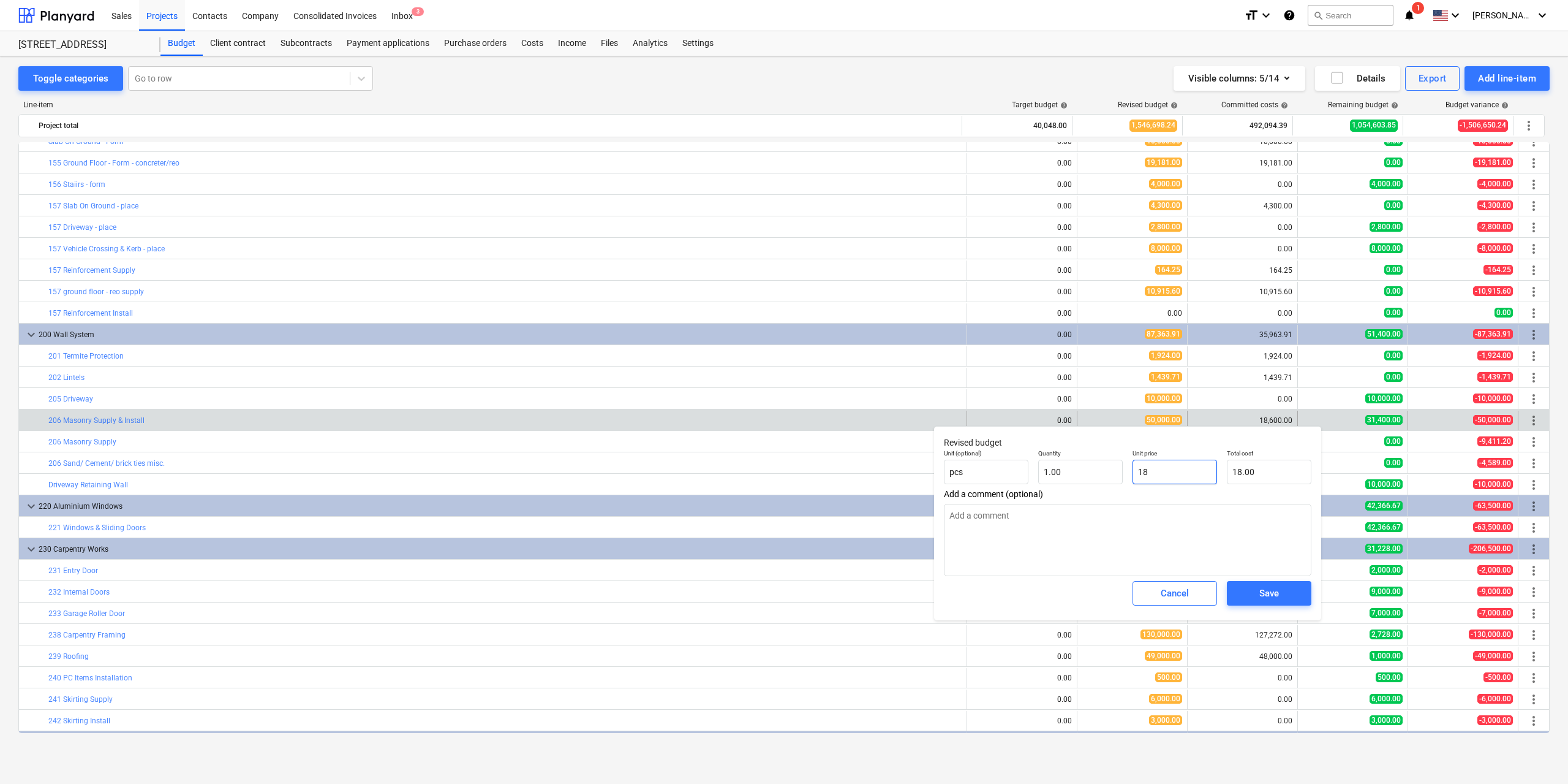
type input "186"
type input "186.00"
type textarea "x"
type input "1860"
type input "1,860.00"
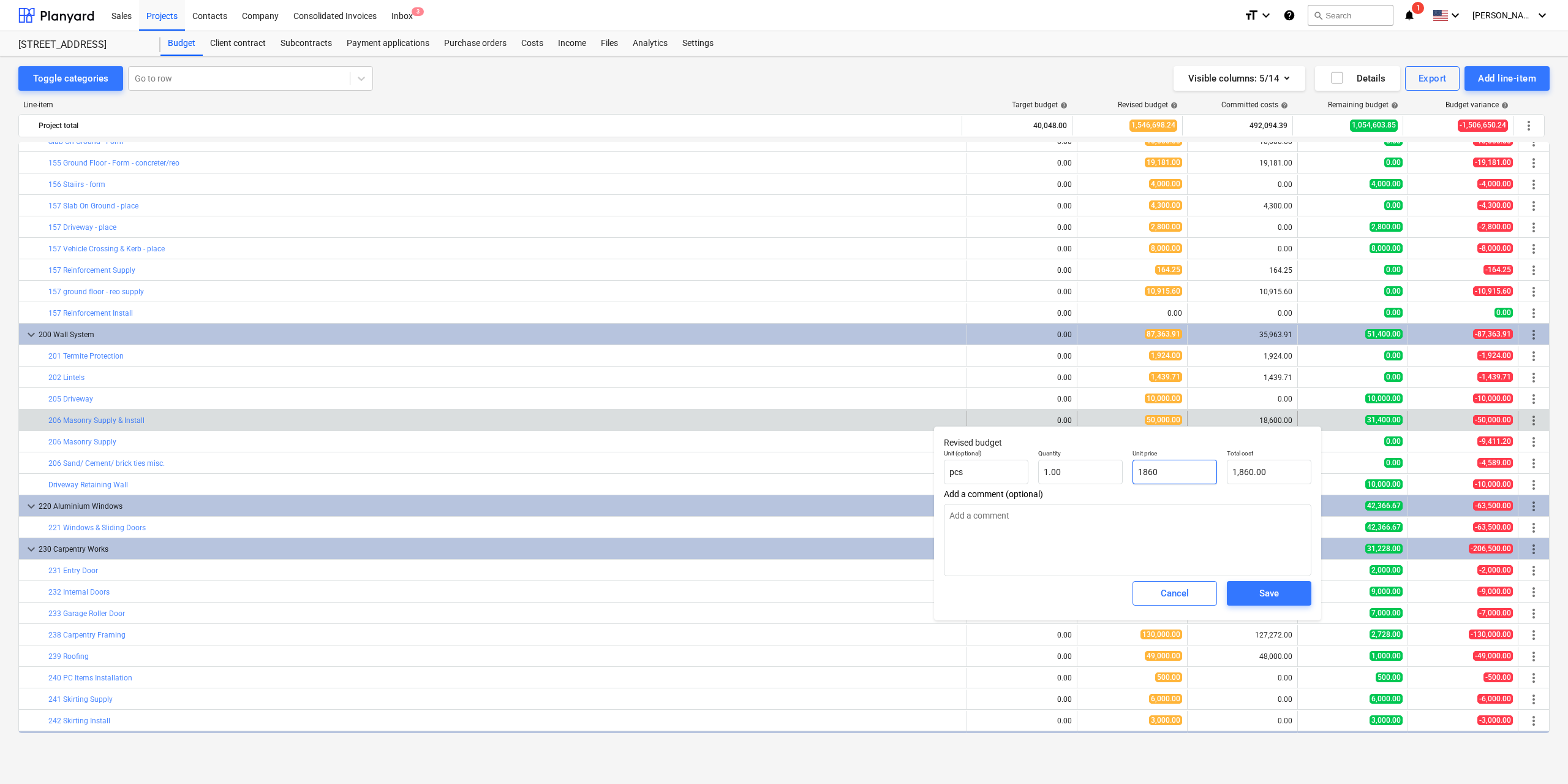
type textarea "x"
type input "18600"
type input "18,600.00"
click at [1265, 594] on div "Save" at bounding box center [1269, 593] width 19 height 16
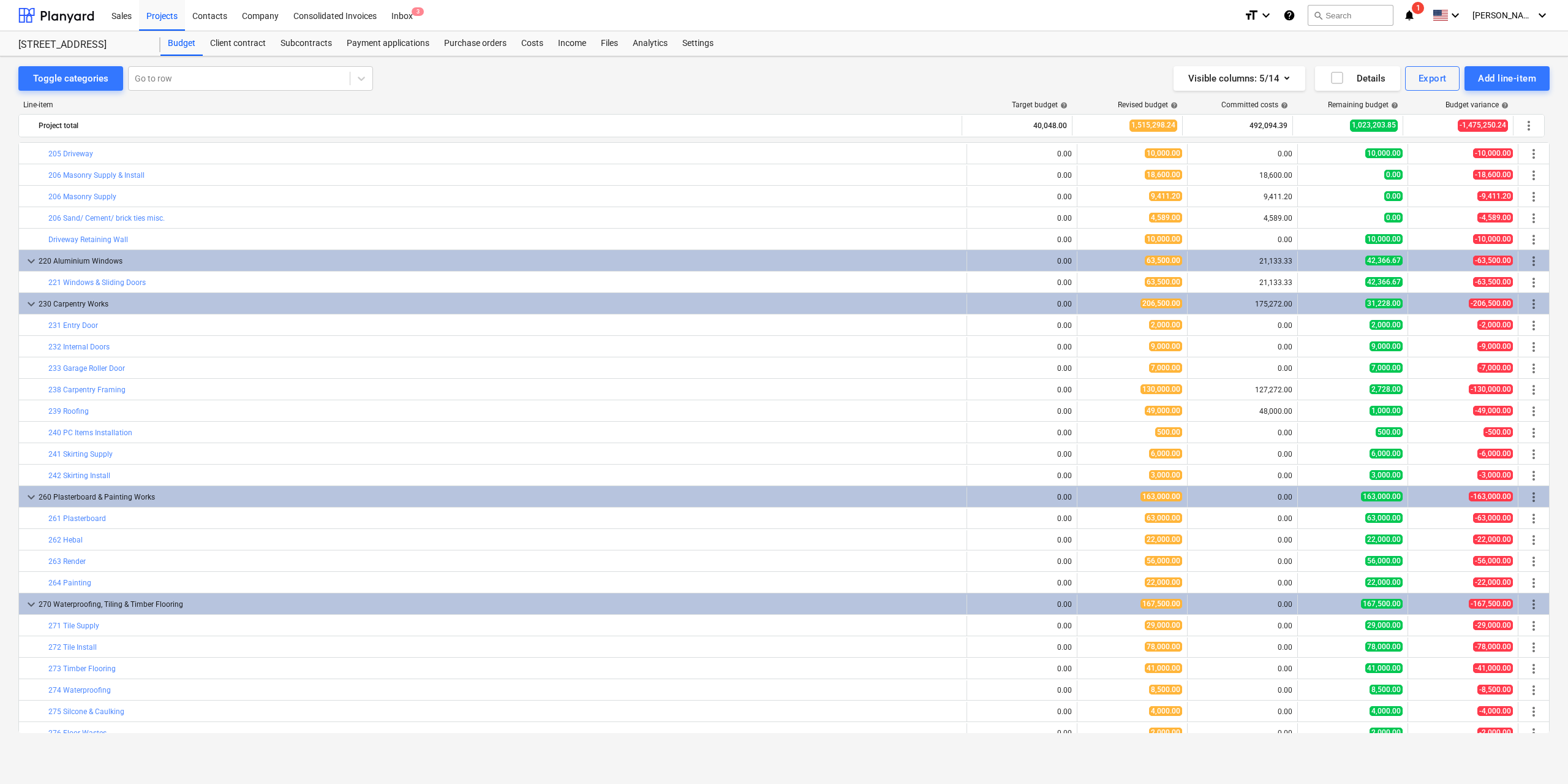
scroll to position [1348, 0]
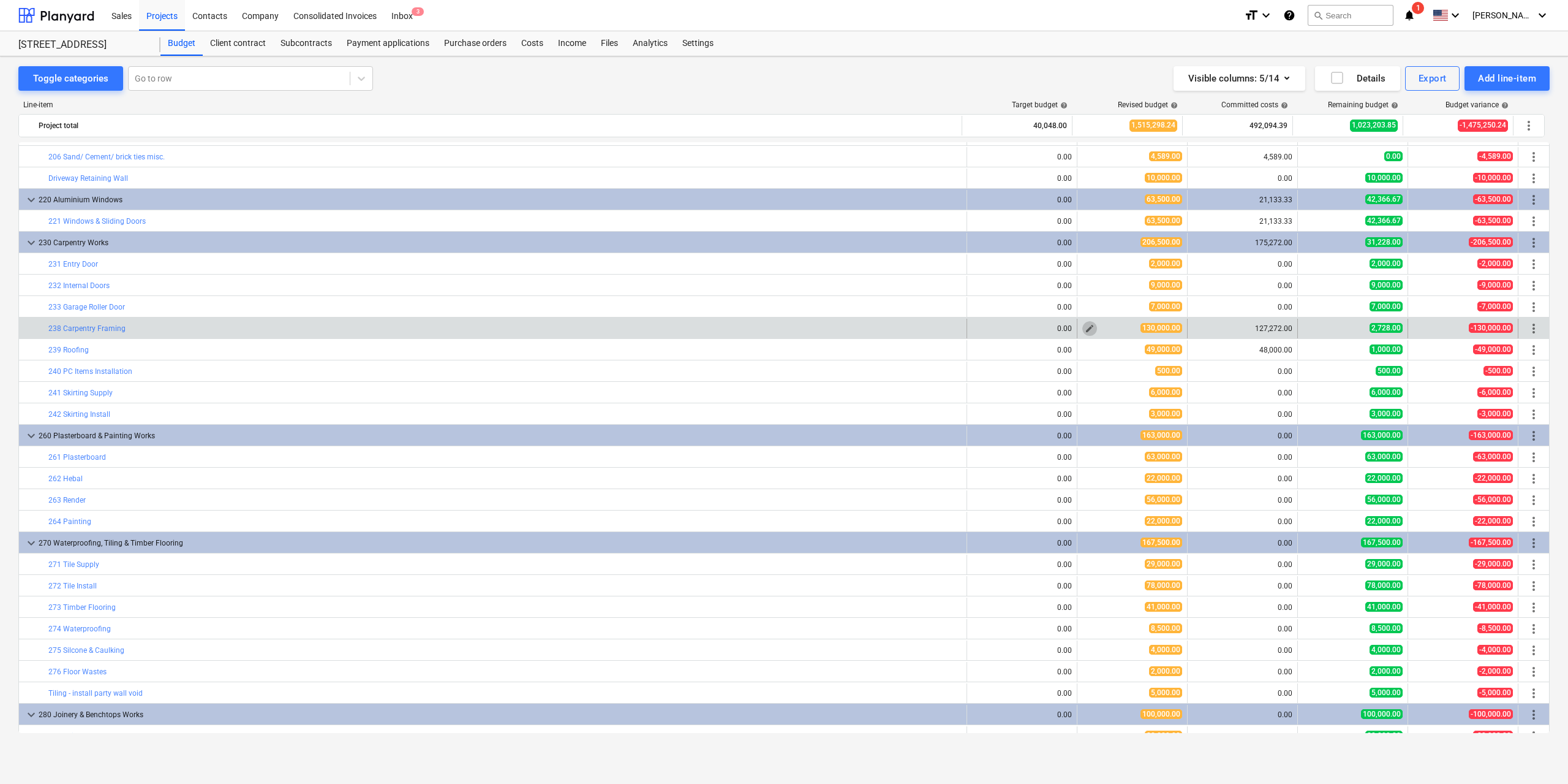
click at [1089, 327] on span "edit" at bounding box center [1090, 329] width 10 height 10
type textarea "x"
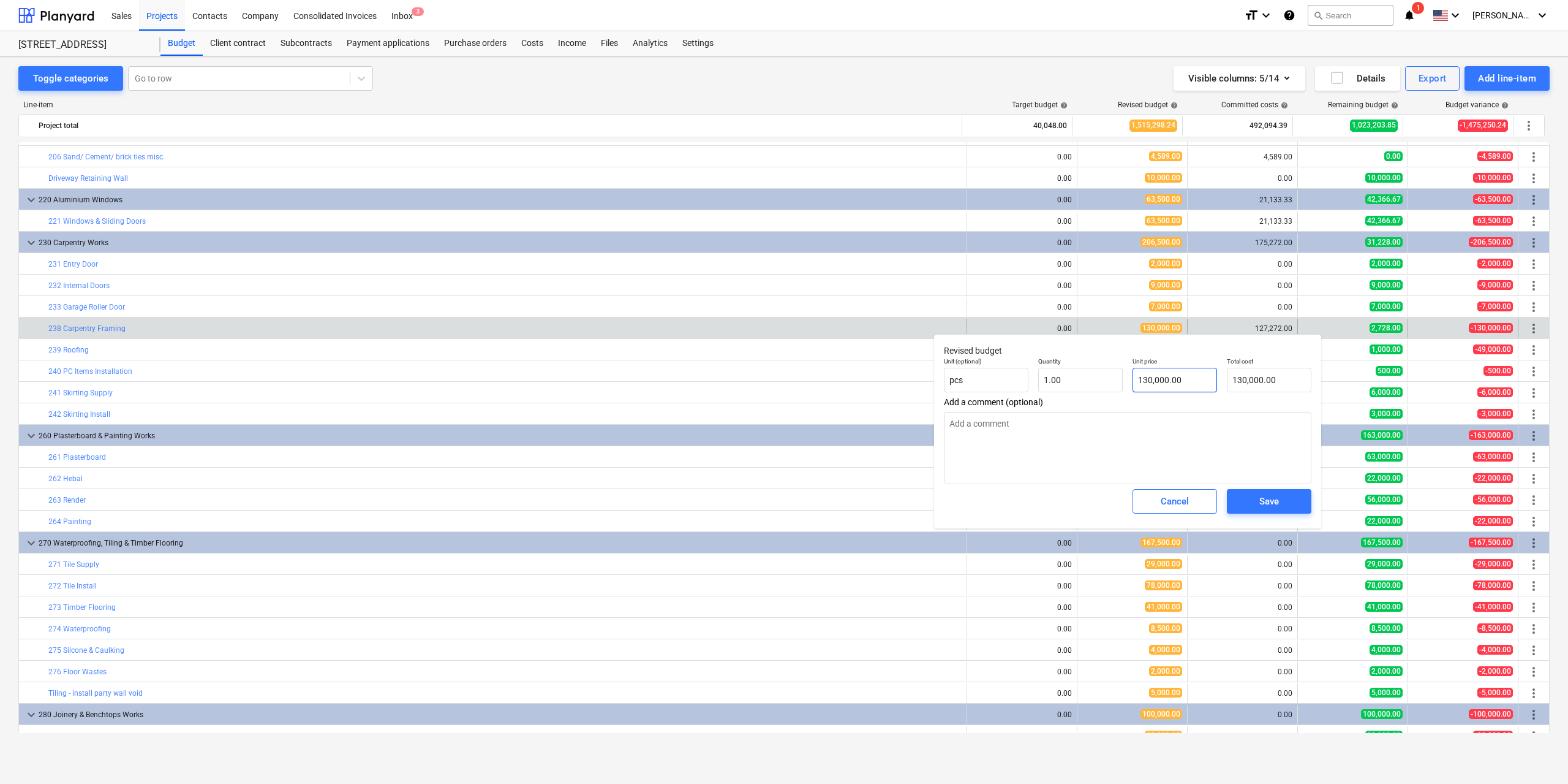
type input "130000"
click at [1155, 380] on input "130000" at bounding box center [1174, 380] width 84 height 24
type textarea "x"
type input "1"
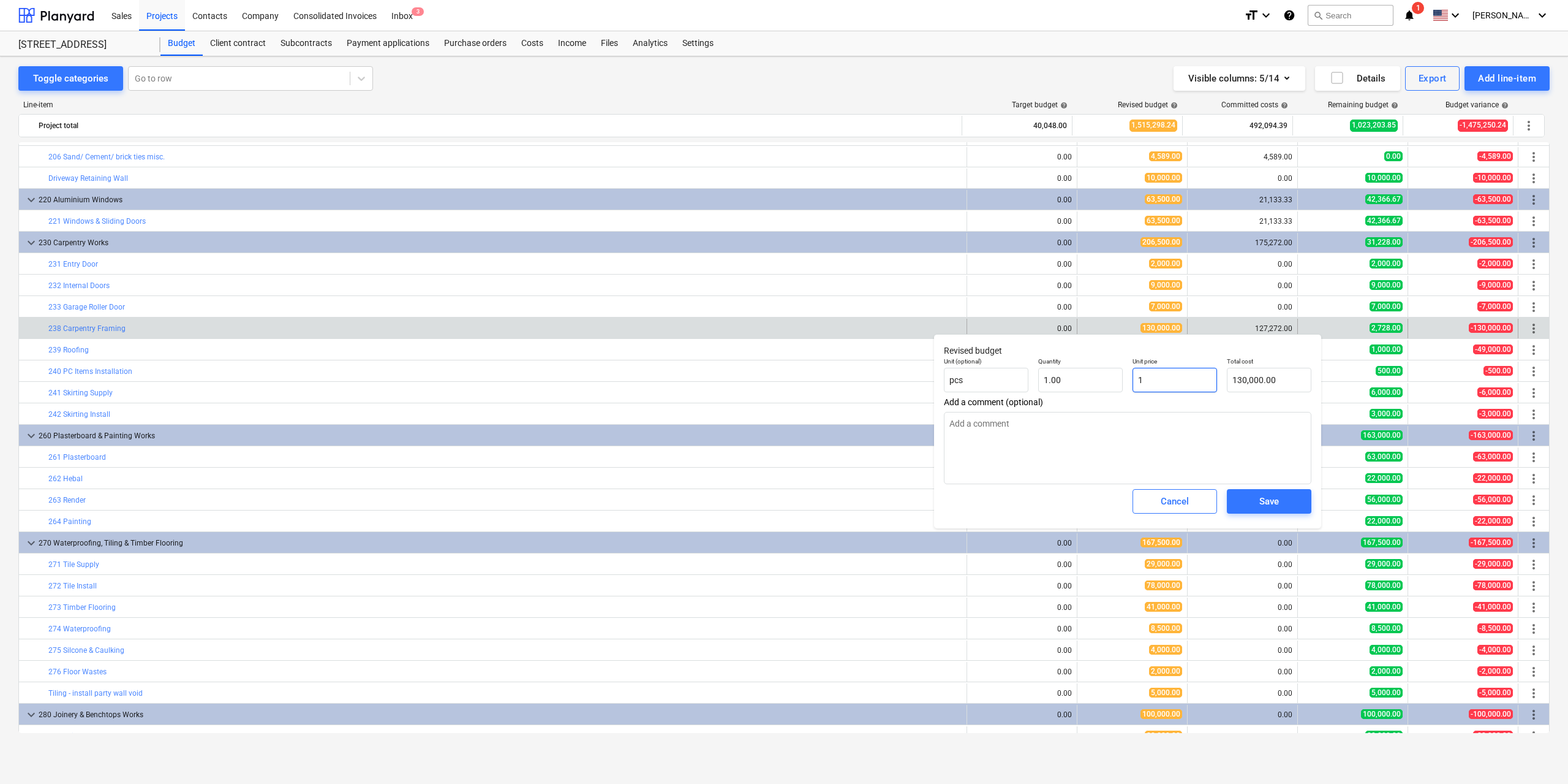
type input "1.00"
type textarea "x"
type input "12"
type input "12.00"
type textarea "x"
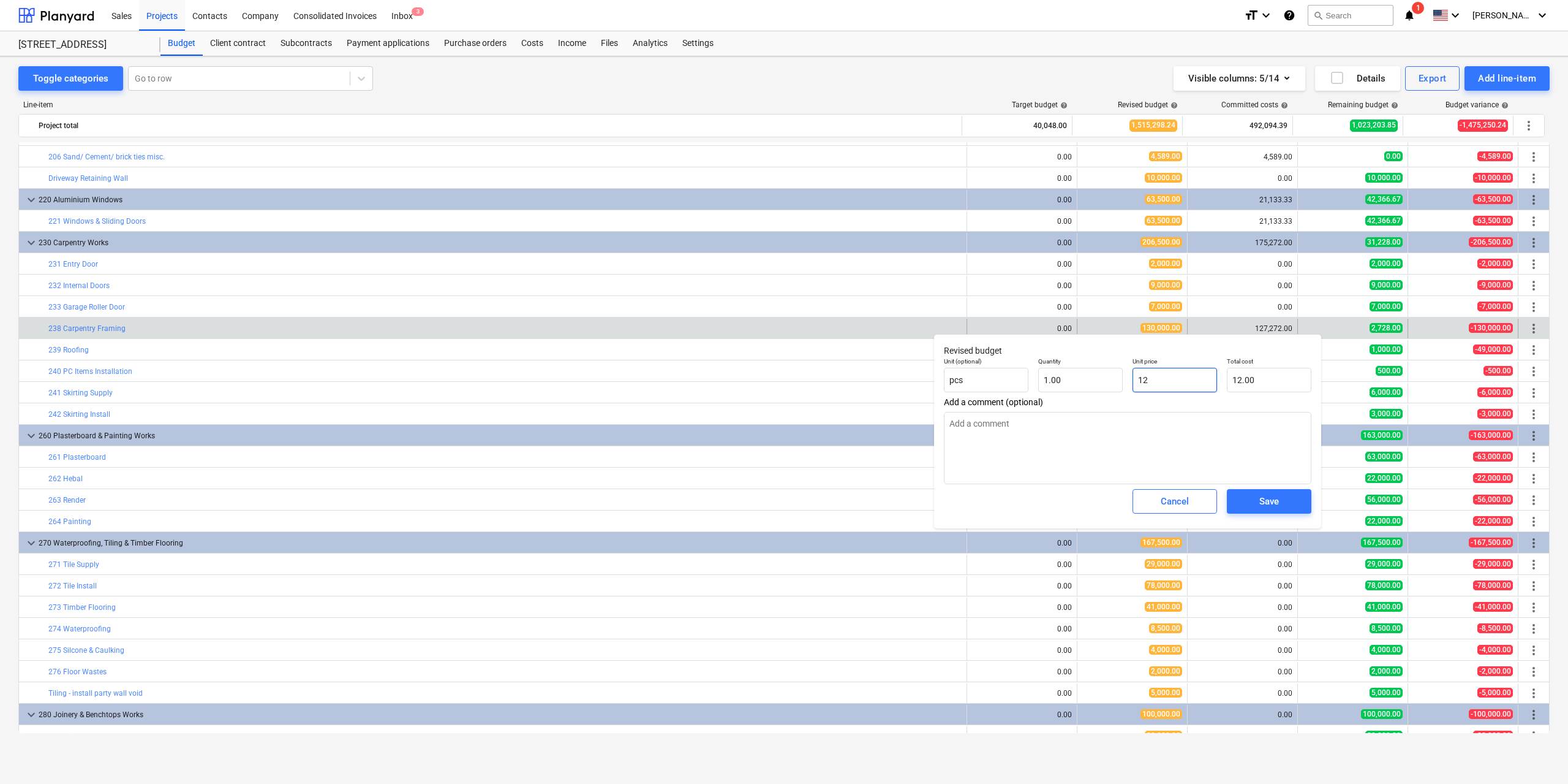
type input "127"
type input "127.00"
type textarea "x"
type input "1272"
type input "1,272.00"
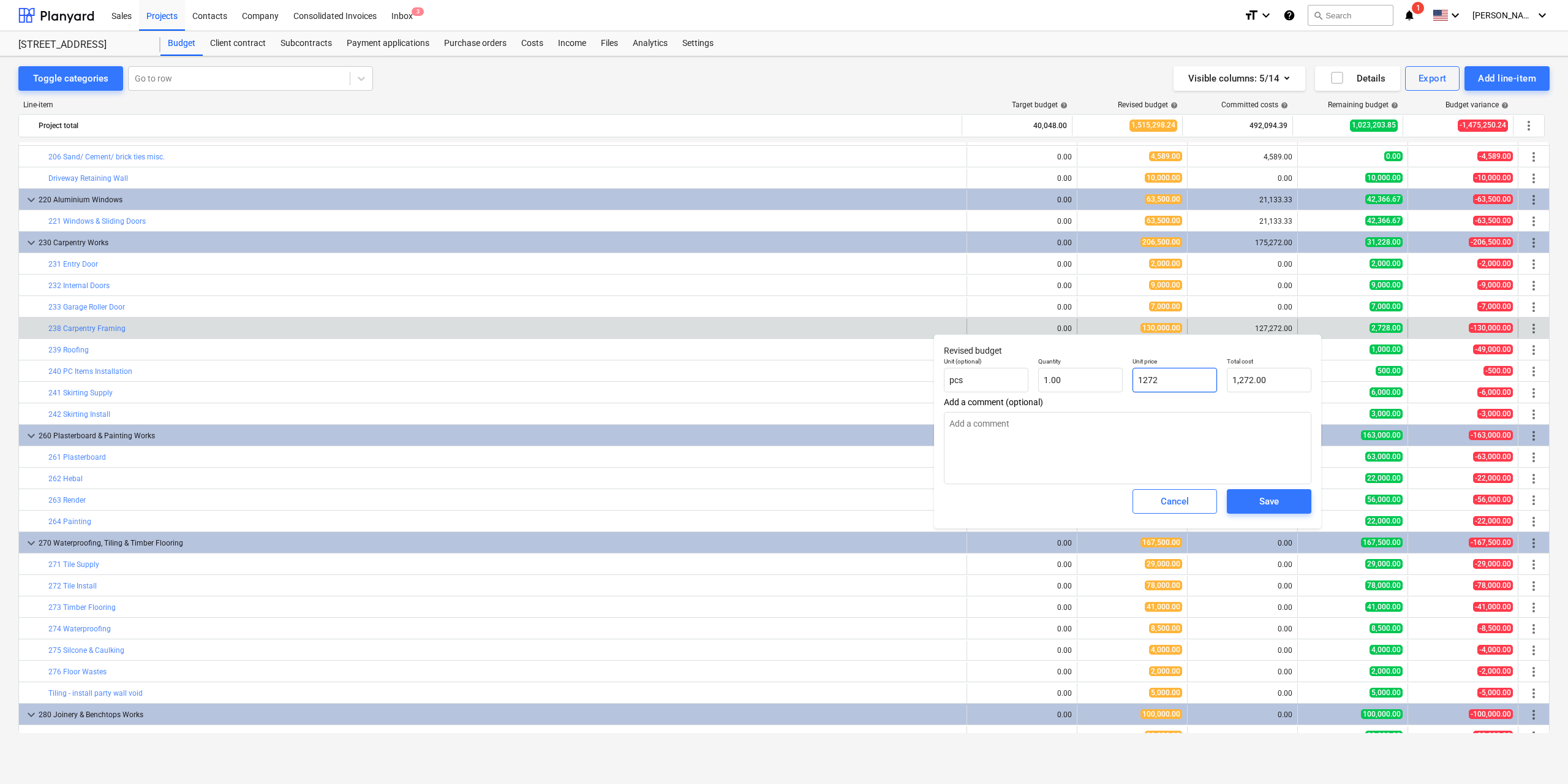
type textarea "x"
type input "12727"
type input "12,727.00"
type textarea "x"
type input "127272"
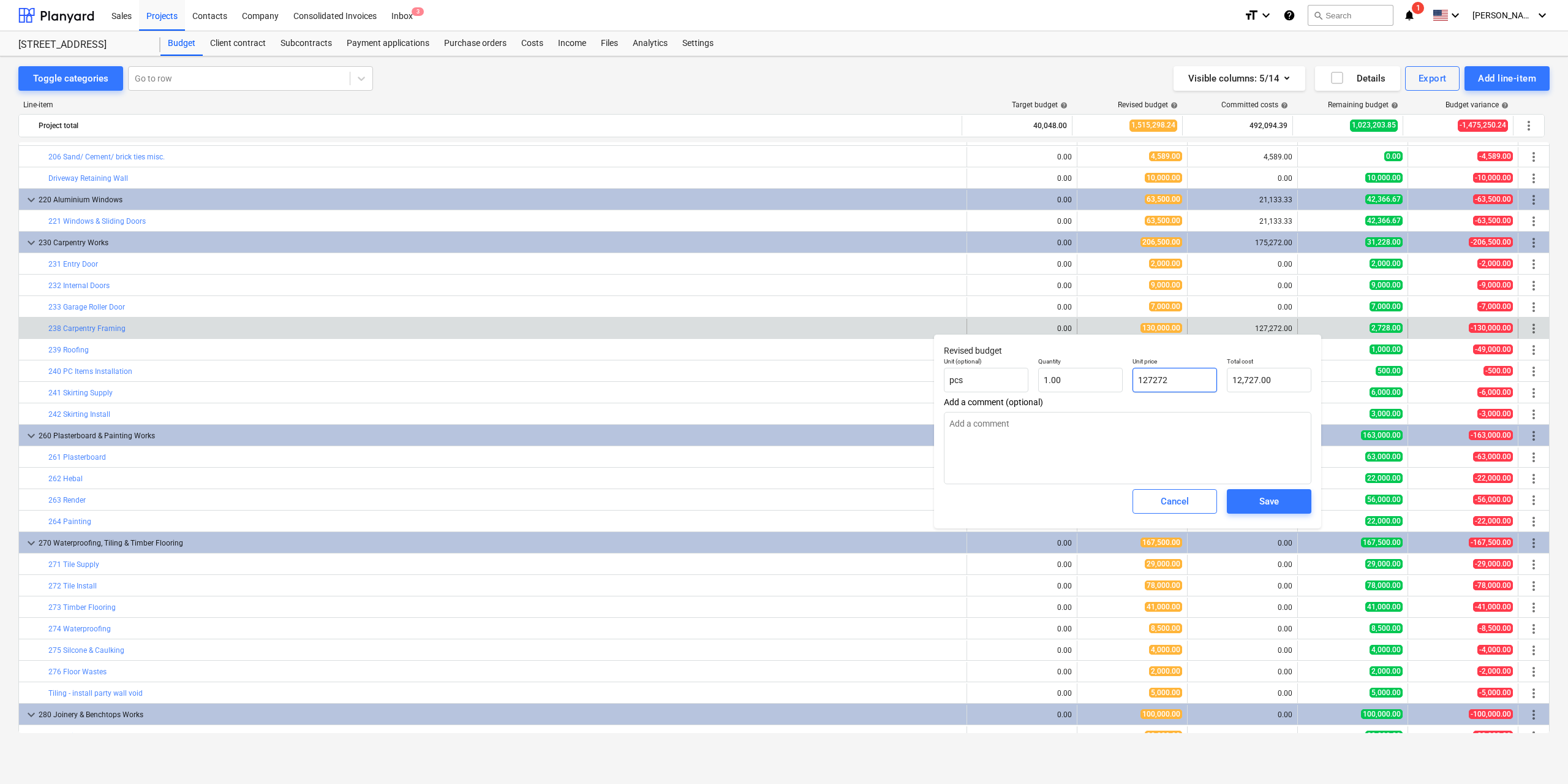
type input "127,272.00"
type input "127272"
type textarea "x"
type input "127,272.00"
click at [1251, 498] on span "Save" at bounding box center [1269, 501] width 55 height 16
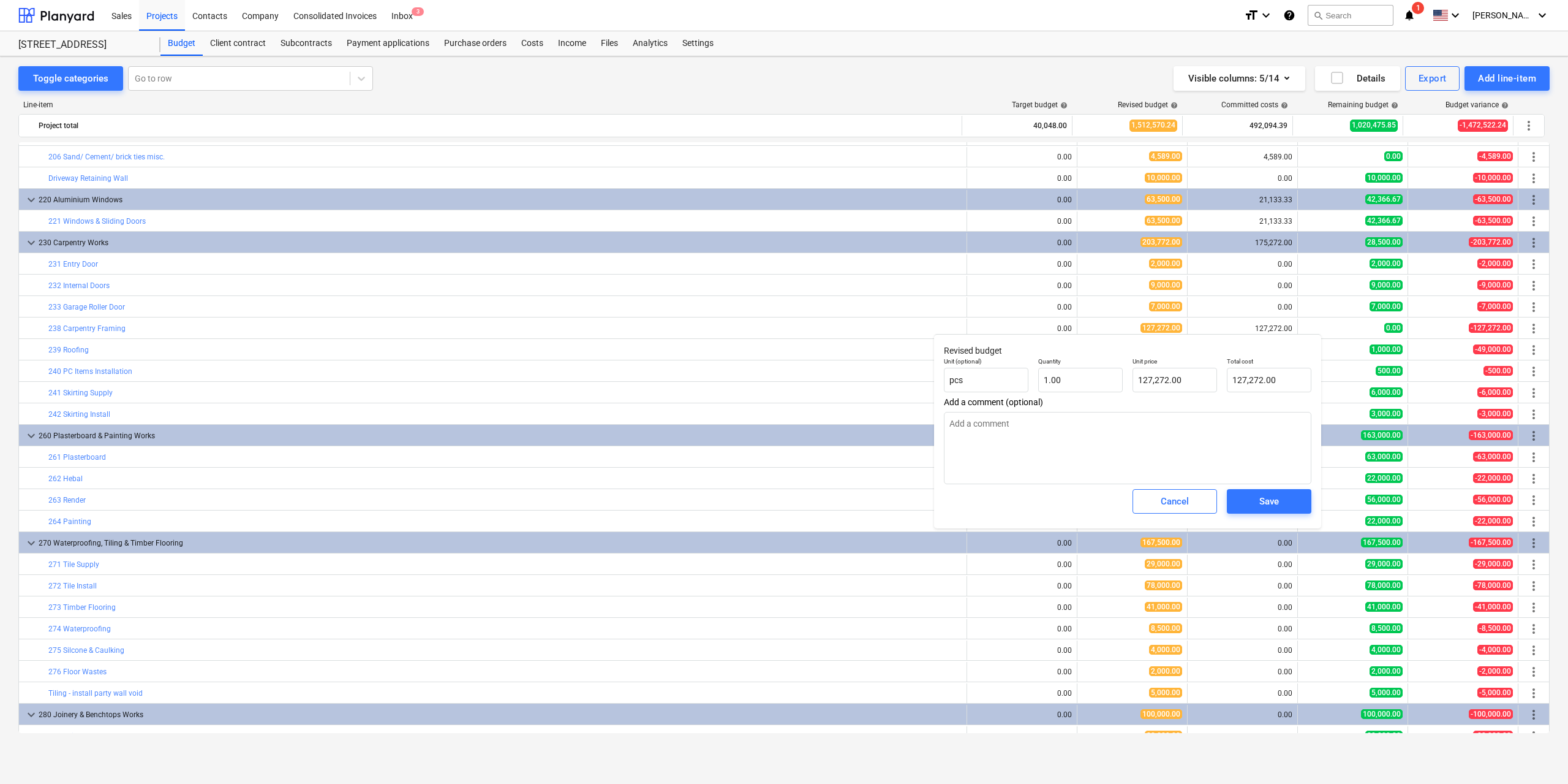
type textarea "x"
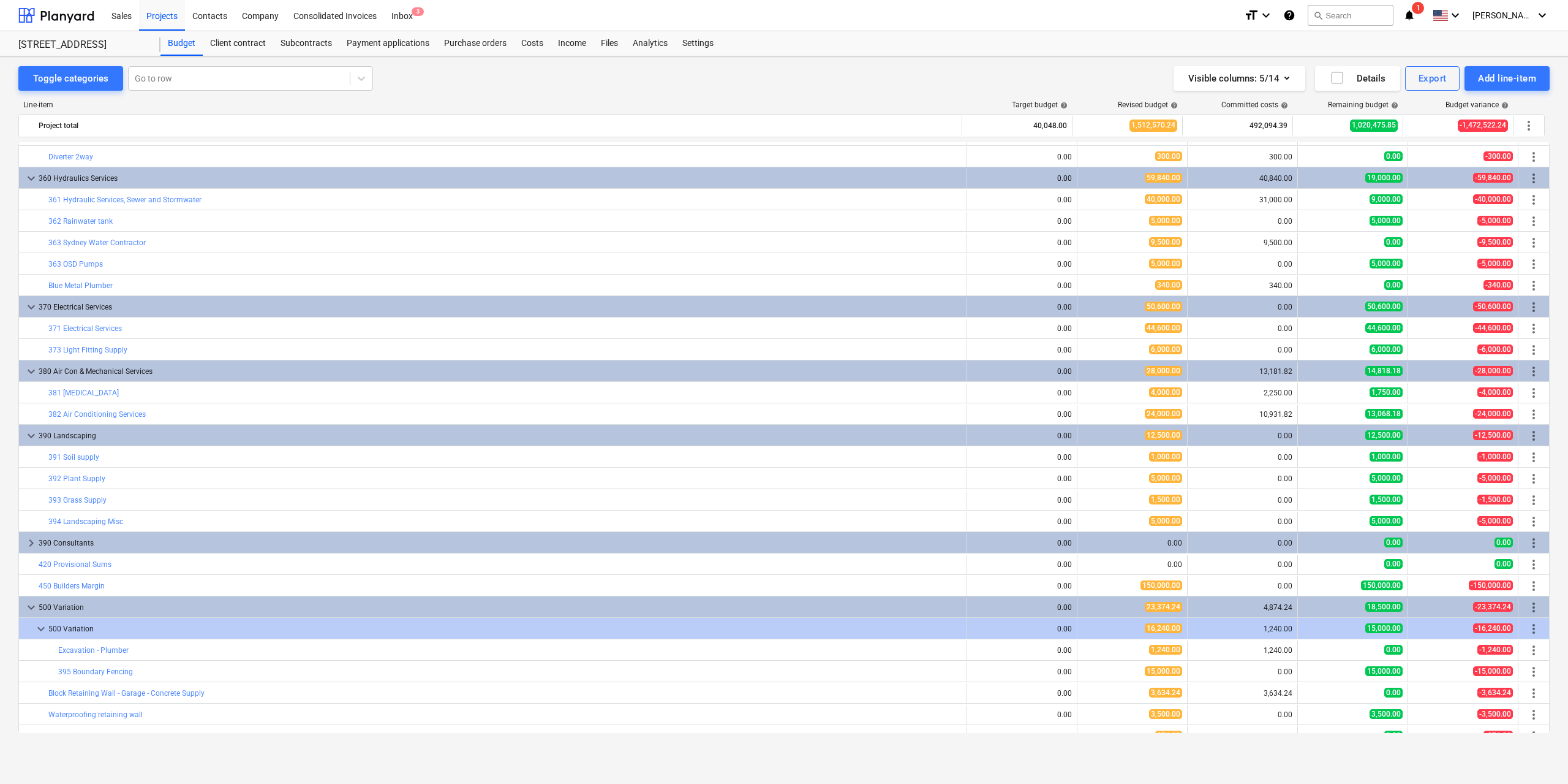
scroll to position [3077, 0]
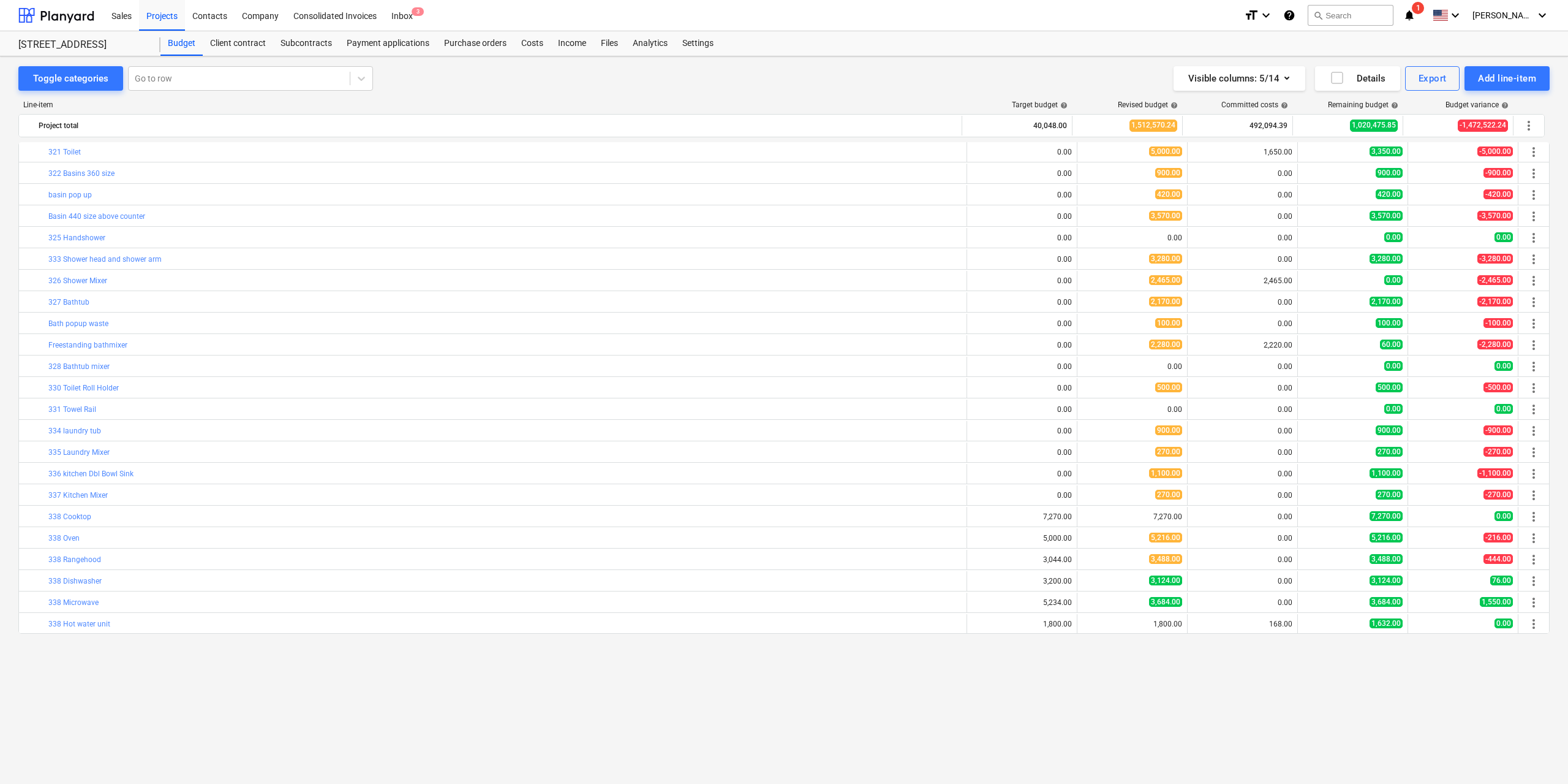
scroll to position [2431, 0]
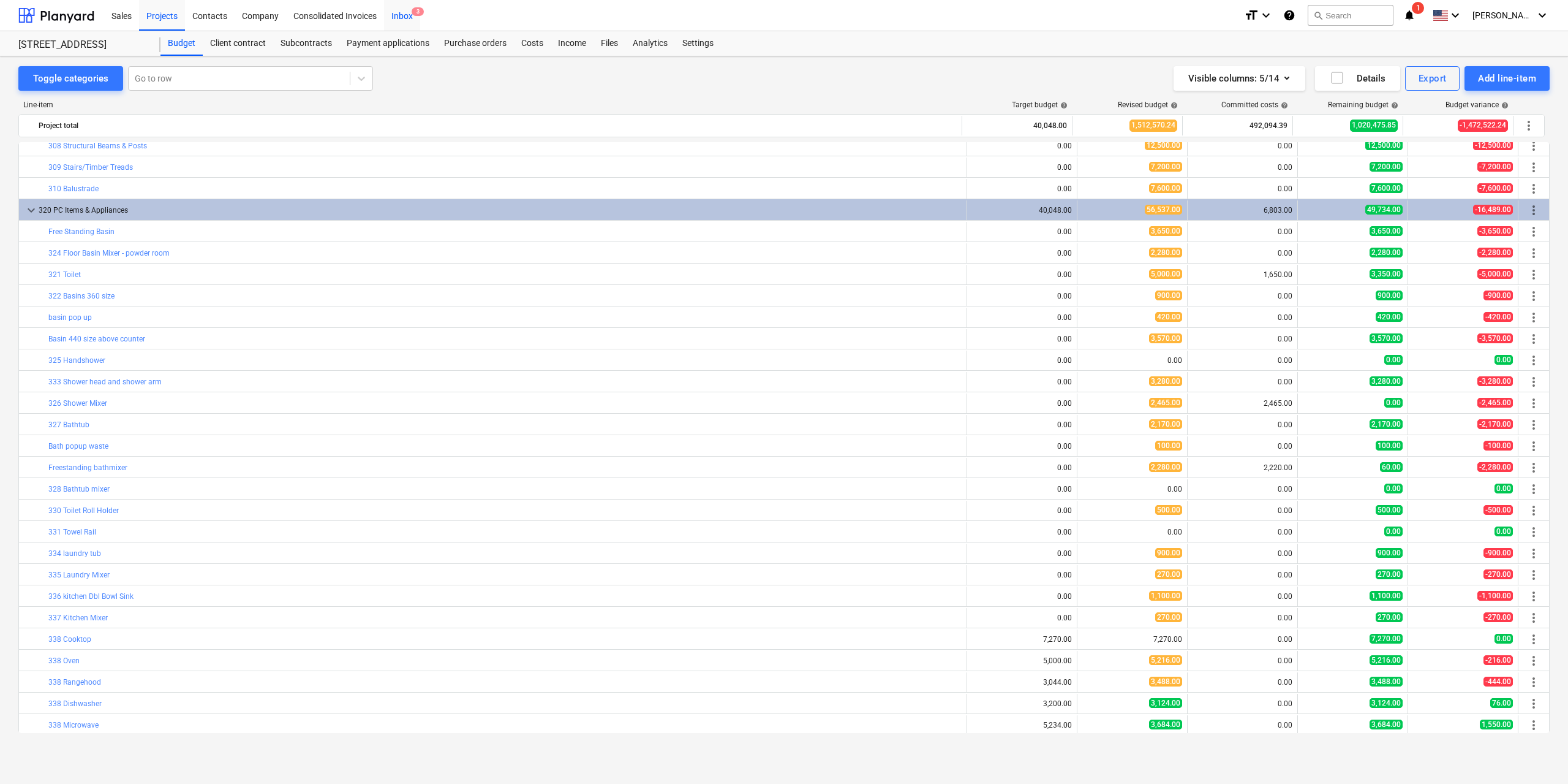
click at [404, 6] on div "Inbox 3" at bounding box center [402, 15] width 36 height 32
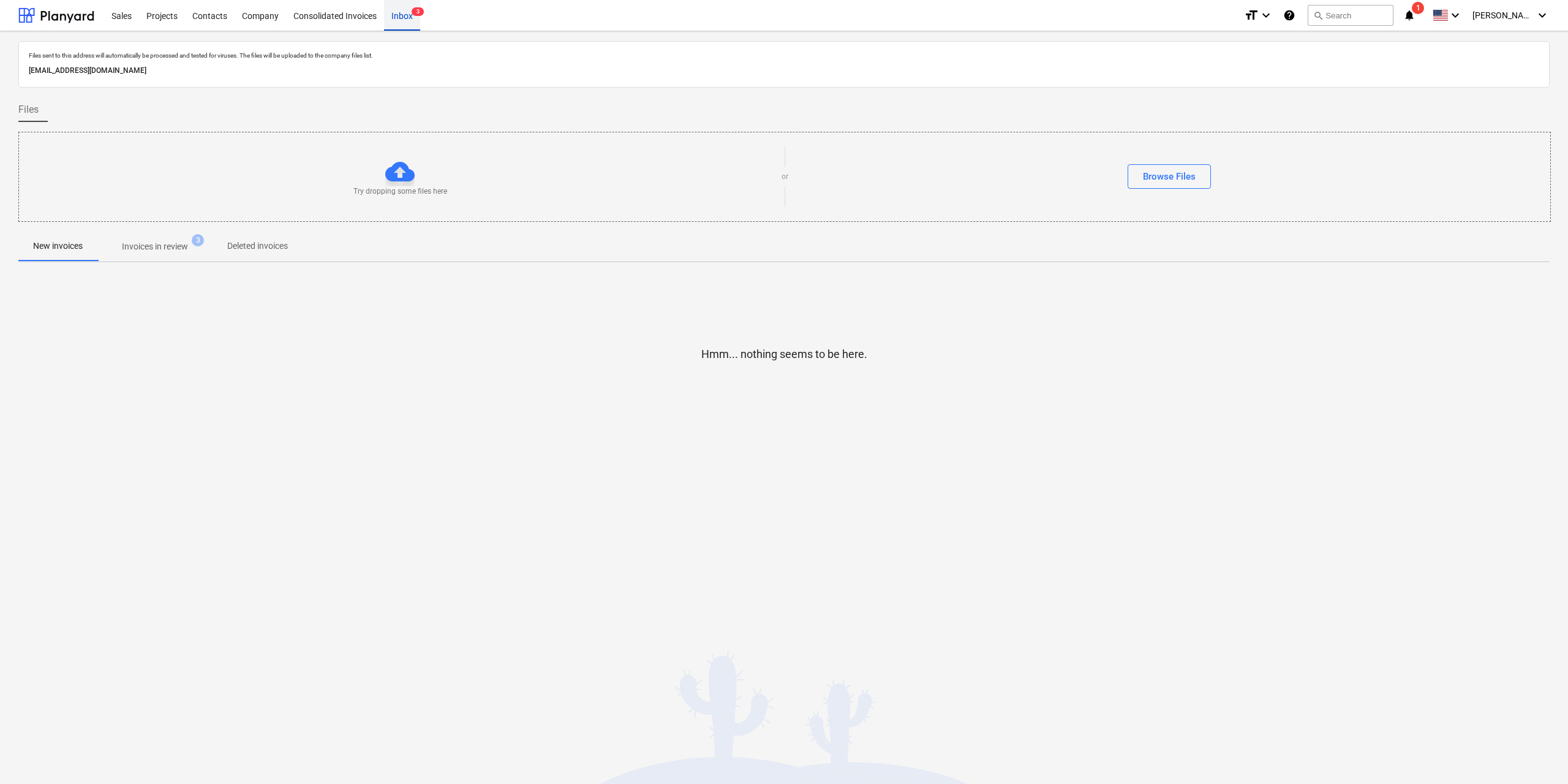
click at [402, 12] on div "Inbox 3" at bounding box center [402, 15] width 36 height 32
click at [181, 243] on p "Invoices in review" at bounding box center [155, 246] width 66 height 13
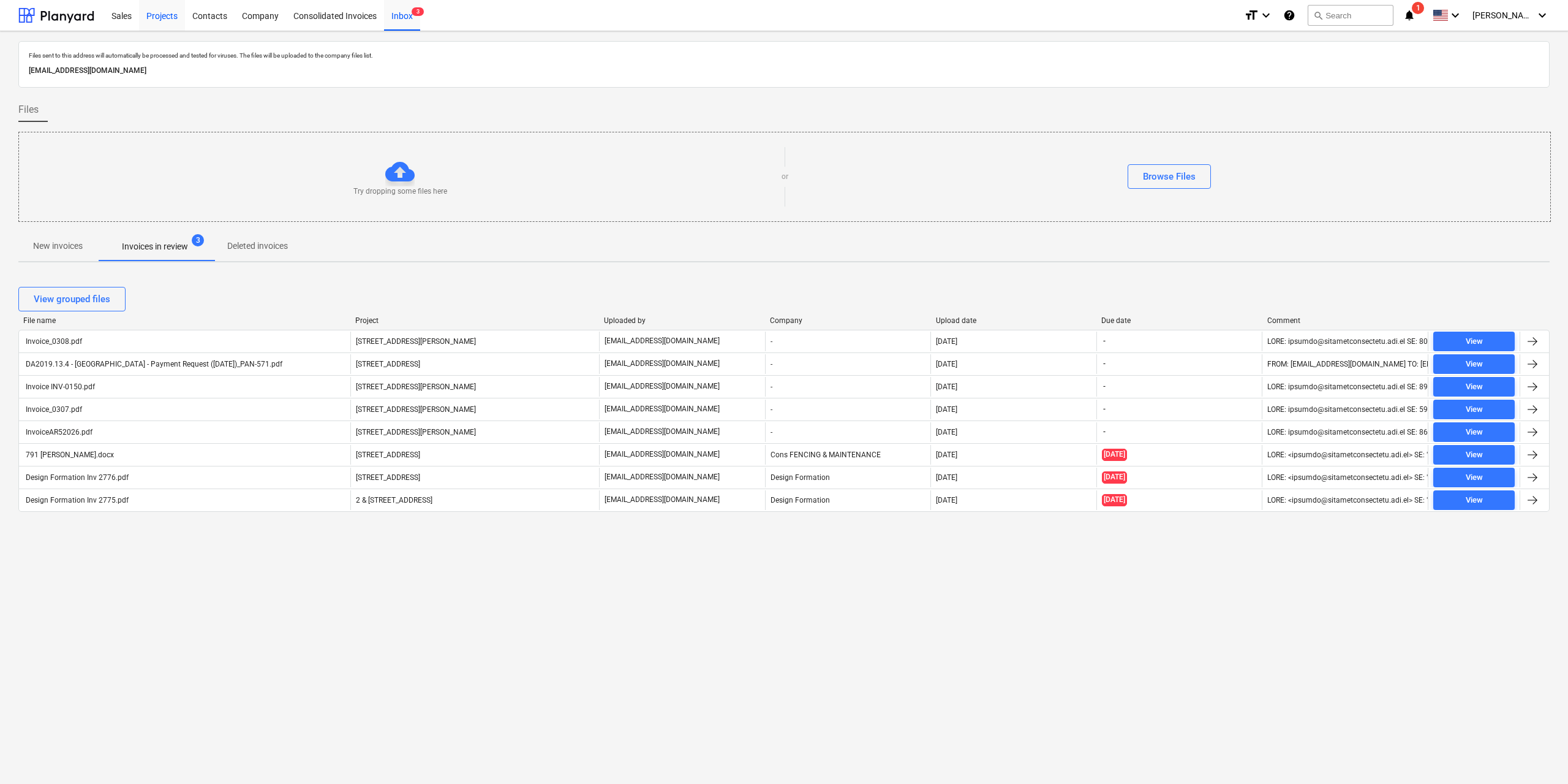
click at [165, 14] on div "Projects" at bounding box center [162, 15] width 46 height 32
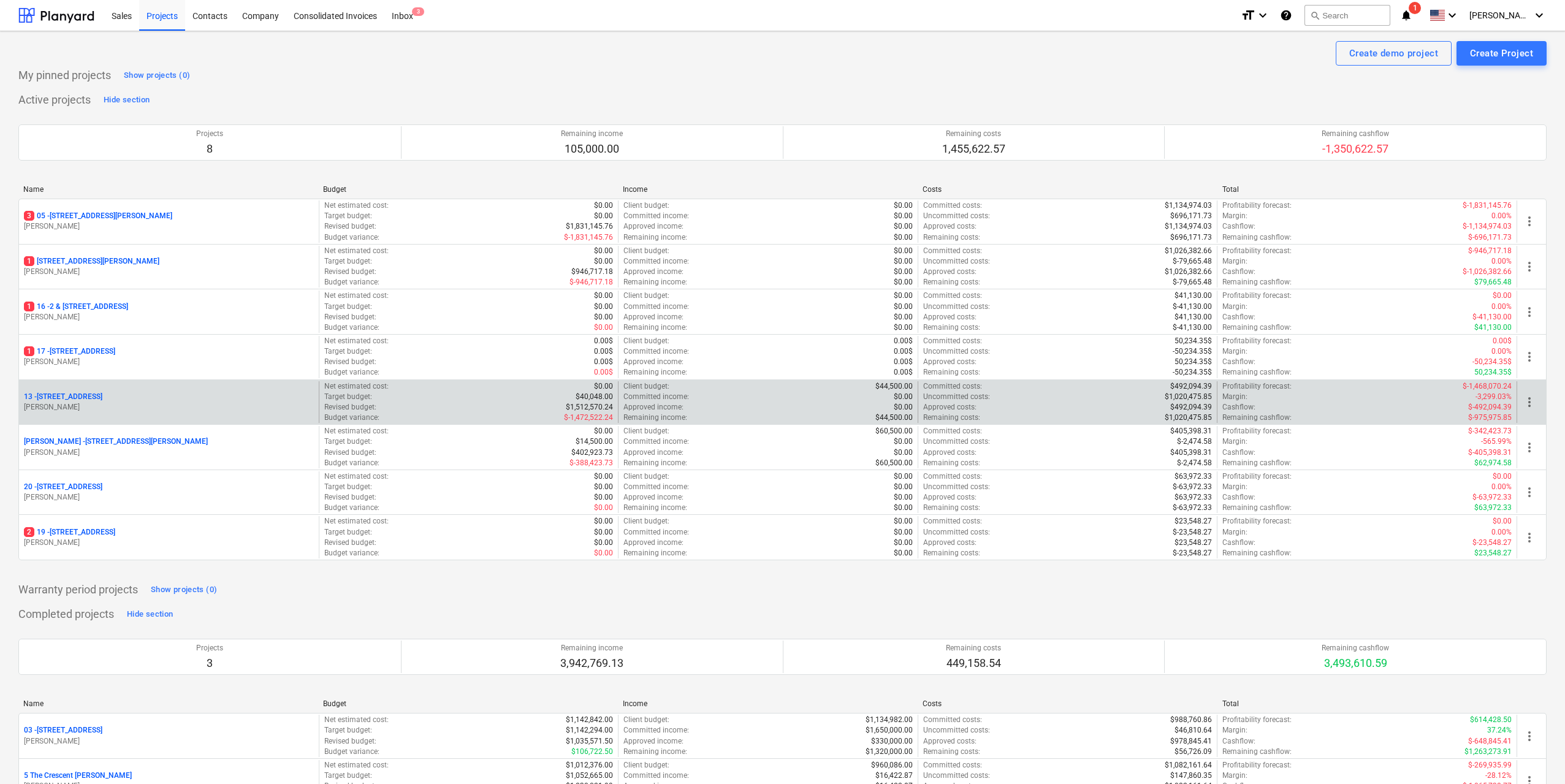
click at [102, 393] on p "[STREET_ADDRESS]" at bounding box center [63, 397] width 79 height 11
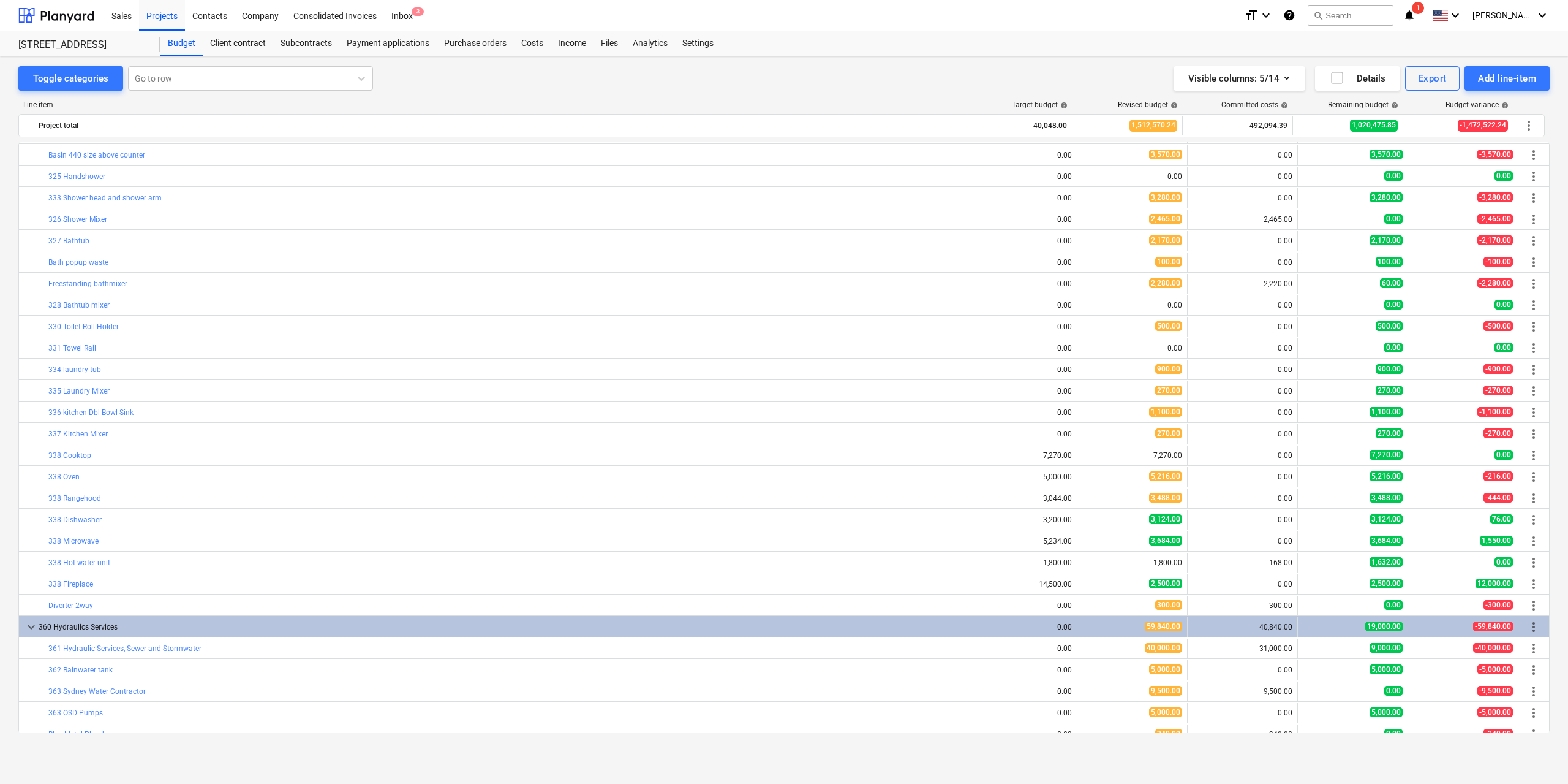
scroll to position [2431, 0]
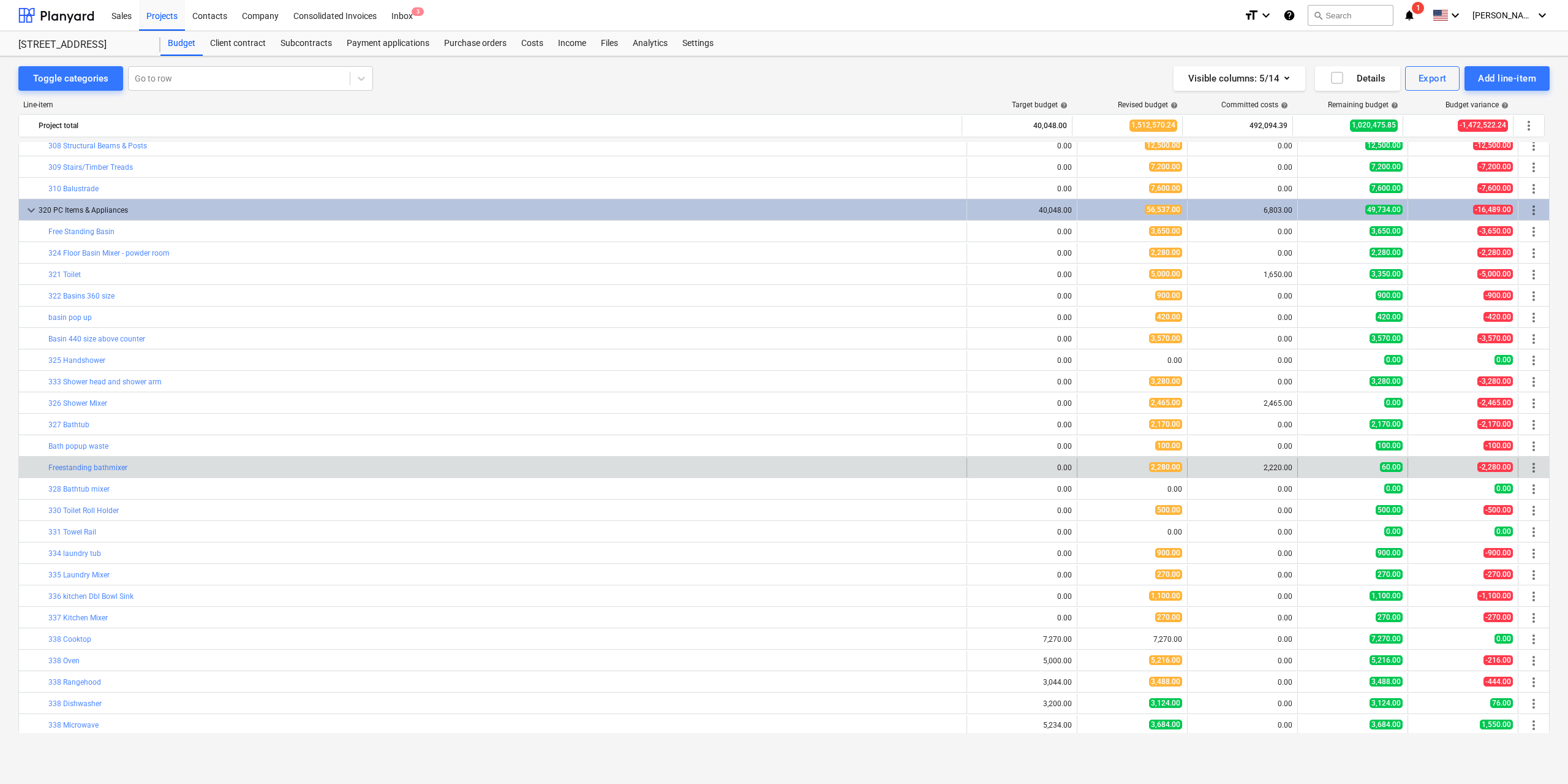
click at [1528, 466] on span "more_vert" at bounding box center [1534, 468] width 15 height 15
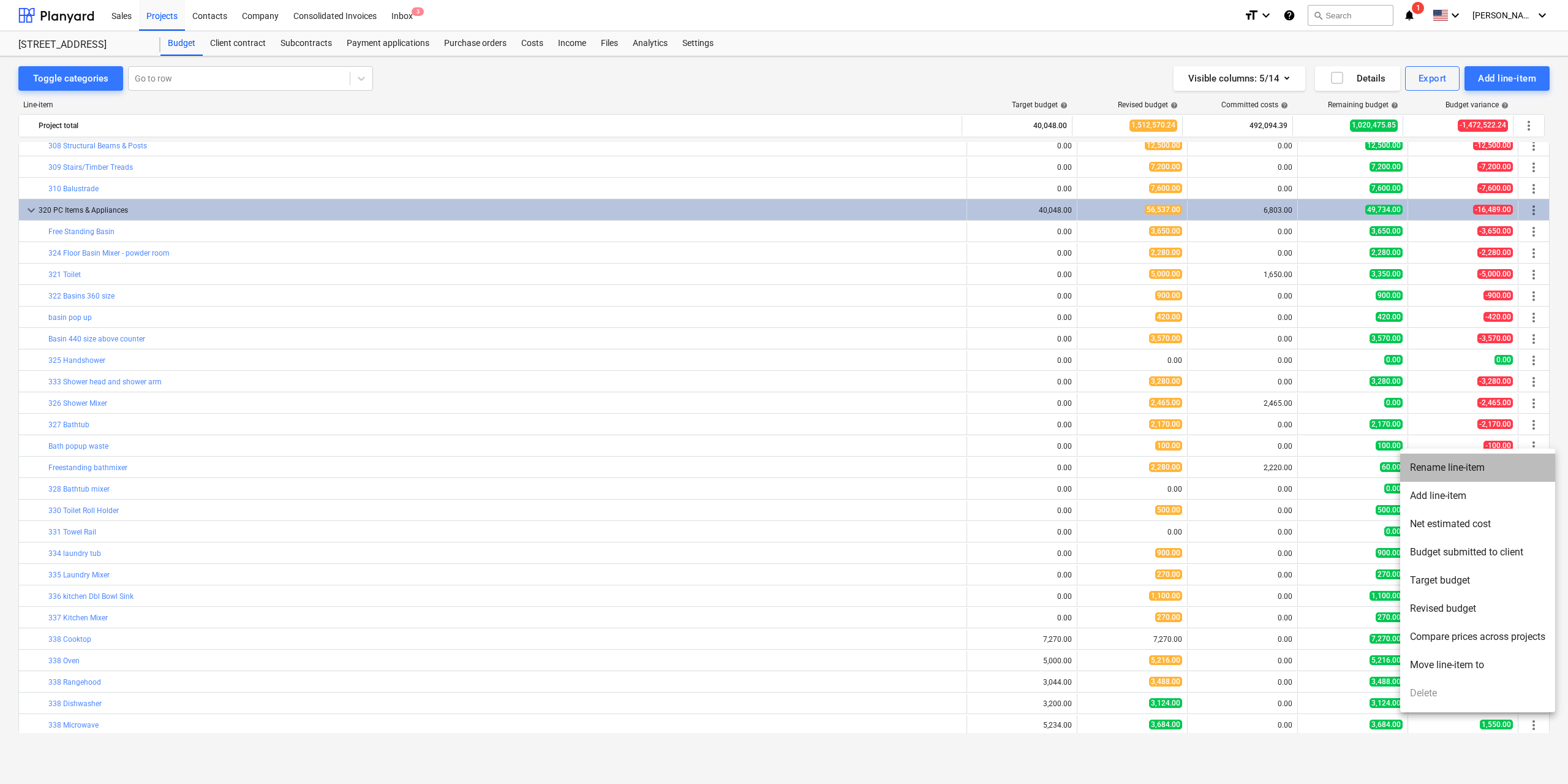
click at [1481, 468] on li "Rename line-item" at bounding box center [1477, 467] width 155 height 28
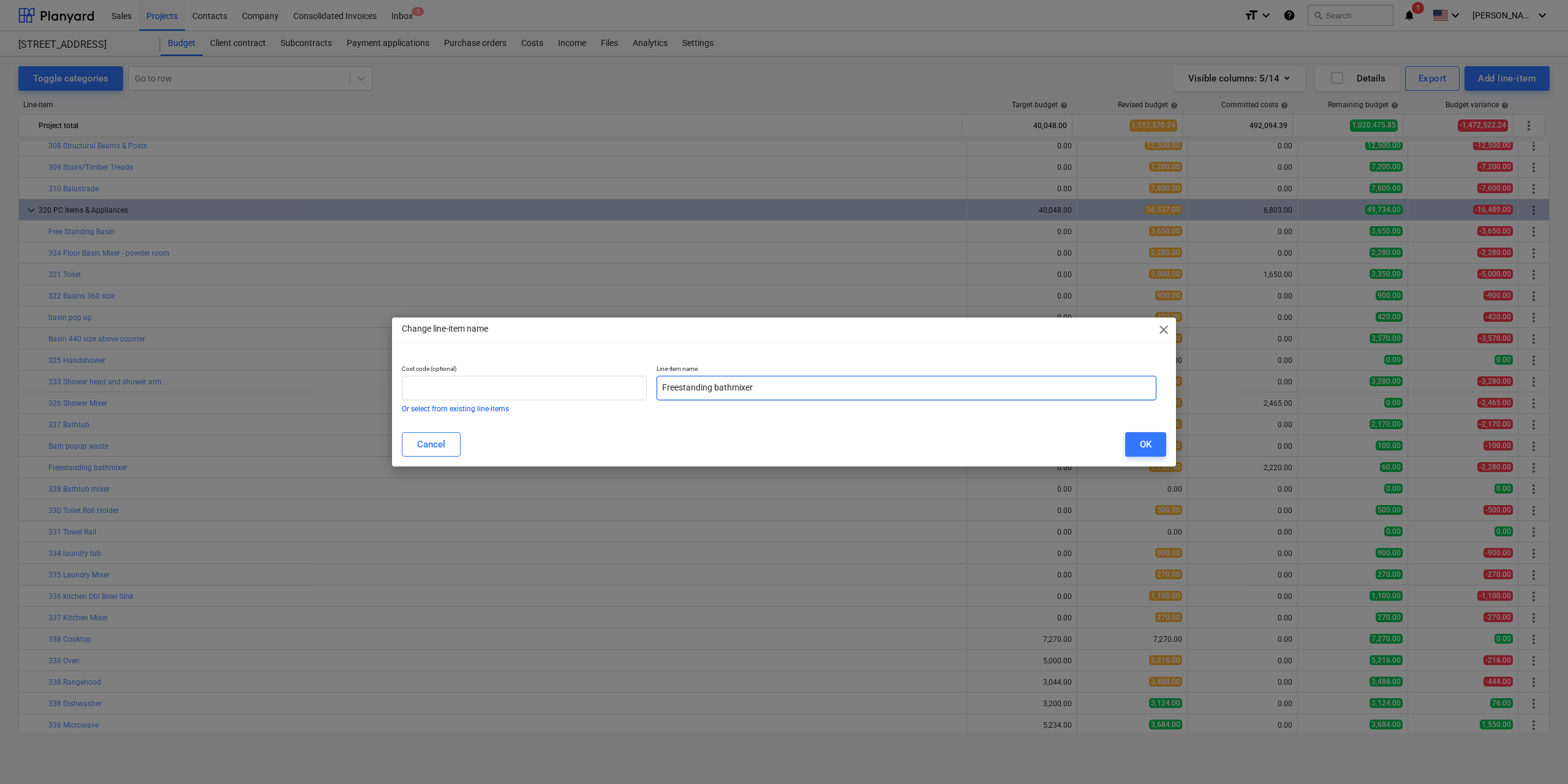
click at [698, 385] on input "Freestanding bathmixer" at bounding box center [906, 388] width 500 height 24
click at [743, 389] on input "Freestanding bathmixer" at bounding box center [906, 388] width 500 height 24
type input "Freestanding Mixer - Vanity and Bath"
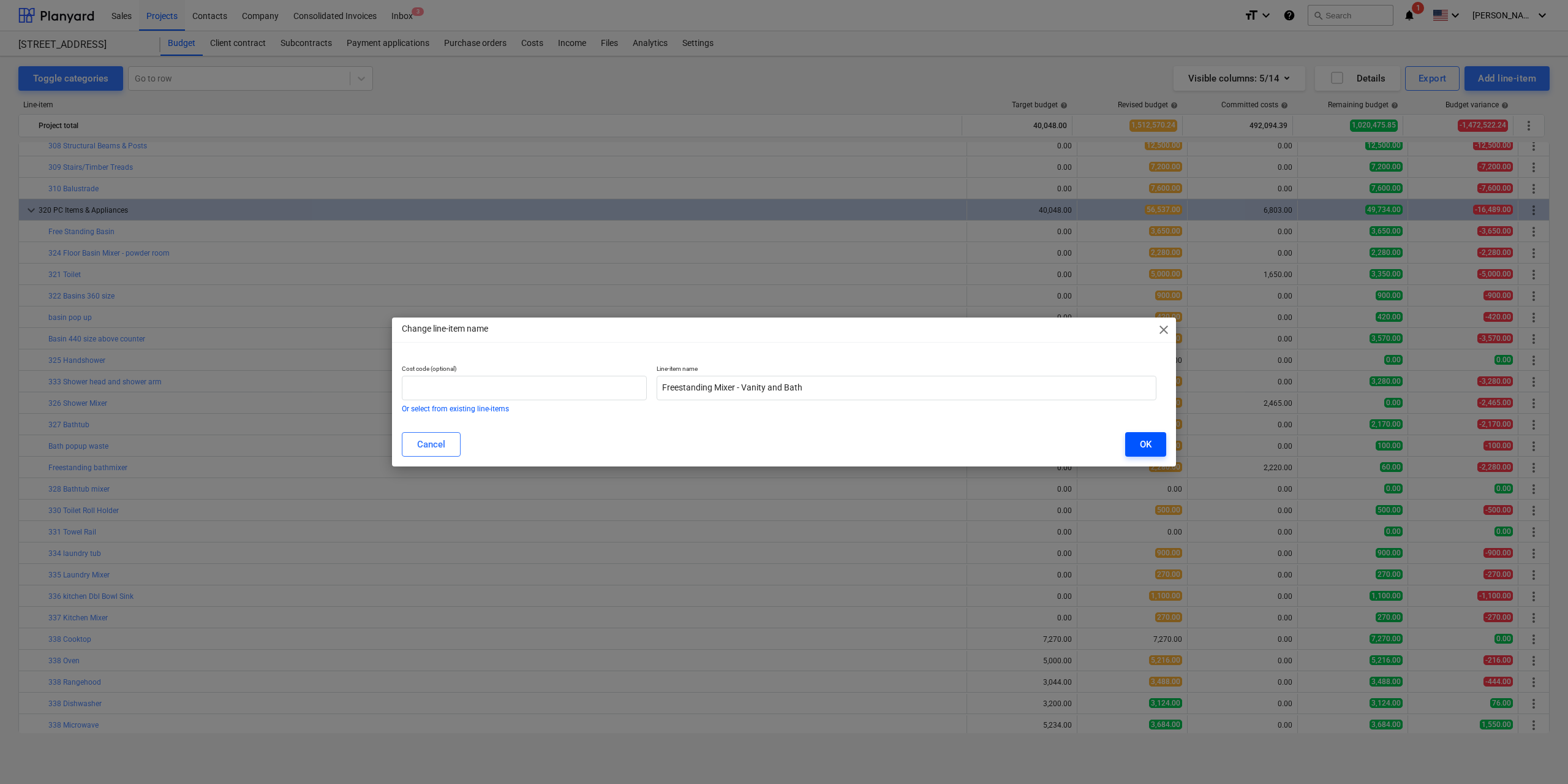
click at [1147, 441] on div "OK" at bounding box center [1146, 444] width 11 height 16
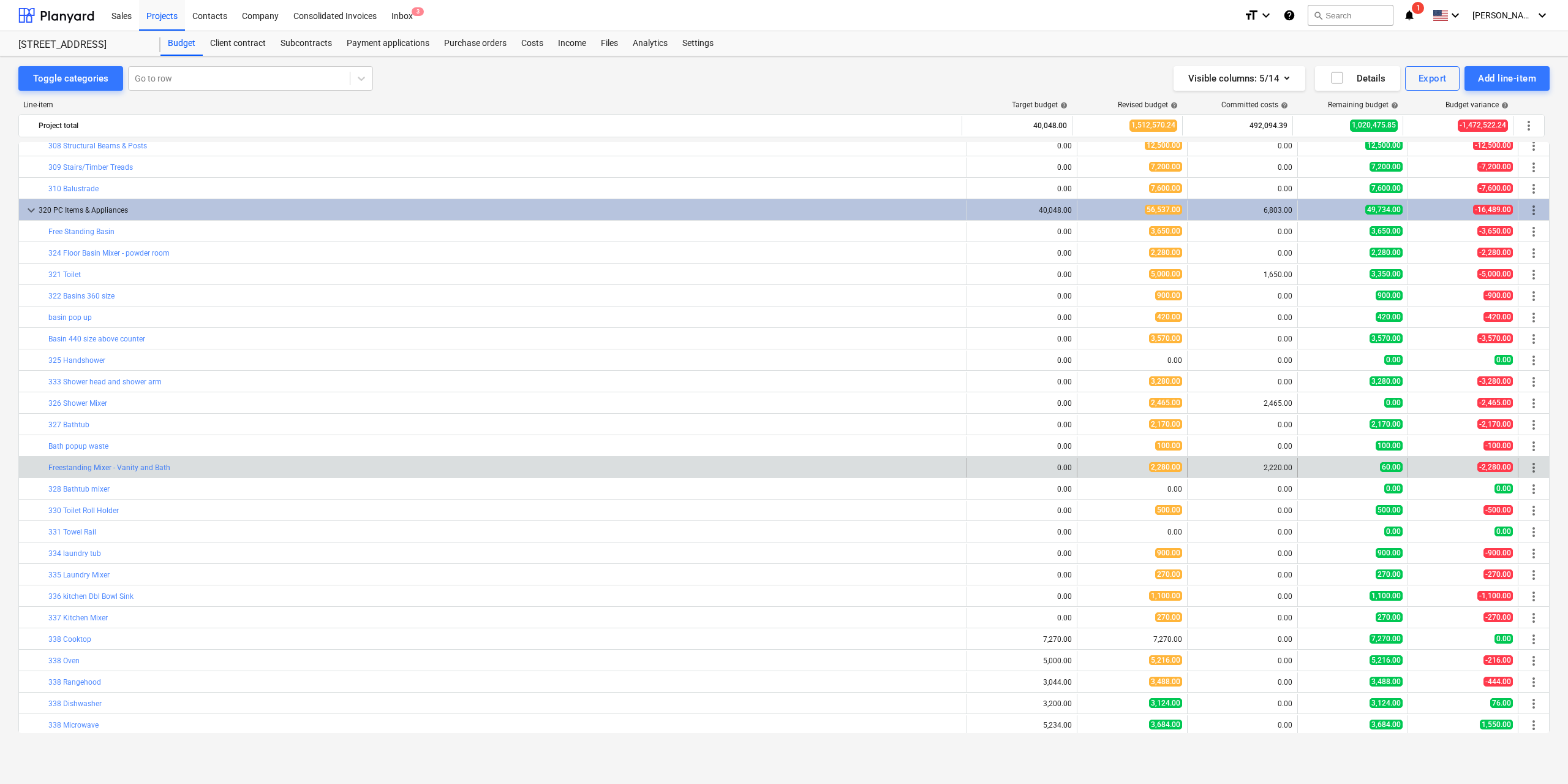
click at [1529, 463] on span "more_vert" at bounding box center [1534, 468] width 15 height 15
click at [1528, 461] on span "more_vert" at bounding box center [1534, 468] width 15 height 15
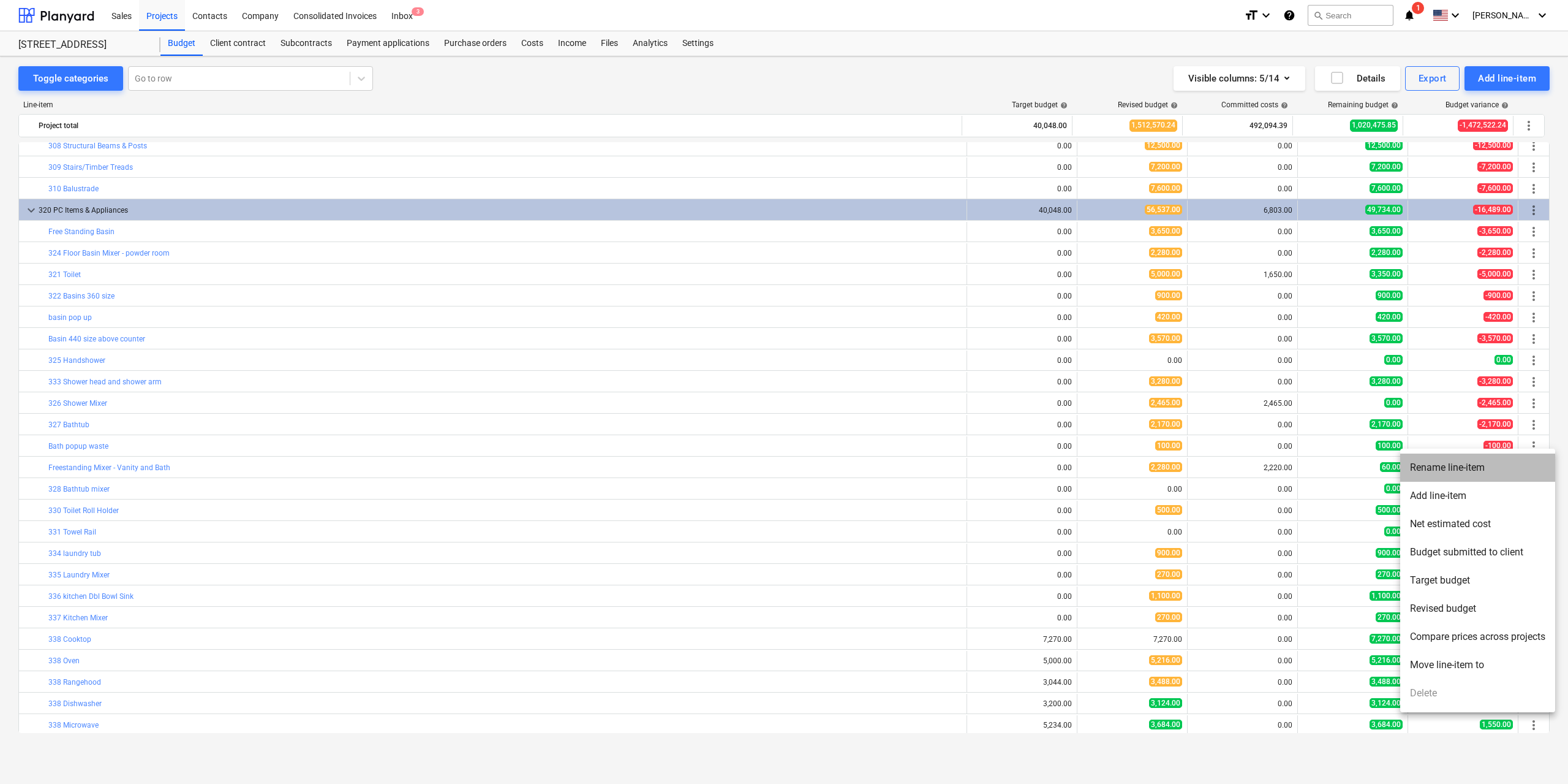
click at [1491, 470] on li "Rename line-item" at bounding box center [1477, 467] width 155 height 28
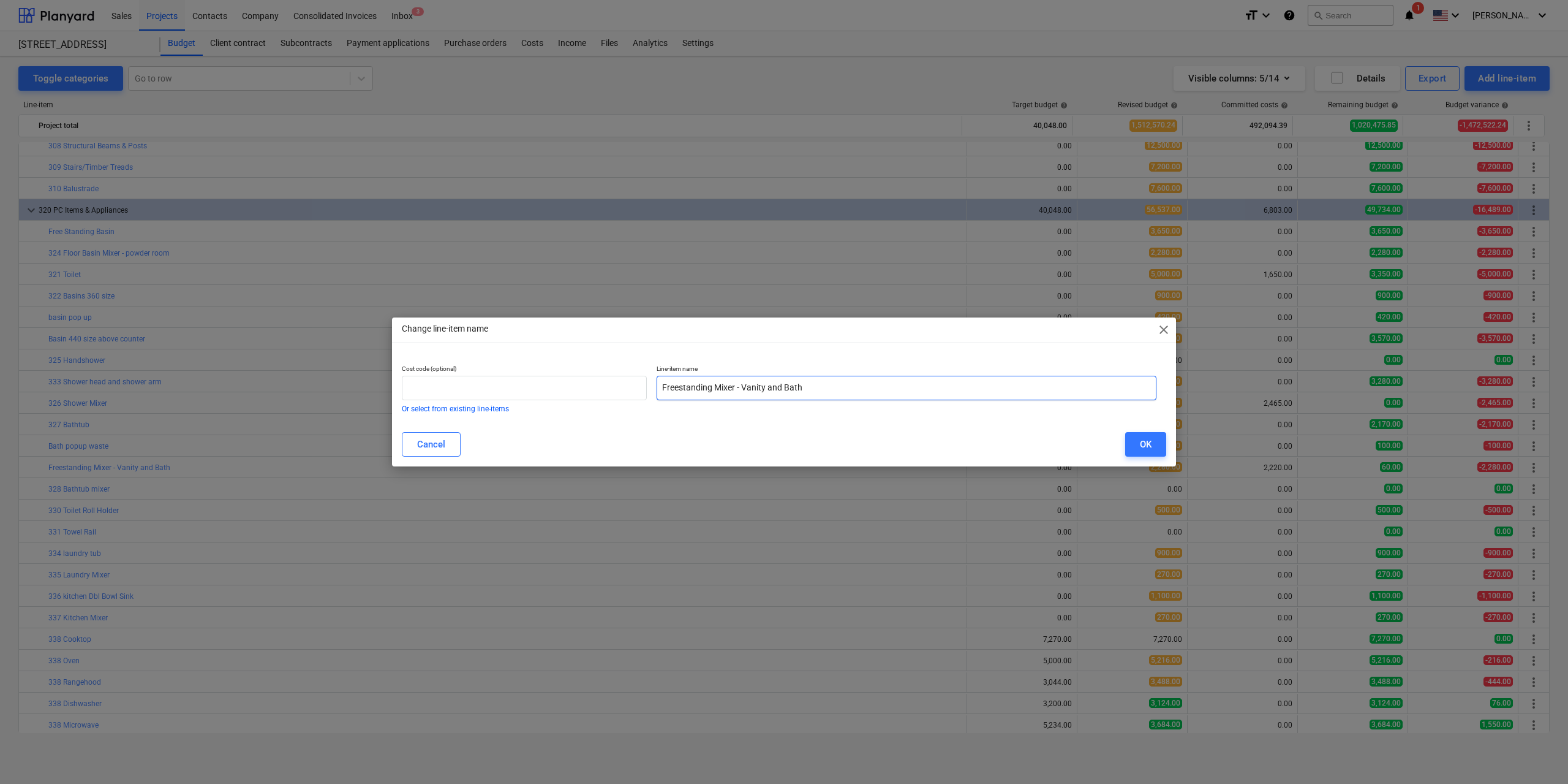
click at [809, 392] on input "Freestanding Mixer - Vanity and Bath" at bounding box center [906, 388] width 500 height 24
click at [797, 388] on input "Freestanding Mixer - Vanity and Bath" at bounding box center [906, 388] width 500 height 24
type input "Freestanding Mixer - Vanity"
click at [1154, 442] on button "OK" at bounding box center [1145, 444] width 41 height 24
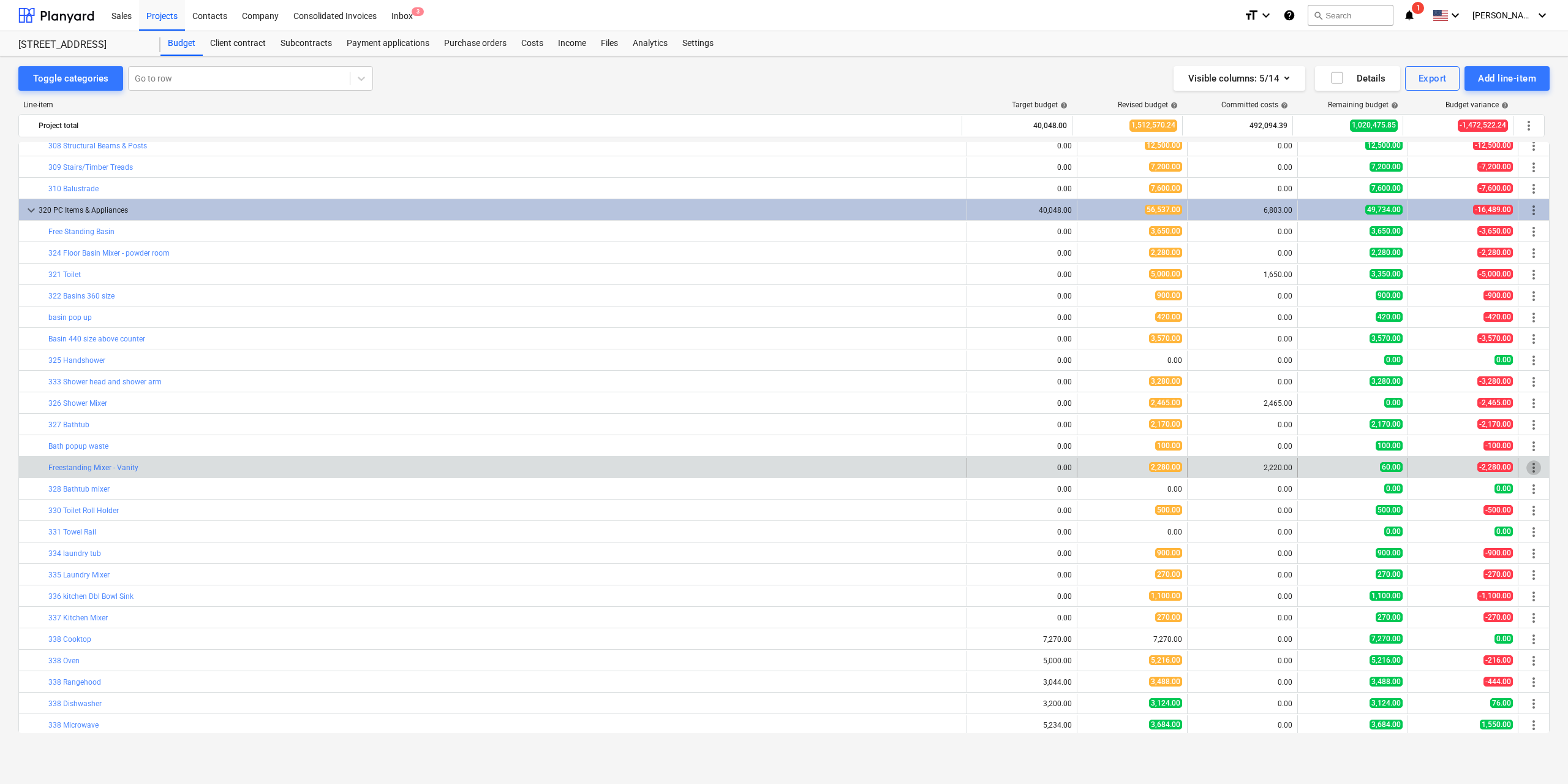
click at [1526, 471] on span "more_vert" at bounding box center [1534, 468] width 15 height 15
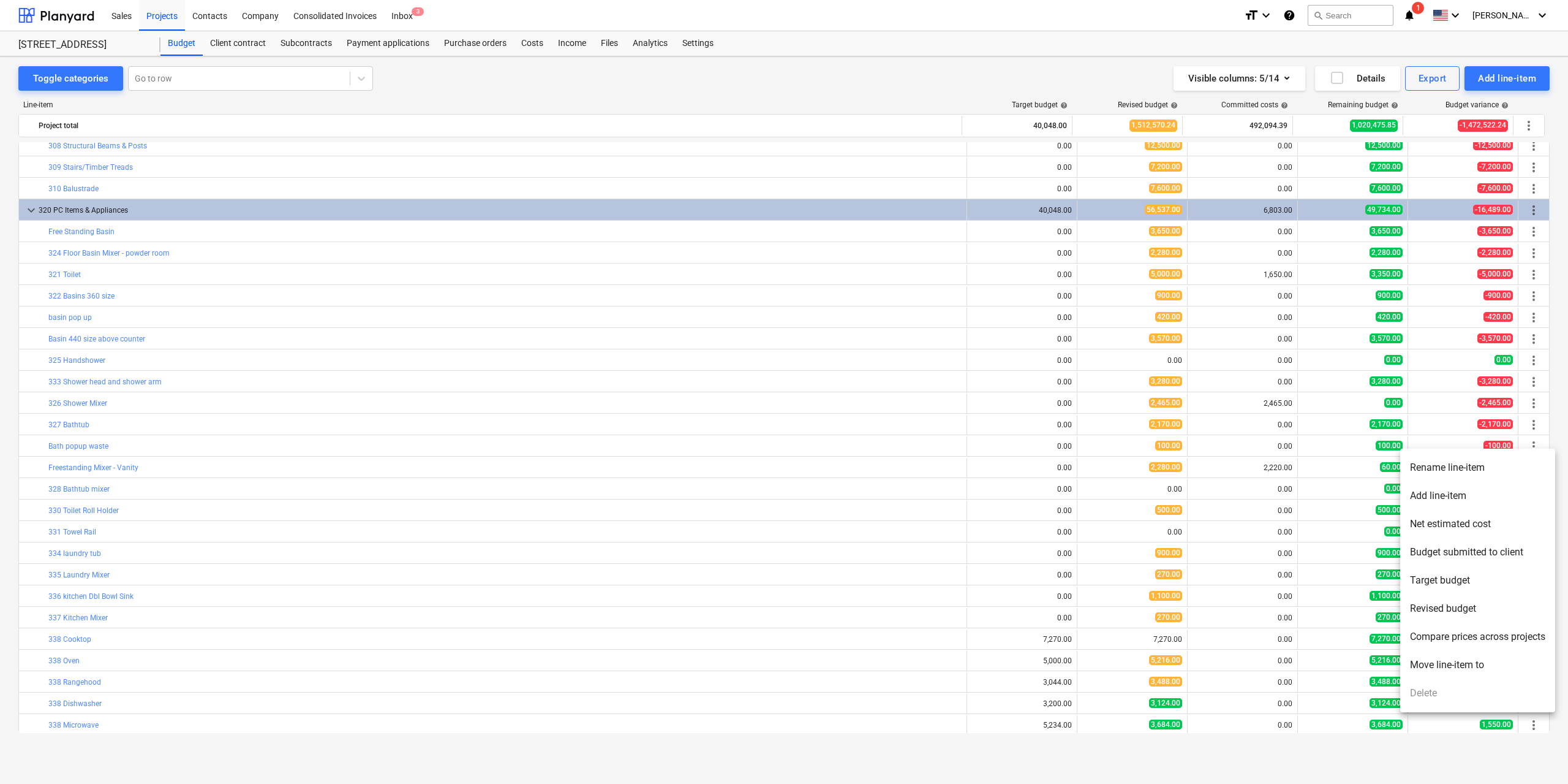
click at [1454, 664] on li "Move line-item to" at bounding box center [1477, 664] width 155 height 28
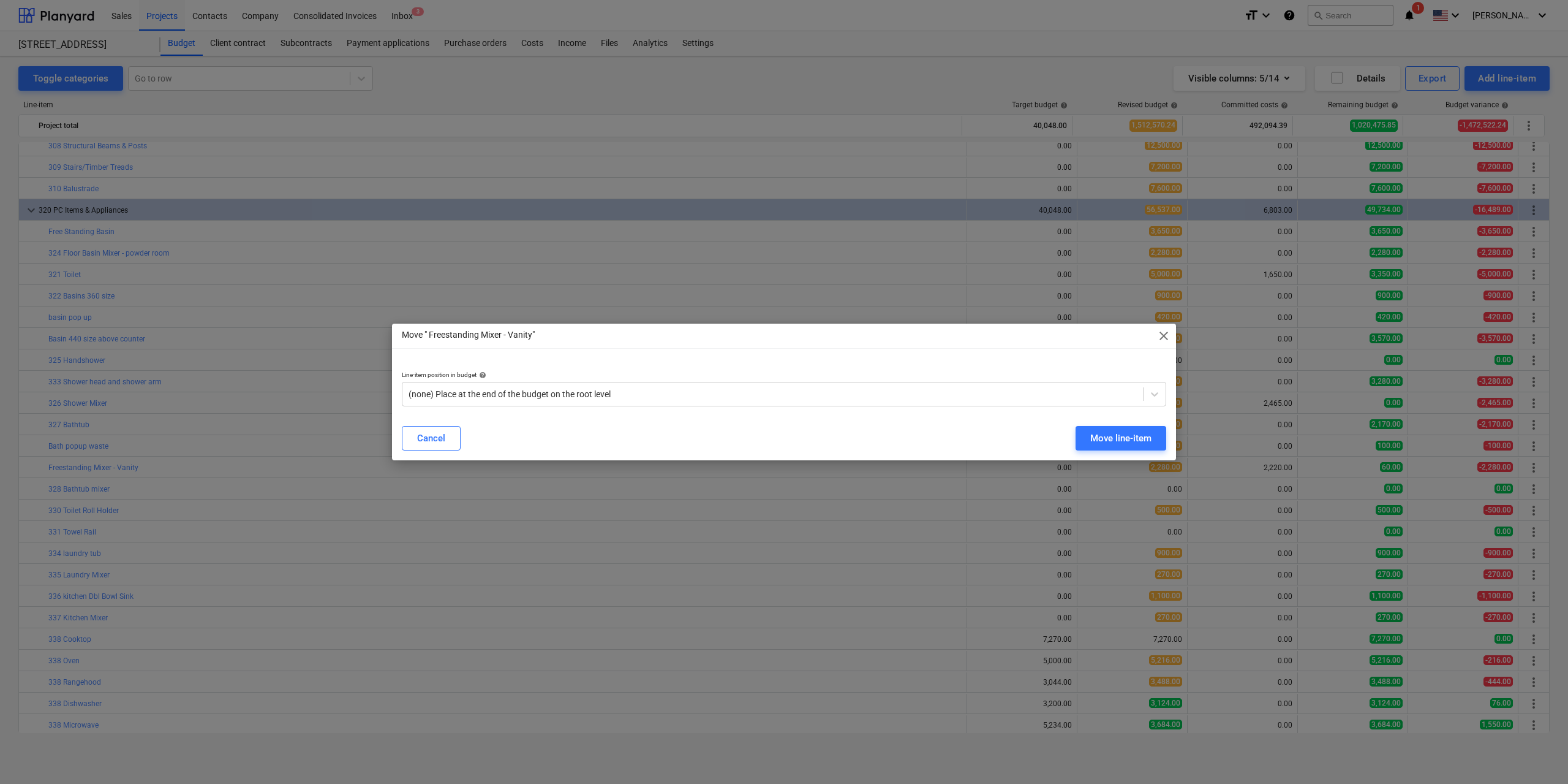
click at [1171, 338] on span "close" at bounding box center [1164, 336] width 15 height 15
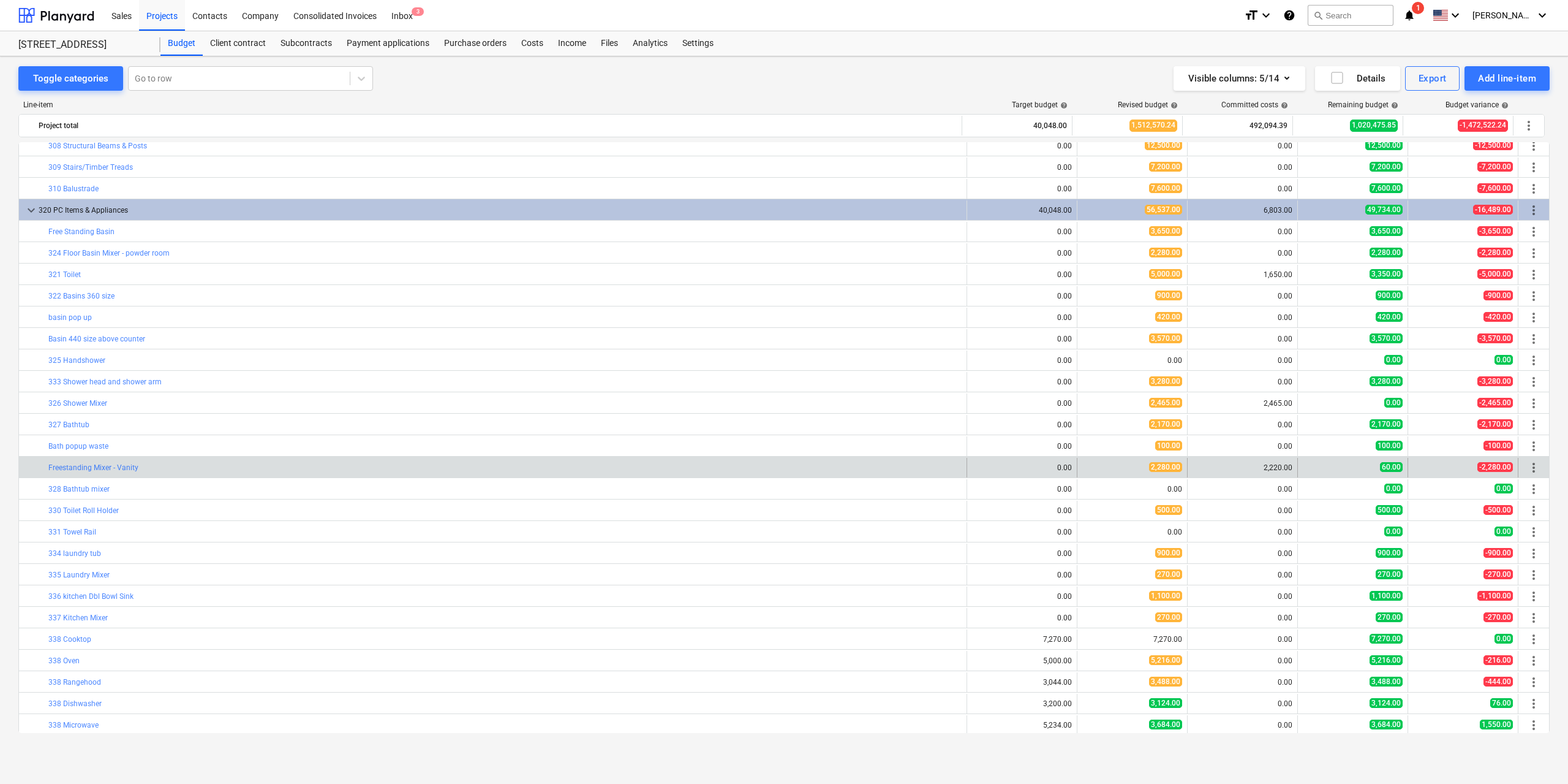
click at [1524, 465] on div "more_vert" at bounding box center [1534, 467] width 21 height 19
drag, startPoint x: 1521, startPoint y: 465, endPoint x: 1529, endPoint y: 466, distance: 8.1
click at [1524, 465] on div "more_vert" at bounding box center [1534, 467] width 21 height 19
click at [1529, 466] on span "more_vert" at bounding box center [1534, 468] width 15 height 15
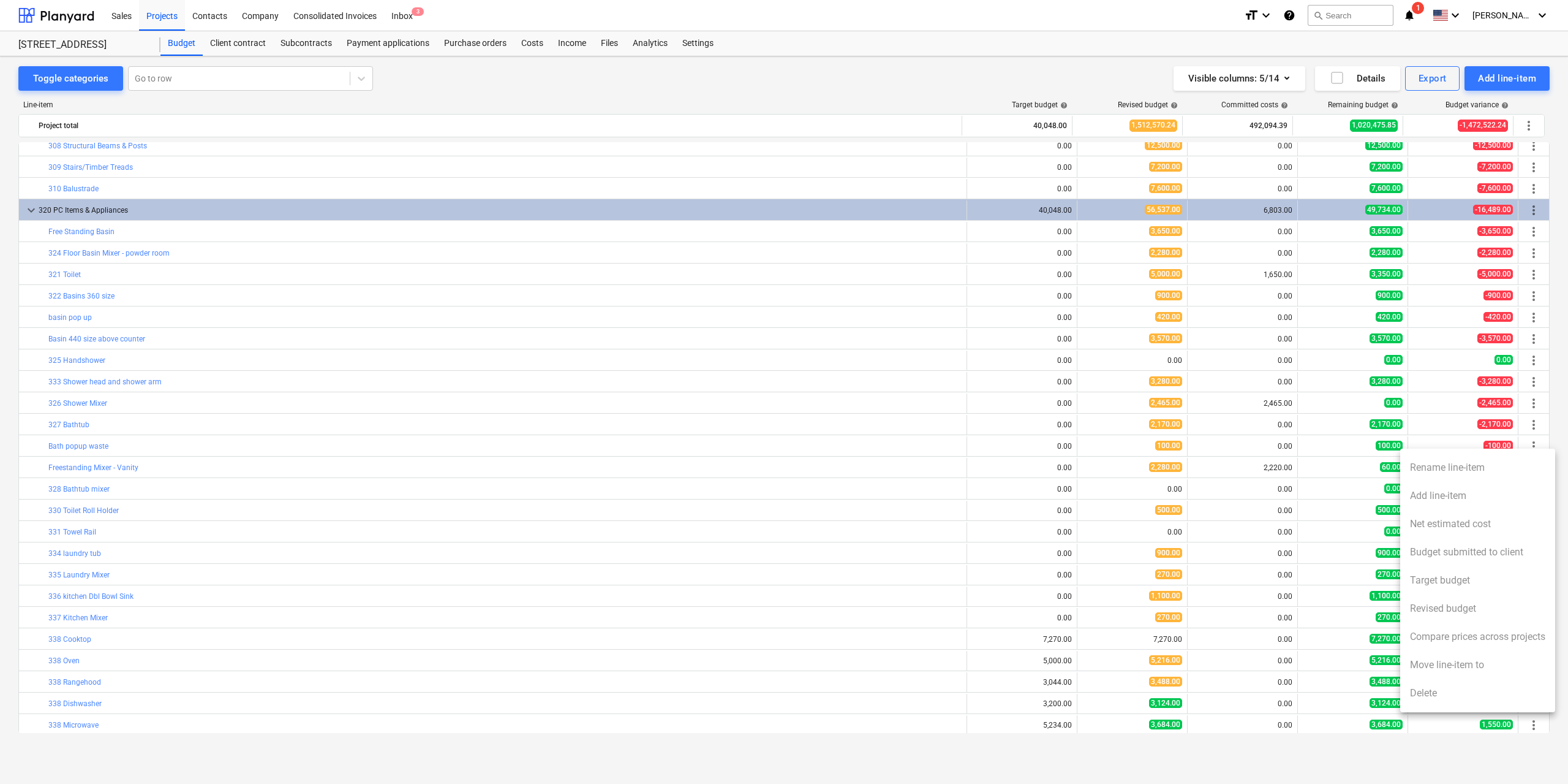
click at [1528, 208] on div at bounding box center [784, 392] width 1568 height 784
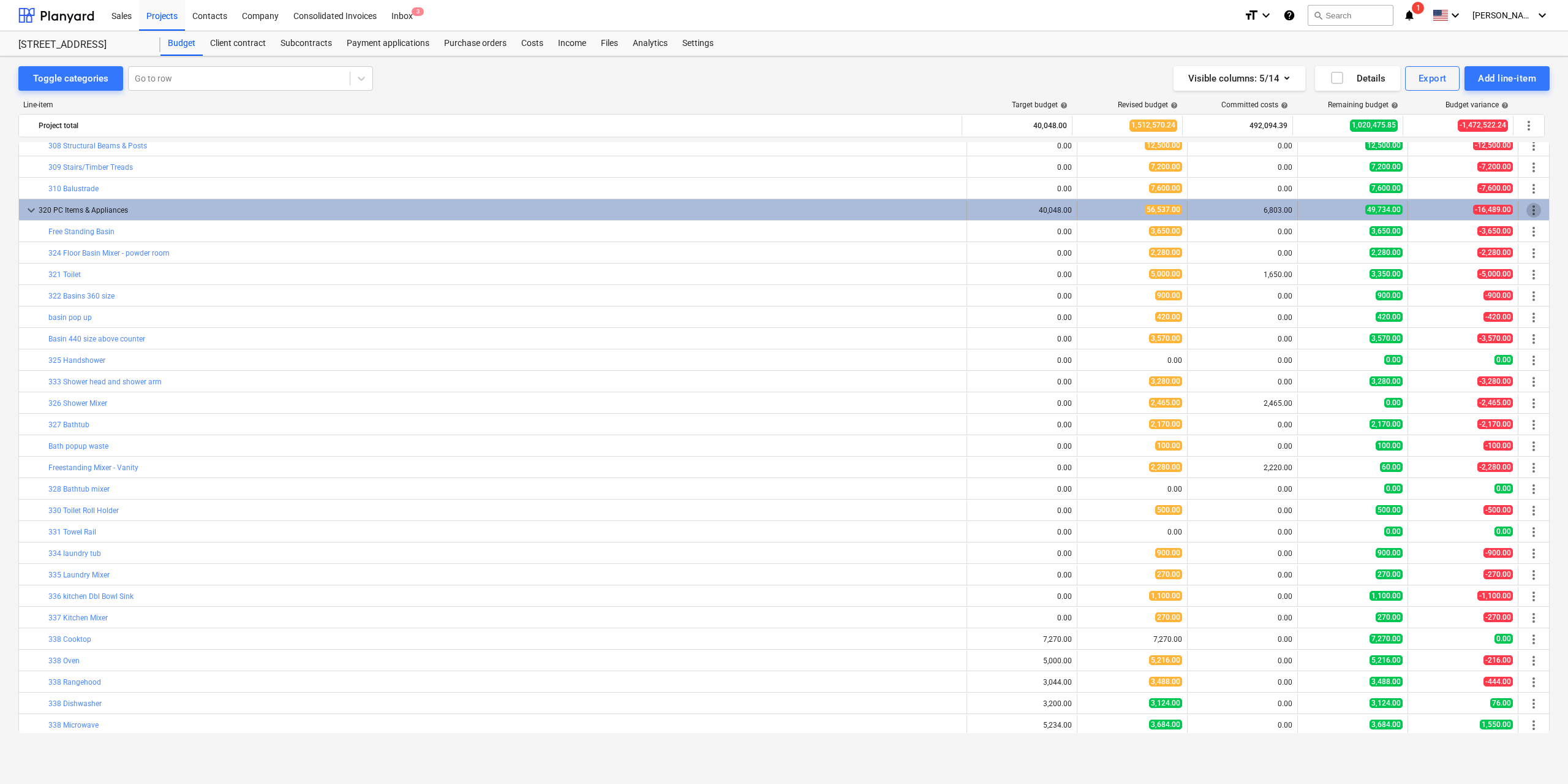
click at [1530, 209] on span "more_vert" at bounding box center [1534, 210] width 15 height 15
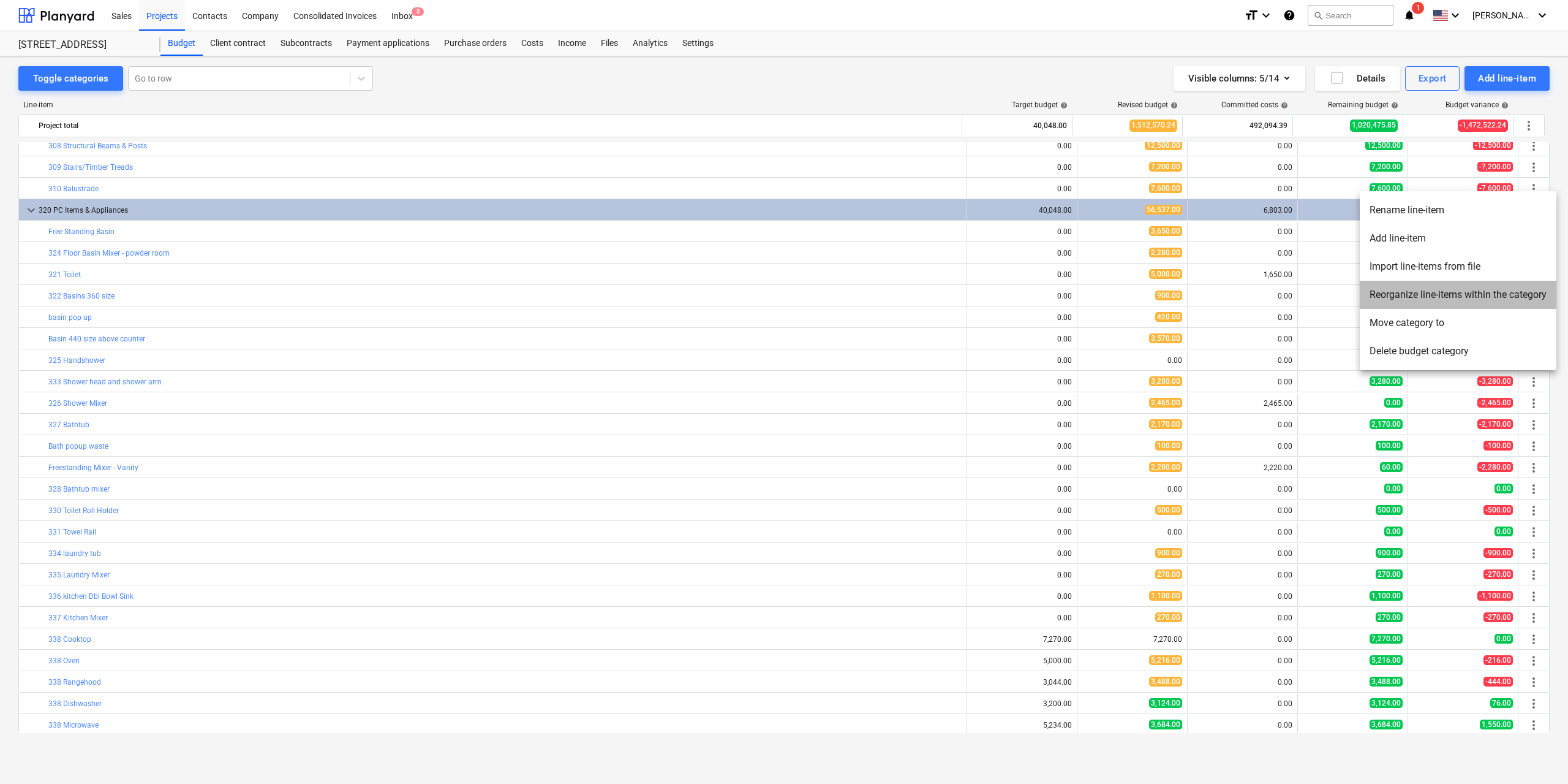
click at [1448, 295] on li "Reorganize line-items within the category" at bounding box center [1458, 294] width 197 height 28
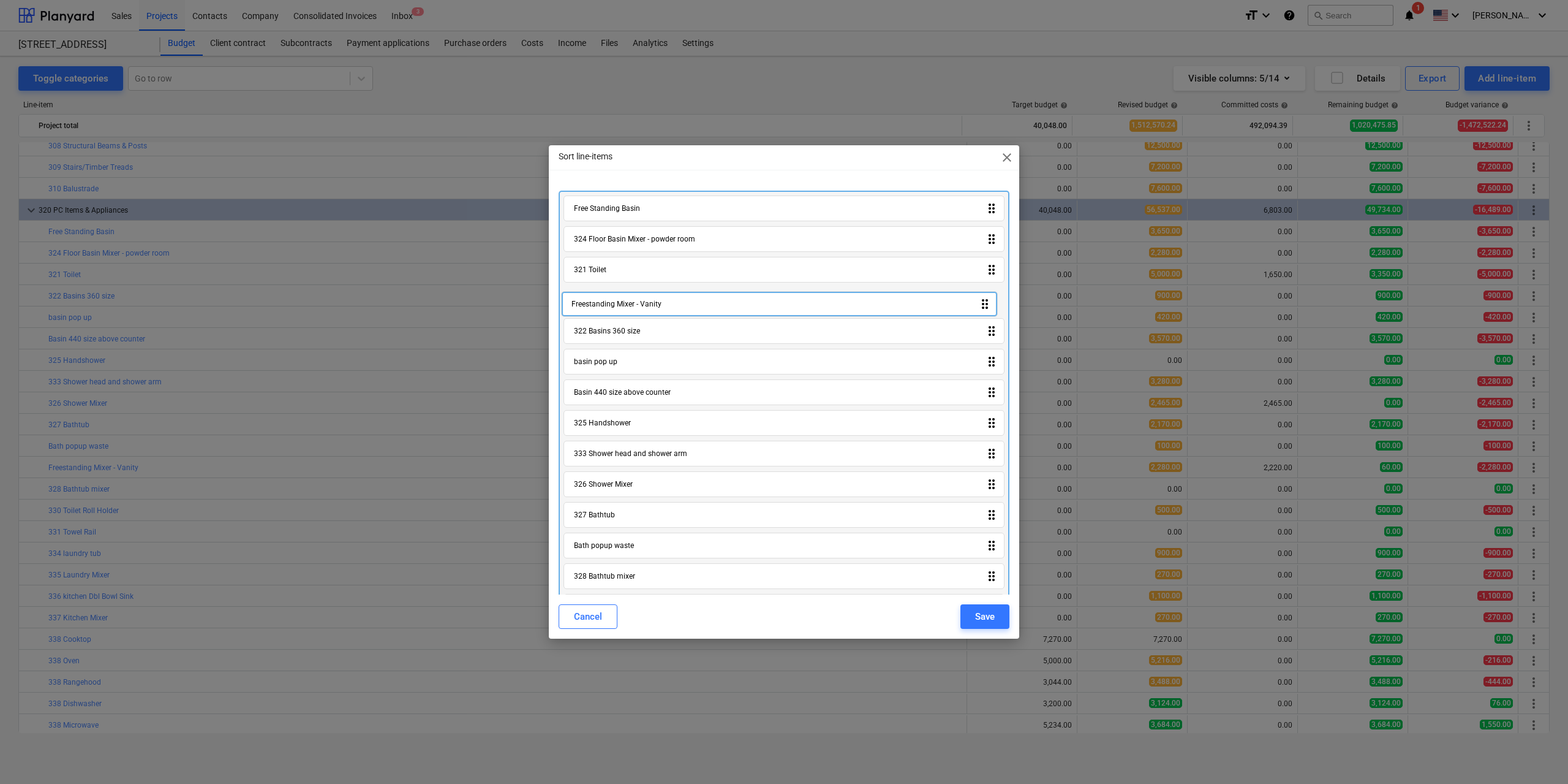
scroll to position [0, 0]
drag, startPoint x: 992, startPoint y: 546, endPoint x: 991, endPoint y: 226, distance: 320.0
click at [991, 226] on div "Free Standing Basin drag_indicator 324 Floor Basin Mixer - powder room drag_ind…" at bounding box center [784, 611] width 451 height 837
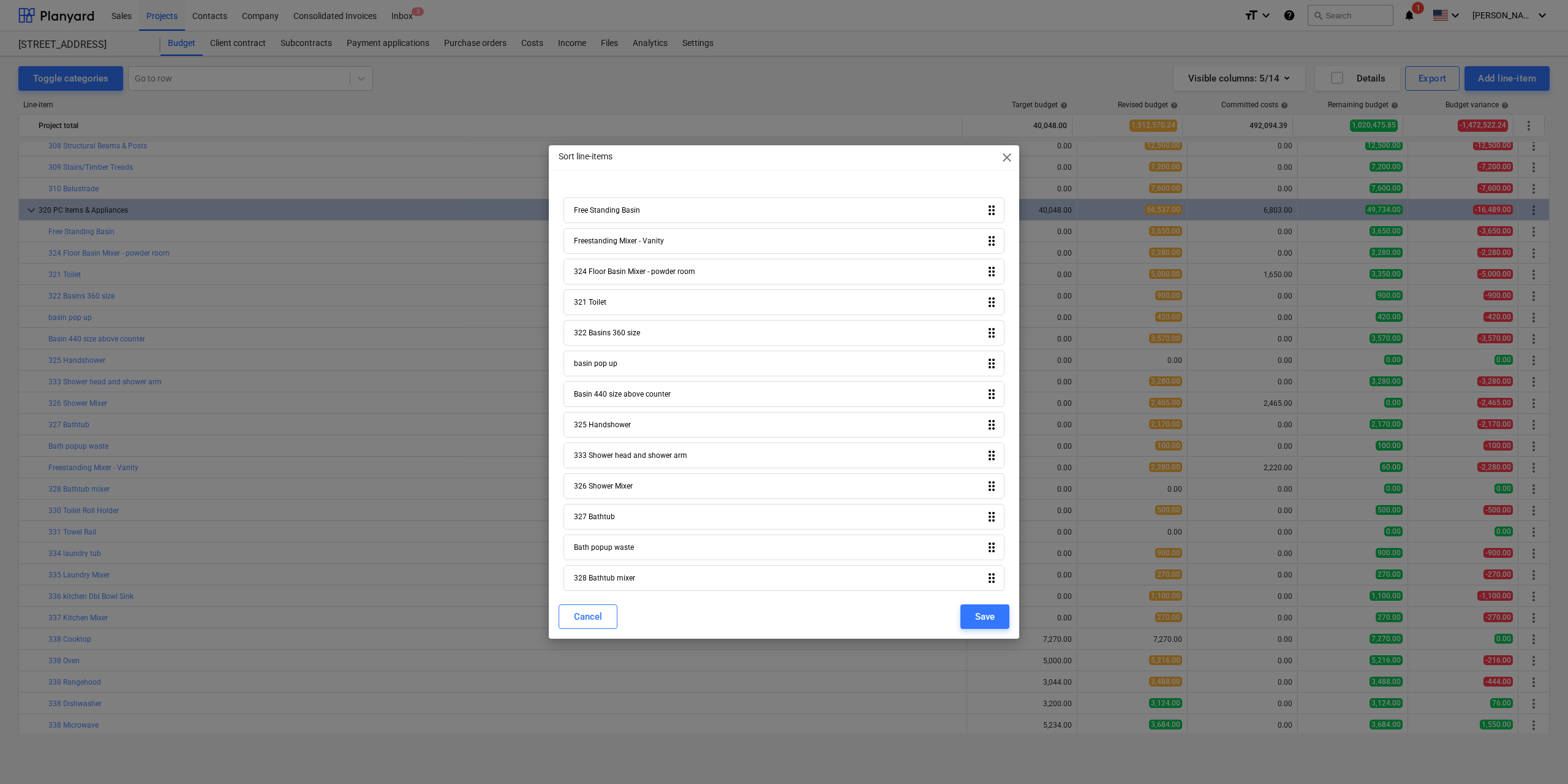
click at [995, 629] on div "Cancel Save" at bounding box center [784, 616] width 465 height 34
click at [993, 615] on div "Save" at bounding box center [985, 616] width 19 height 16
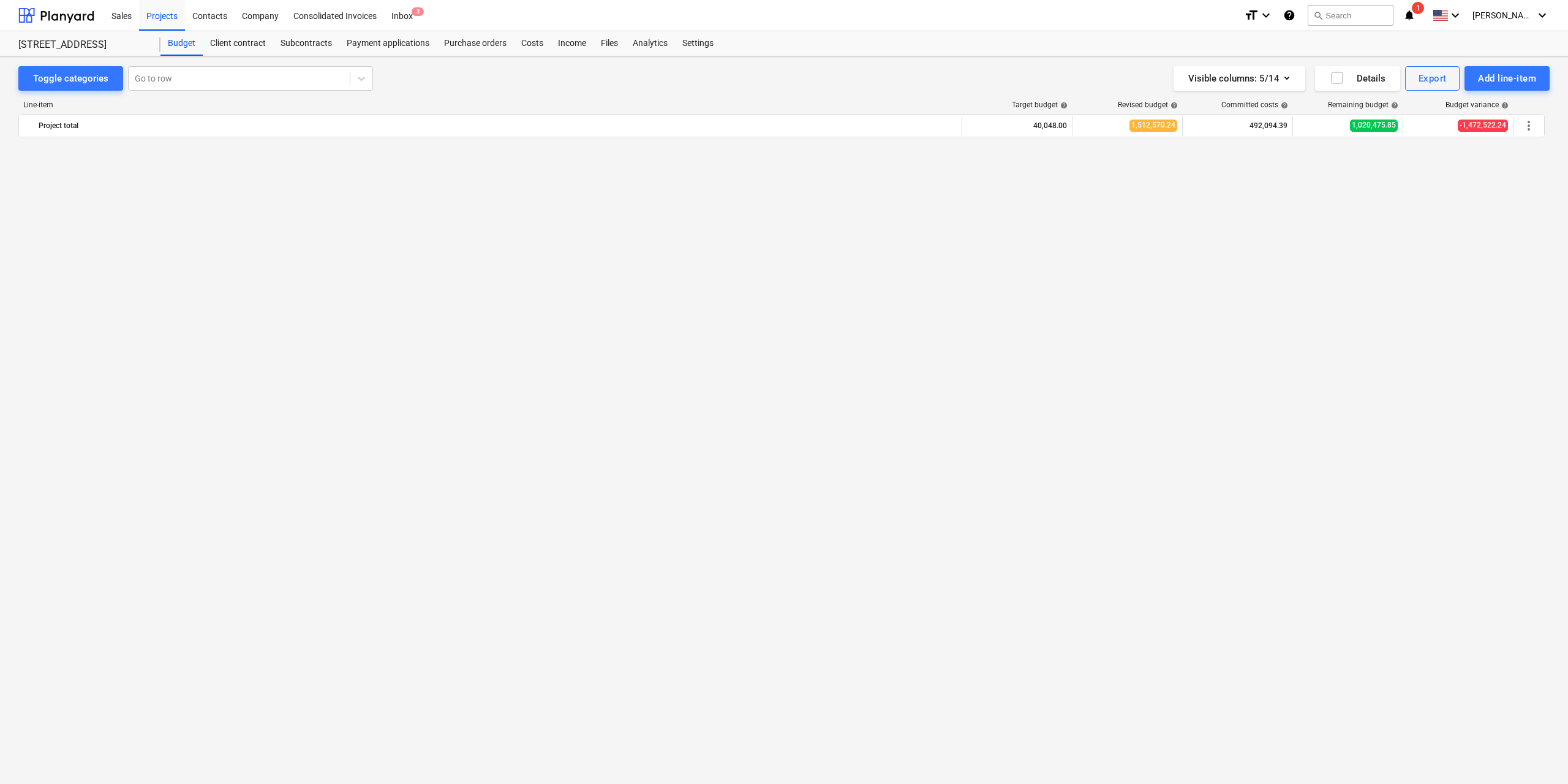
scroll to position [2431, 0]
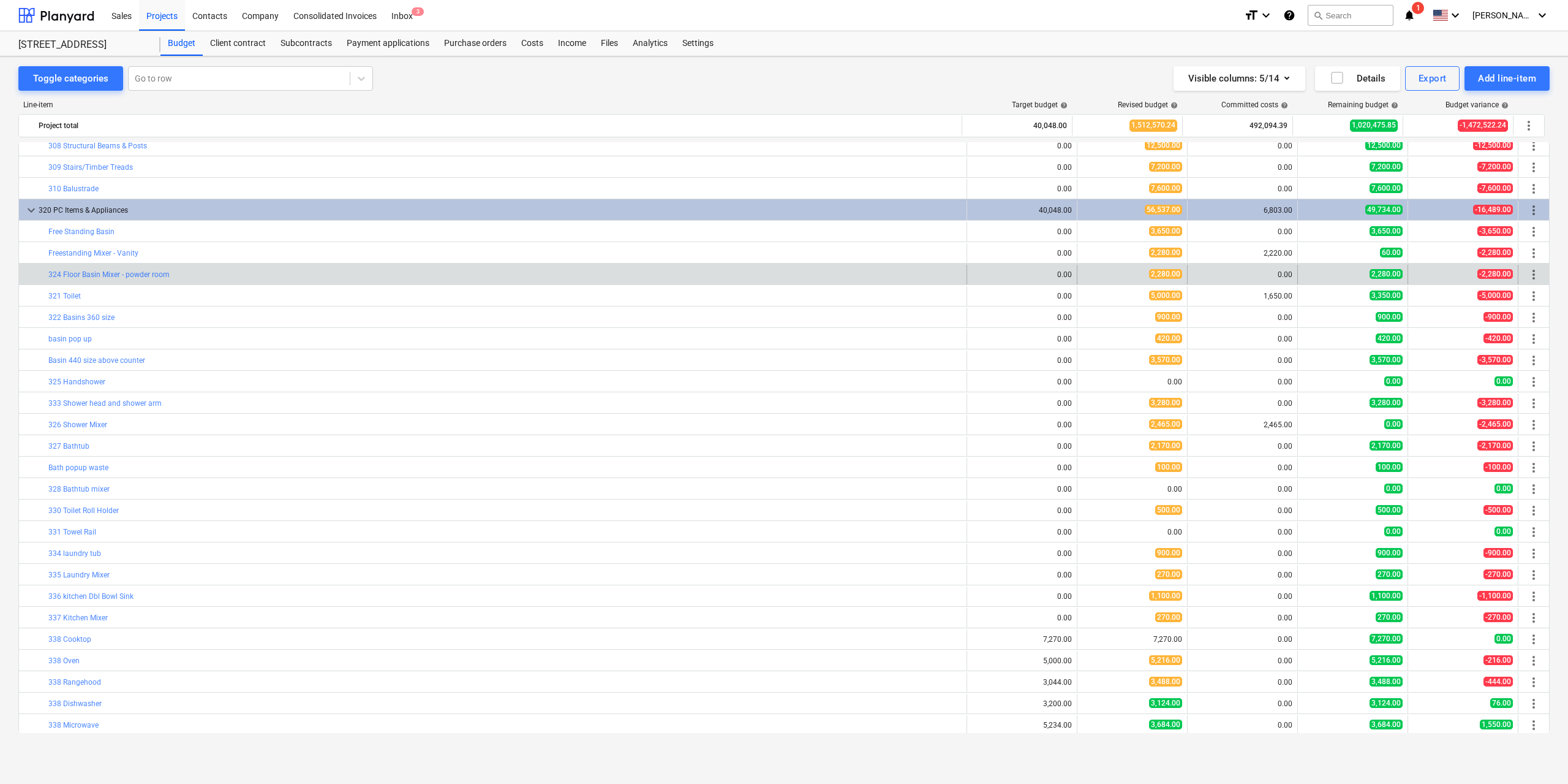
click at [1526, 271] on span "more_vert" at bounding box center [1534, 274] width 15 height 15
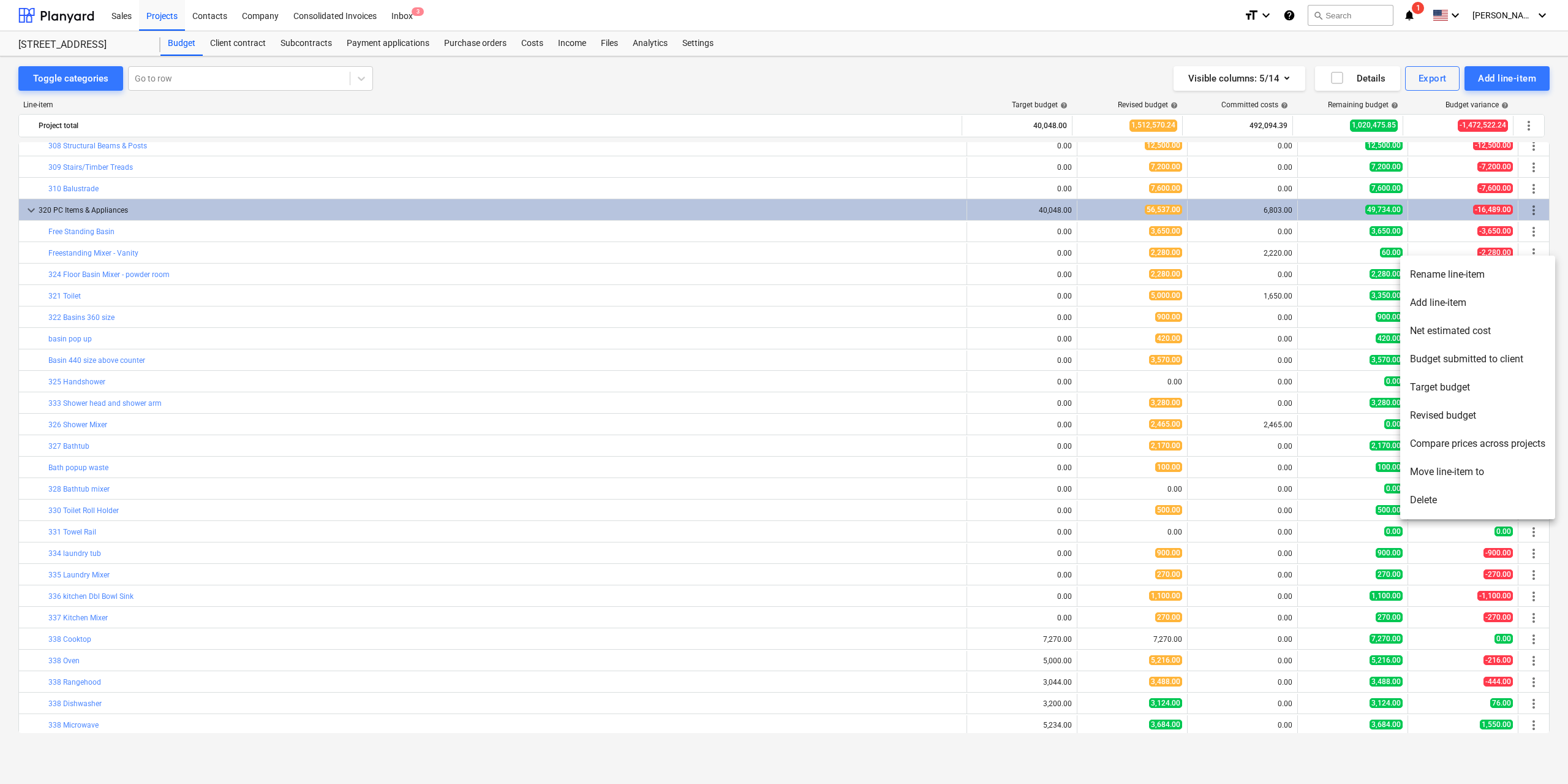
click at [1432, 496] on li "Delete" at bounding box center [1477, 500] width 155 height 28
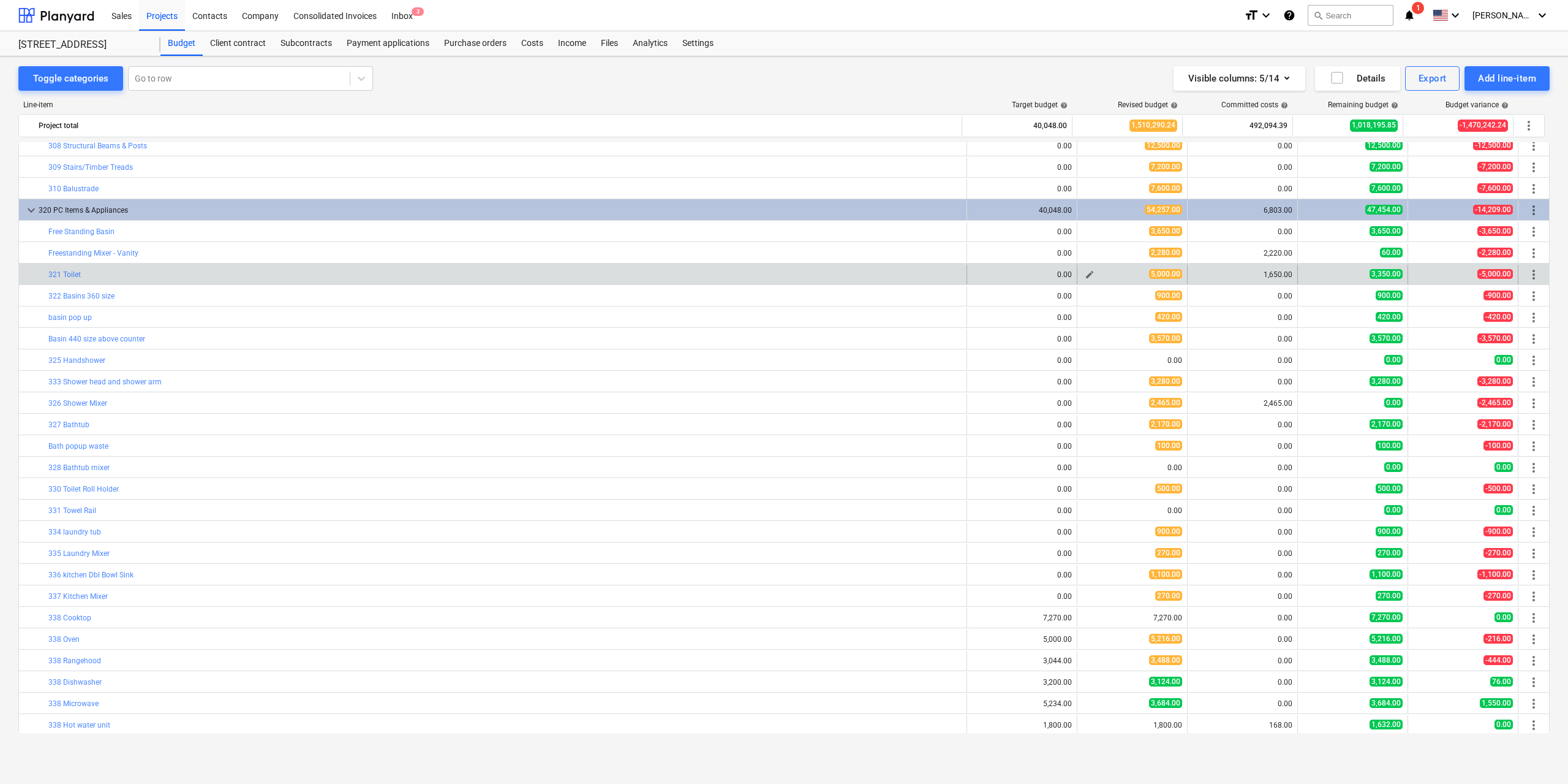
click at [1086, 275] on span "edit" at bounding box center [1090, 275] width 10 height 10
type textarea "x"
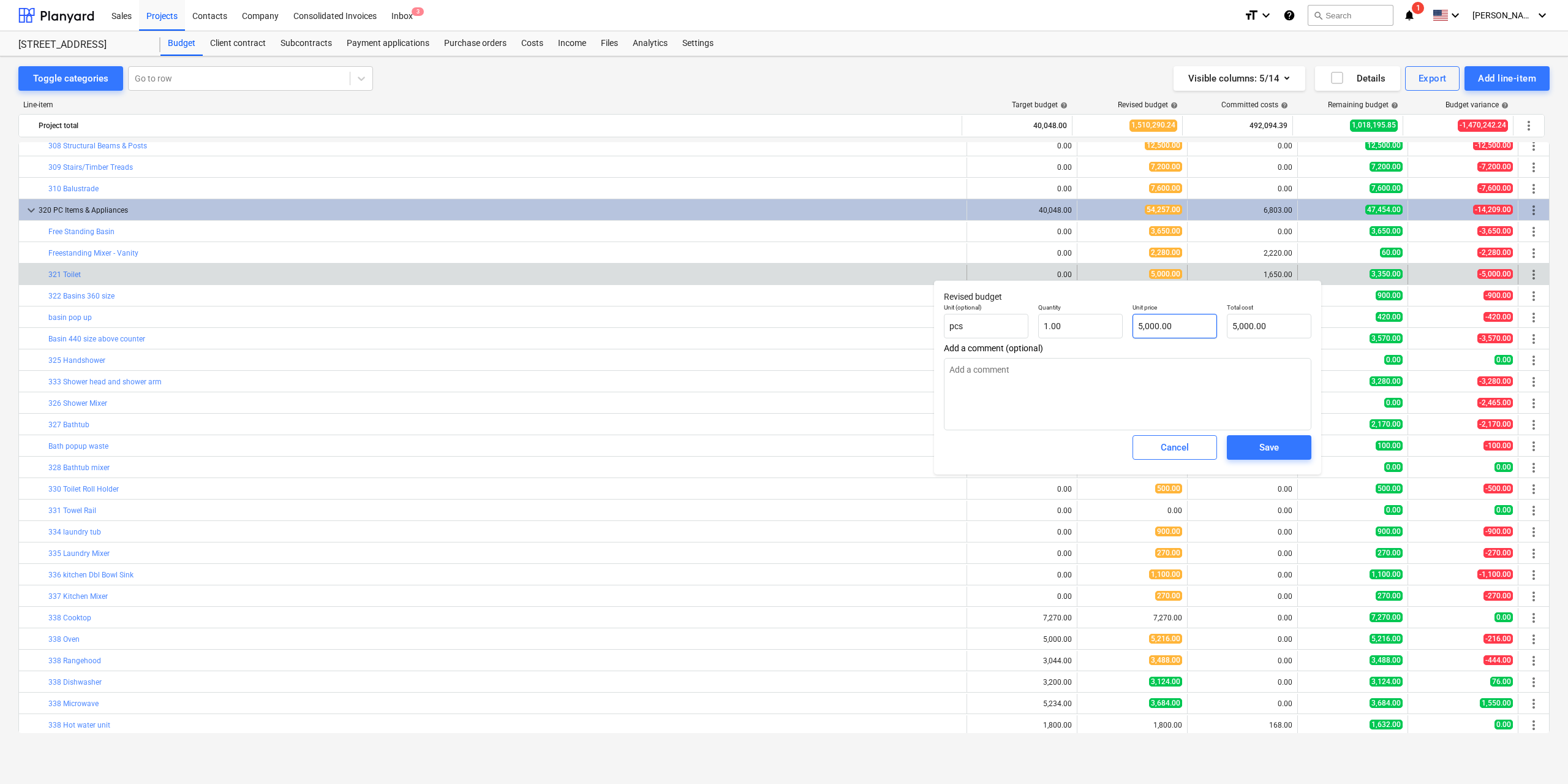
type input "5000"
click at [1146, 329] on input "5000" at bounding box center [1174, 326] width 84 height 24
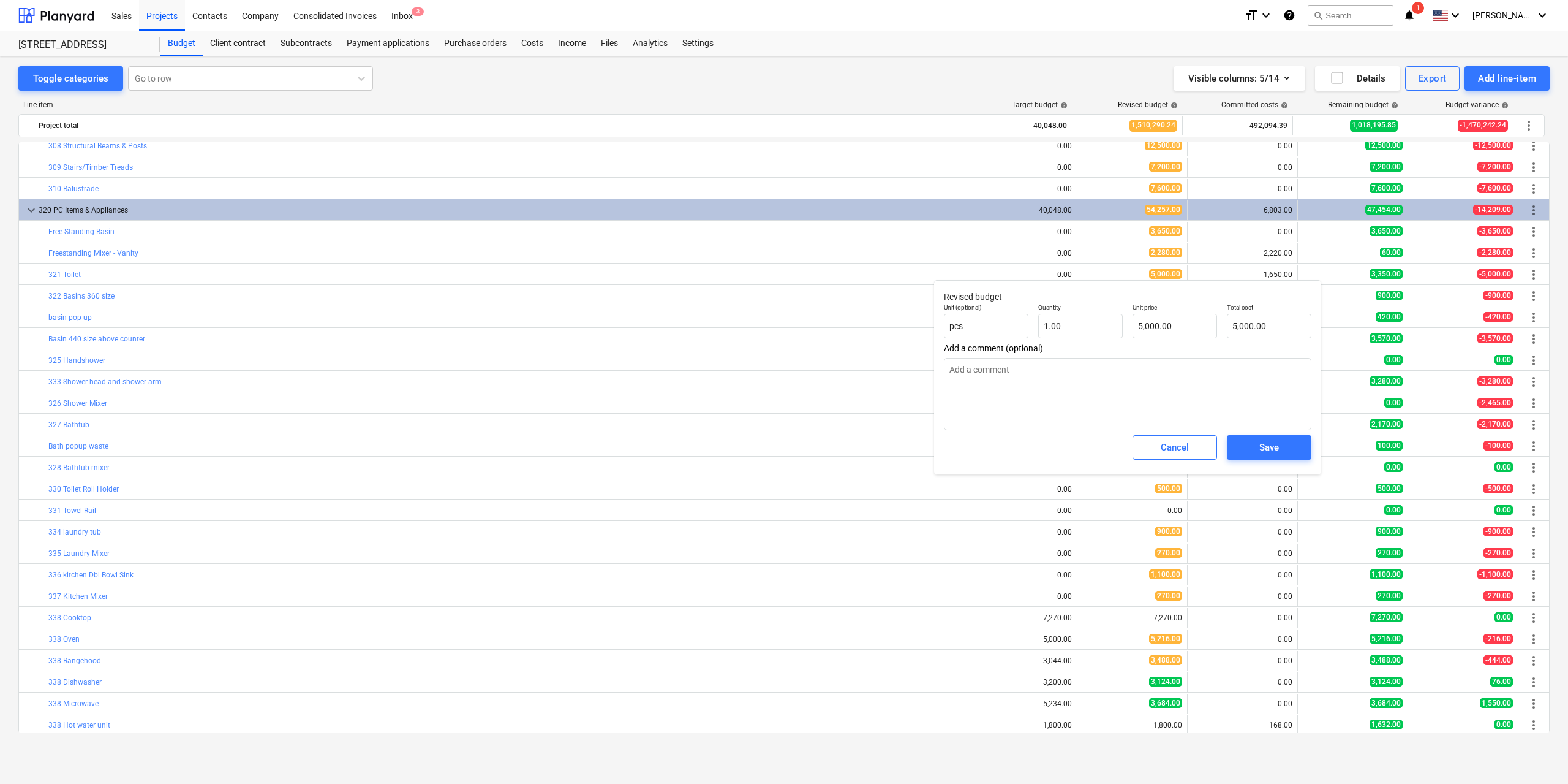
type textarea "x"
type input "5000"
click at [1146, 329] on input "5000" at bounding box center [1174, 326] width 84 height 24
type textarea "x"
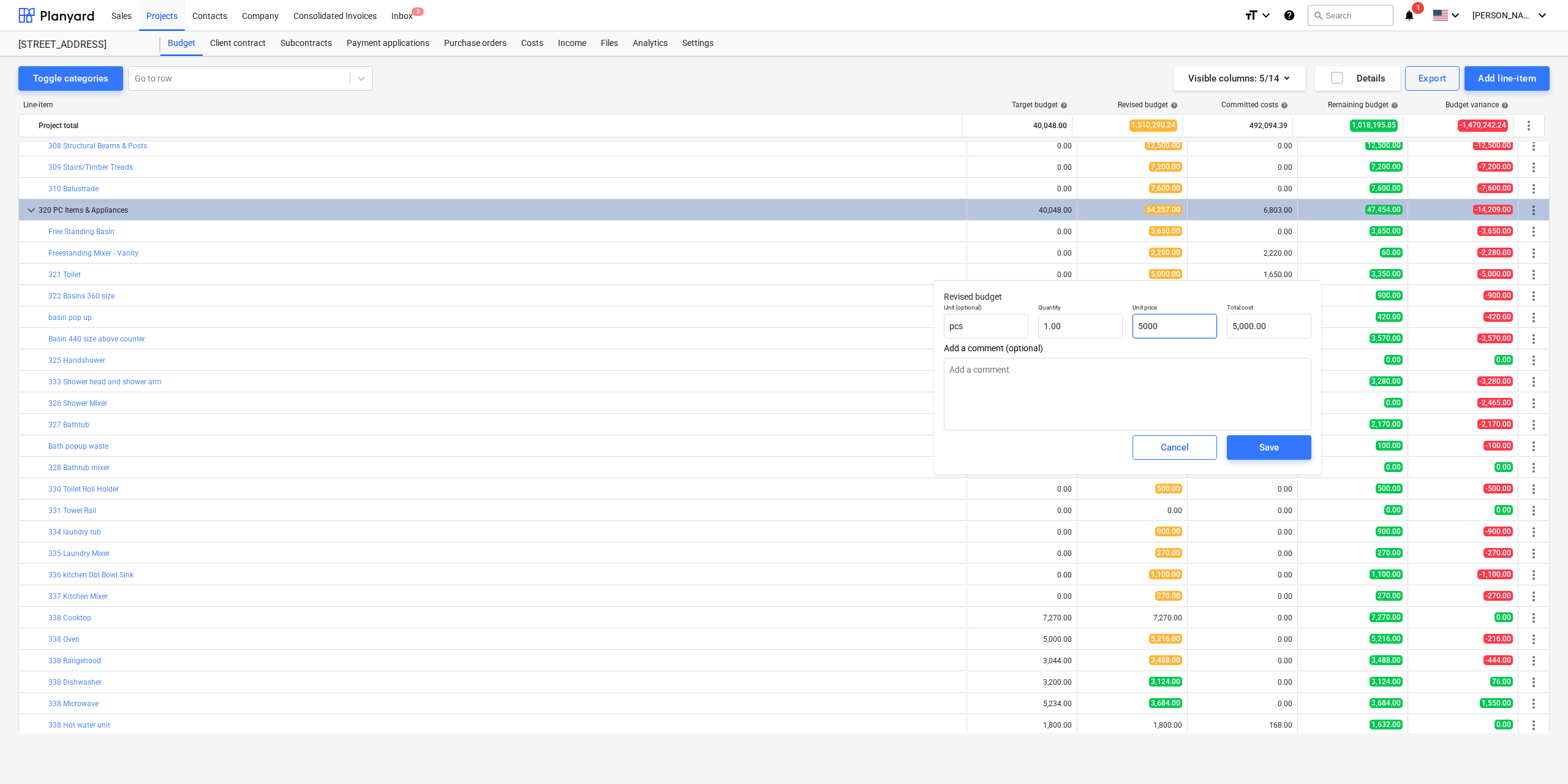
type input "5"
type input "5.00"
type textarea "x"
type input "52"
type input "52.00"
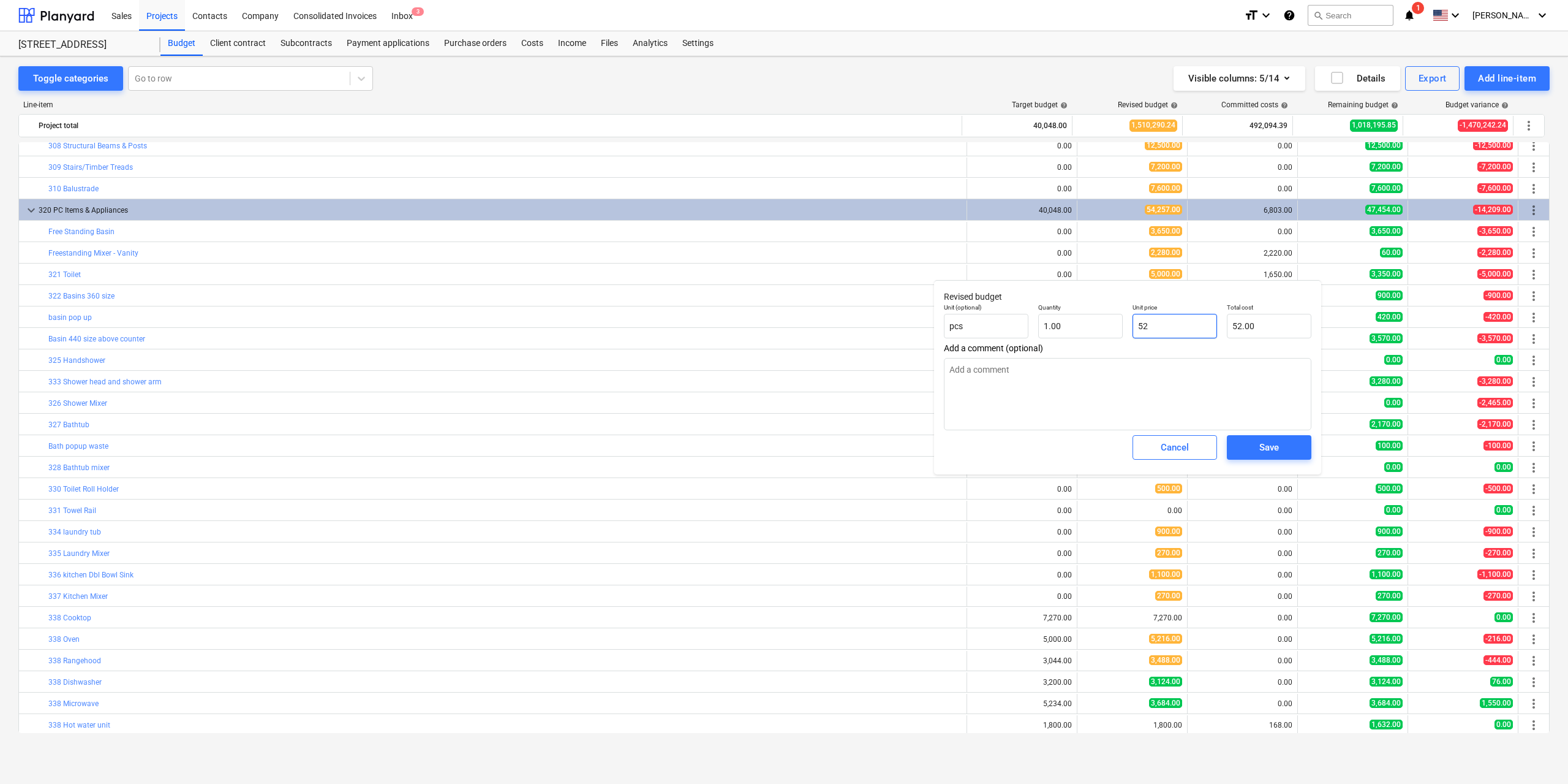
type textarea "x"
type input "525"
type input "525.00"
type textarea "x"
type input "5250"
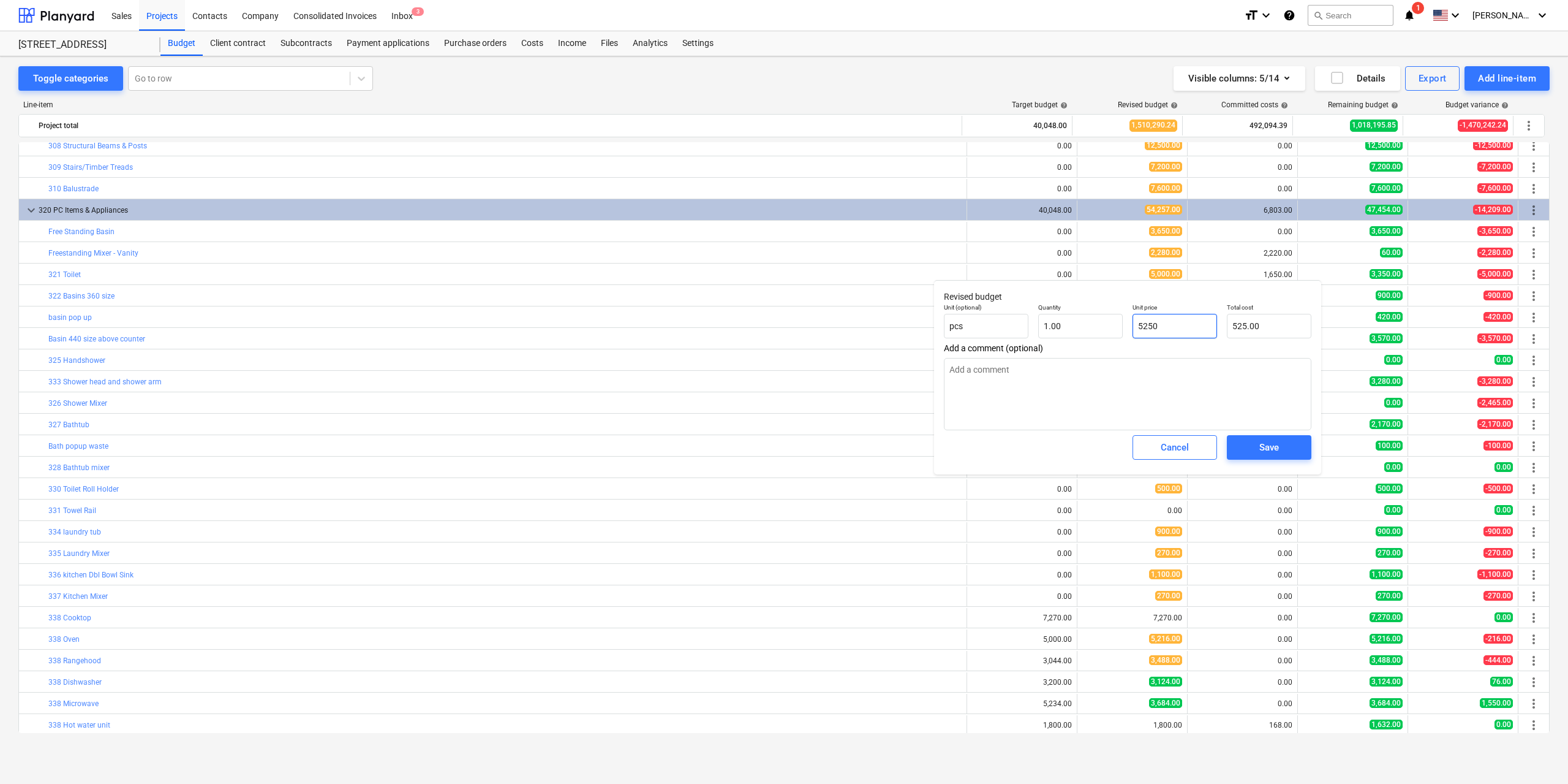
type input "5,250.00"
click at [1260, 447] on div "Save" at bounding box center [1269, 447] width 19 height 16
type textarea "x"
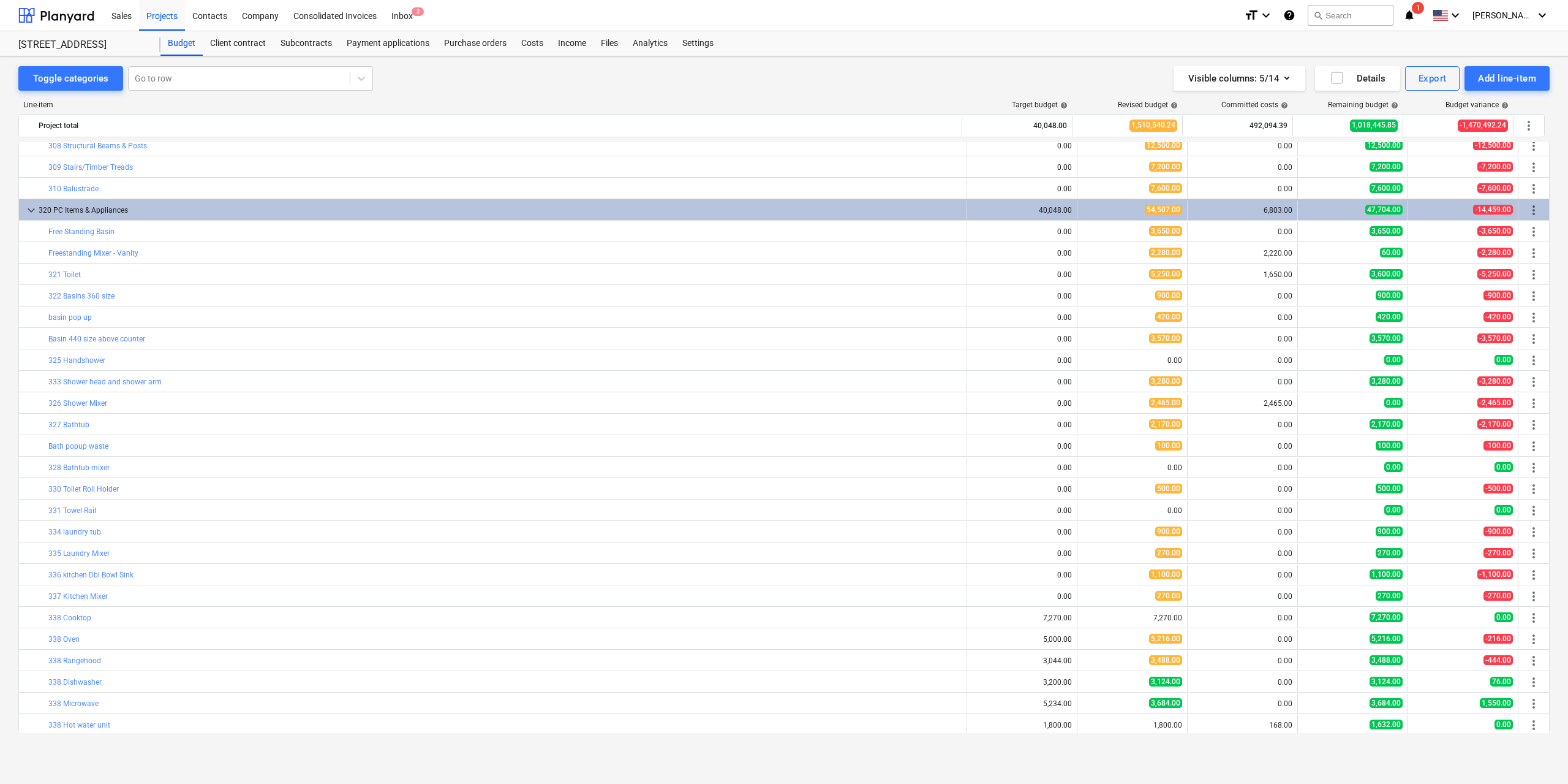
scroll to position [2493, 0]
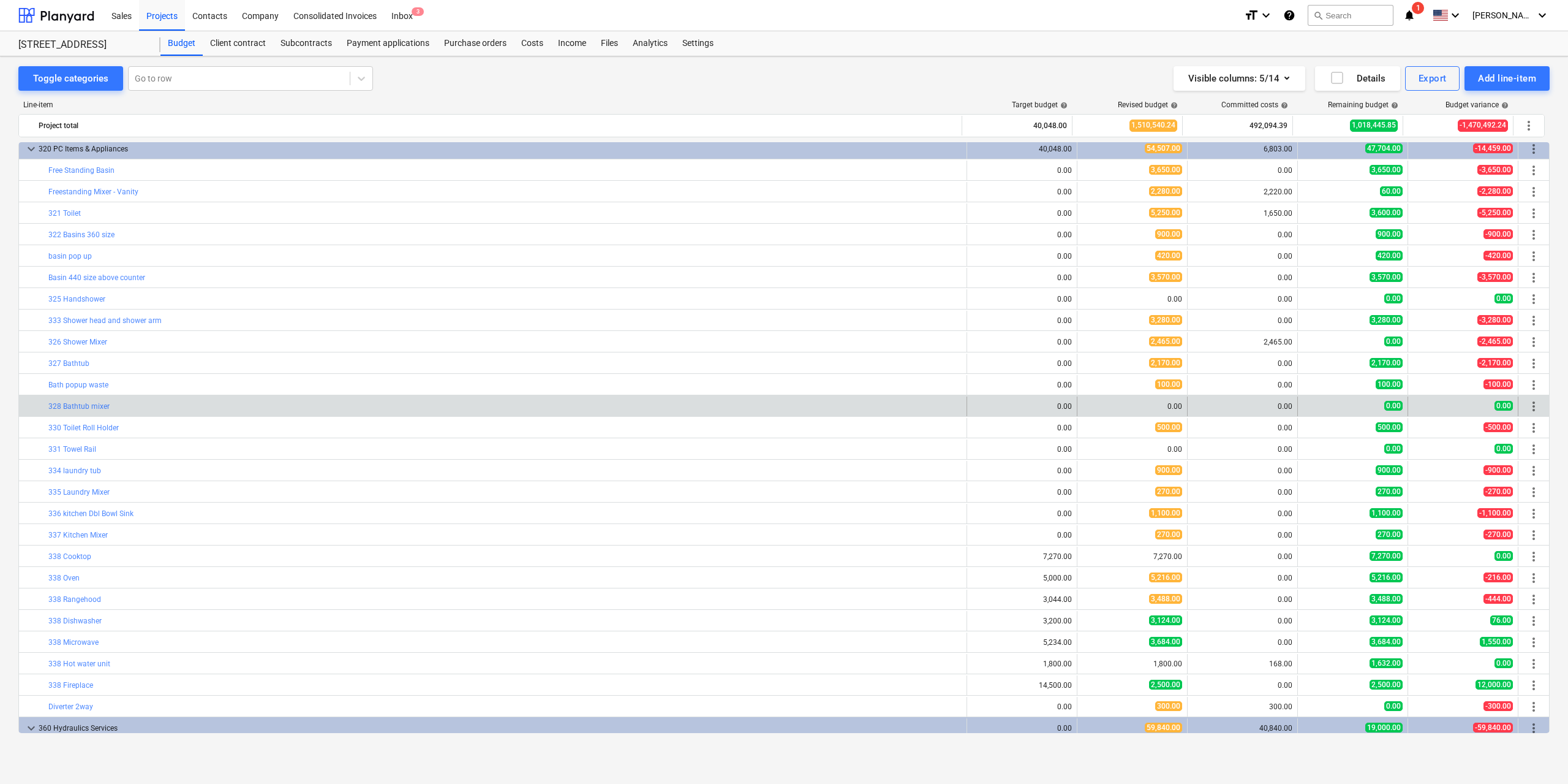
click at [1532, 406] on span "more_vert" at bounding box center [1534, 406] width 15 height 15
click at [1528, 407] on span "more_vert" at bounding box center [1534, 406] width 15 height 15
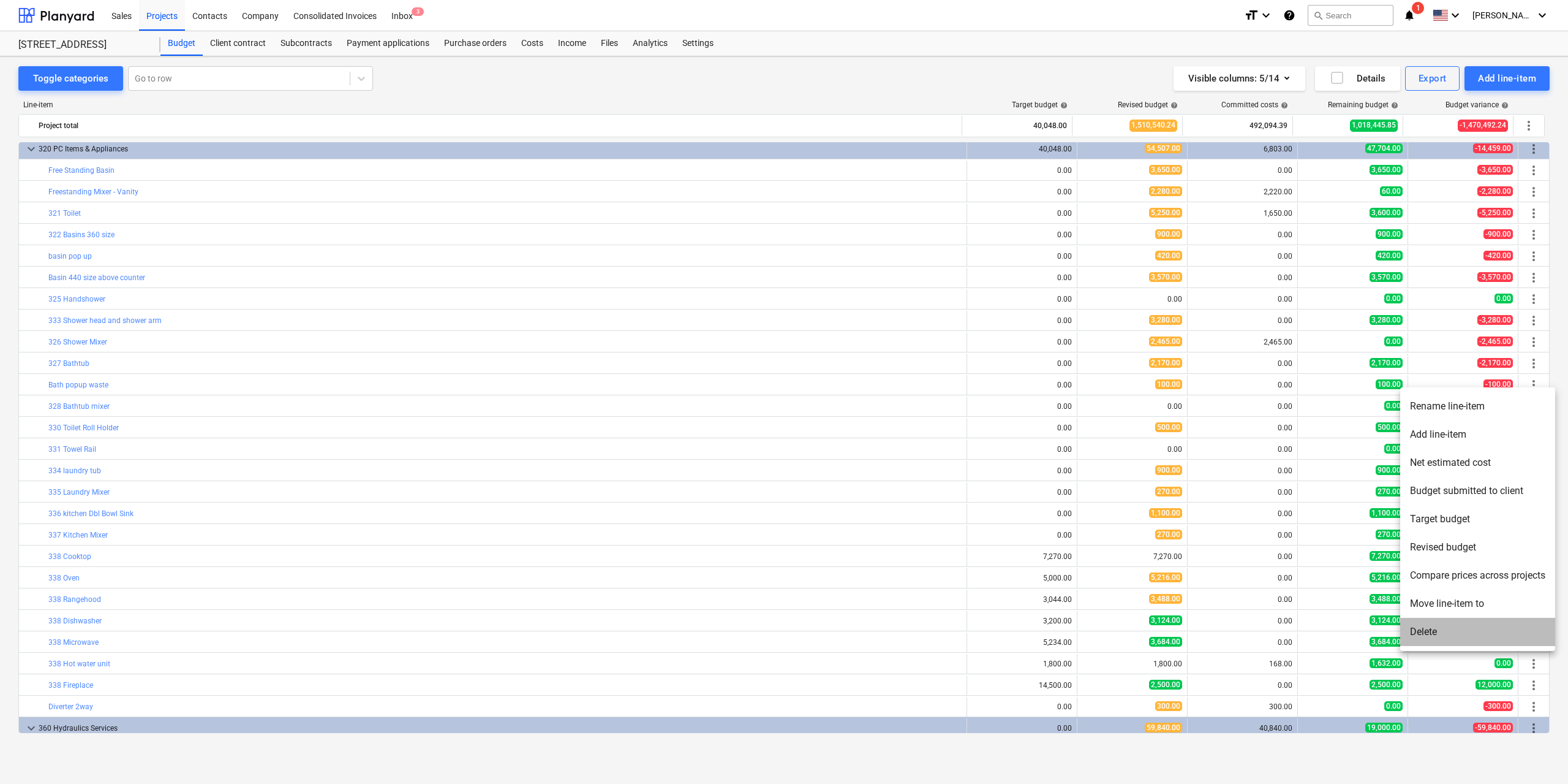
click at [1438, 634] on li "Delete" at bounding box center [1477, 631] width 155 height 28
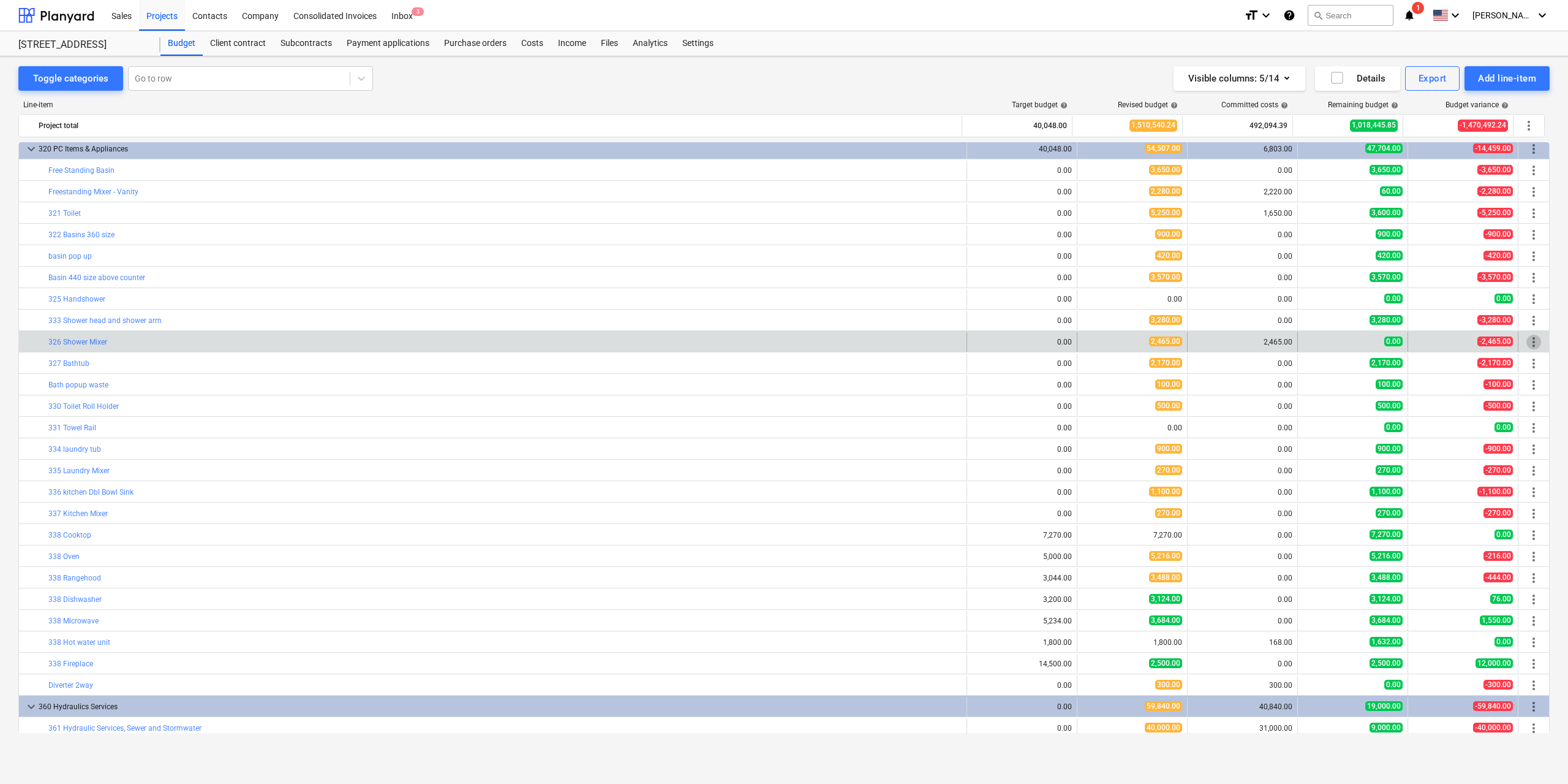
click at [1528, 339] on span "more_vert" at bounding box center [1534, 342] width 15 height 15
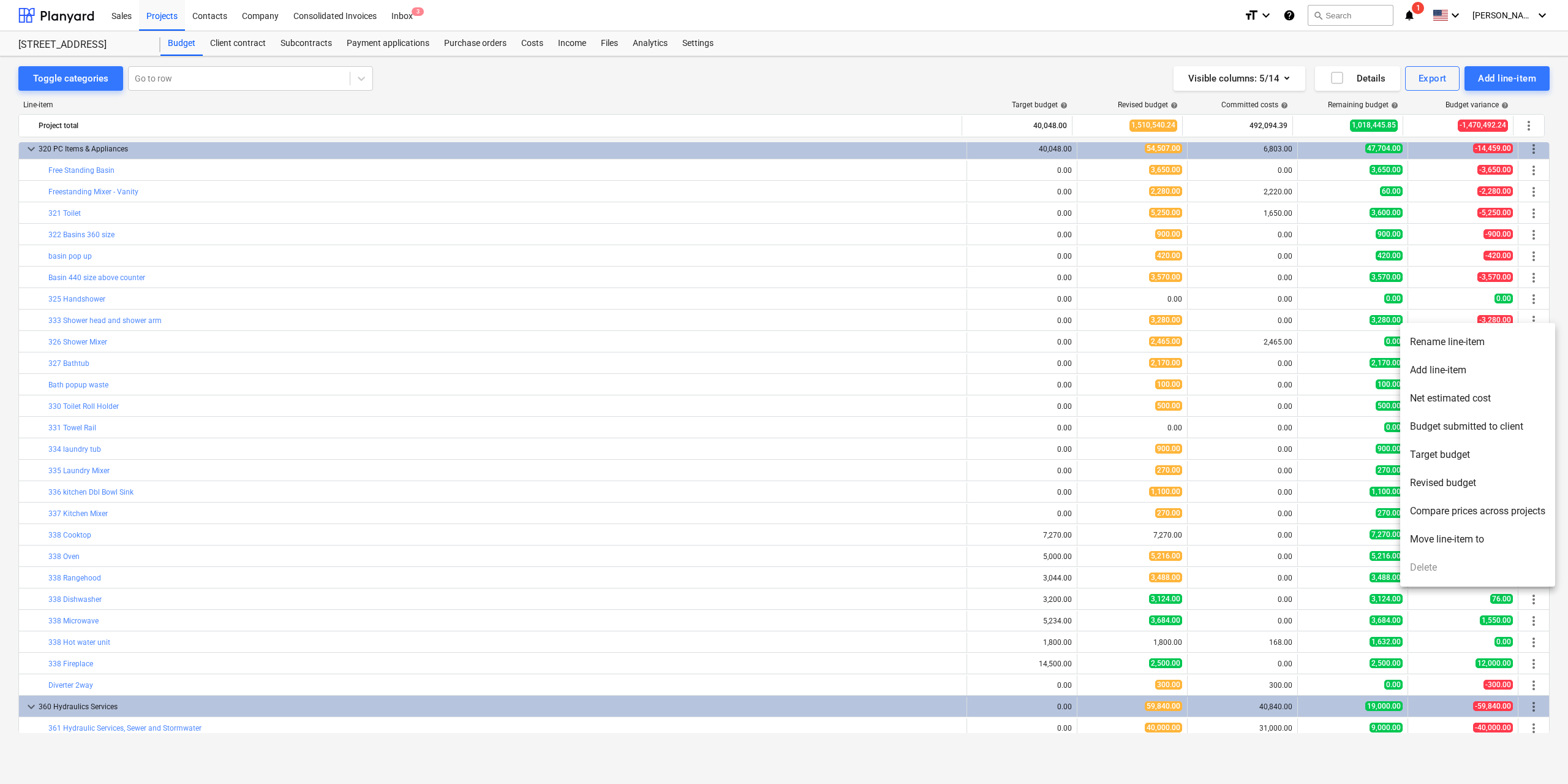
click at [1472, 344] on li "Rename line-item" at bounding box center [1477, 342] width 155 height 28
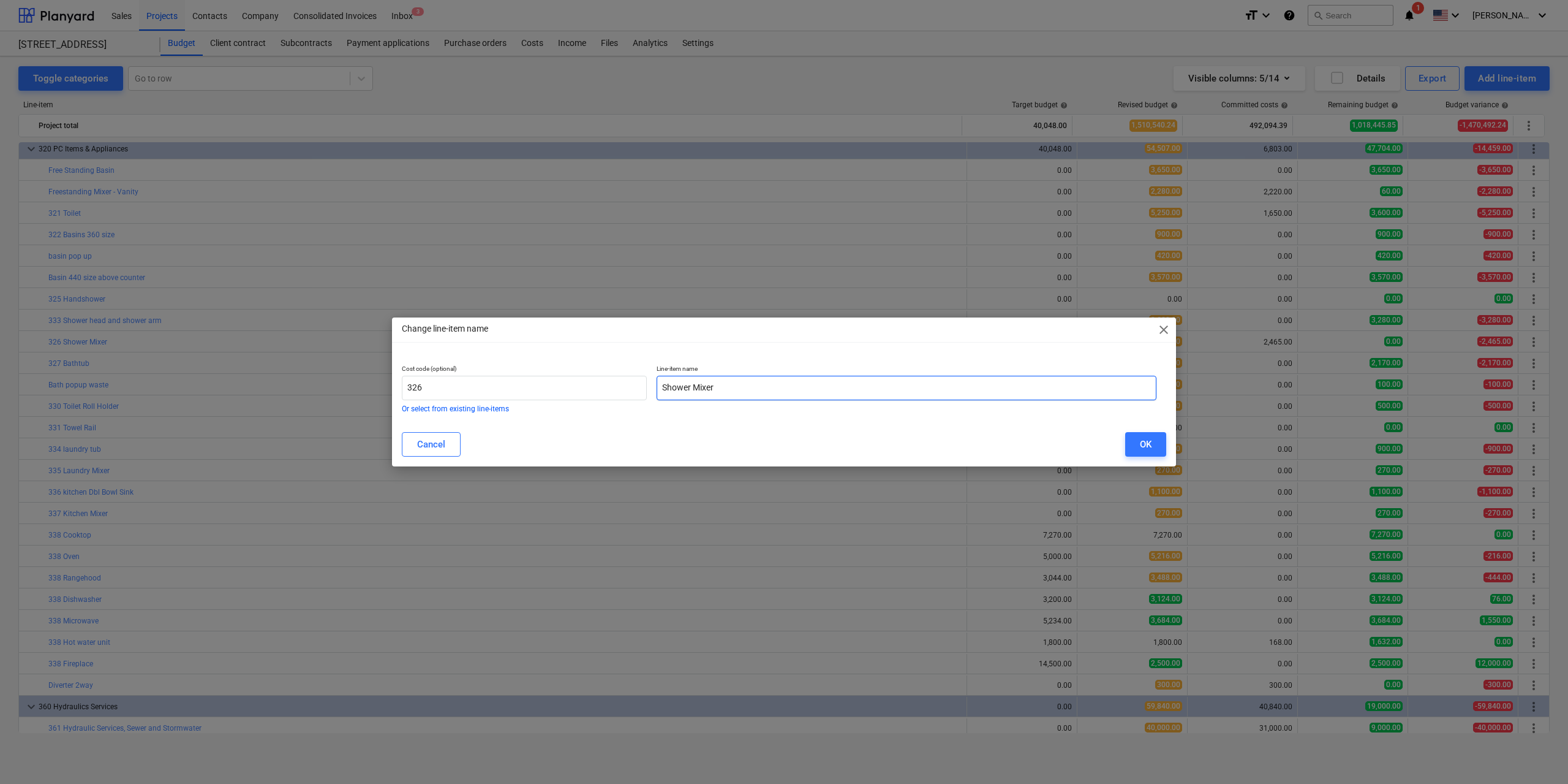
click at [741, 387] on input "Shower Mixer" at bounding box center [906, 388] width 500 height 24
type input "Mixers"
click at [1136, 440] on button "OK" at bounding box center [1145, 444] width 41 height 24
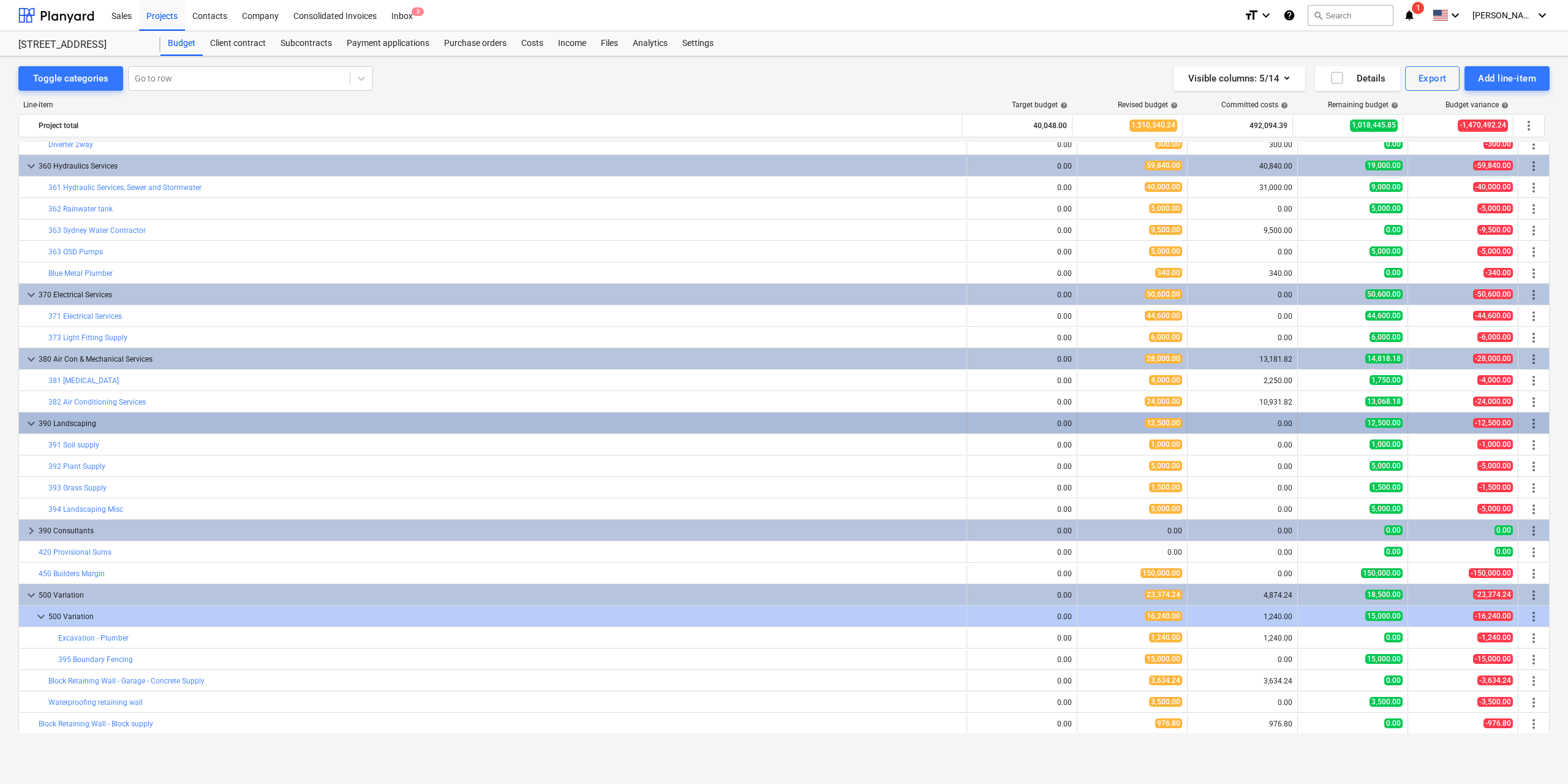
scroll to position [3034, 0]
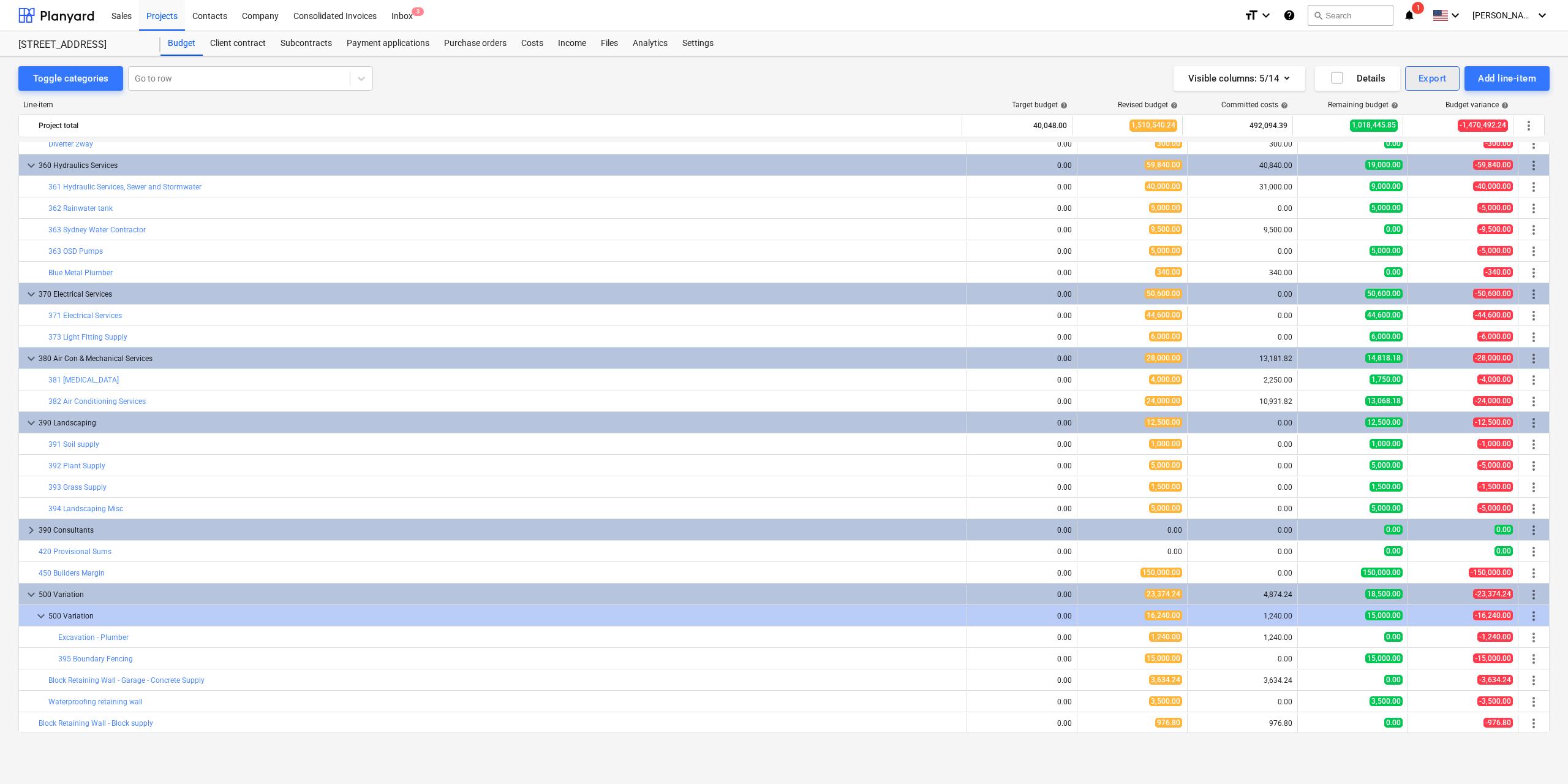
click at [1438, 79] on div "Export" at bounding box center [1432, 78] width 28 height 16
click at [1359, 106] on div "PDF" at bounding box center [1392, 109] width 136 height 21
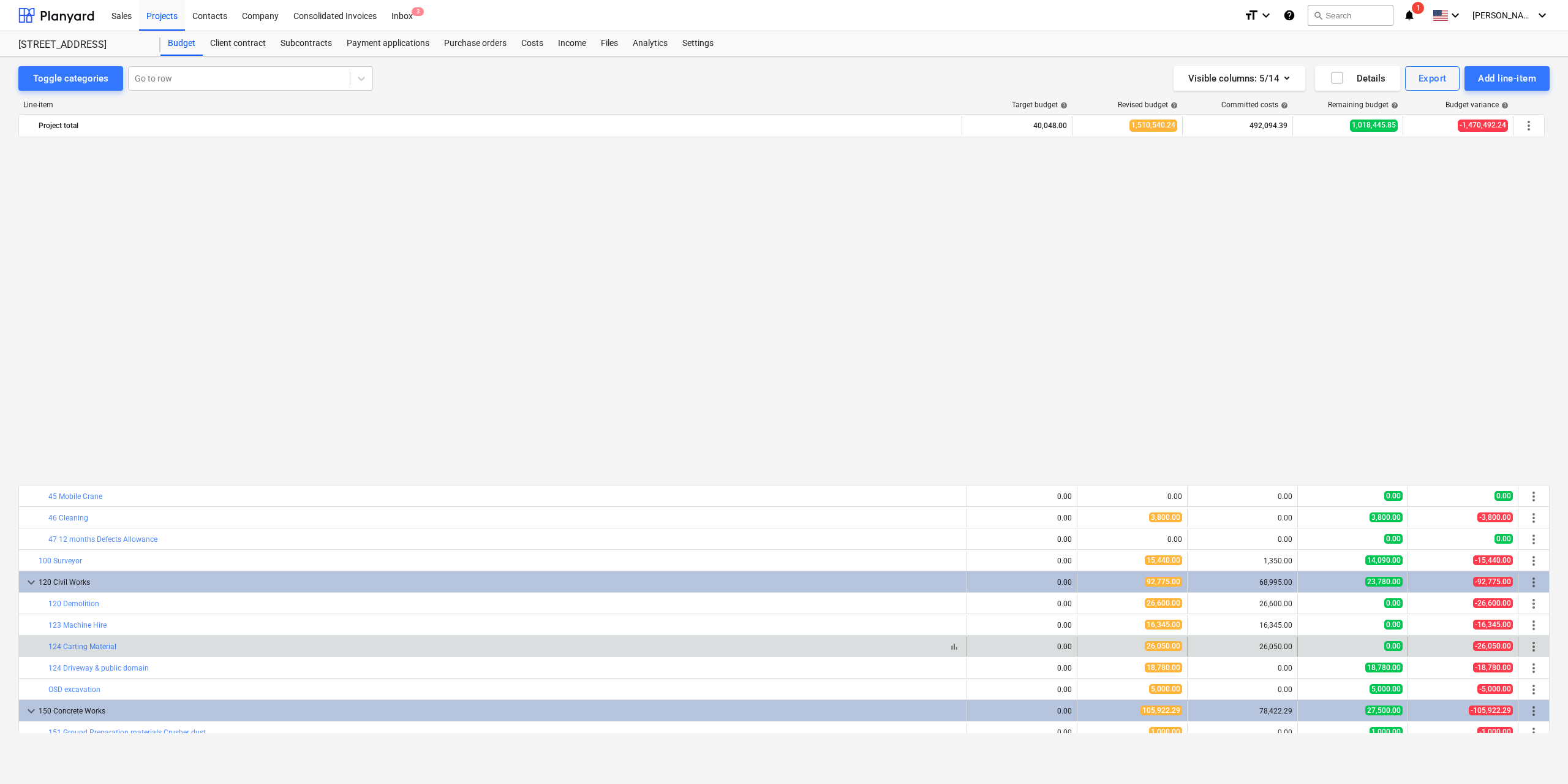
scroll to position [583, 0]
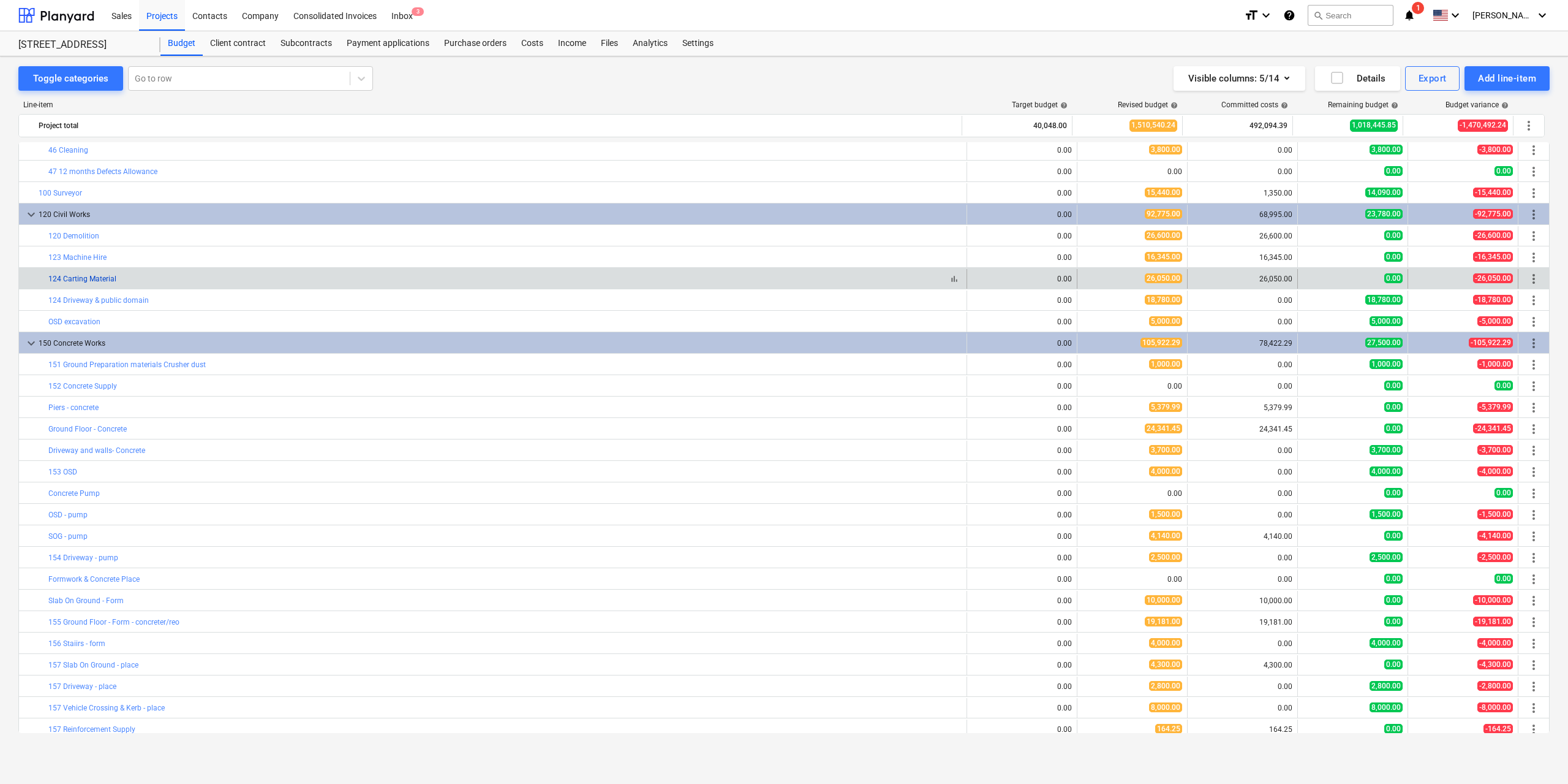
click at [97, 276] on link "124 Carting Material" at bounding box center [82, 279] width 68 height 9
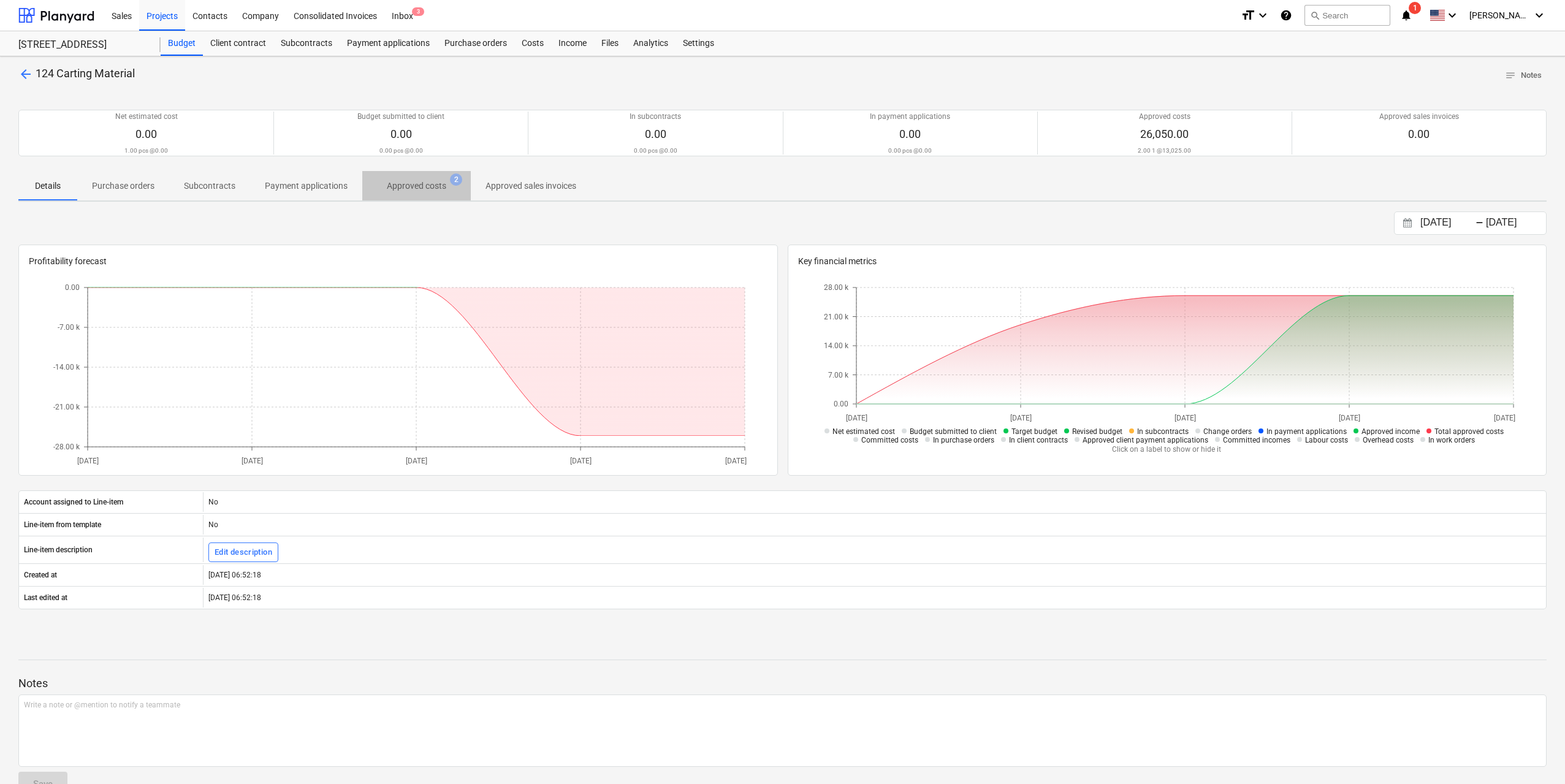
click at [405, 189] on p "Approved costs" at bounding box center [416, 186] width 59 height 13
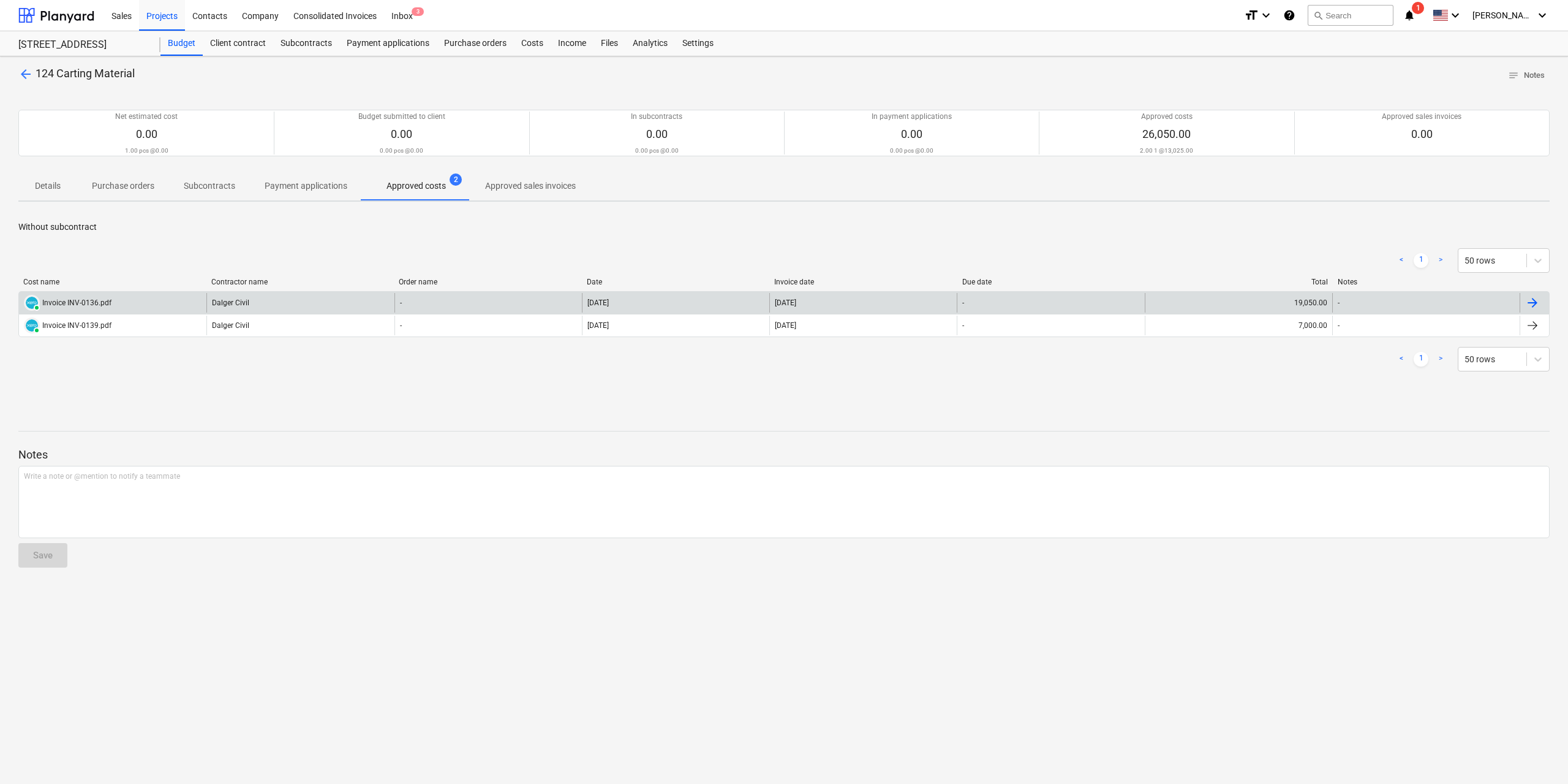
click at [993, 300] on div "-" at bounding box center [1051, 302] width 188 height 19
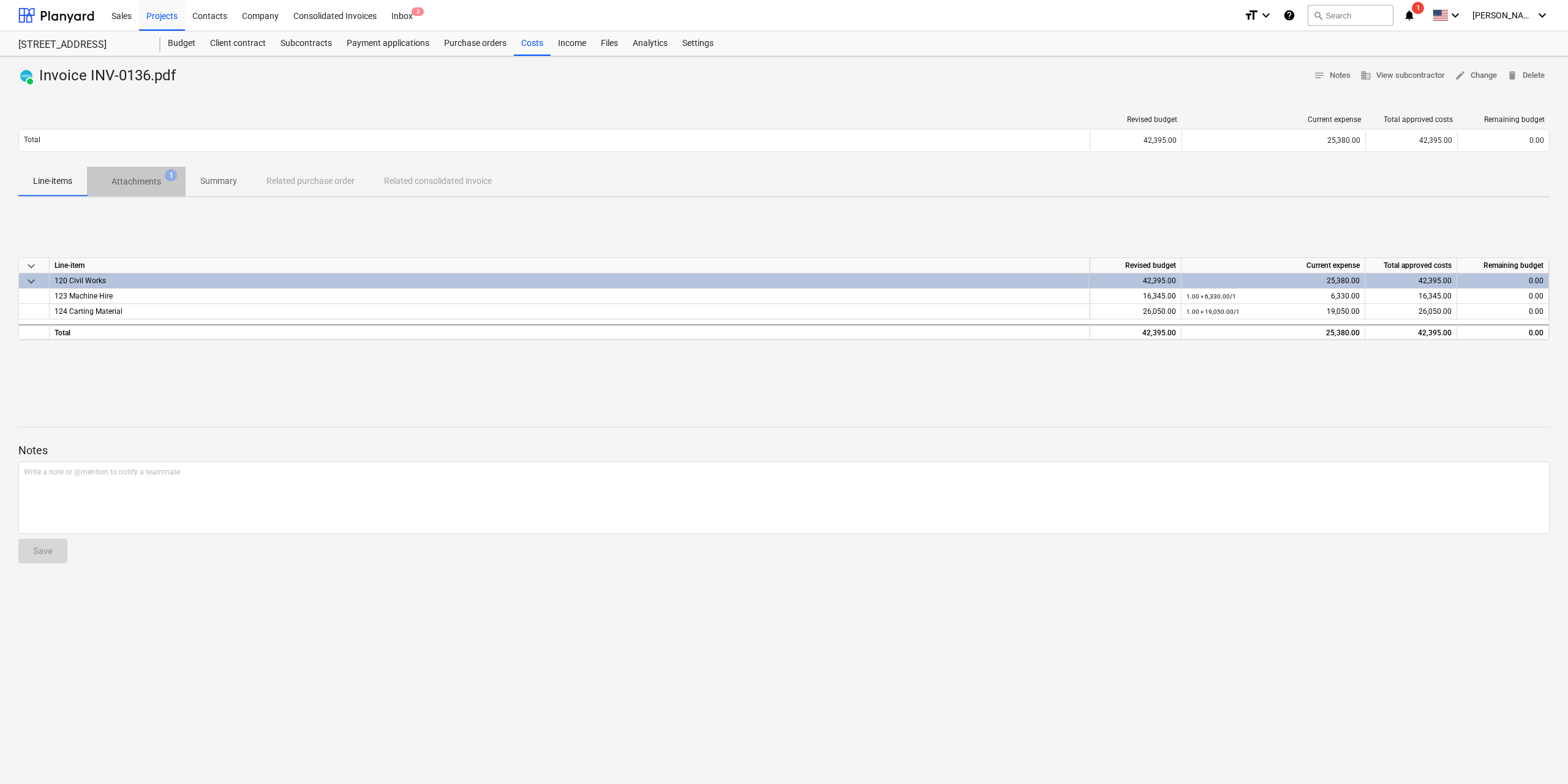
click at [131, 183] on p "Attachments" at bounding box center [136, 182] width 49 height 13
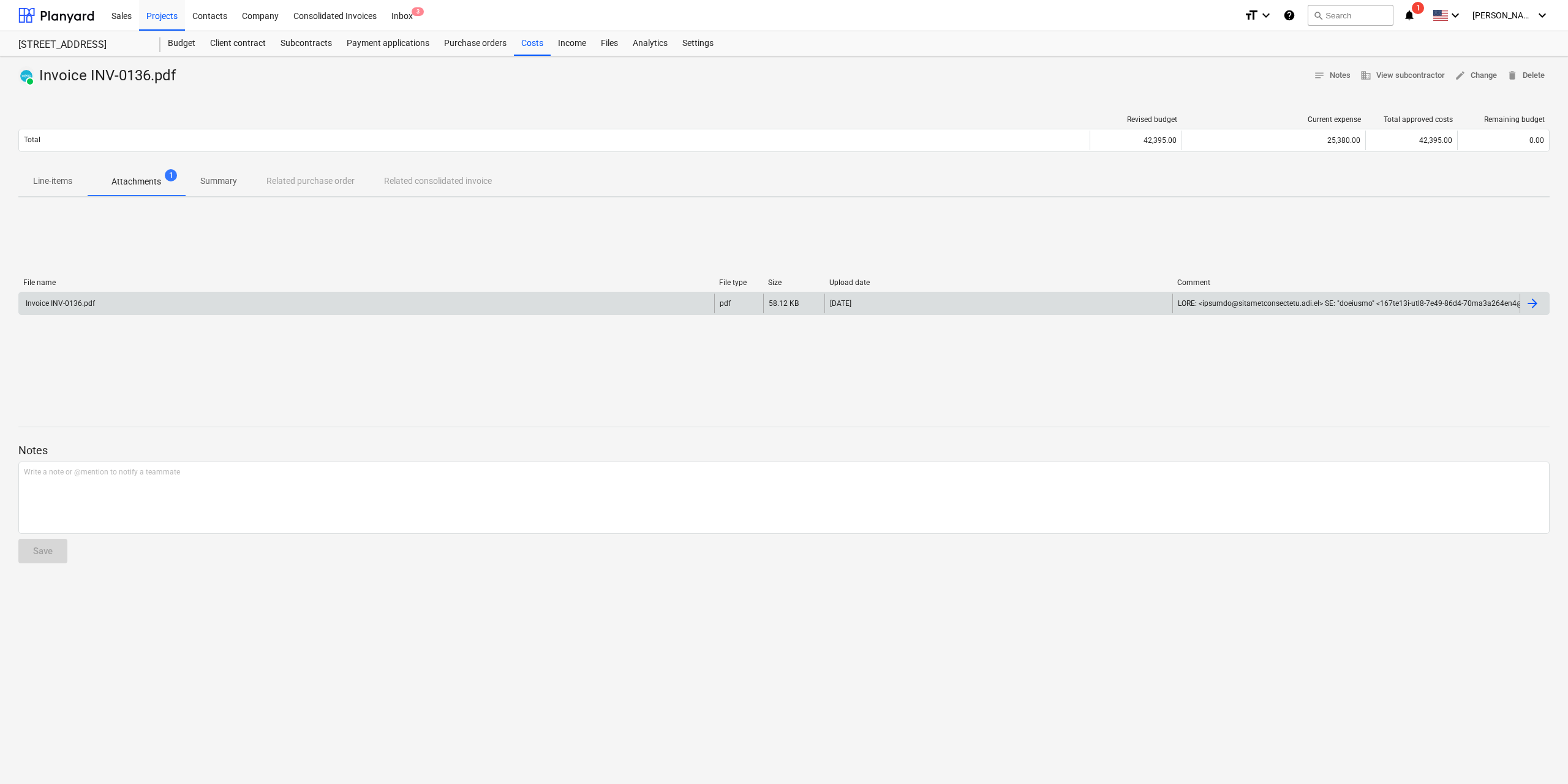
click at [451, 302] on div "Invoice INV-0136.pdf" at bounding box center [366, 303] width 695 height 19
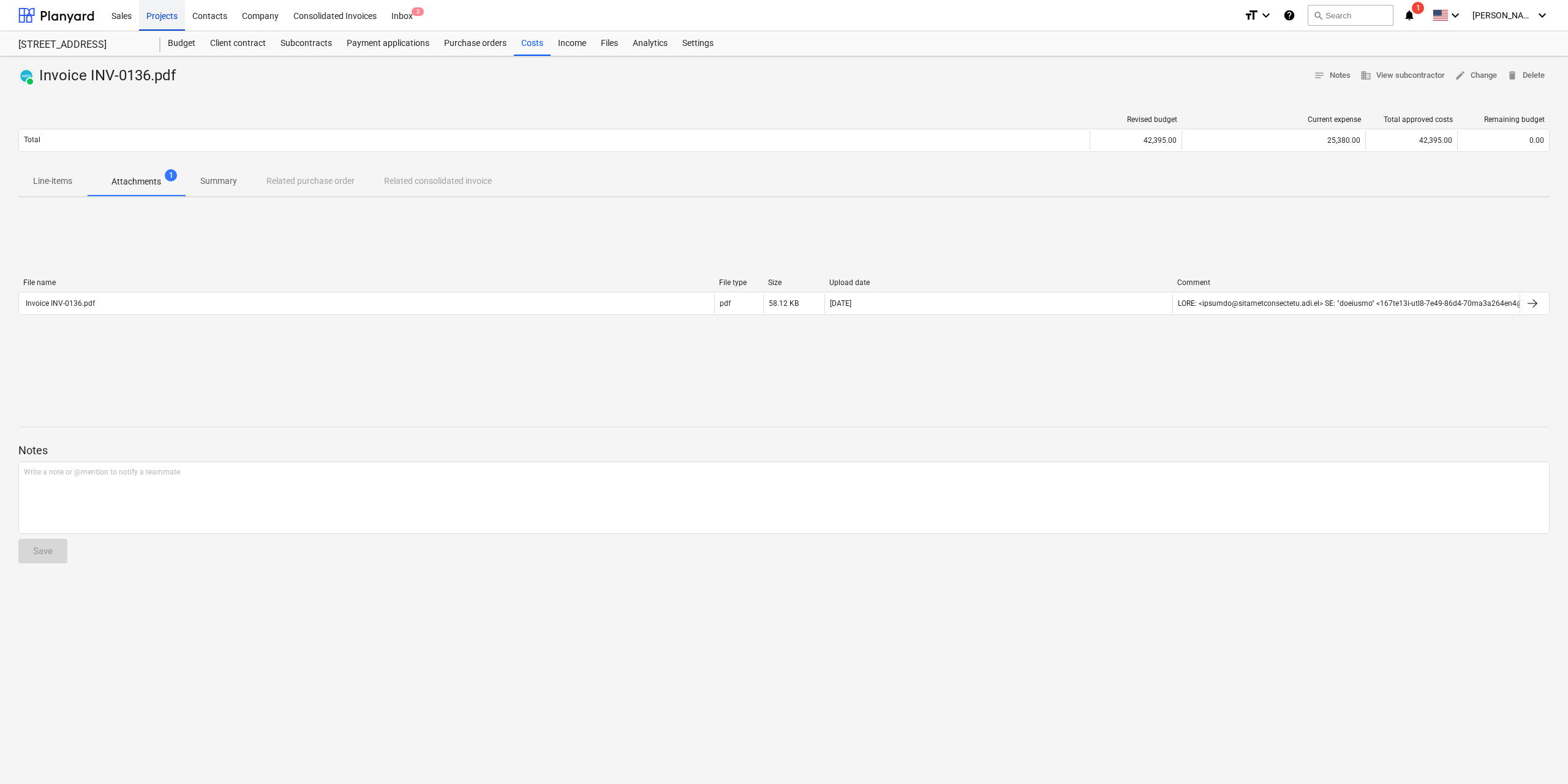
click at [159, 15] on div "Projects" at bounding box center [162, 15] width 46 height 32
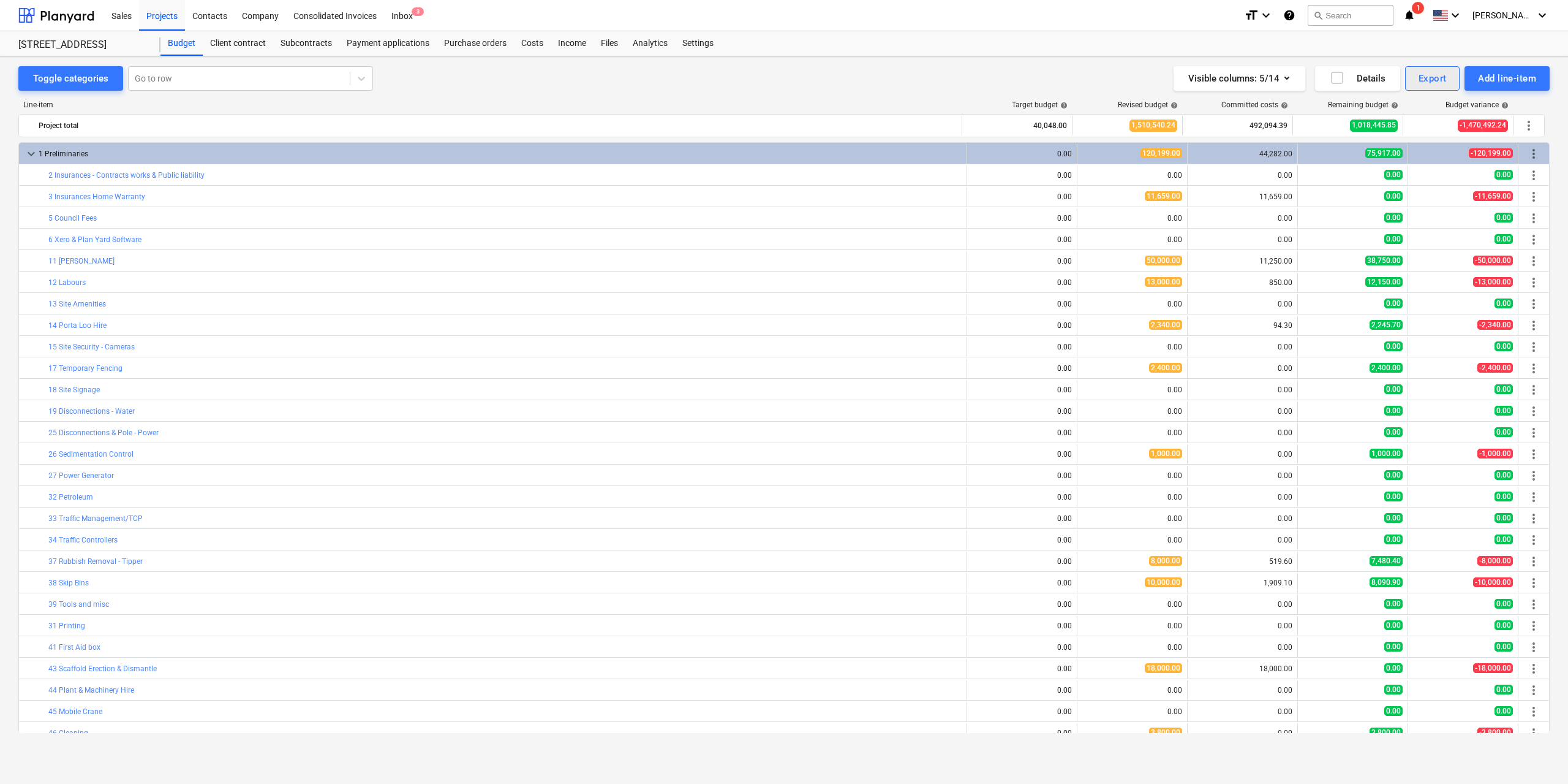
click at [1438, 84] on div "Export" at bounding box center [1432, 78] width 28 height 16
click at [1400, 107] on div "PDF" at bounding box center [1392, 109] width 136 height 21
click at [157, 19] on div "Projects" at bounding box center [162, 15] width 46 height 32
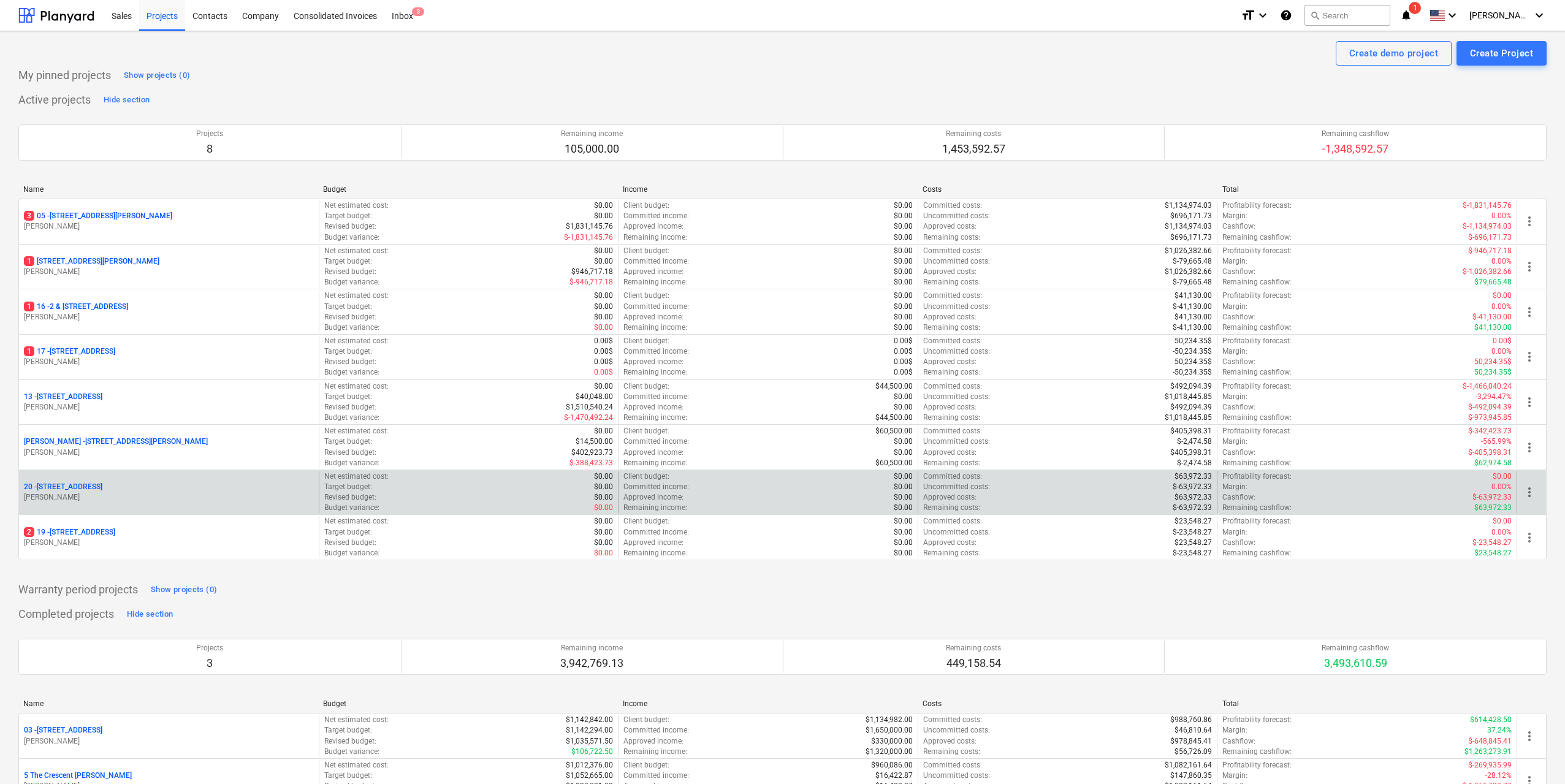
click at [102, 490] on p "20 - 38 Murralong Avenue Five Dock" at bounding box center [63, 487] width 79 height 11
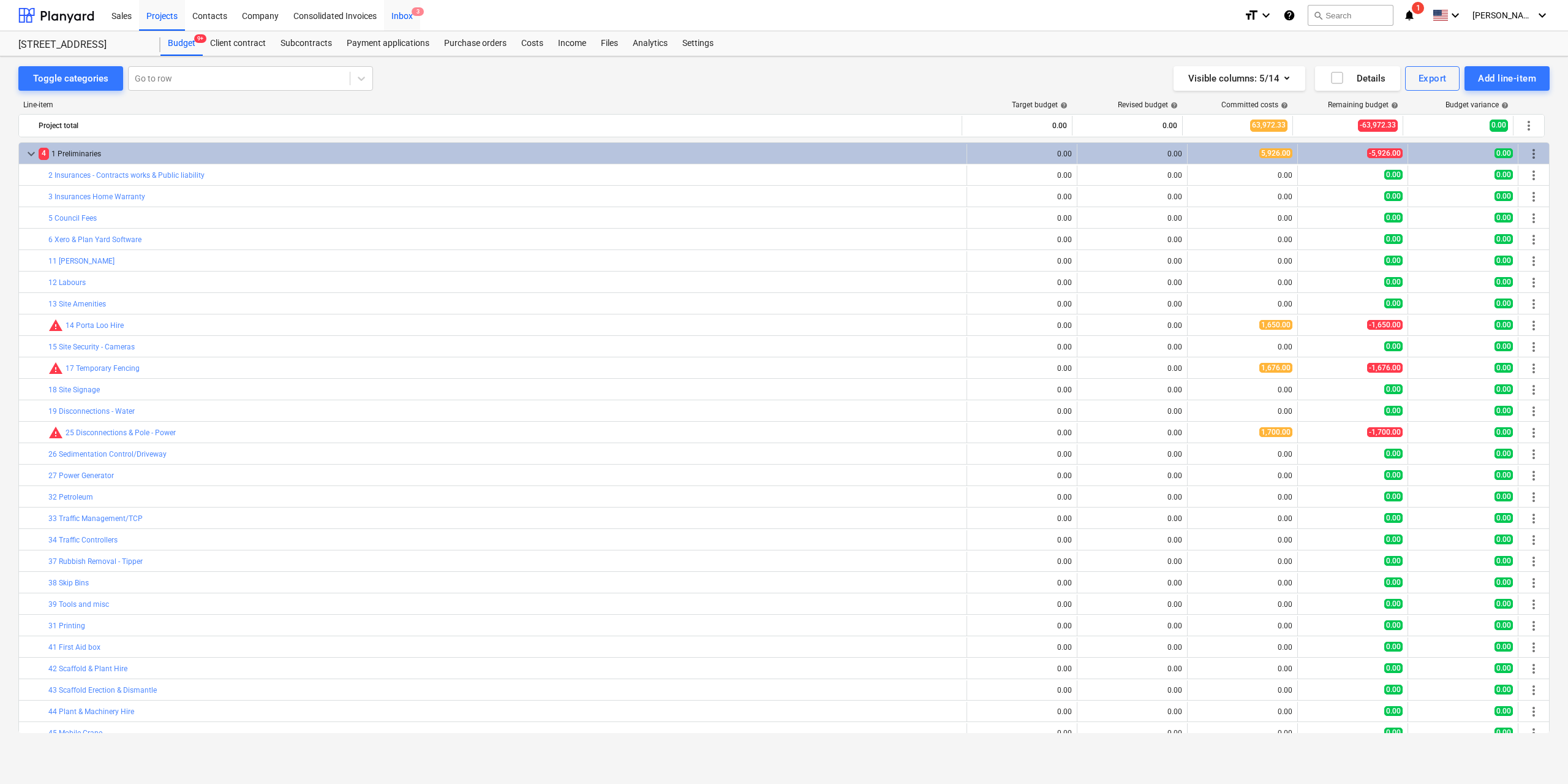
click at [396, 21] on div "Inbox 3" at bounding box center [402, 15] width 36 height 32
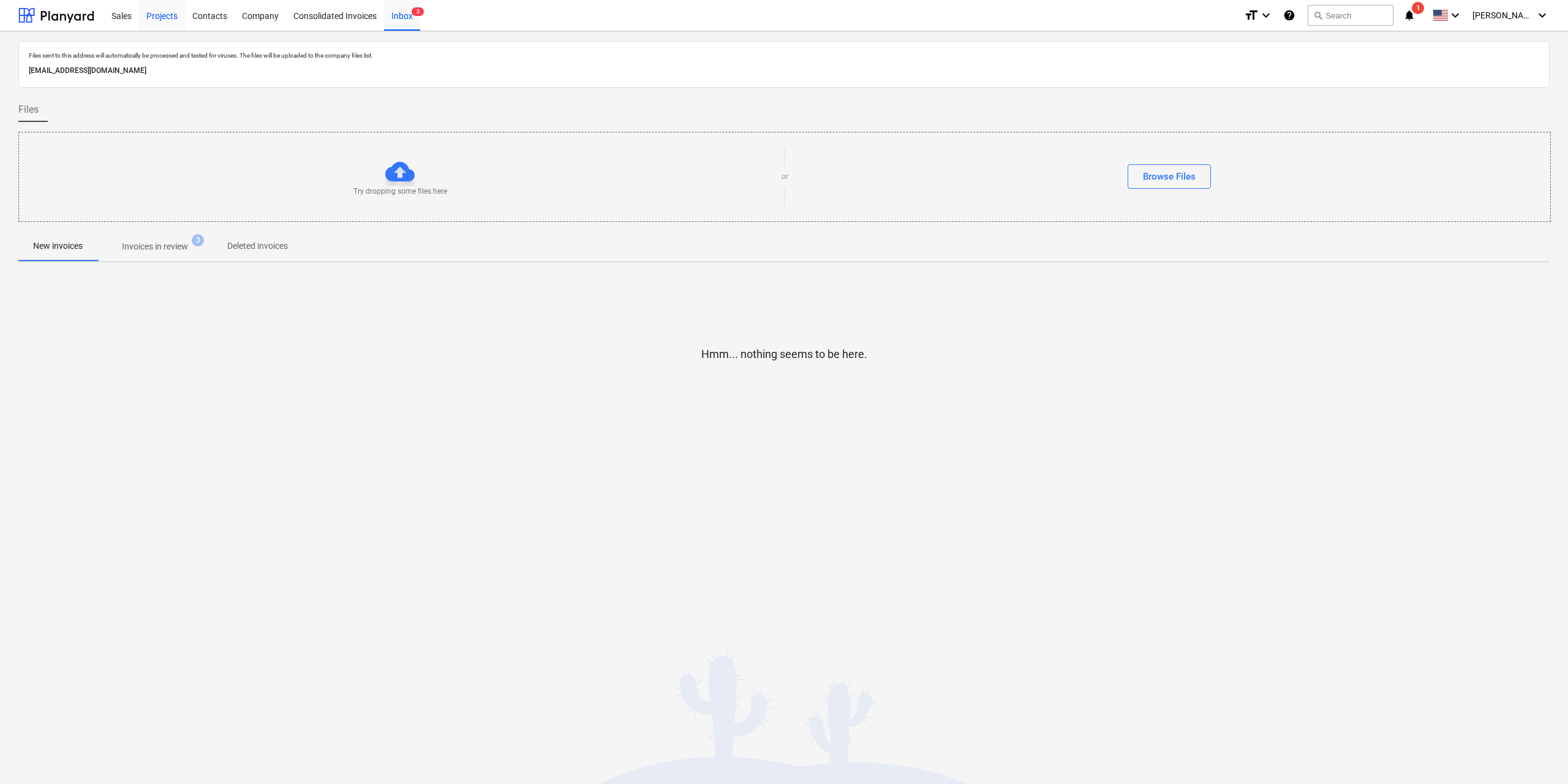
click at [178, 25] on div "Projects" at bounding box center [162, 15] width 46 height 32
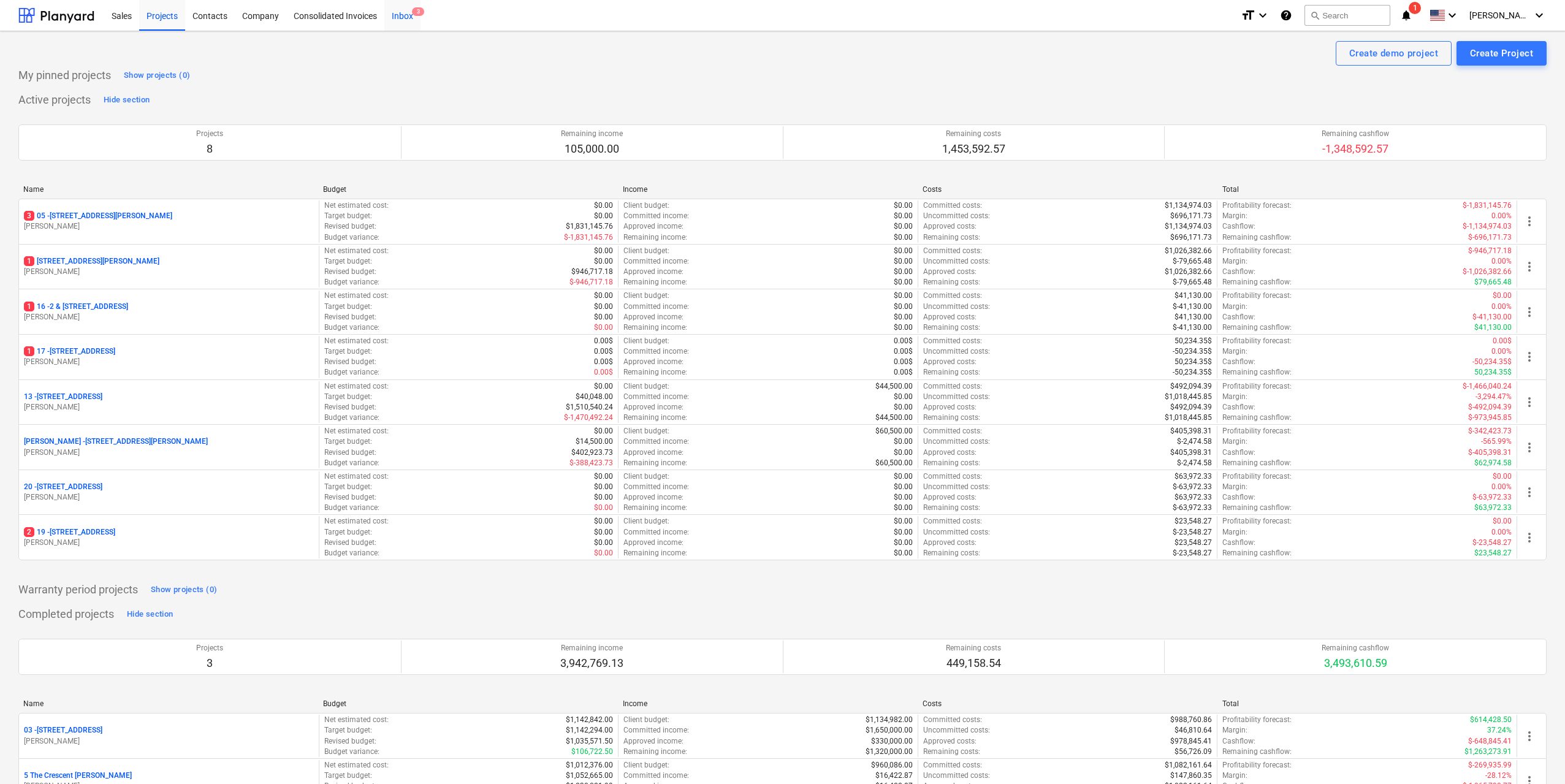
click at [402, 12] on div "Inbox 3" at bounding box center [403, 15] width 36 height 32
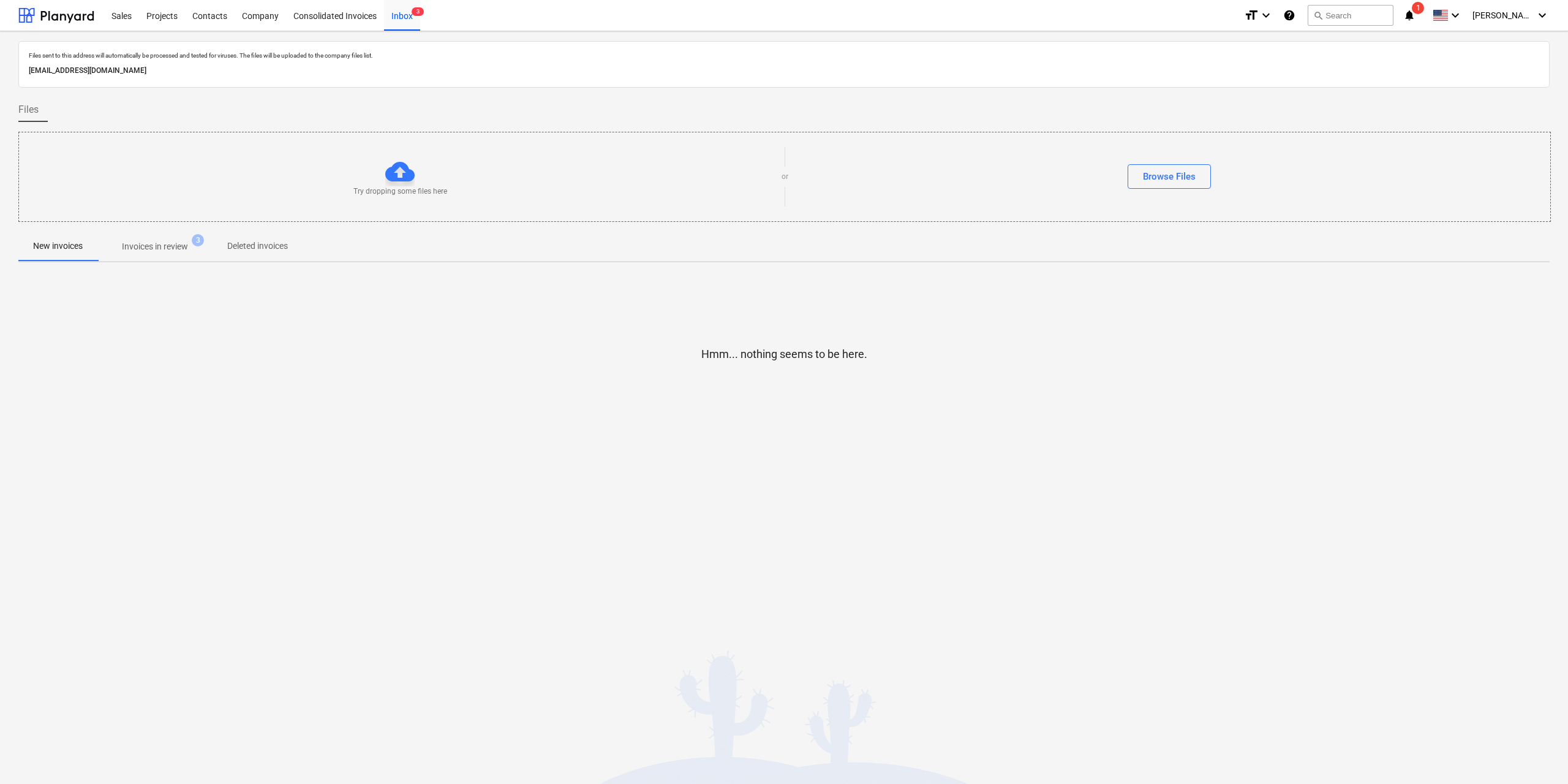
click at [154, 240] on p "Invoices in review" at bounding box center [155, 246] width 66 height 13
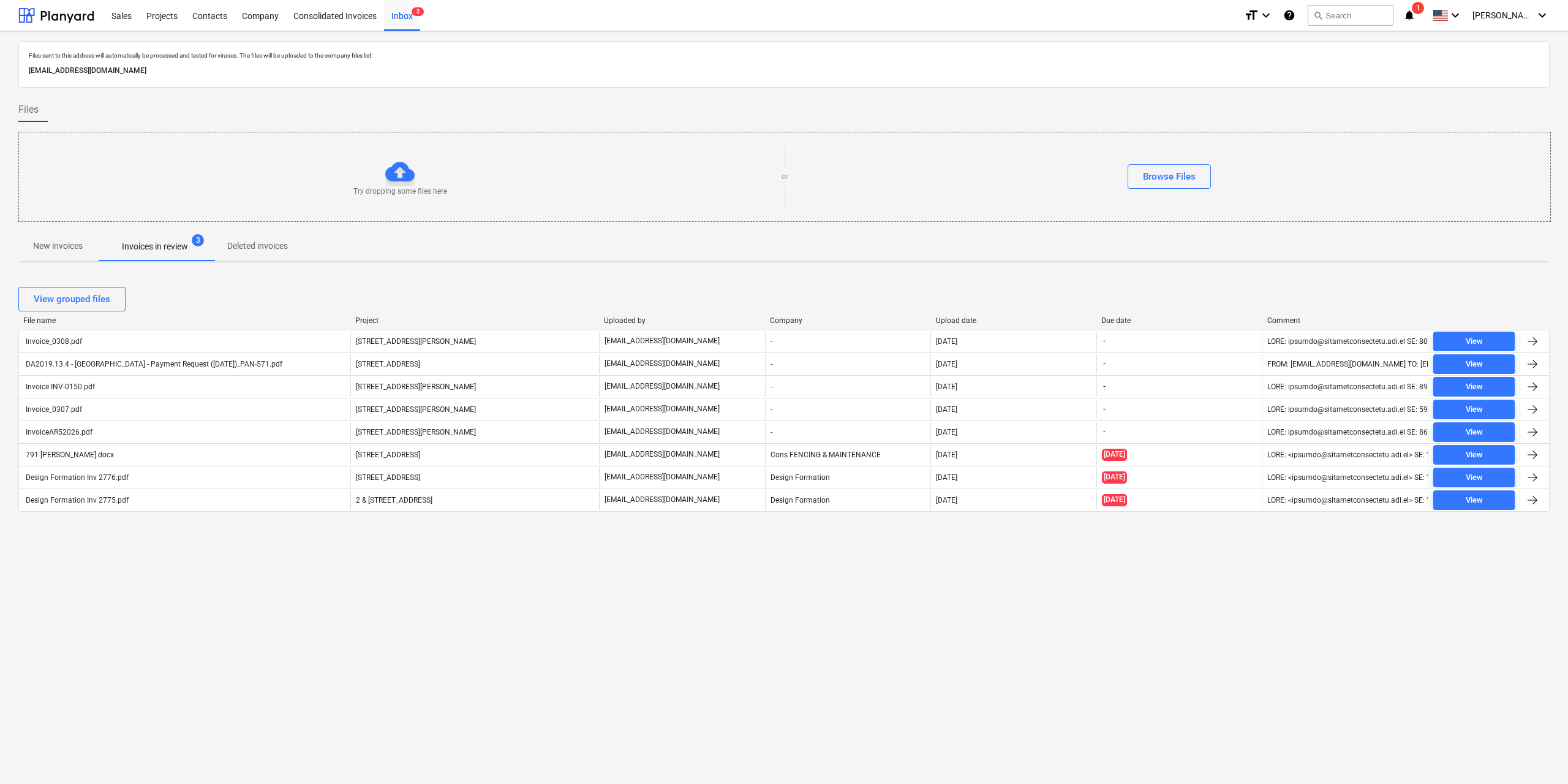
click at [69, 246] on p "New invoices" at bounding box center [57, 246] width 49 height 13
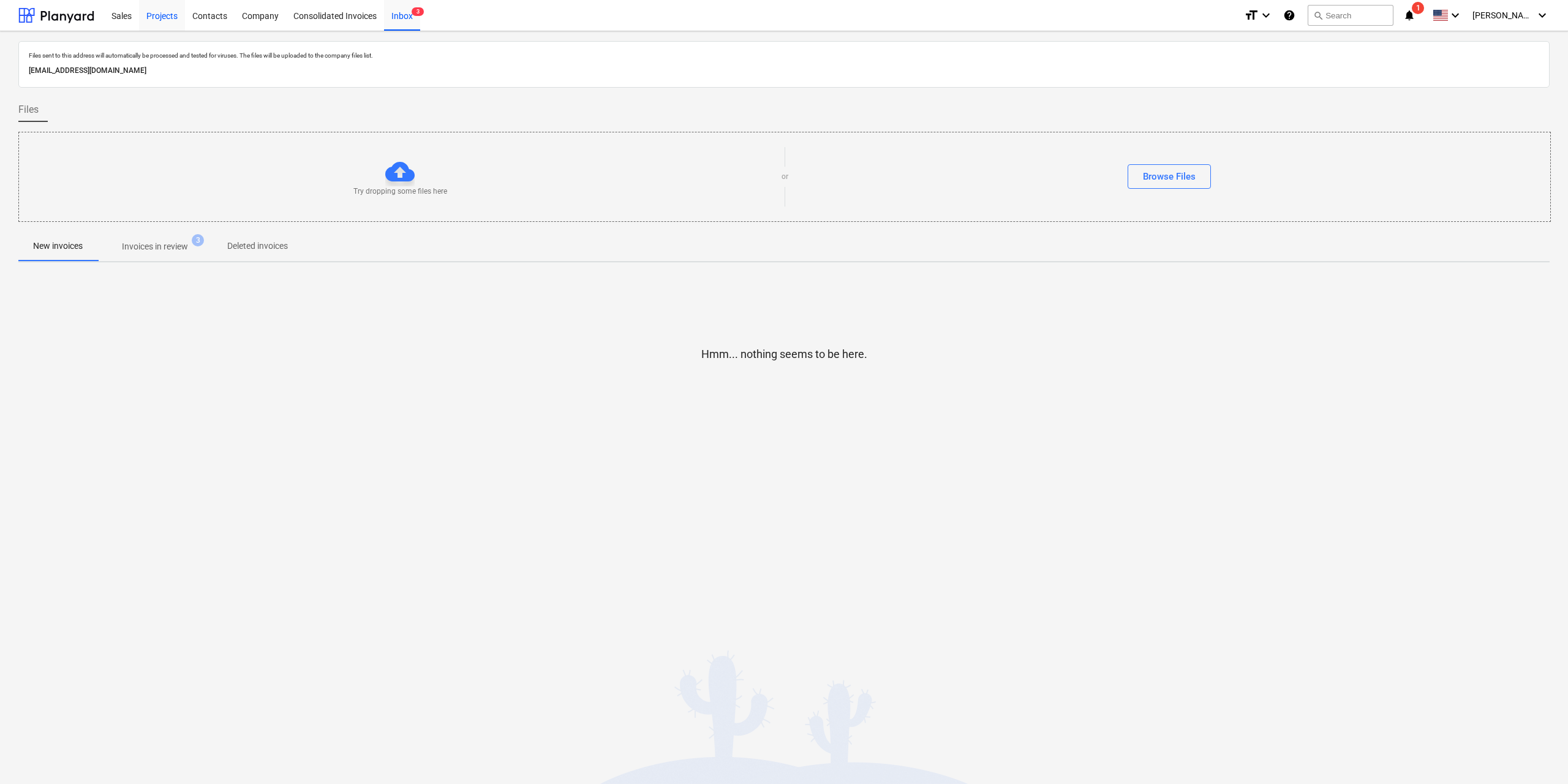
click at [172, 16] on div "Projects" at bounding box center [162, 15] width 46 height 32
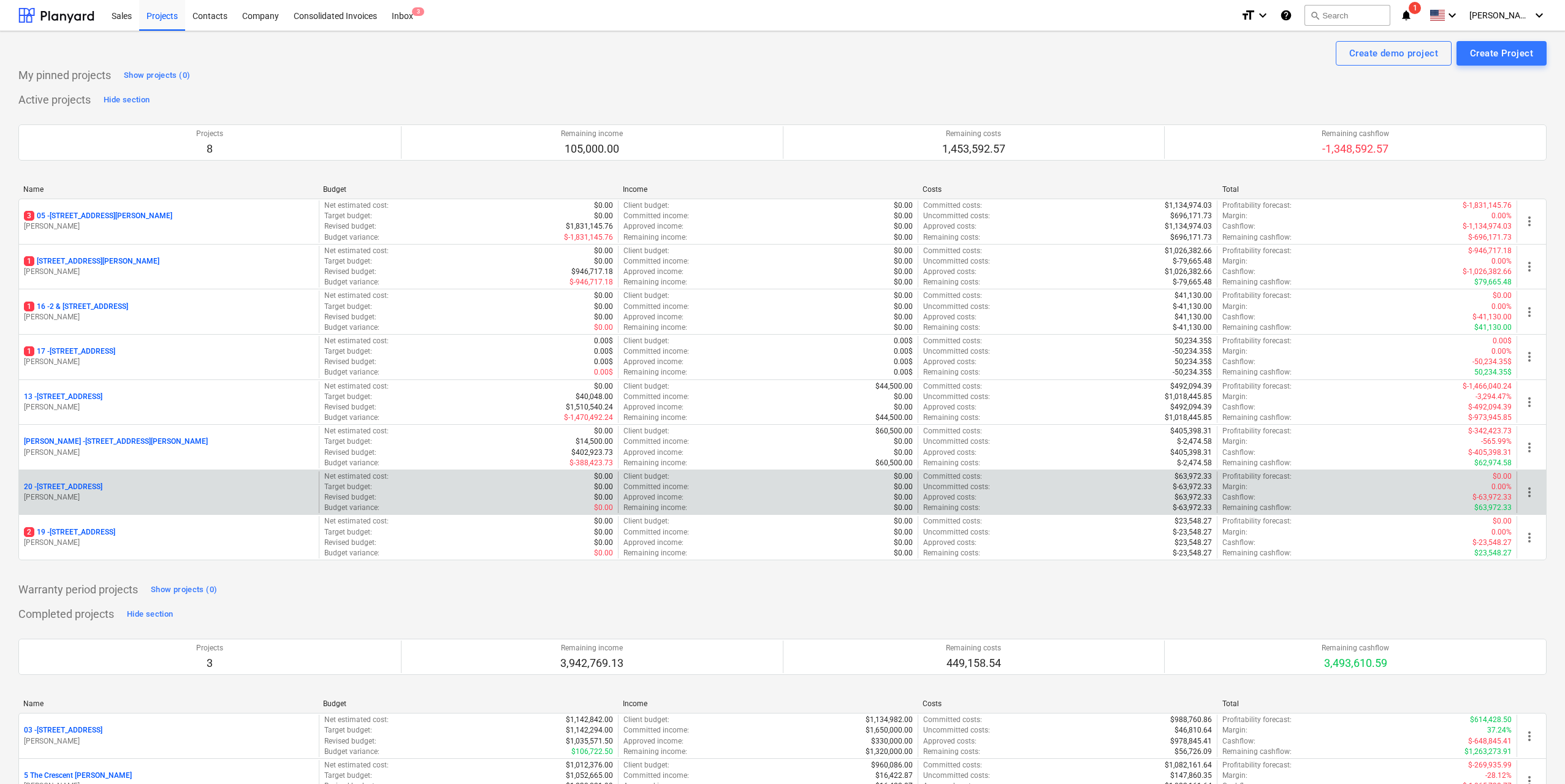
click at [102, 483] on p "20 - 38 Murralong Avenue Five Dock" at bounding box center [63, 487] width 79 height 11
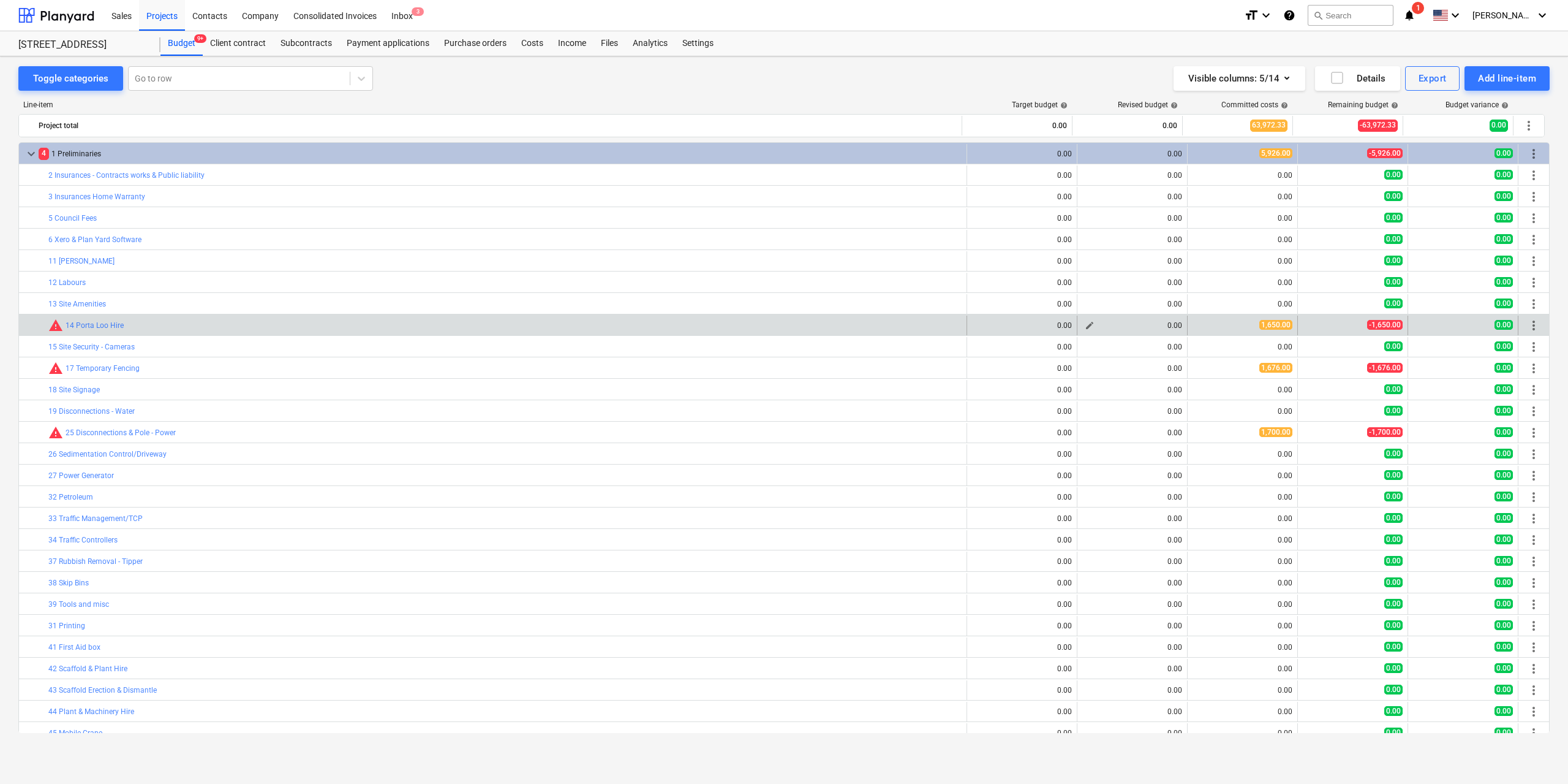
click at [1085, 322] on span "edit" at bounding box center [1090, 326] width 10 height 10
type textarea "x"
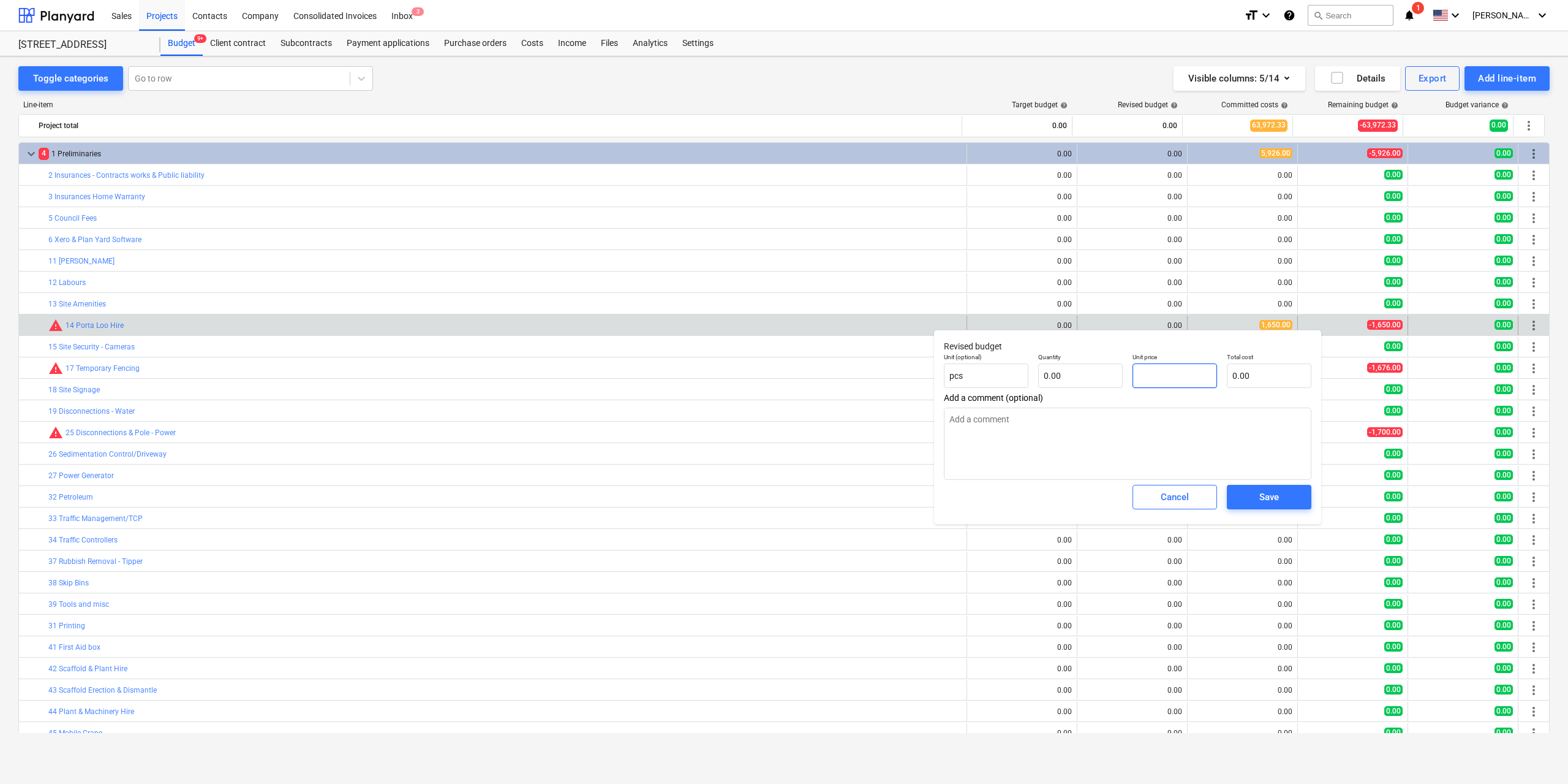
click at [1158, 384] on input "text" at bounding box center [1174, 376] width 84 height 24
type textarea "x"
type input "0.00"
click at [1075, 377] on input "text" at bounding box center [1081, 376] width 84 height 24
type textarea "x"
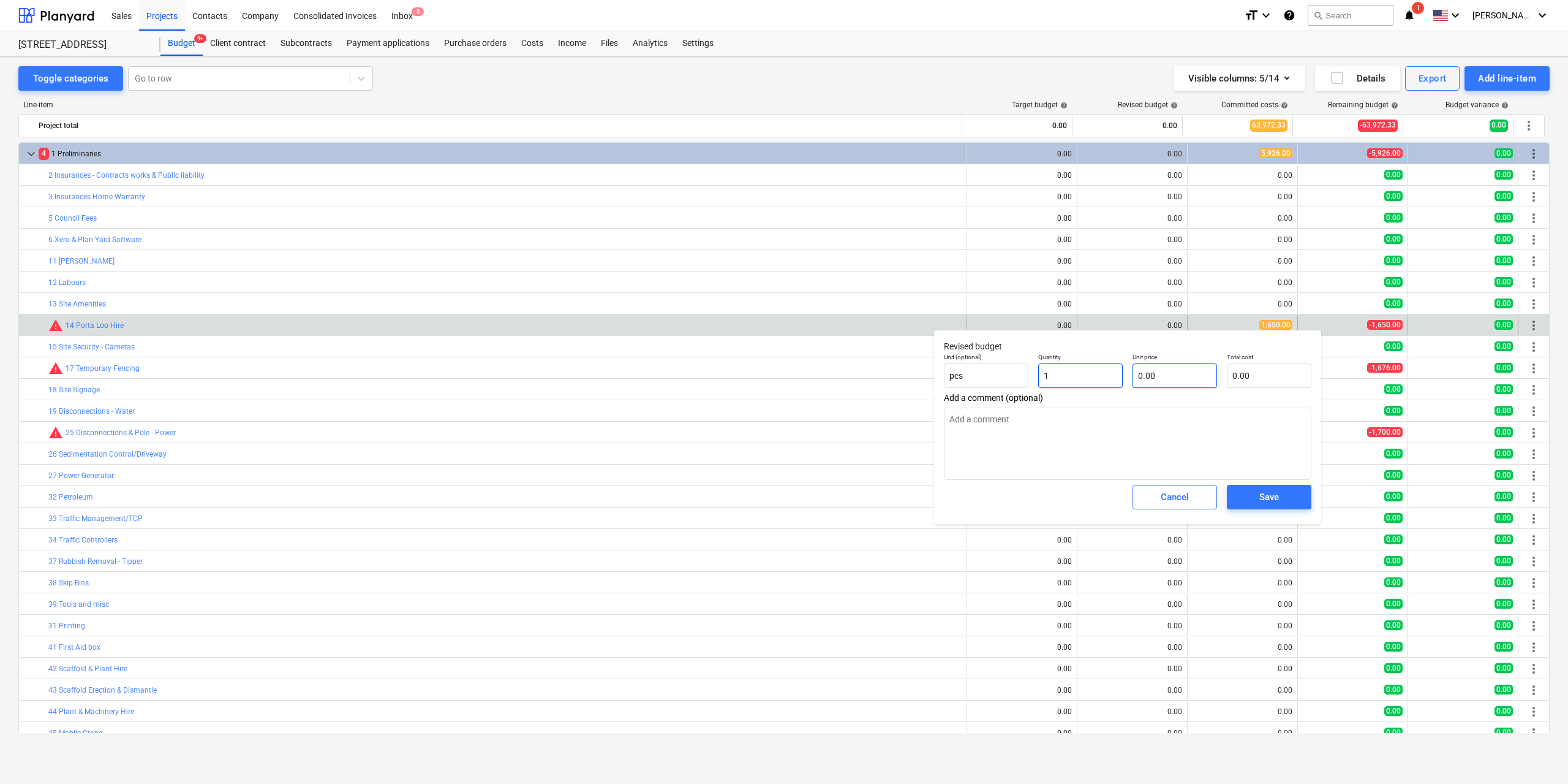
type input "1"
type textarea "x"
type input "1.00"
click at [1173, 379] on input "text" at bounding box center [1174, 376] width 84 height 24
type textarea "x"
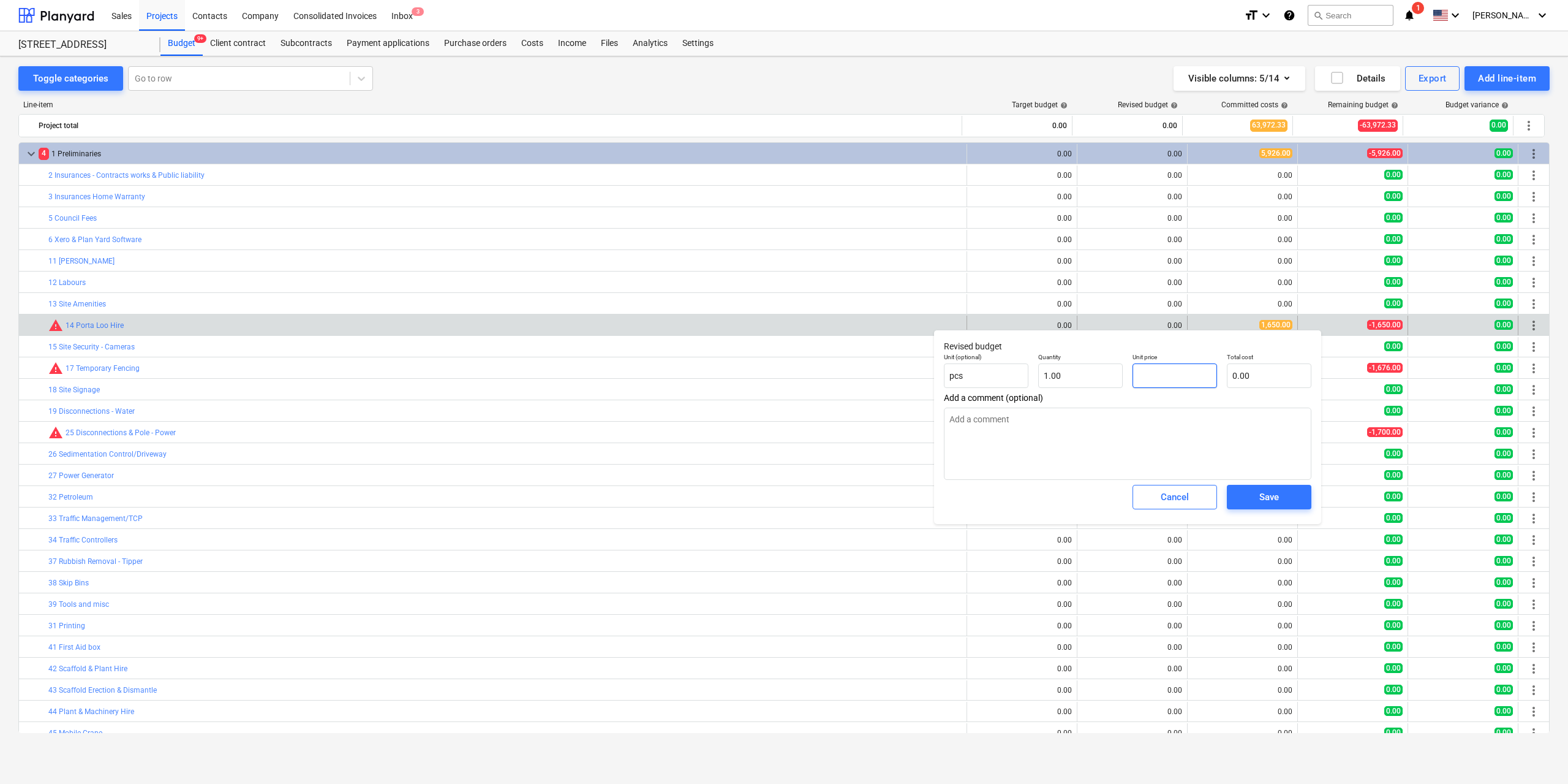
type input "1"
type input "1.00"
type textarea "x"
type input "16"
type input "16.00"
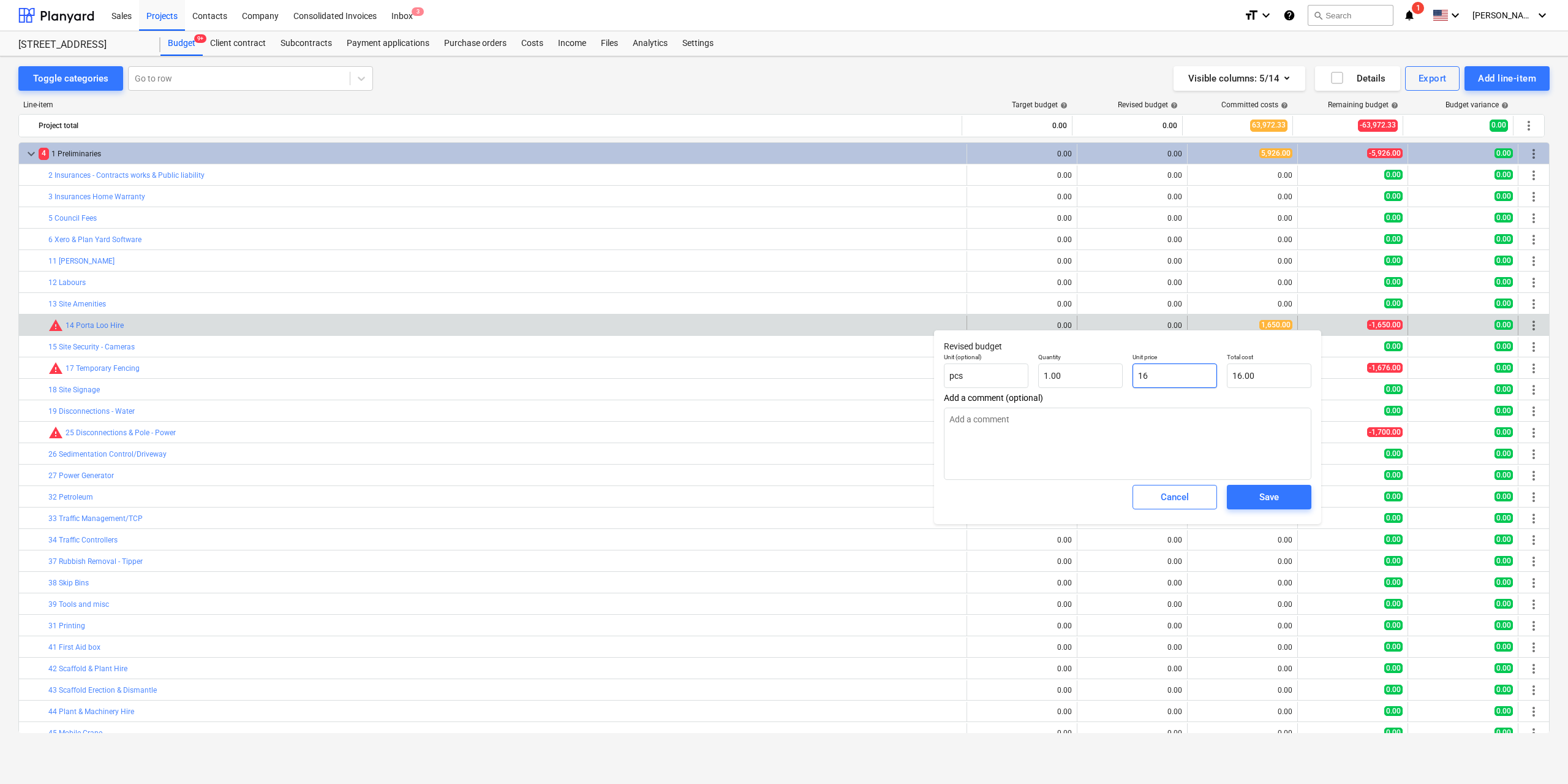
type textarea "x"
type input "165"
type input "165.00"
type textarea "x"
type input "1650"
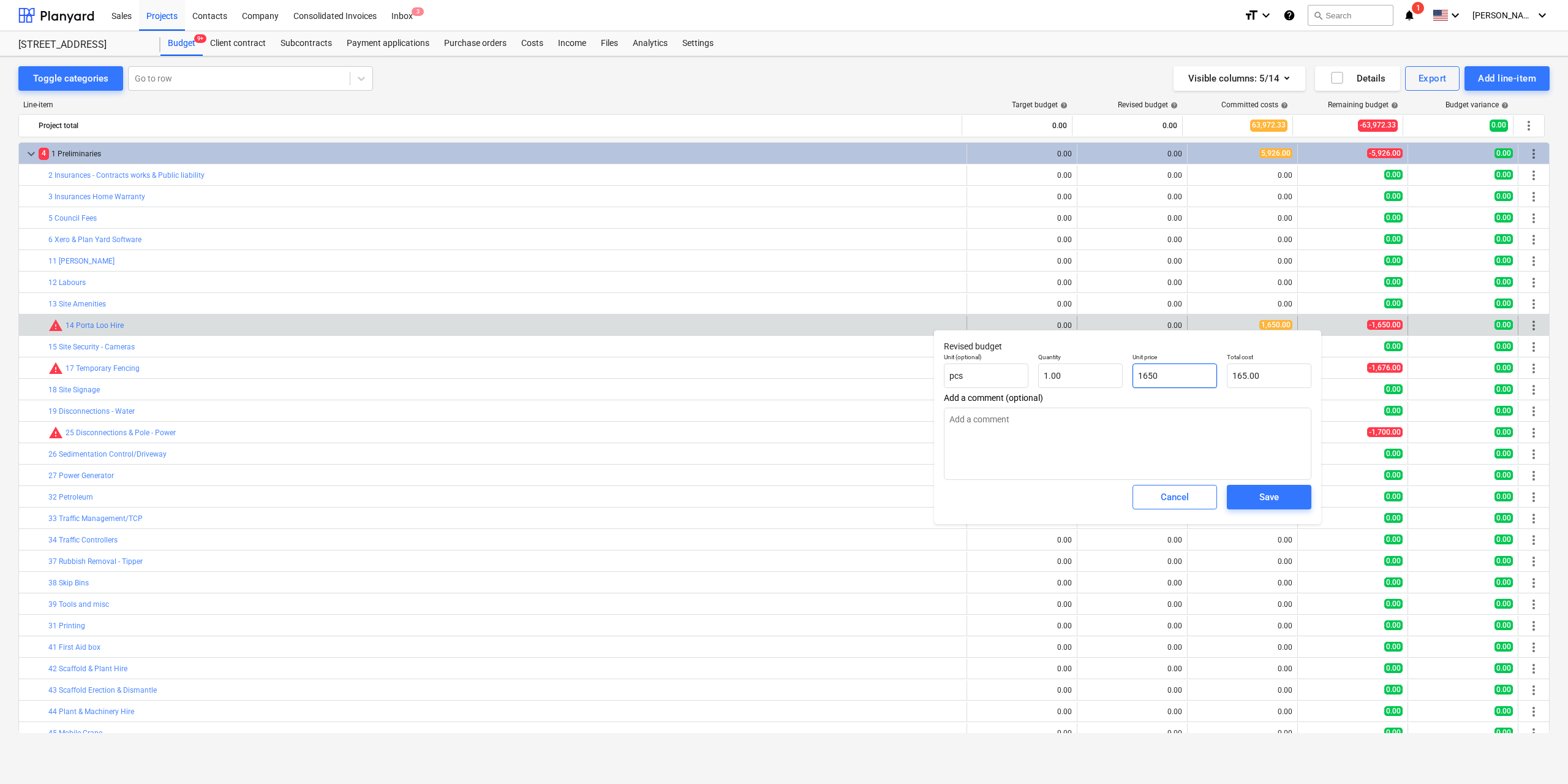
type input "1,650.00"
type input "1650"
click at [1264, 495] on div "Save" at bounding box center [1269, 497] width 19 height 16
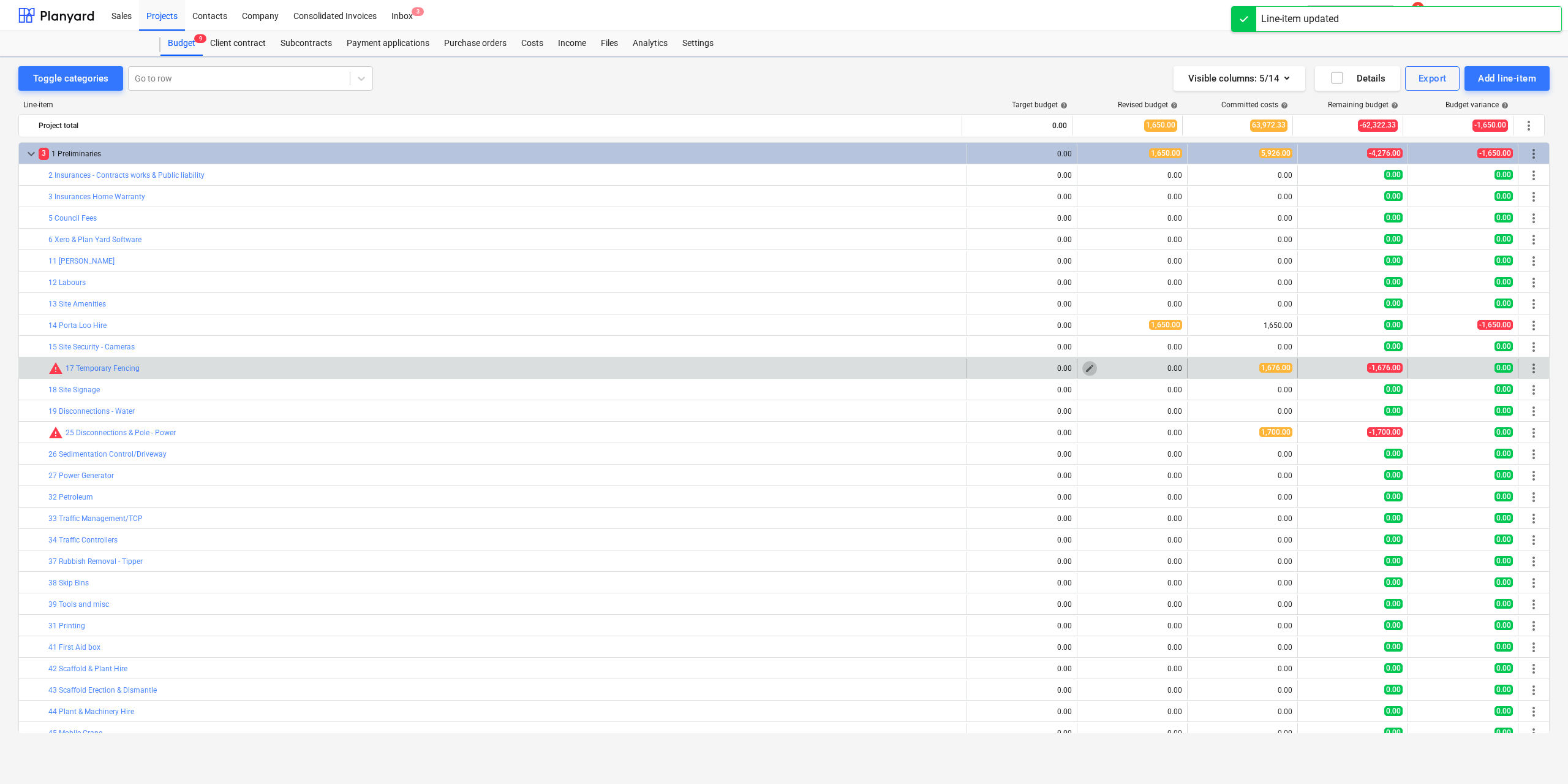
click at [1089, 368] on span "edit" at bounding box center [1090, 369] width 10 height 10
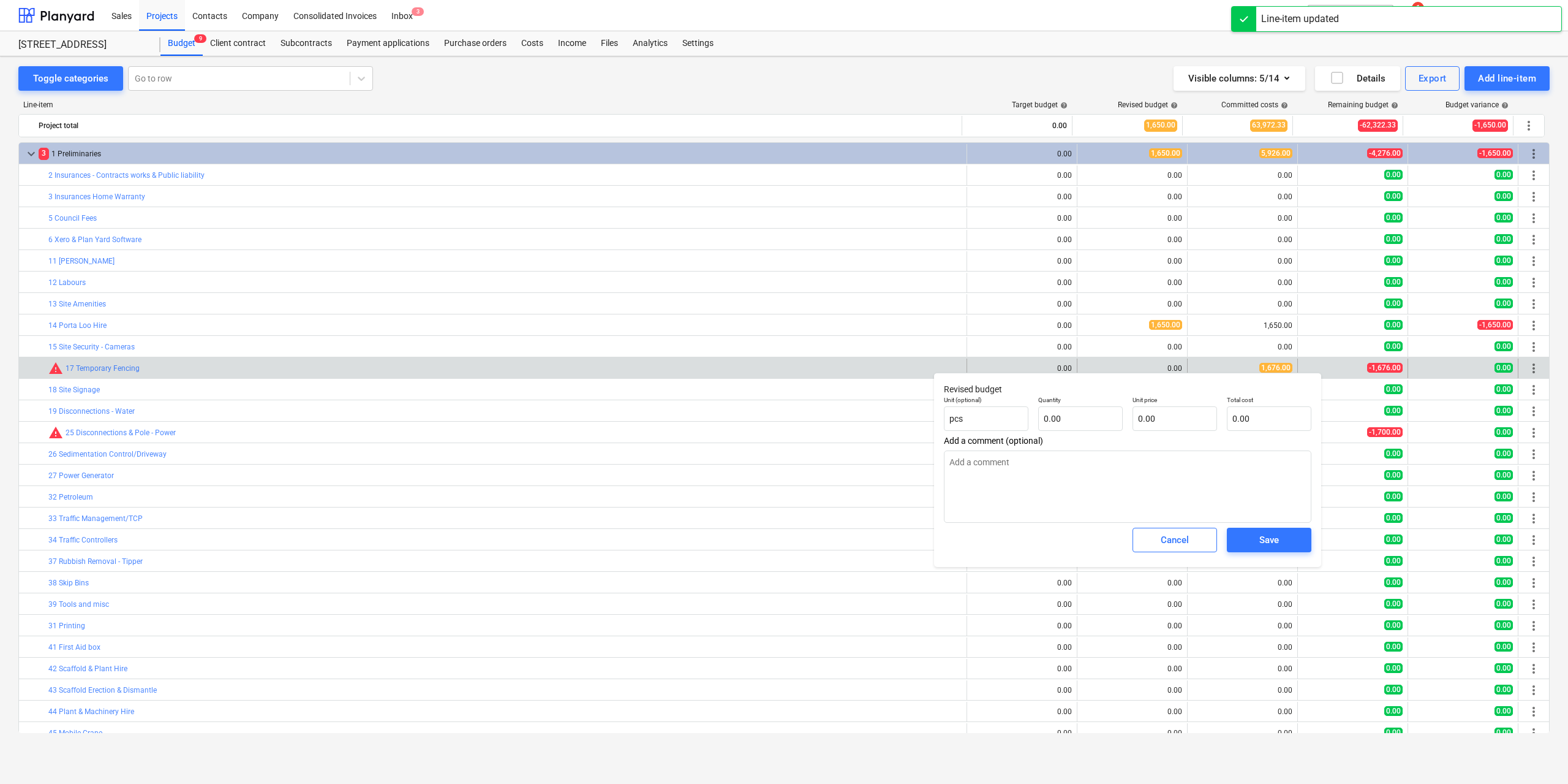
click at [1125, 370] on div "0.00" at bounding box center [1132, 368] width 100 height 9
click at [1086, 366] on div "0.00" at bounding box center [1132, 368] width 100 height 9
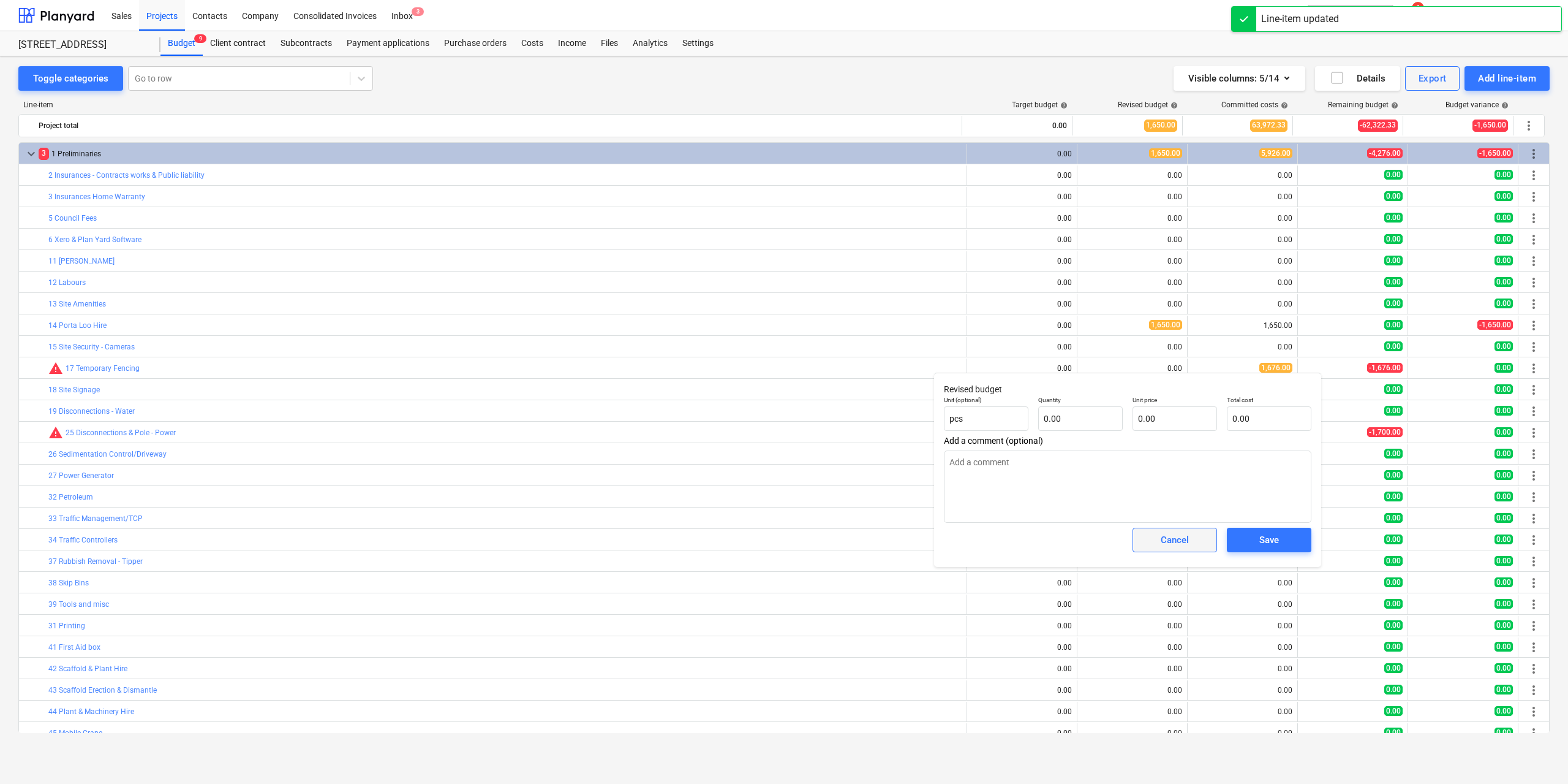
click at [1185, 546] on div "Cancel" at bounding box center [1174, 540] width 28 height 16
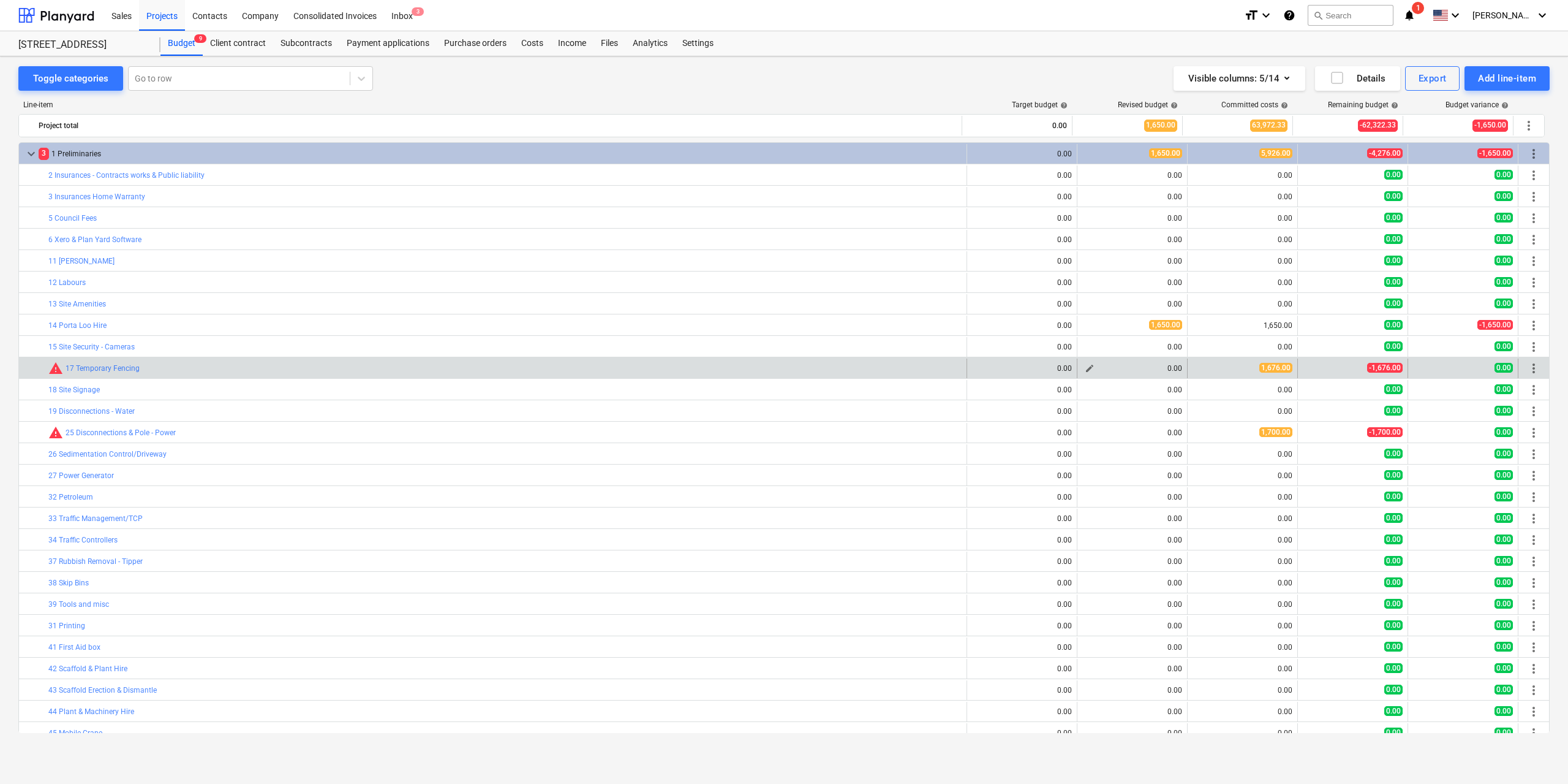
click at [1085, 368] on span "edit" at bounding box center [1090, 369] width 10 height 10
type textarea "x"
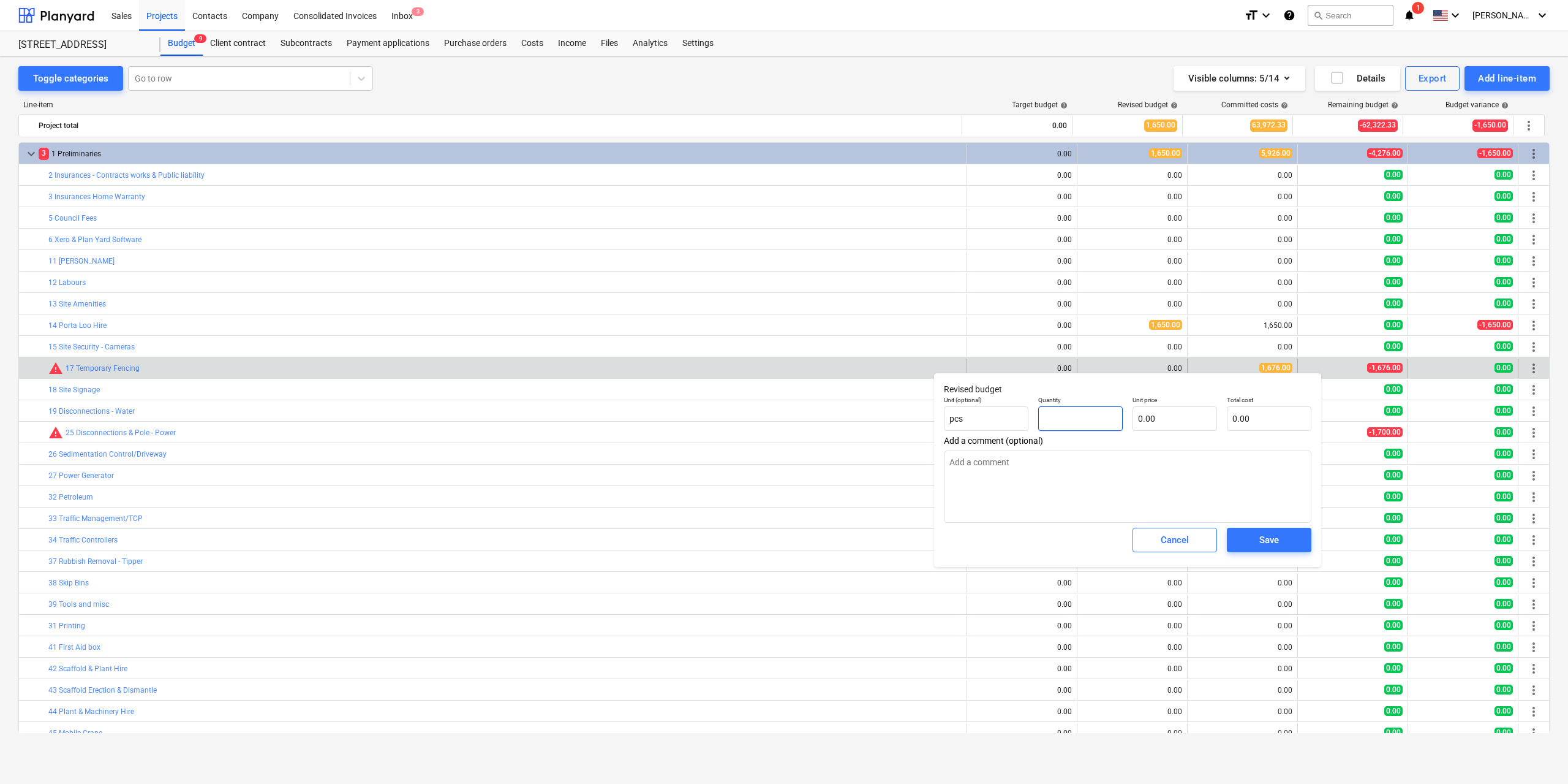
click at [1106, 420] on input "text" at bounding box center [1081, 418] width 84 height 24
type textarea "x"
type input "1"
type textarea "x"
type input "1.00"
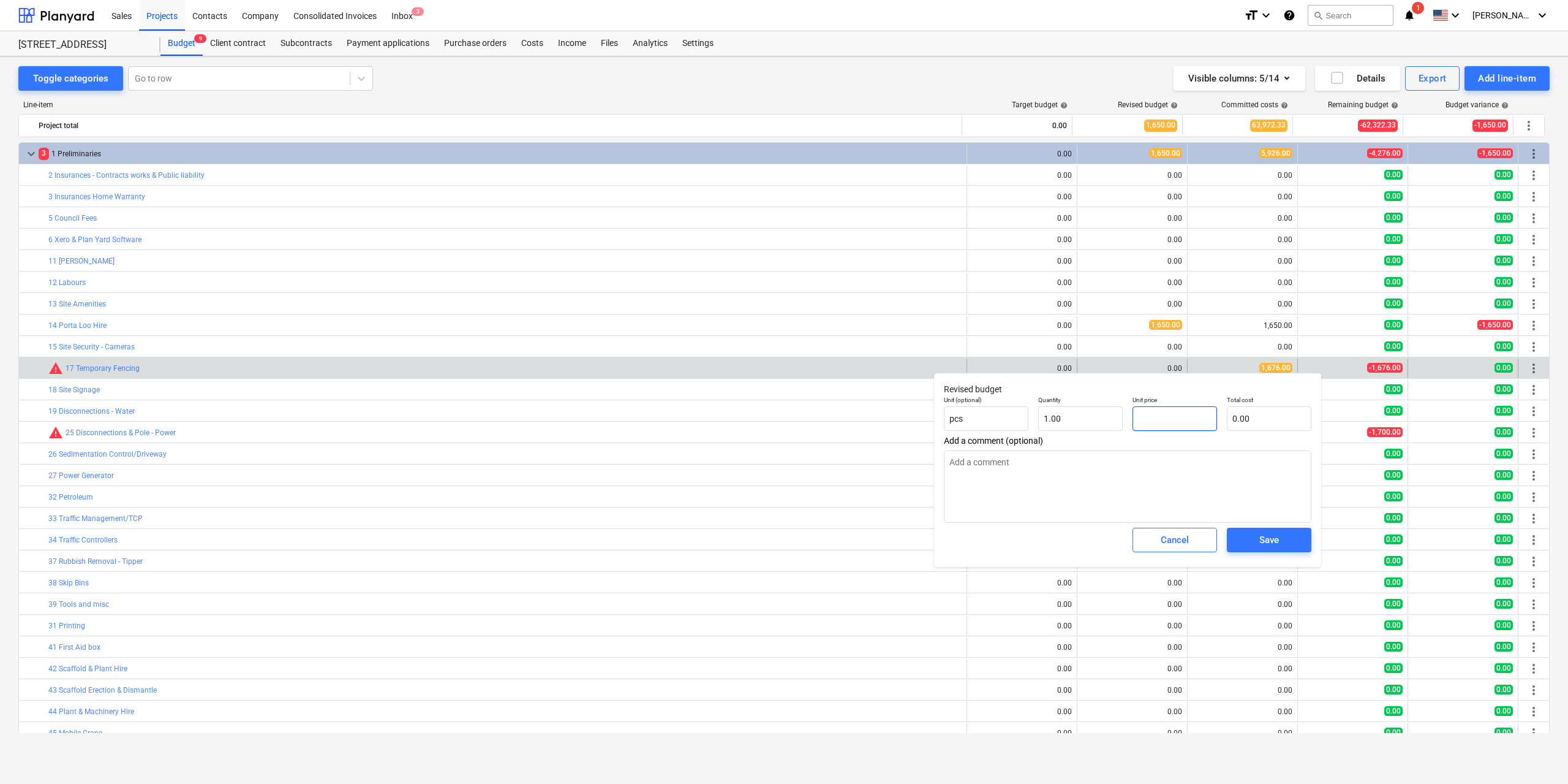
click at [1161, 419] on input "text" at bounding box center [1174, 418] width 84 height 24
type textarea "x"
type input "1"
type input "1.00"
type textarea "x"
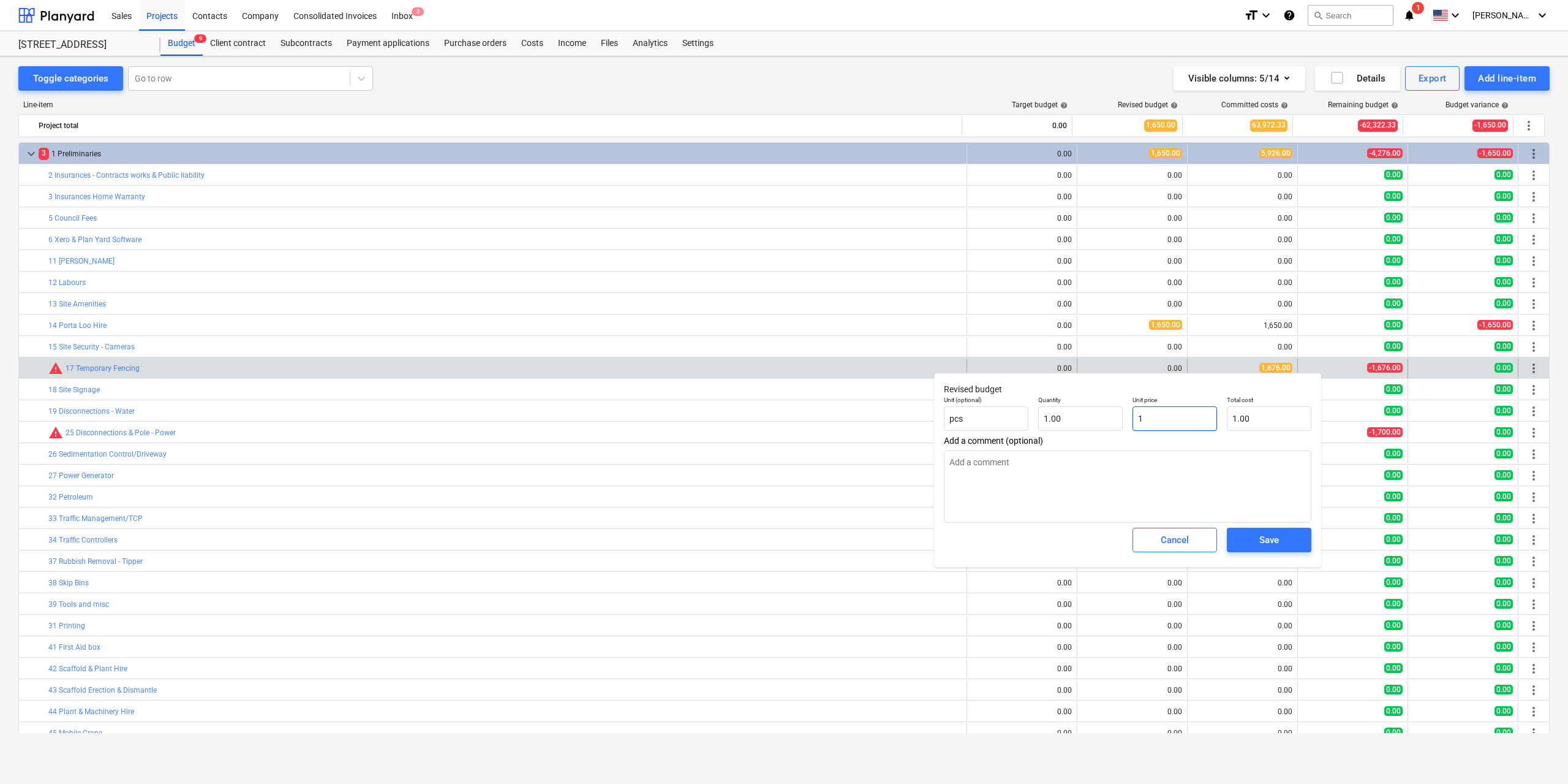
type input "16"
type input "16.00"
type textarea "x"
type input "167"
type input "167.00"
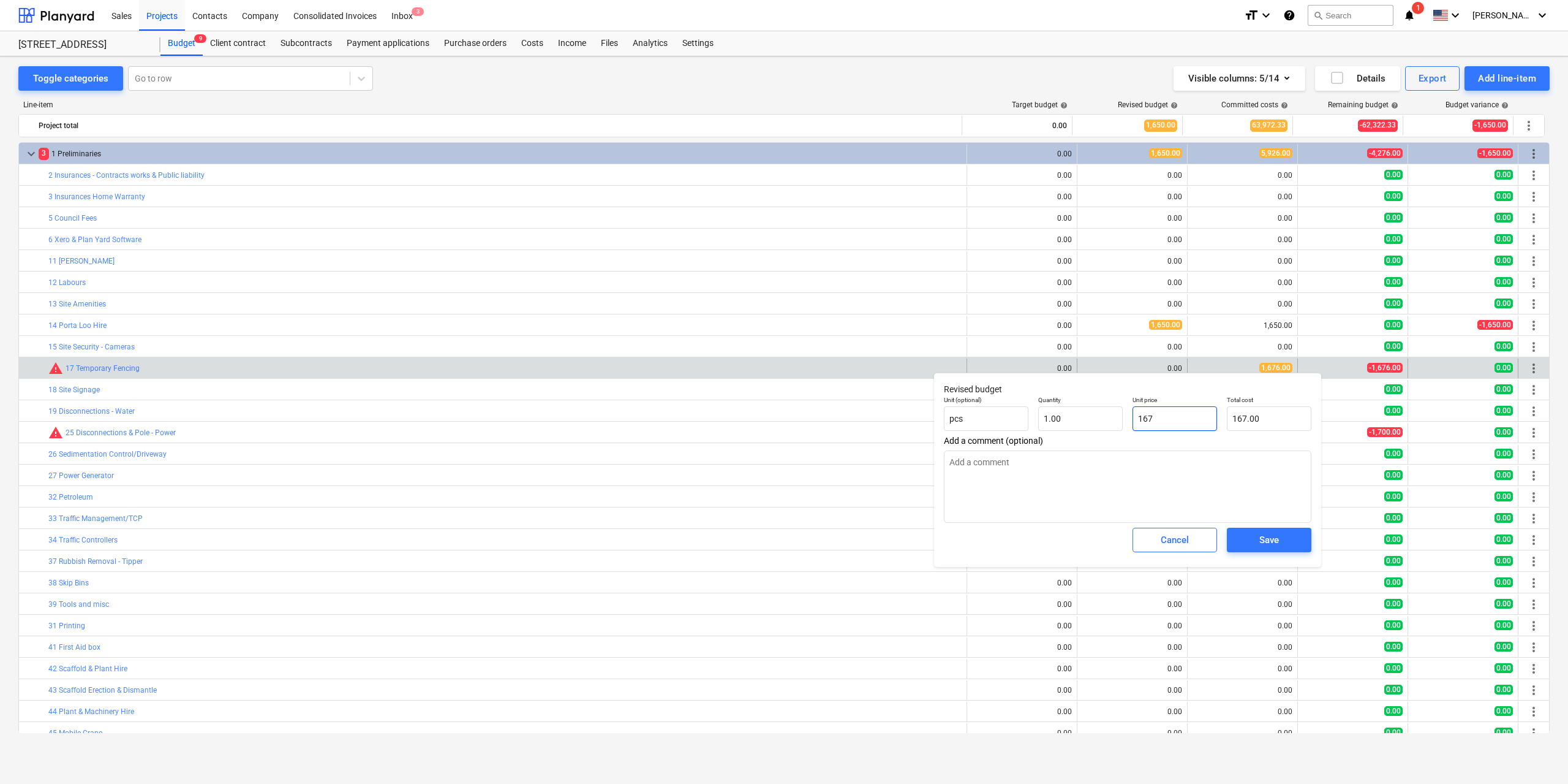
type textarea "x"
type input "1676"
type input "1,676.00"
click at [1261, 546] on div "Save" at bounding box center [1269, 540] width 19 height 16
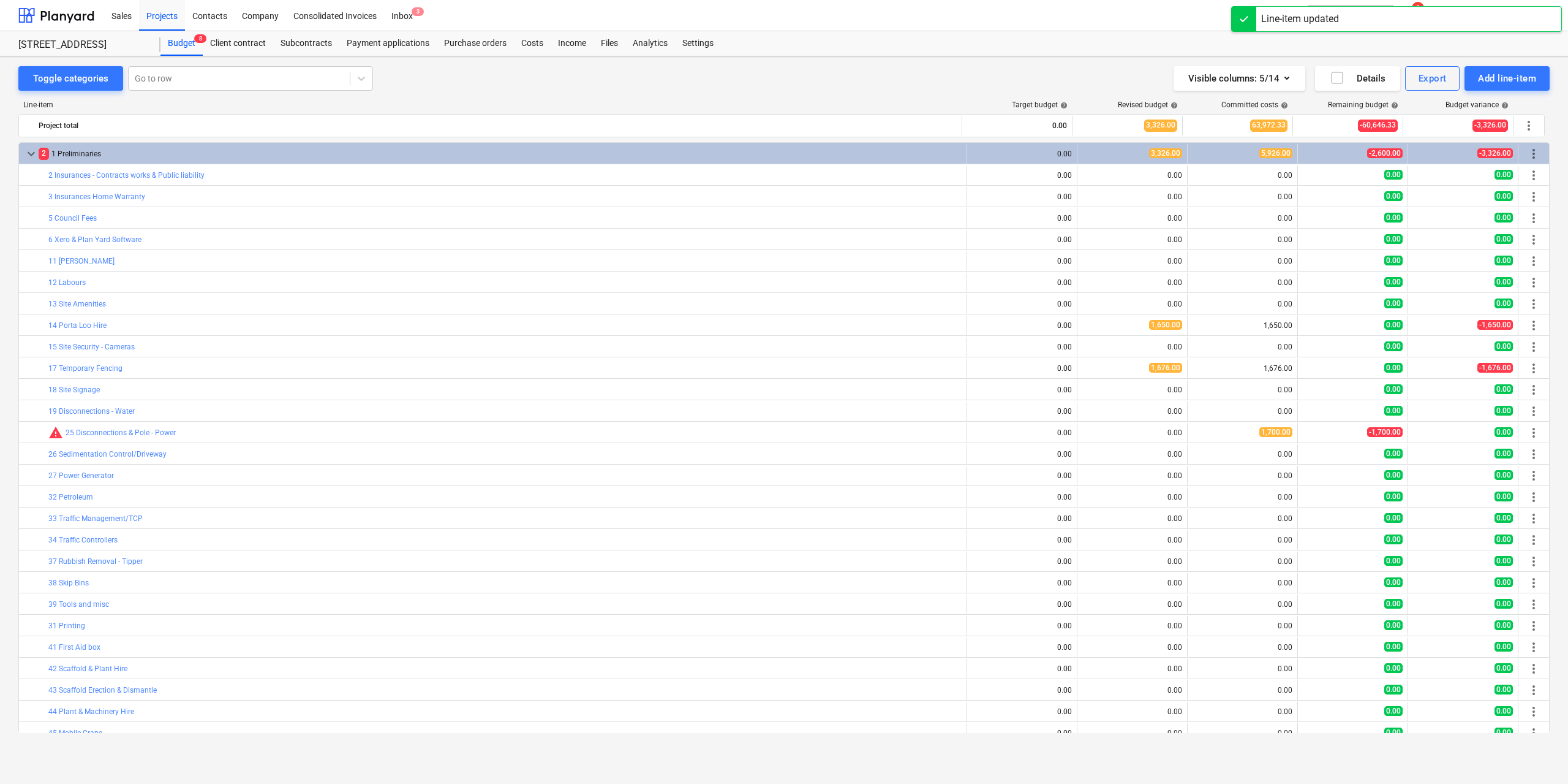
click at [1086, 432] on span "edit" at bounding box center [1090, 432] width 10 height 10
type textarea "x"
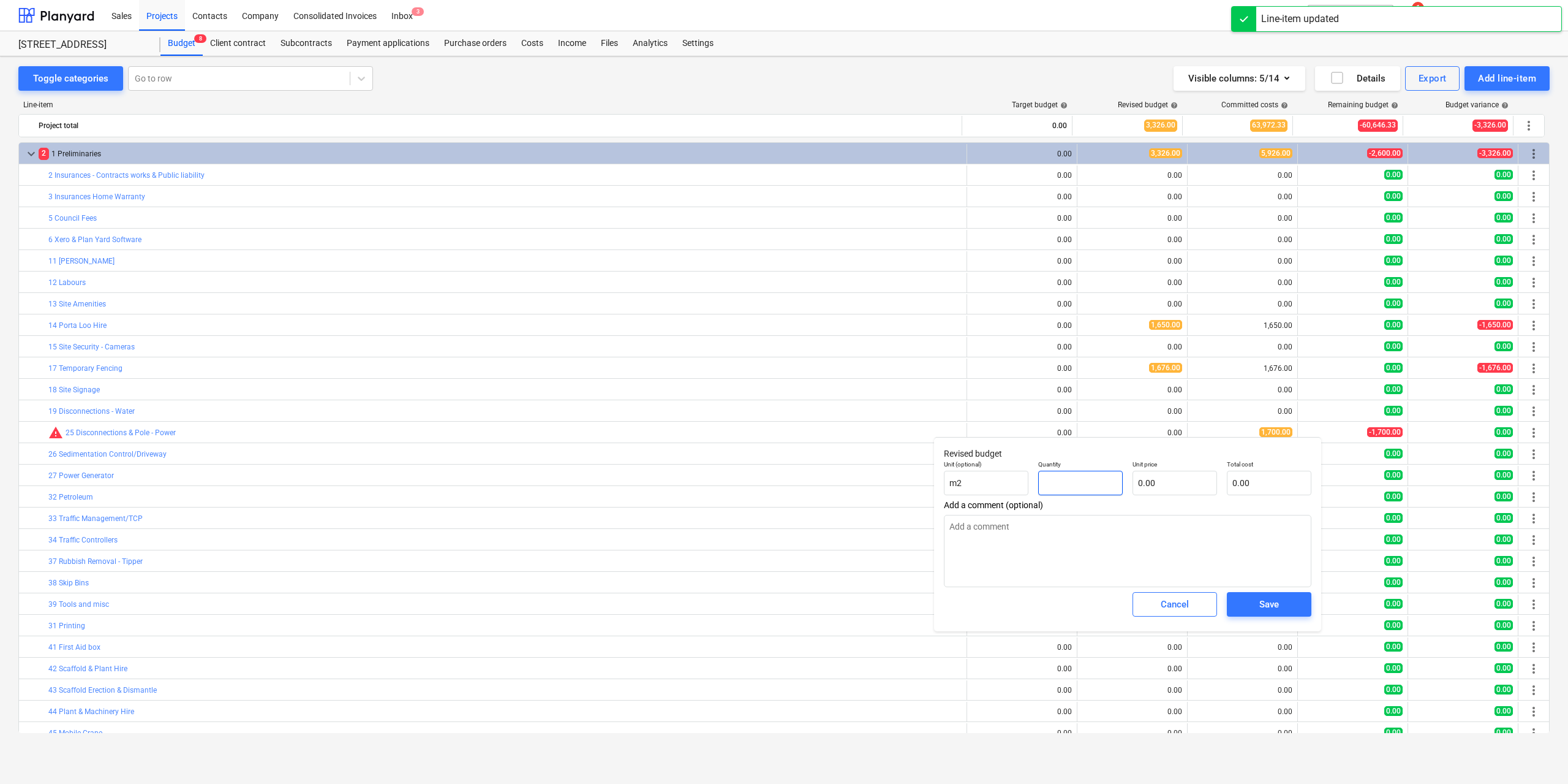
click at [1076, 479] on input "text" at bounding box center [1081, 483] width 84 height 24
type textarea "x"
type input "1"
type textarea "x"
type input "1.00"
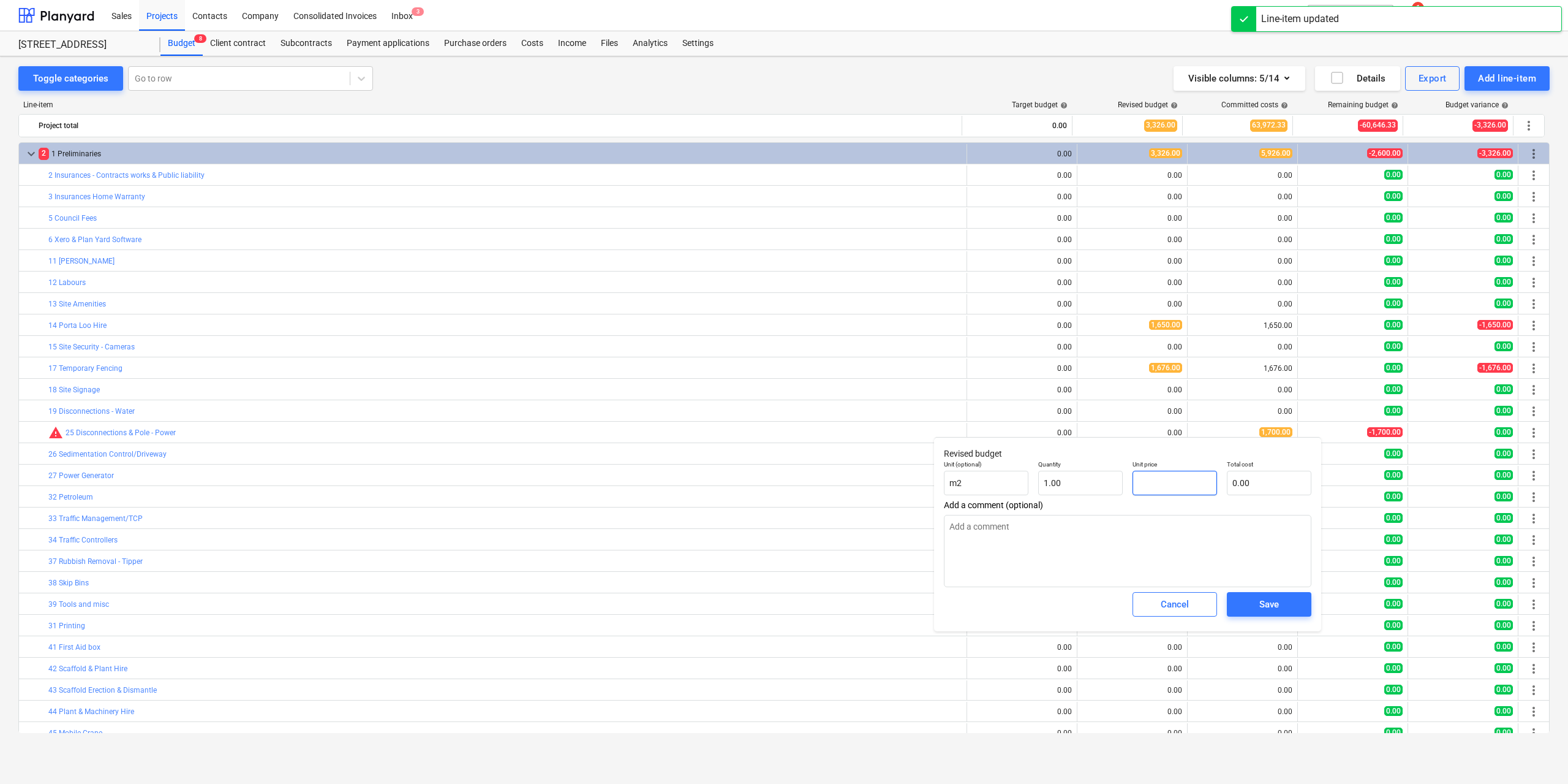
click at [1145, 480] on input "text" at bounding box center [1174, 483] width 84 height 24
type textarea "x"
type input "1"
type input "1.00"
type textarea "x"
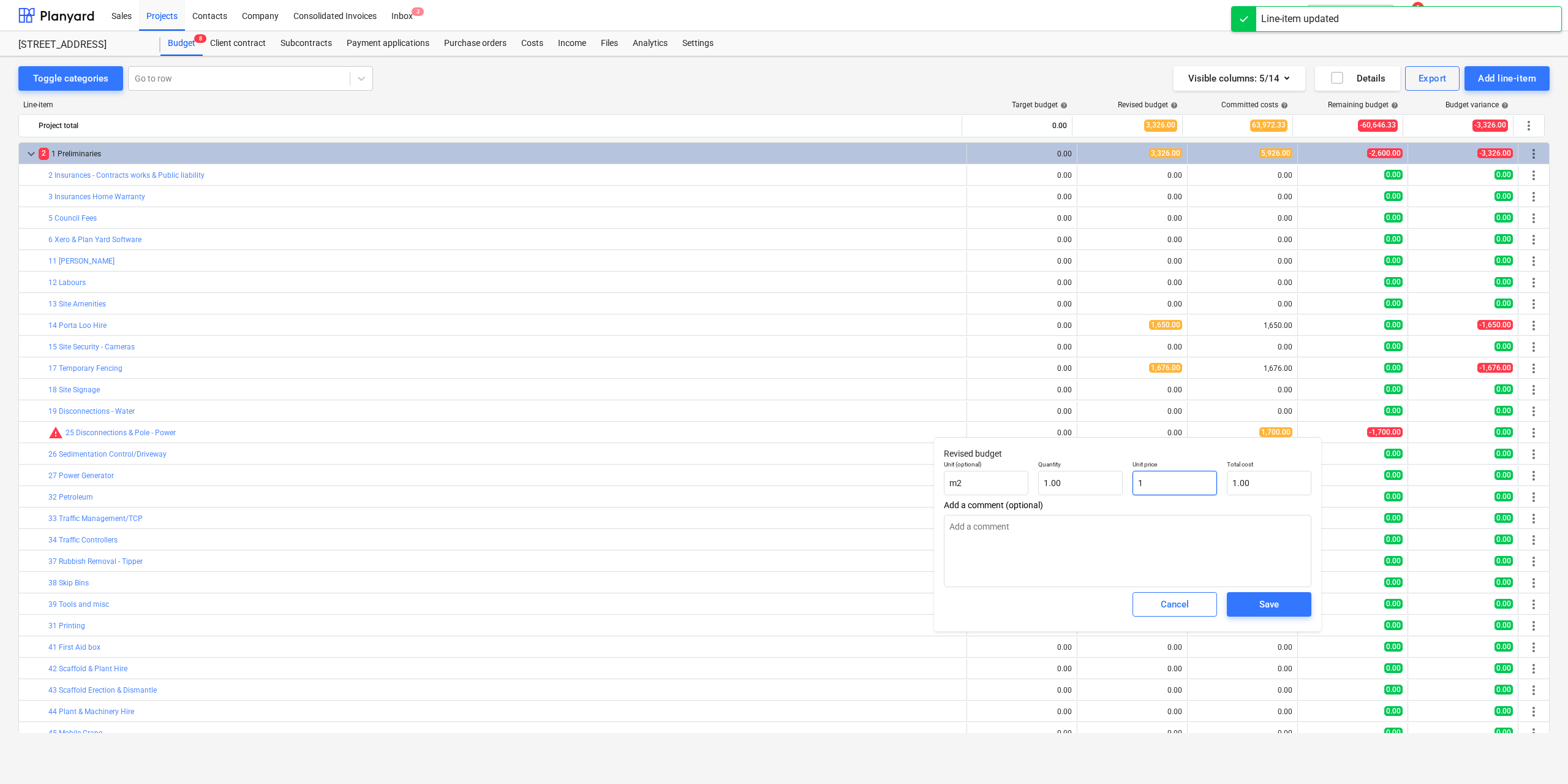
type input "17"
type input "17.00"
type textarea "x"
type input "170"
type input "170.00"
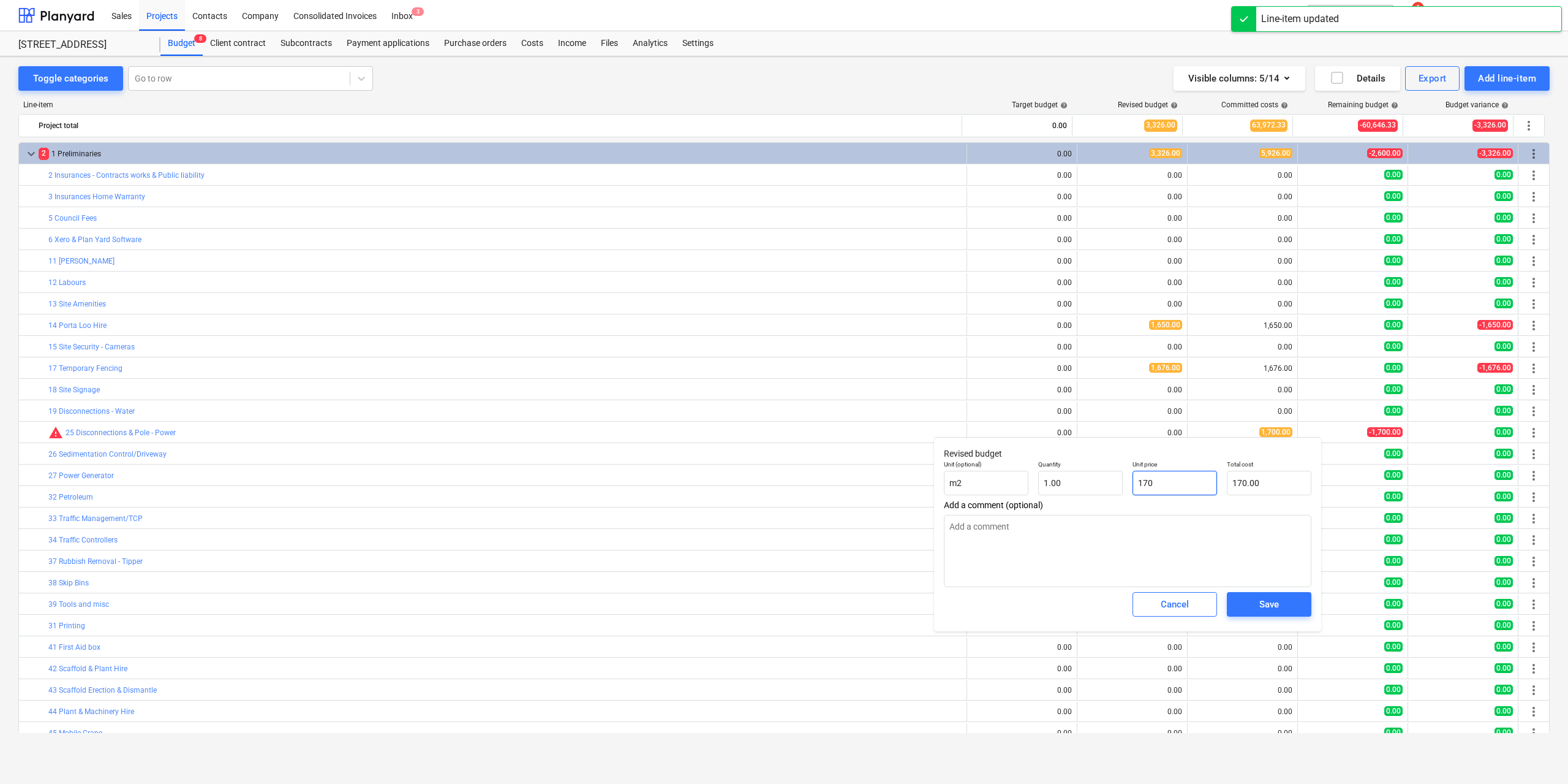
type textarea "x"
type input "1700"
type input "1,700.00"
type input "1700"
type textarea "x"
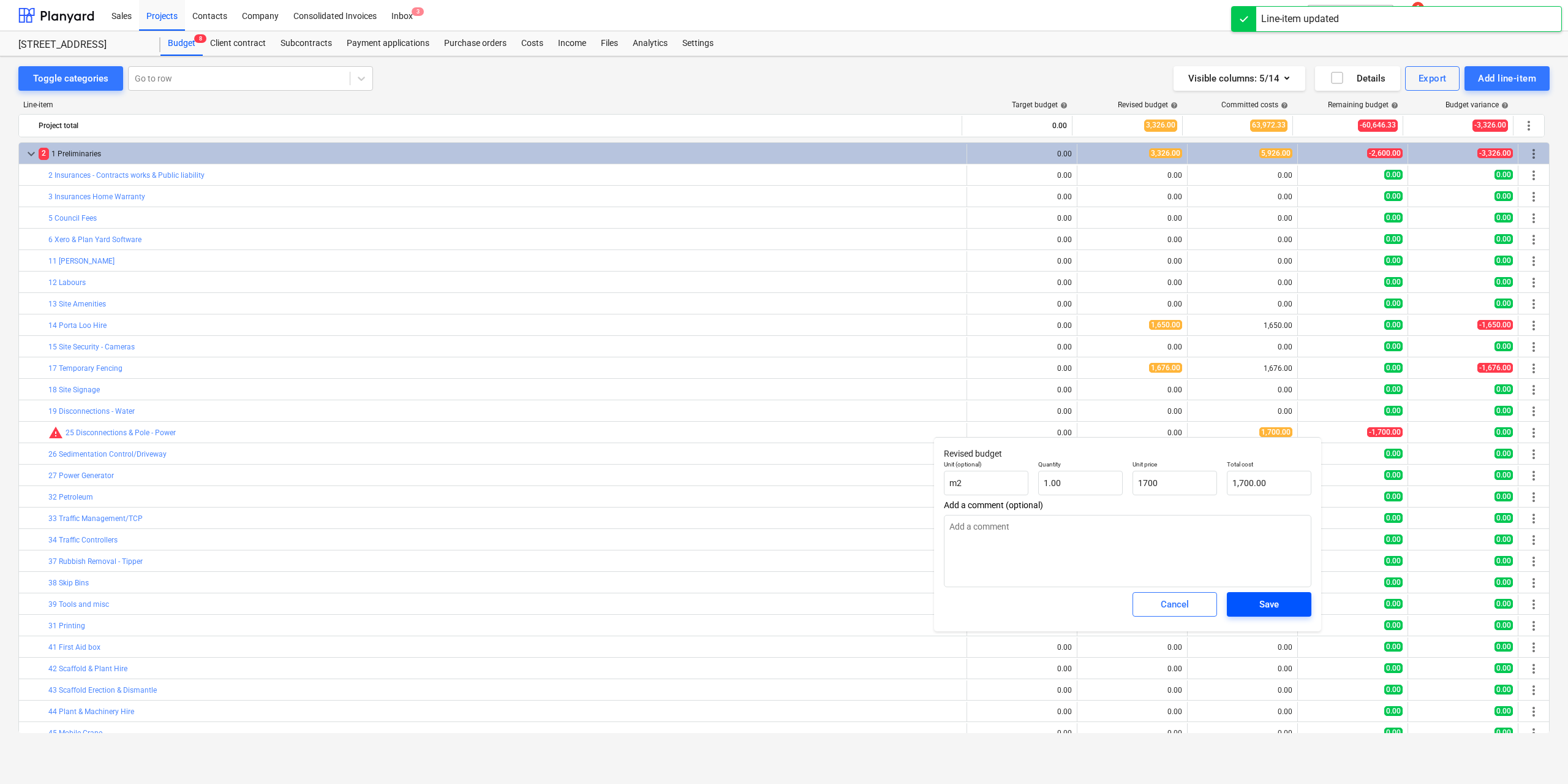
type input "1,700.00"
click at [1260, 608] on div "Save" at bounding box center [1269, 604] width 19 height 16
type textarea "x"
